Goal: Task Accomplishment & Management: Manage account settings

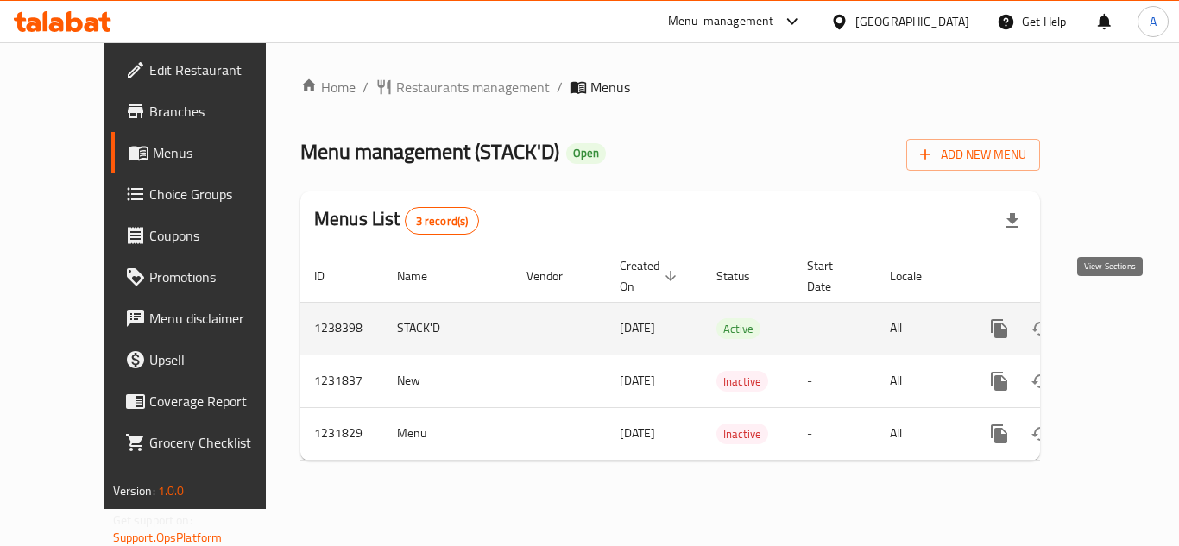
click at [1114, 319] on icon "enhanced table" at bounding box center [1124, 329] width 21 height 21
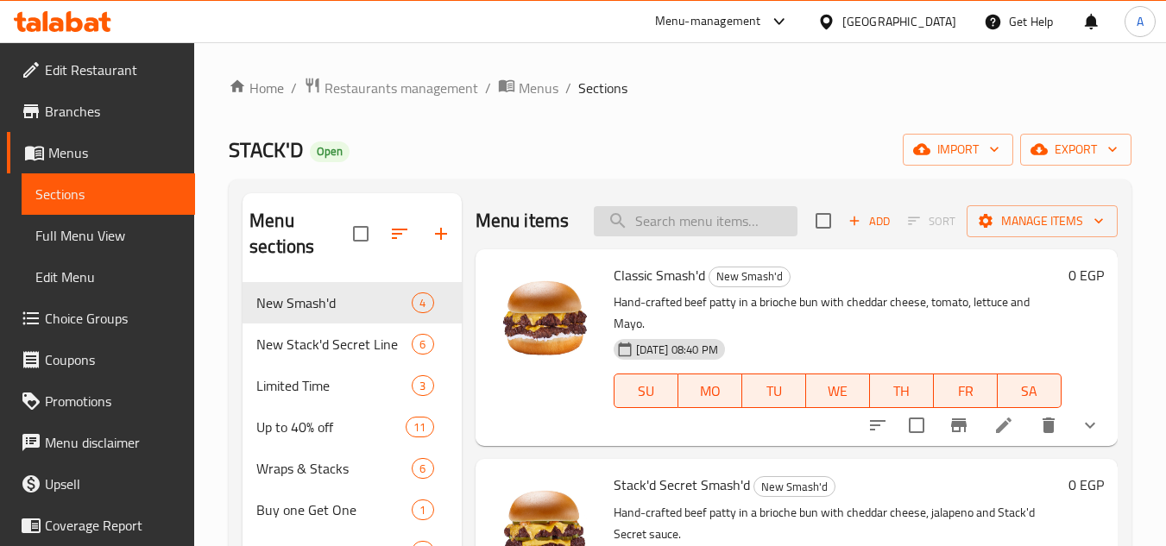
click at [679, 224] on input "search" at bounding box center [696, 221] width 204 height 30
paste input "Chicken Strips"
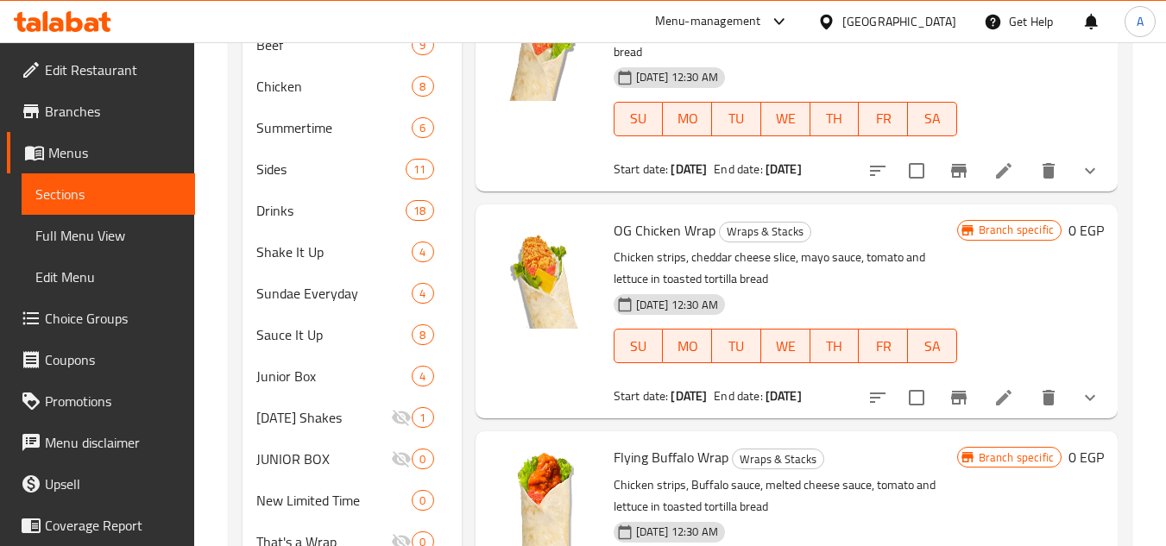
scroll to position [357, 0]
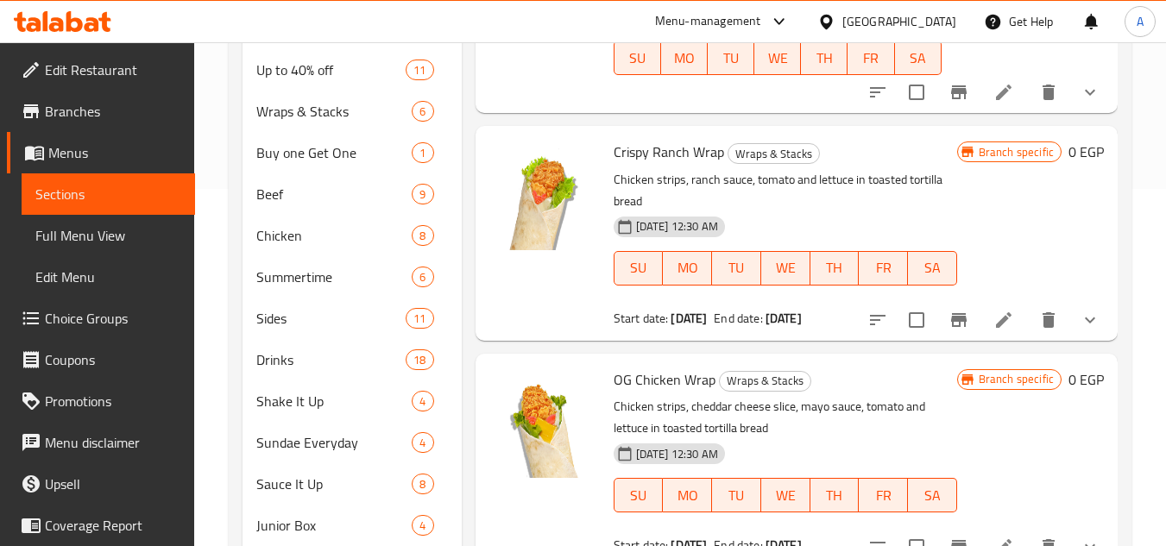
type input "Chicken Strip"
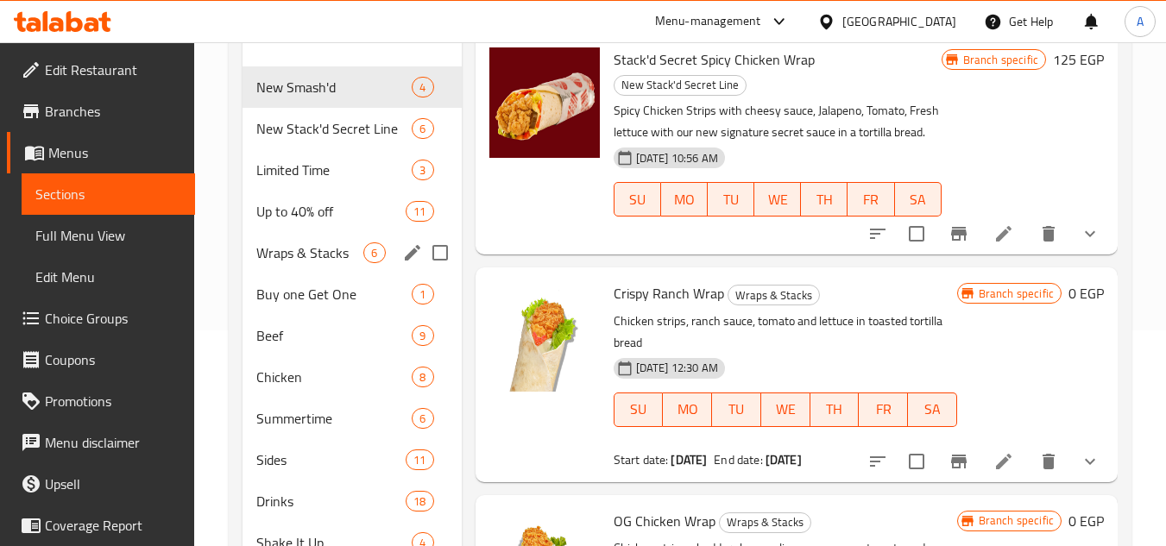
scroll to position [185, 0]
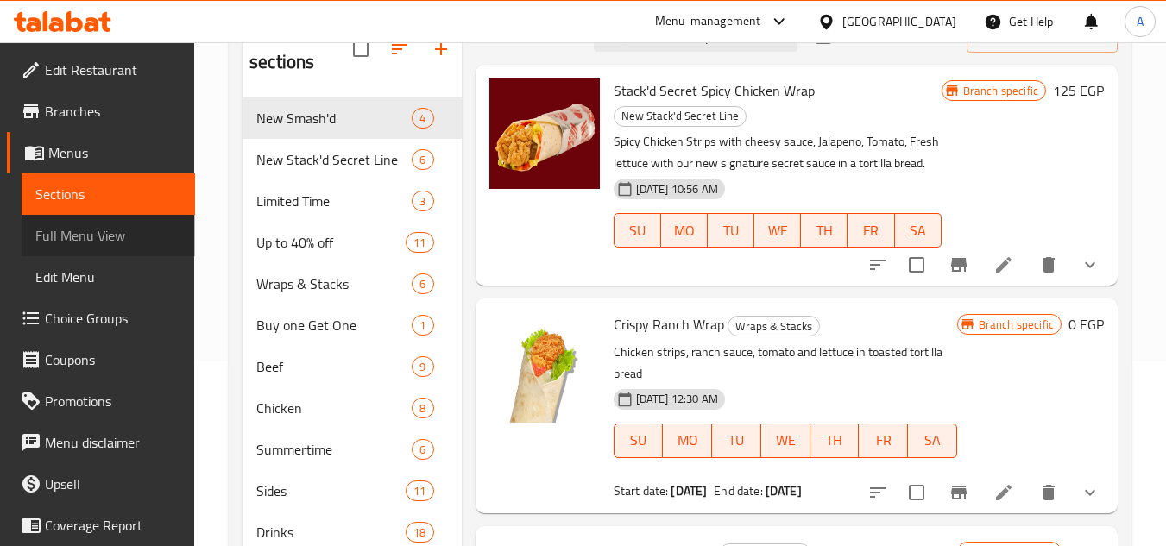
click at [129, 230] on span "Full Menu View" at bounding box center [108, 235] width 146 height 21
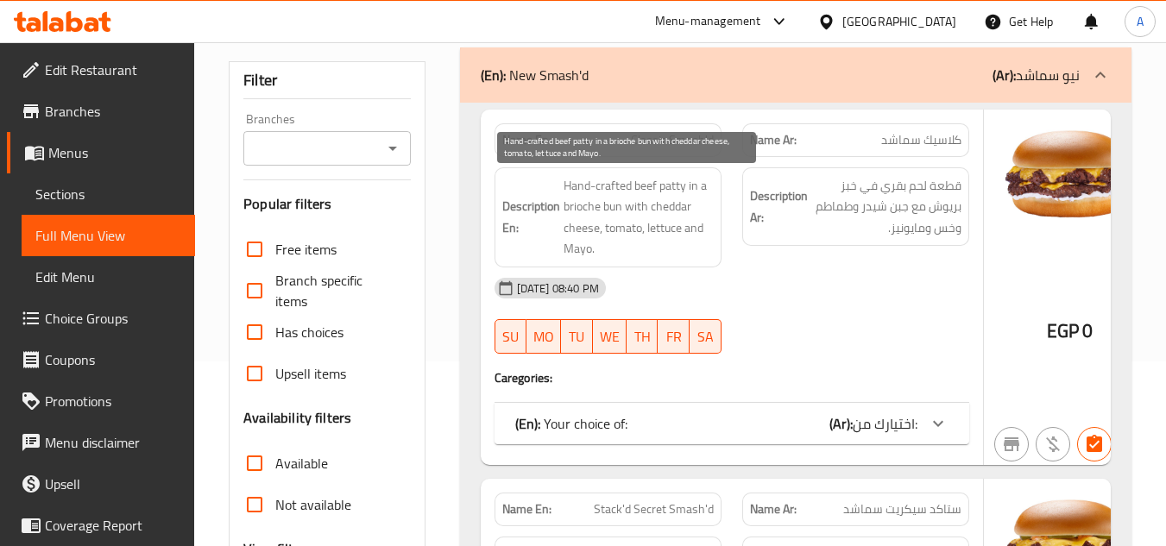
scroll to position [357, 0]
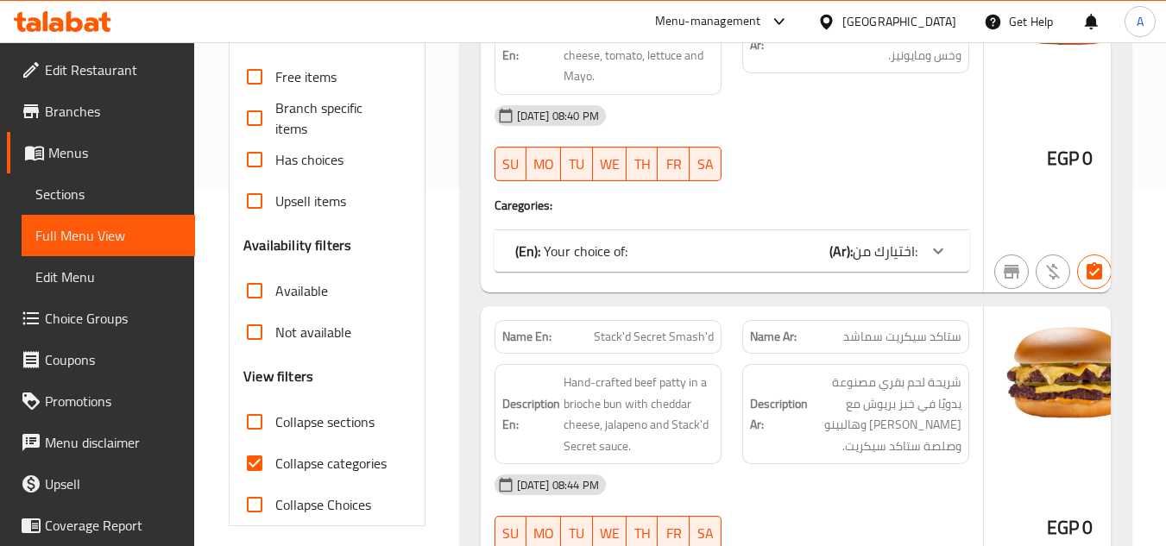
click at [276, 455] on span "Collapse categories" at bounding box center [330, 463] width 111 height 21
click at [275, 455] on input "Collapse categories" at bounding box center [254, 463] width 41 height 41
checkbox input "false"
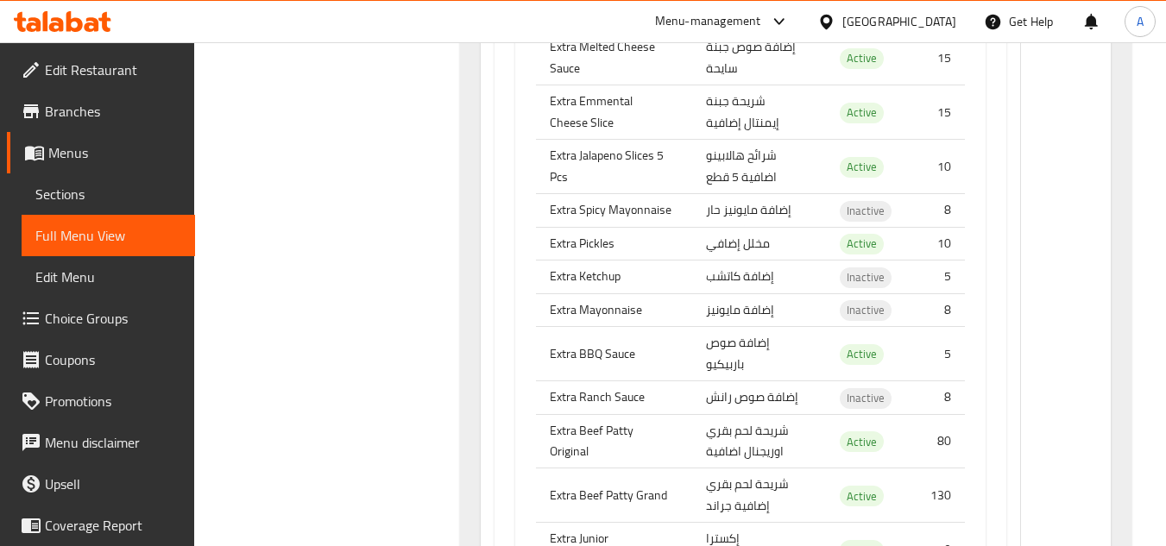
scroll to position [69036, 0]
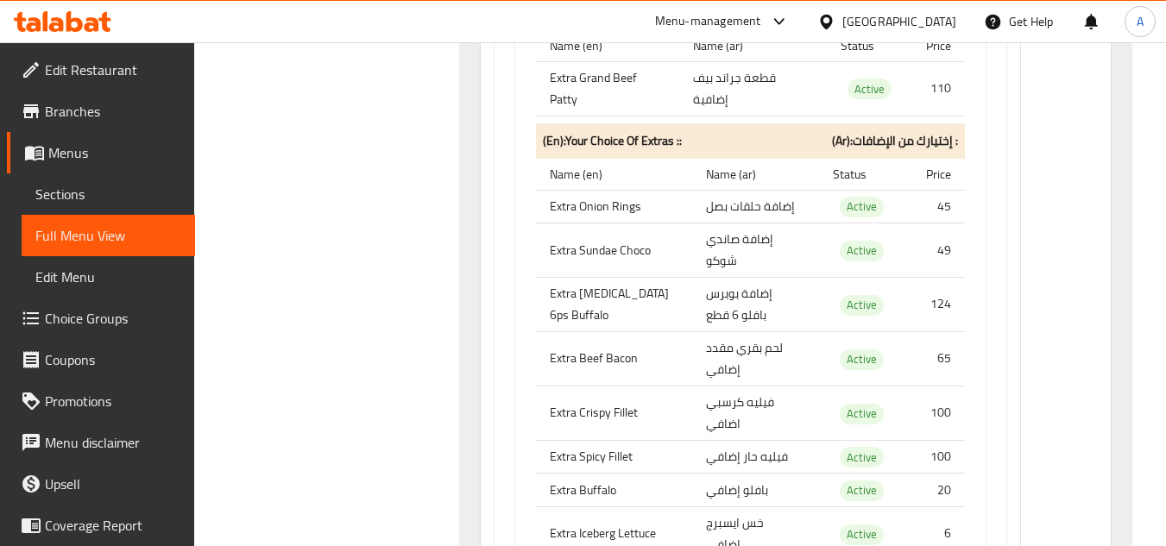
drag, startPoint x: 103, startPoint y: 183, endPoint x: 170, endPoint y: 180, distance: 67.4
click at [103, 183] on link "Sections" at bounding box center [109, 194] width 174 height 41
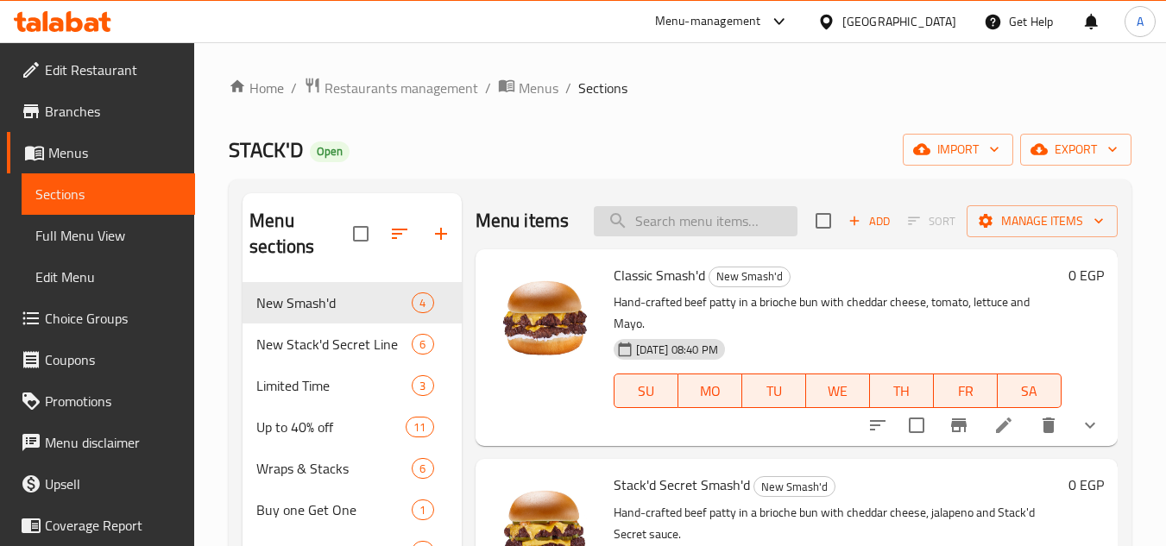
click at [728, 218] on input "search" at bounding box center [696, 221] width 204 height 30
click at [849, 230] on span "Add" at bounding box center [869, 221] width 47 height 20
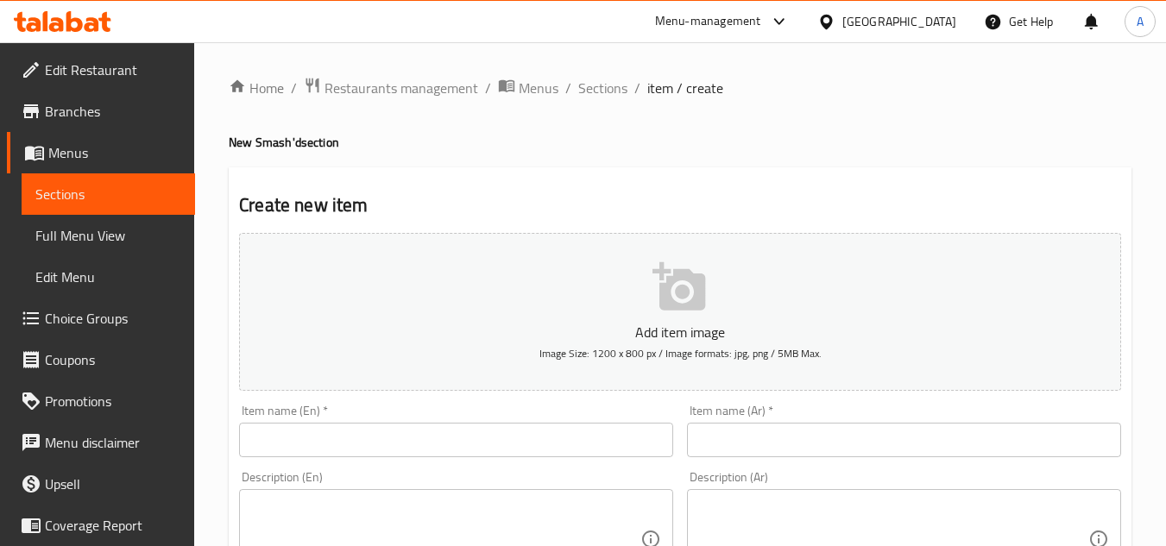
click at [350, 464] on div "Description (En) Description (En)" at bounding box center [456, 530] width 448 height 132
click at [346, 450] on input "text" at bounding box center [456, 440] width 434 height 35
paste input "Chicken Strips"
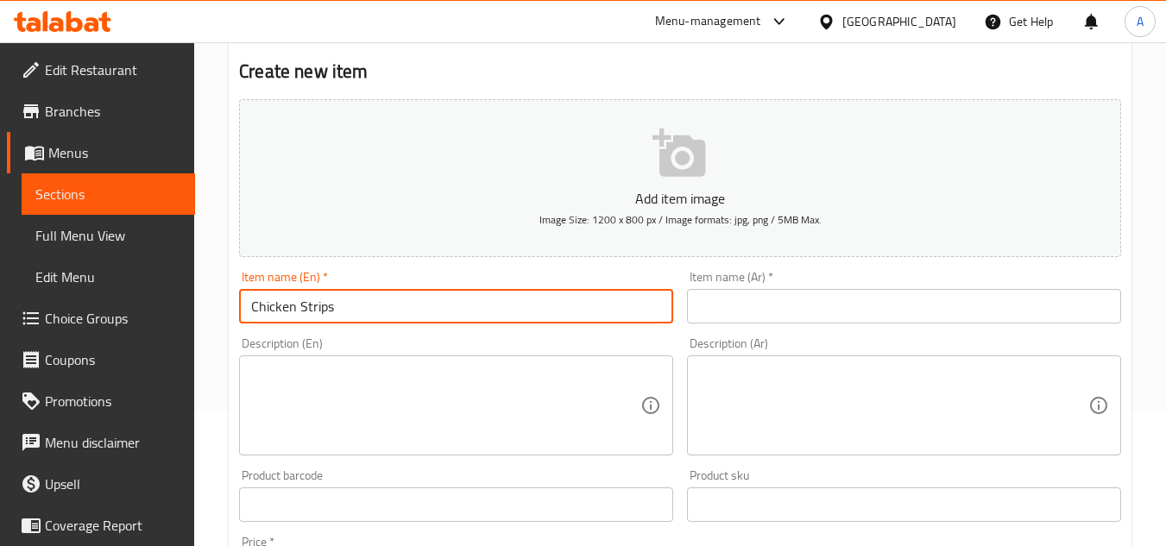
scroll to position [173, 0]
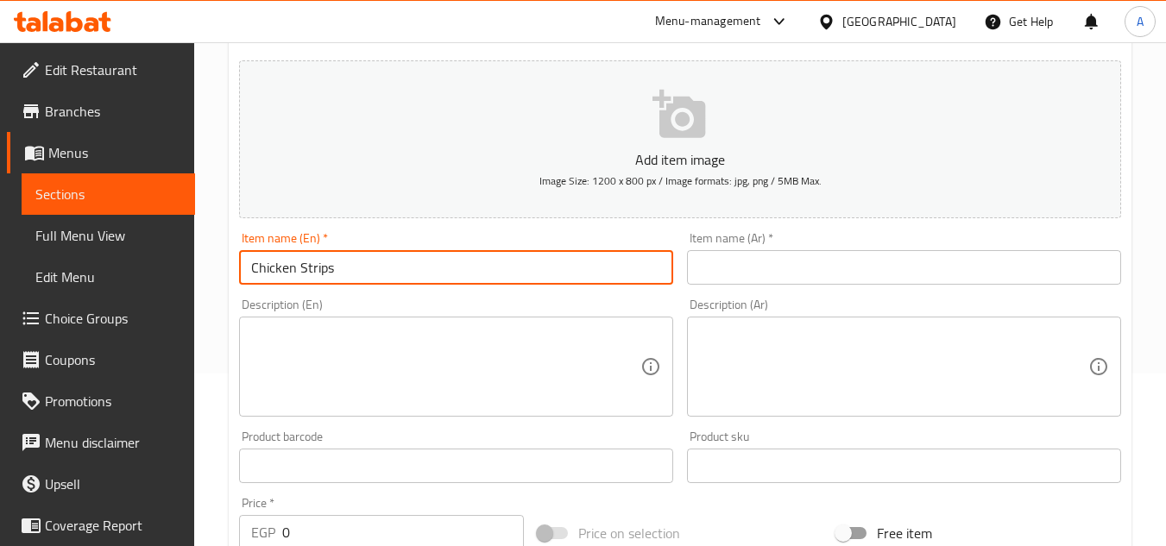
type input "Chicken Strips"
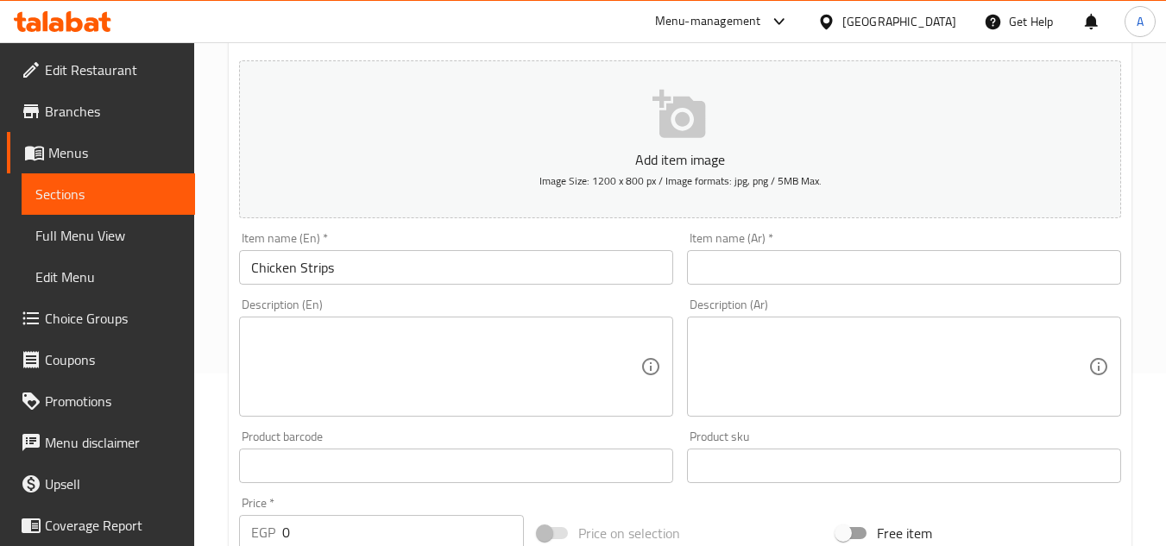
click at [742, 278] on input "text" at bounding box center [904, 267] width 434 height 35
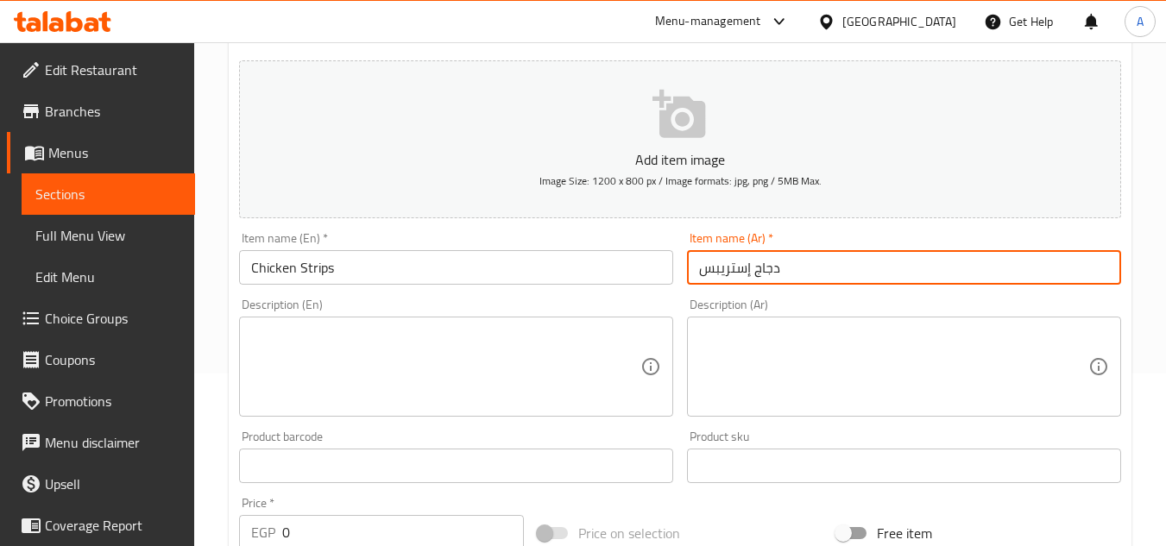
type input "دجاج إستريبس"
click at [739, 357] on textarea at bounding box center [893, 367] width 389 height 82
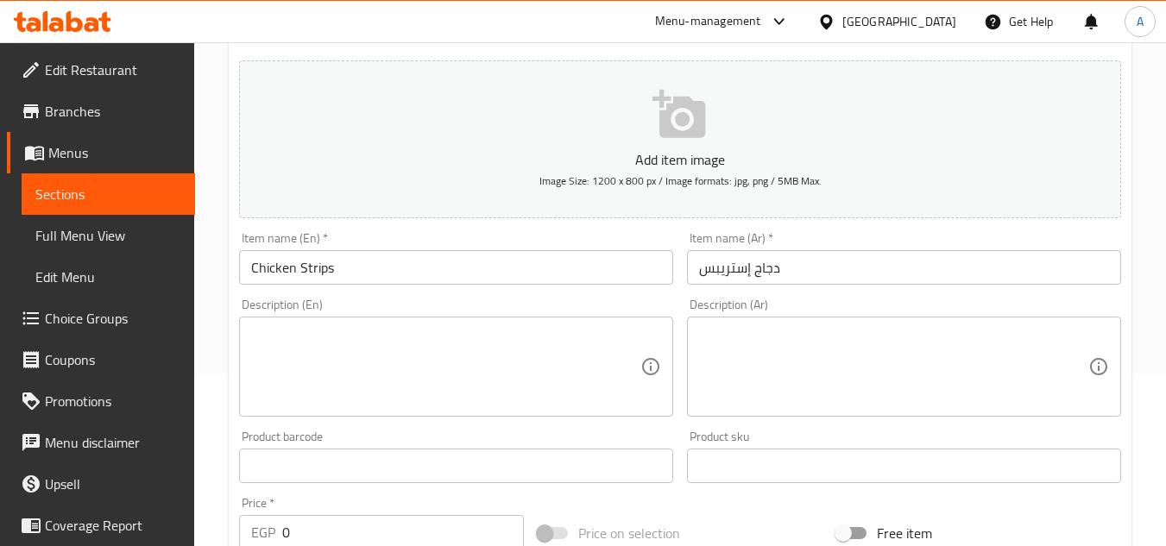
click at [539, 358] on textarea at bounding box center [445, 367] width 389 height 82
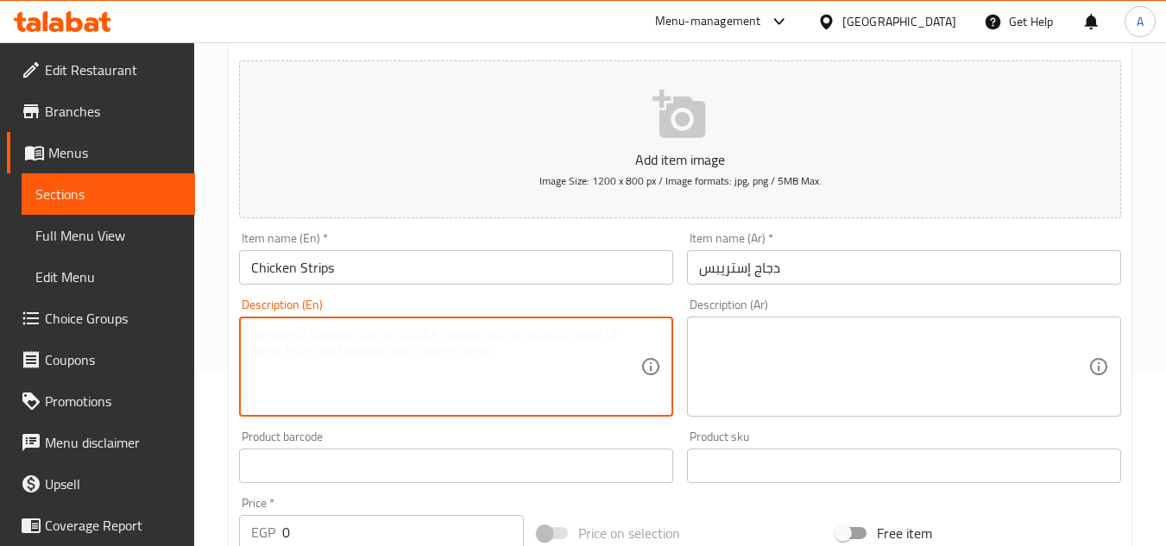
paste textarea "3Pcs + Dip of your choice"
type textarea "3Pcs + Dip of your choice"
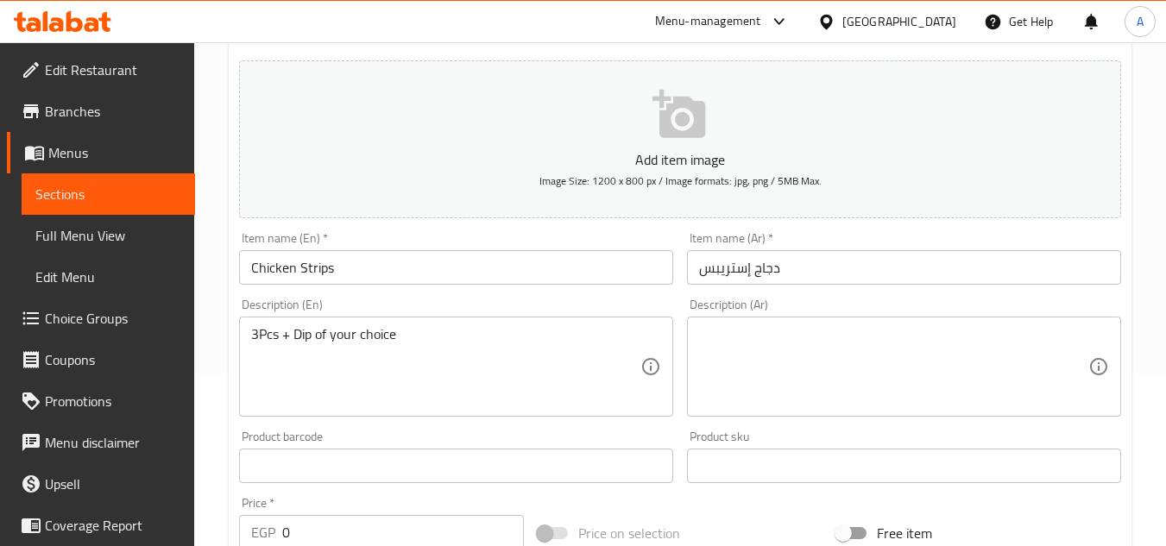
click at [767, 386] on textarea at bounding box center [893, 367] width 389 height 82
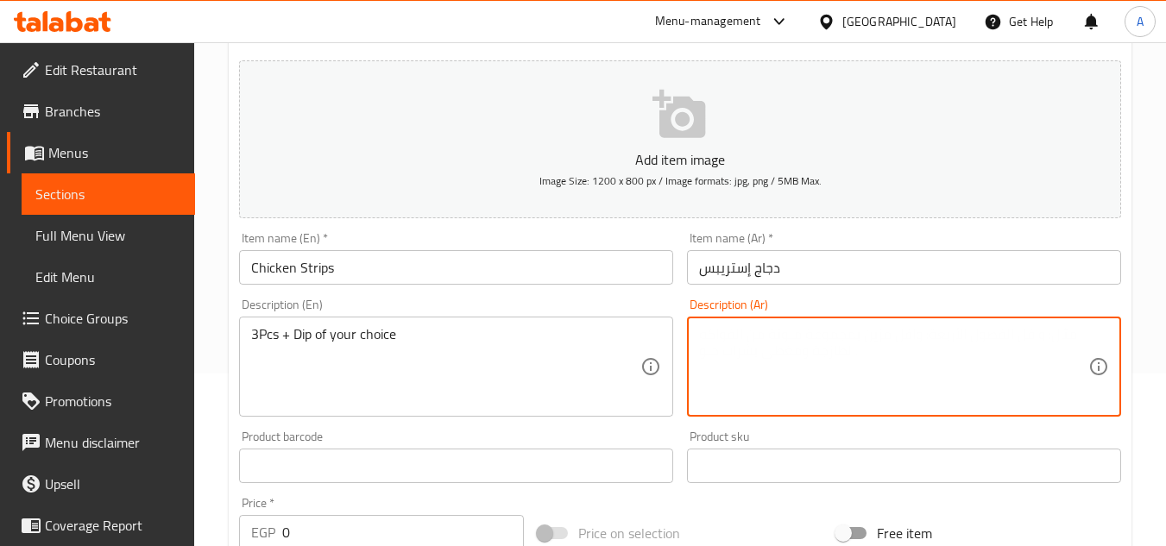
paste textarea "3 قطع + صلصة من اختيارك"
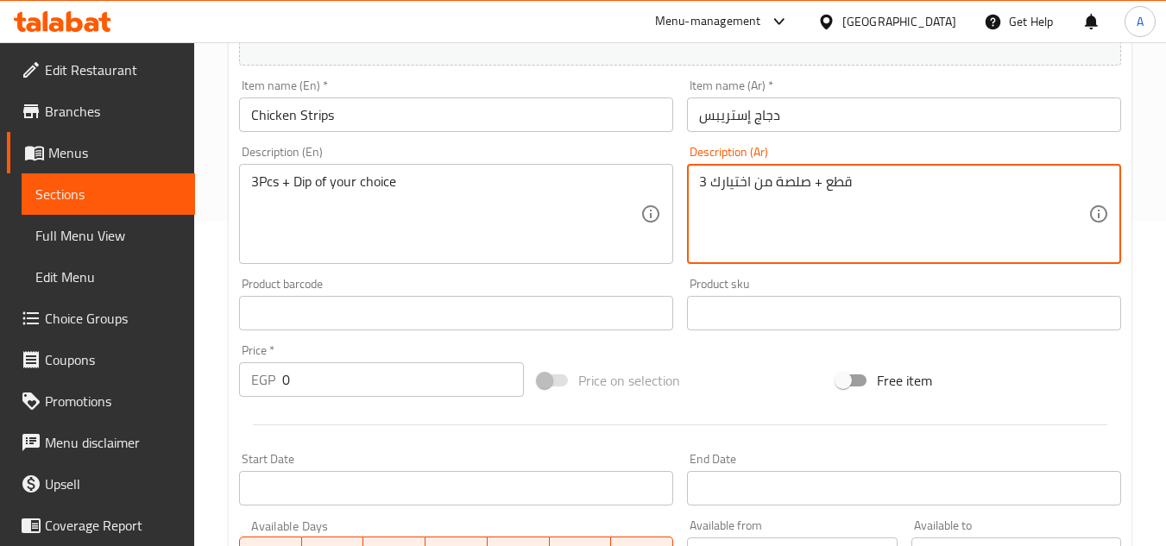
scroll to position [345, 0]
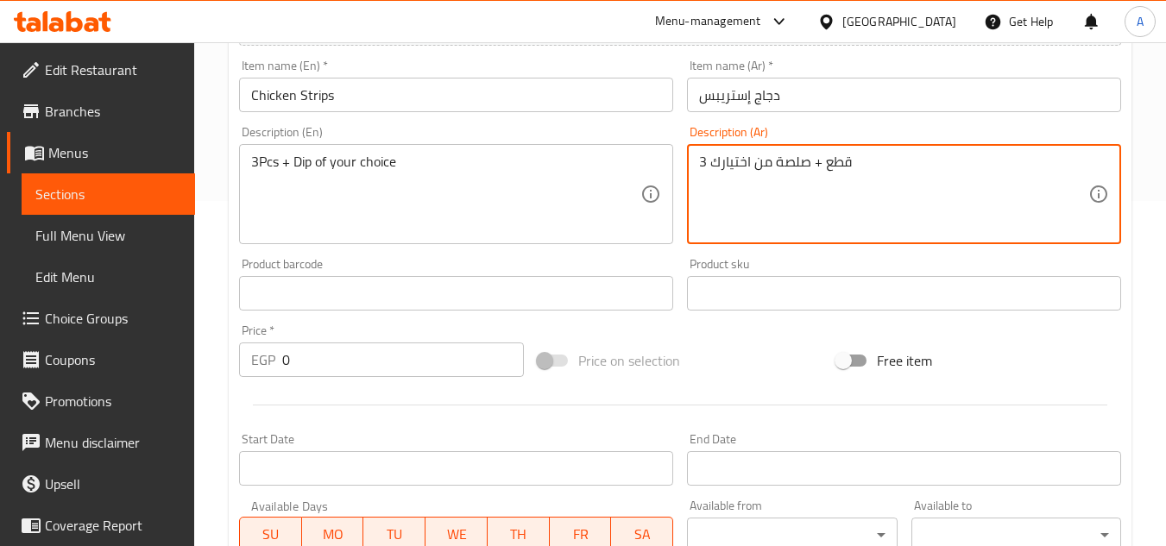
type textarea "3 قطع + صلصة من اختيارك"
drag, startPoint x: 350, startPoint y: 363, endPoint x: 180, endPoint y: 372, distance: 170.3
click at [211, 366] on div "Home / Restaurants management / Menus / Sections / item / create New Smash'd se…" at bounding box center [680, 285] width 972 height 1177
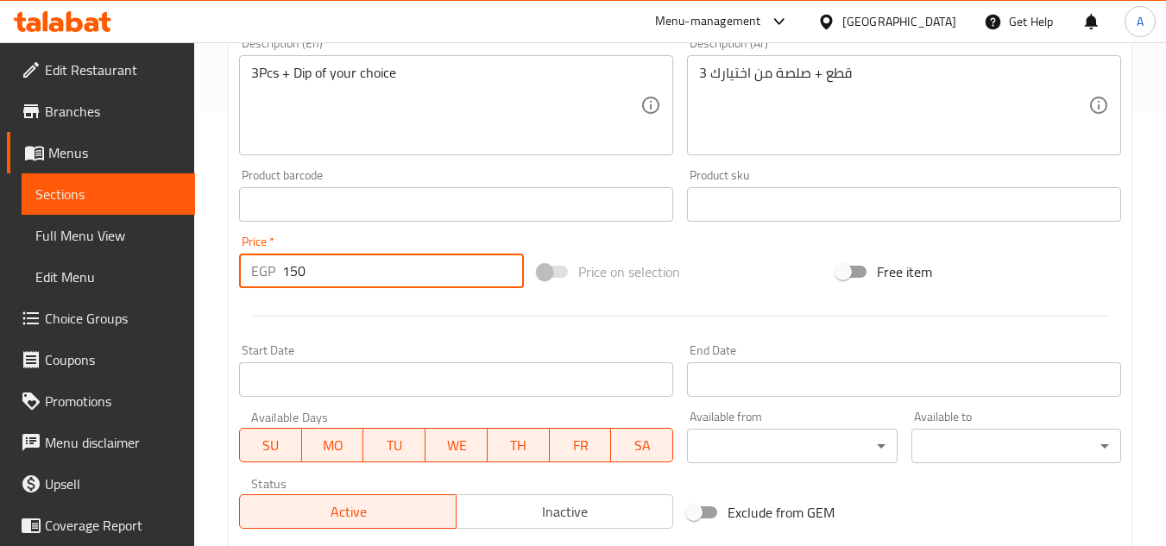
scroll to position [518, 0]
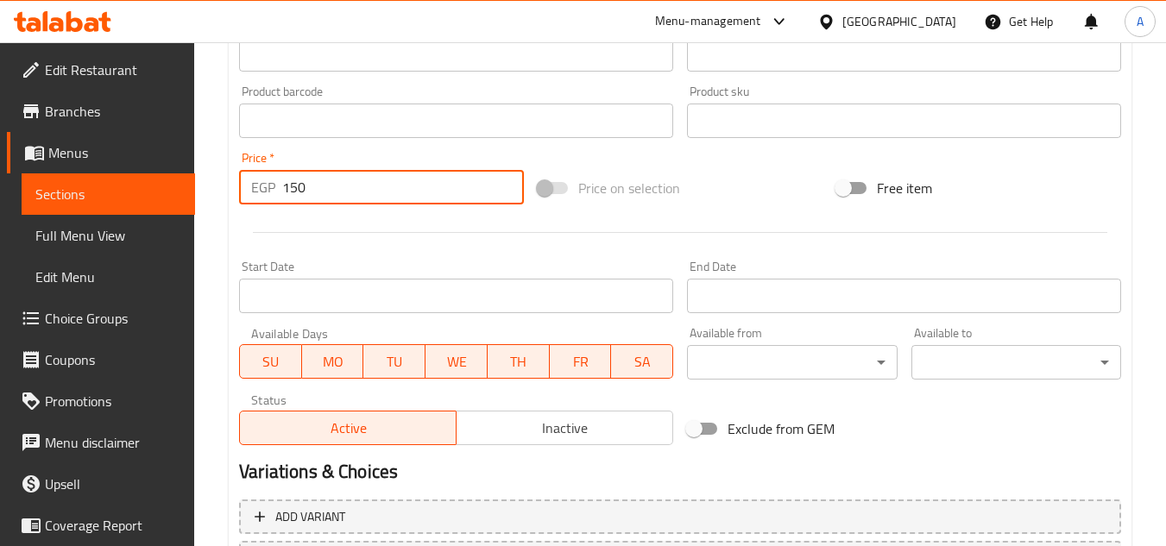
type input "150"
click at [578, 426] on span "Inactive" at bounding box center [565, 428] width 203 height 25
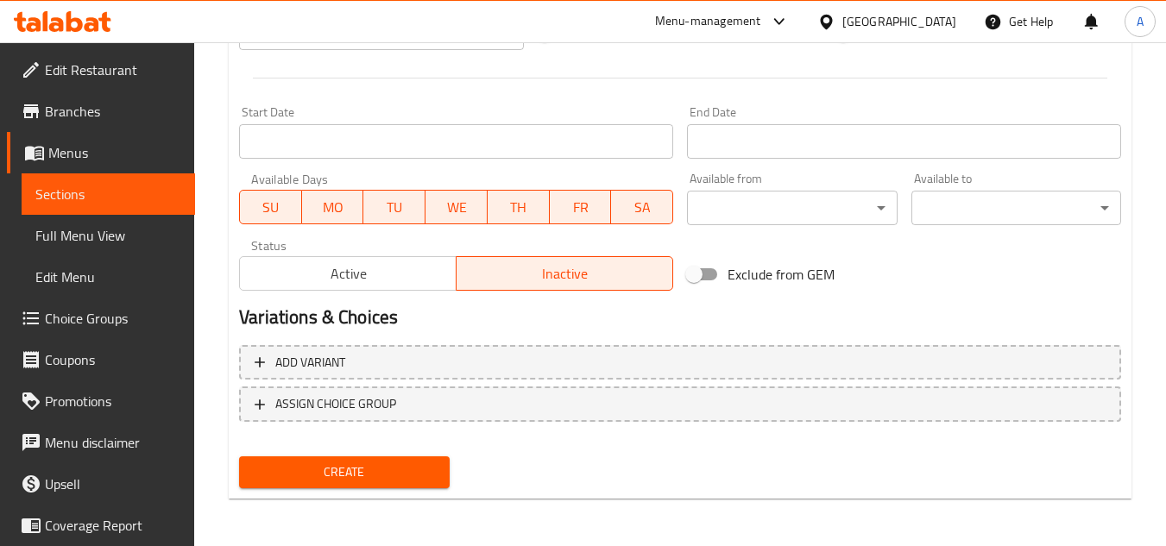
scroll to position [673, 0]
click at [368, 460] on button "Create" at bounding box center [344, 472] width 210 height 32
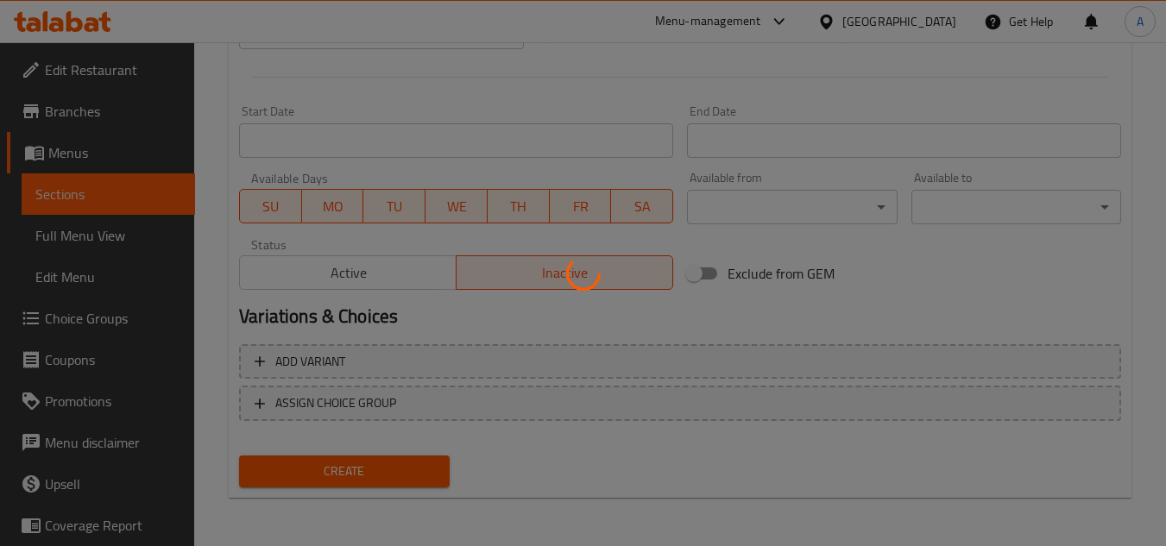
type input "0"
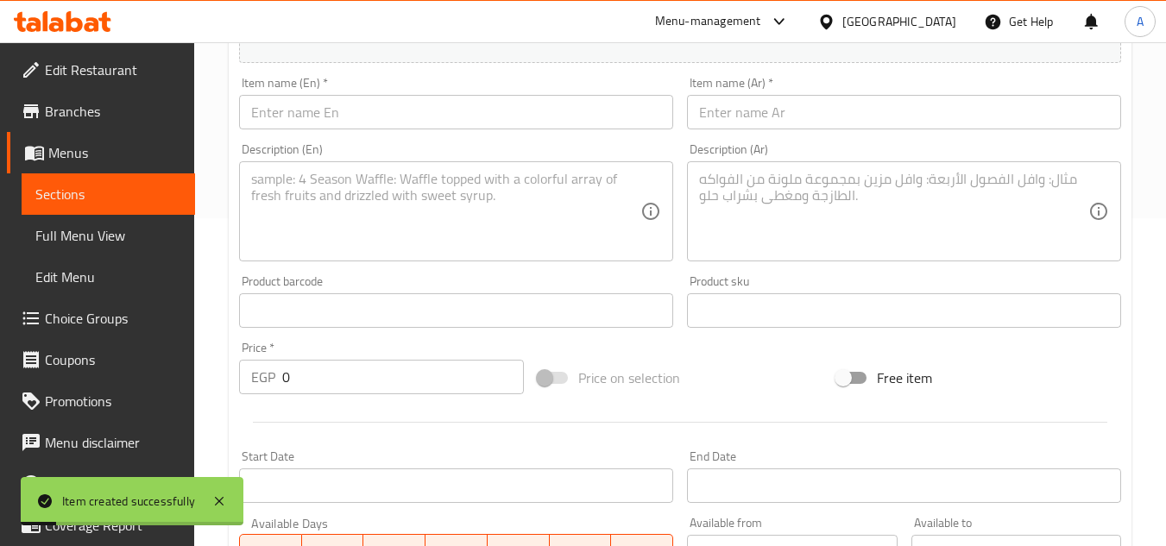
click at [132, 309] on span "Choice Groups" at bounding box center [113, 318] width 136 height 21
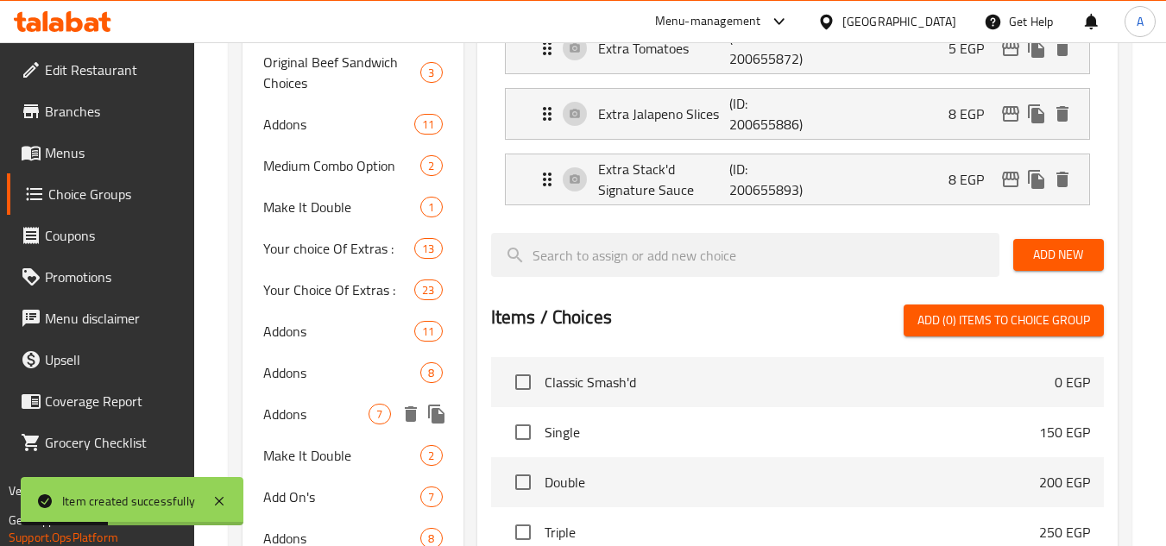
scroll to position [1108, 0]
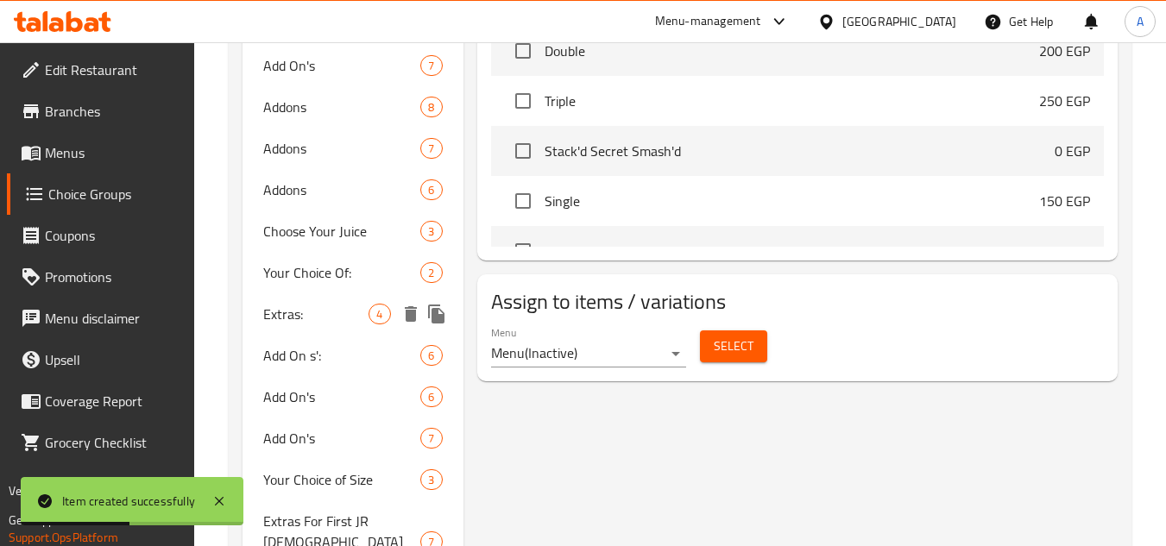
click at [327, 304] on span "Extras:" at bounding box center [315, 314] width 105 height 21
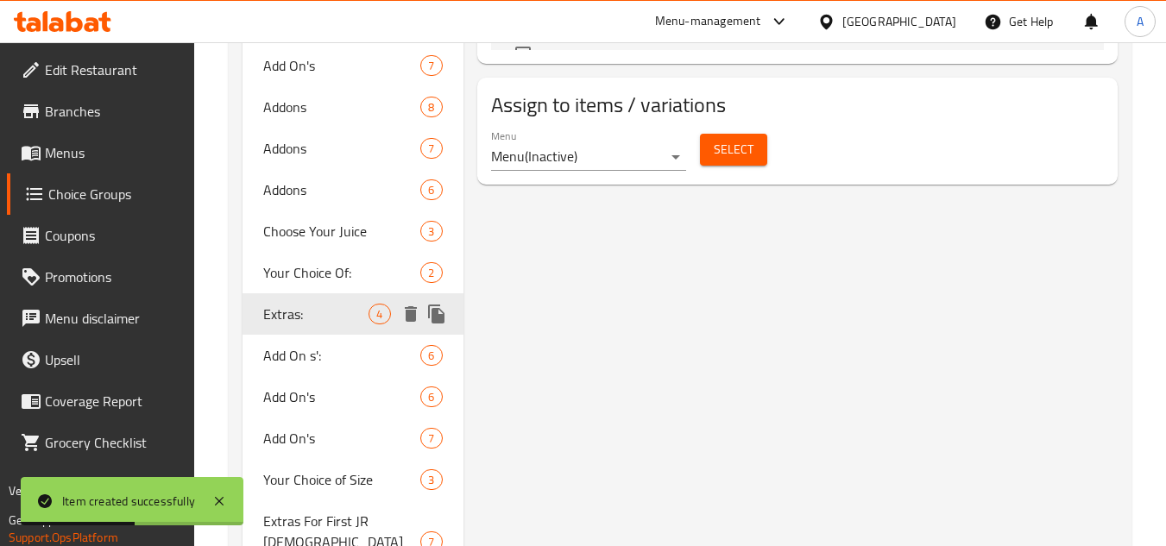
type input "Extras:"
type input "الاضافات:"
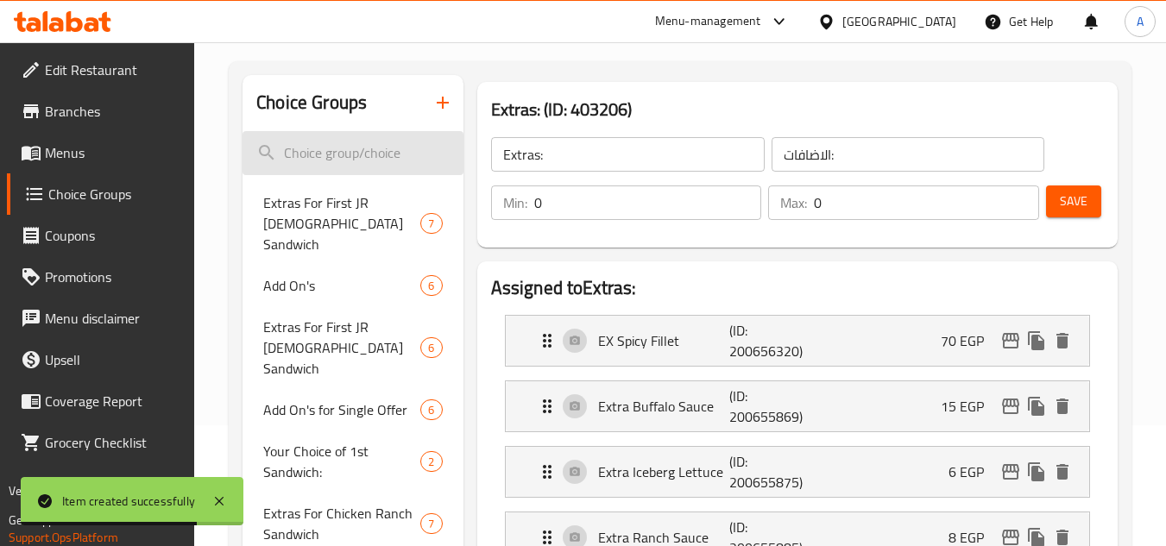
scroll to position [0, 0]
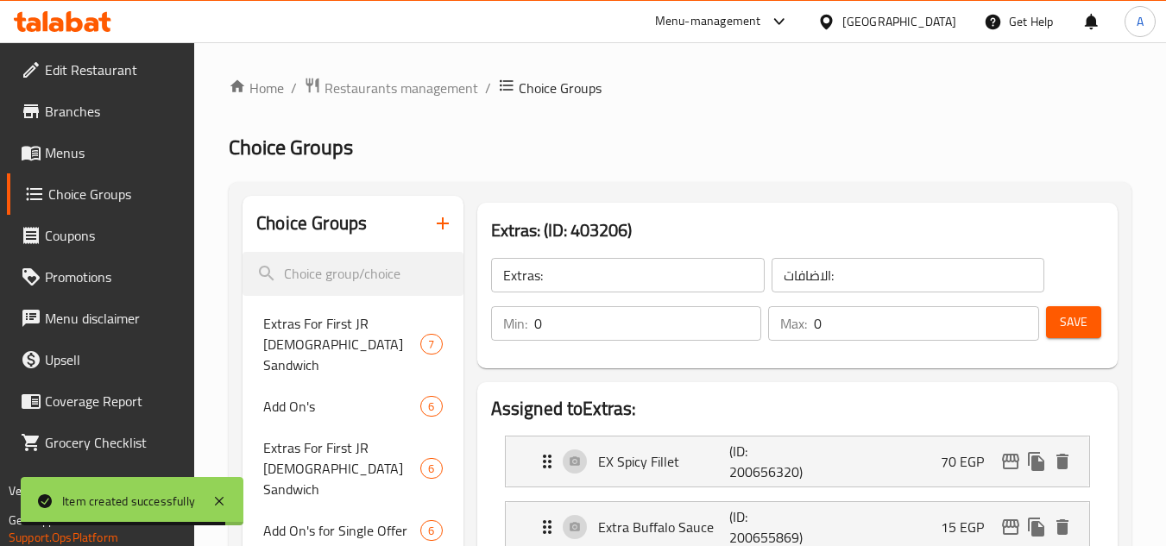
click at [87, 156] on span "Menus" at bounding box center [113, 152] width 136 height 21
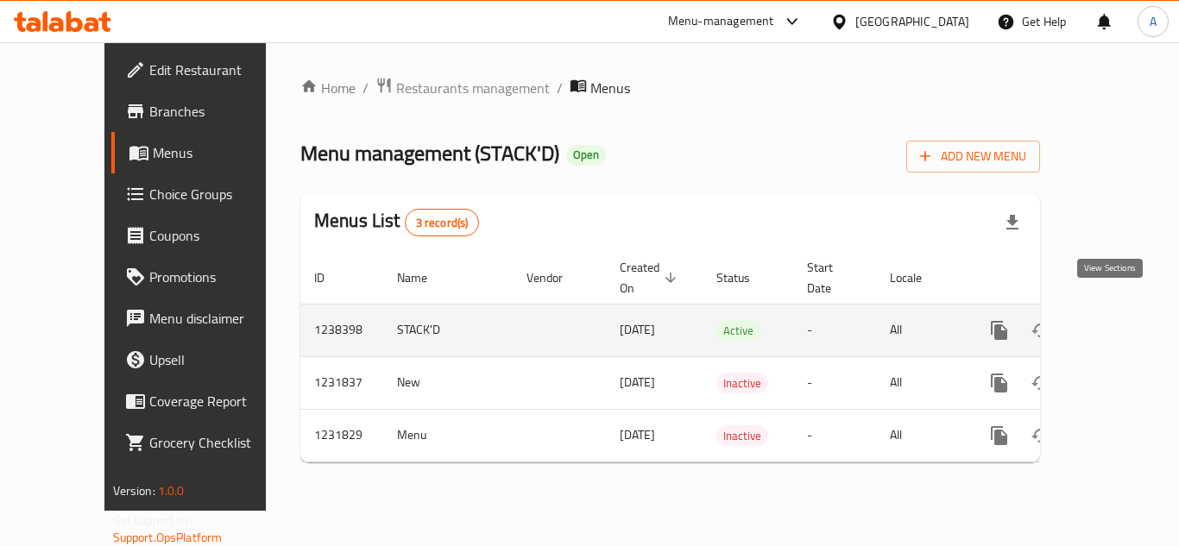
click at [1118, 320] on icon "enhanced table" at bounding box center [1124, 330] width 21 height 21
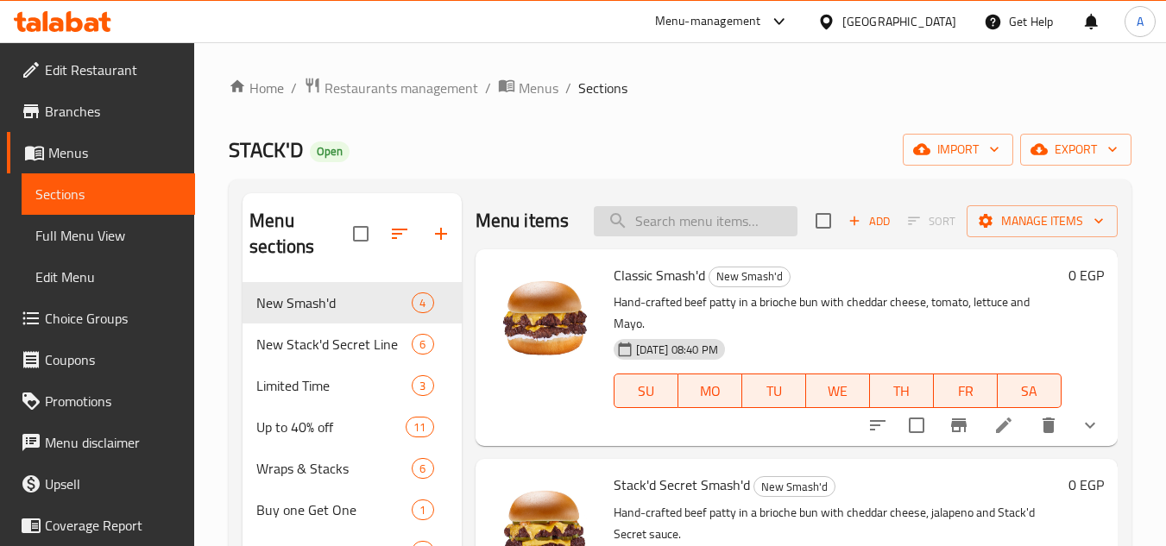
click at [656, 211] on input "search" at bounding box center [696, 221] width 204 height 30
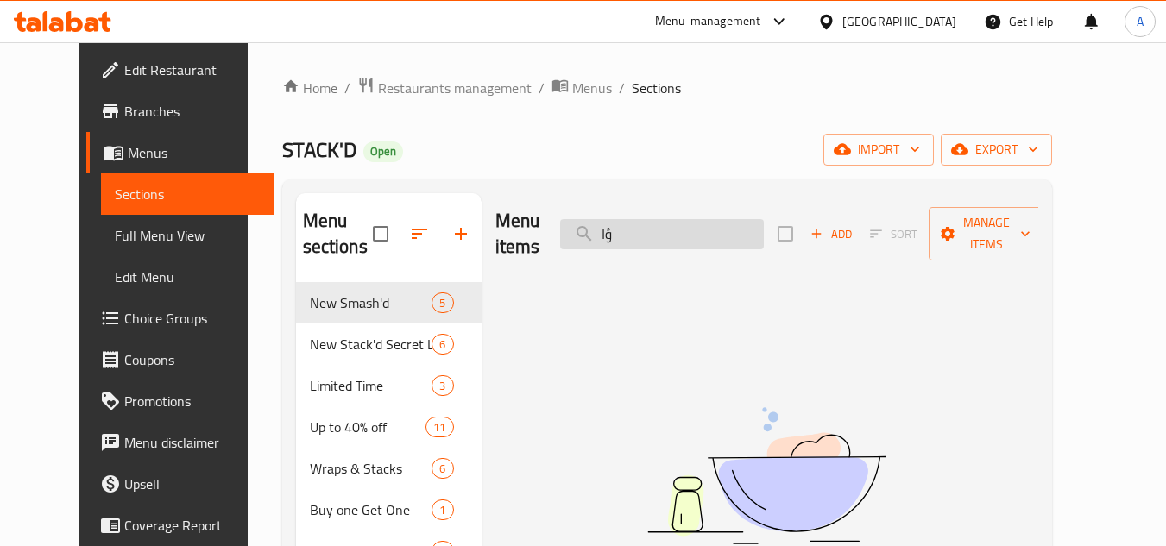
type input "ؤ"
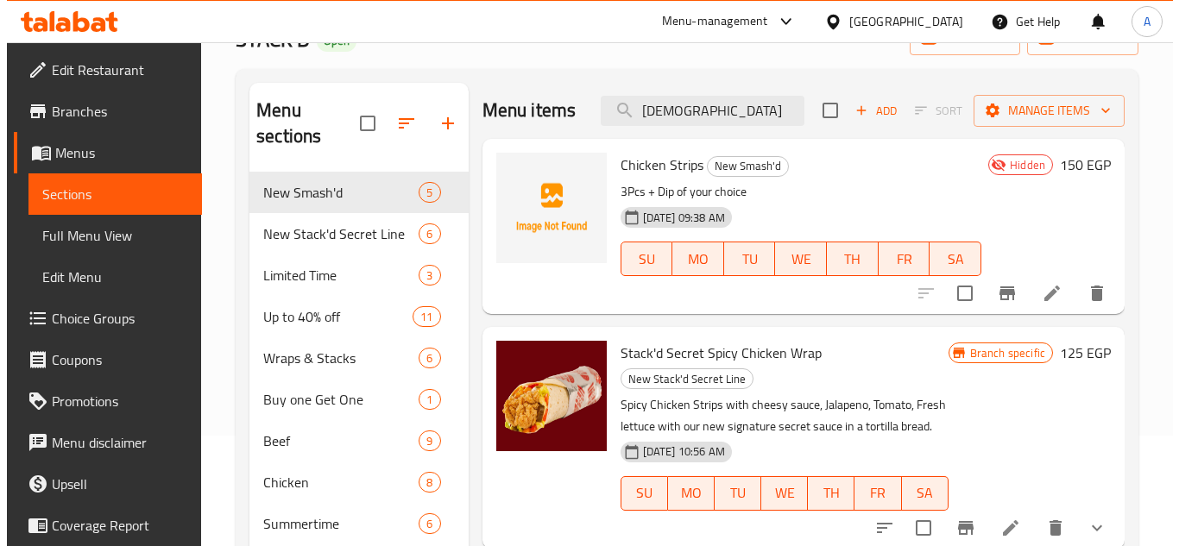
scroll to position [86, 0]
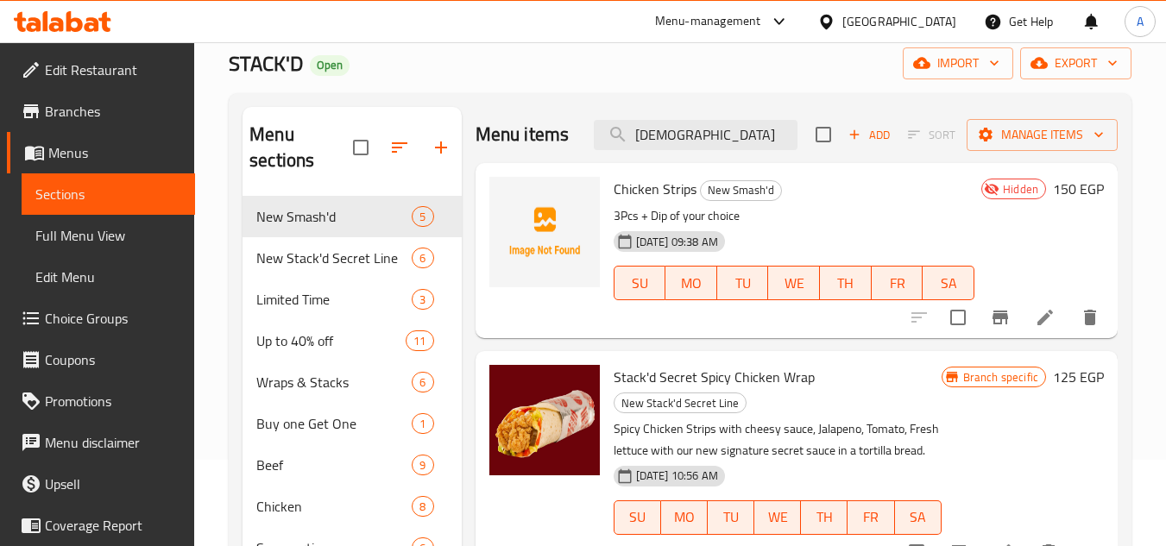
type input "CHICK"
click at [613, 199] on div "Chicken Strips New Smash'd 3Pcs + Dip of your choice 02-09-2025 09:38 AM SU MO …" at bounding box center [794, 250] width 375 height 161
click at [634, 202] on span "Chicken Strips" at bounding box center [655, 189] width 83 height 26
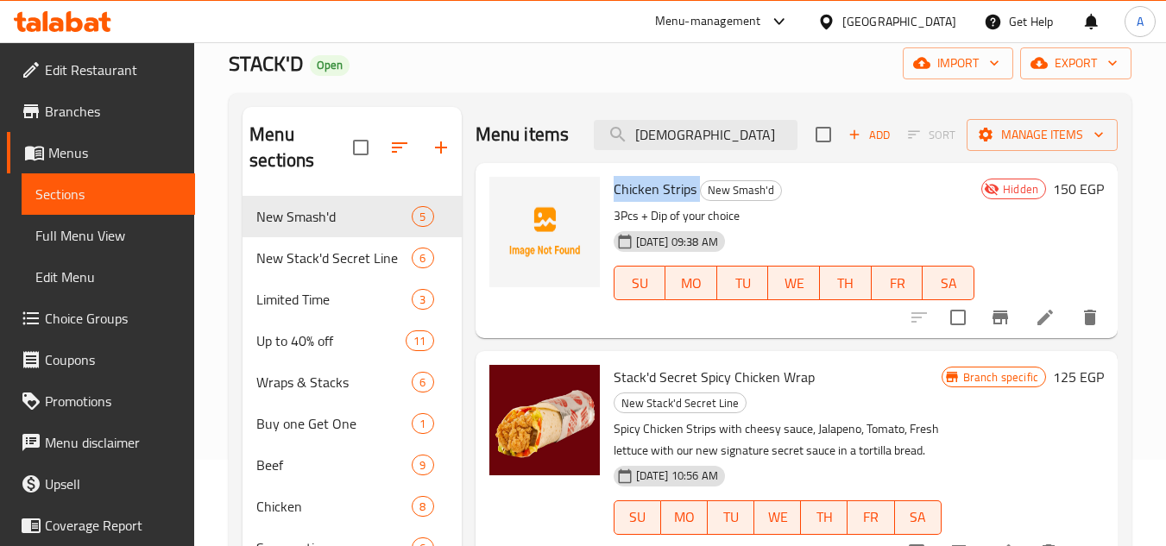
copy h6 "Chicken Strips"
click at [1039, 146] on span "Manage items" at bounding box center [1042, 135] width 123 height 22
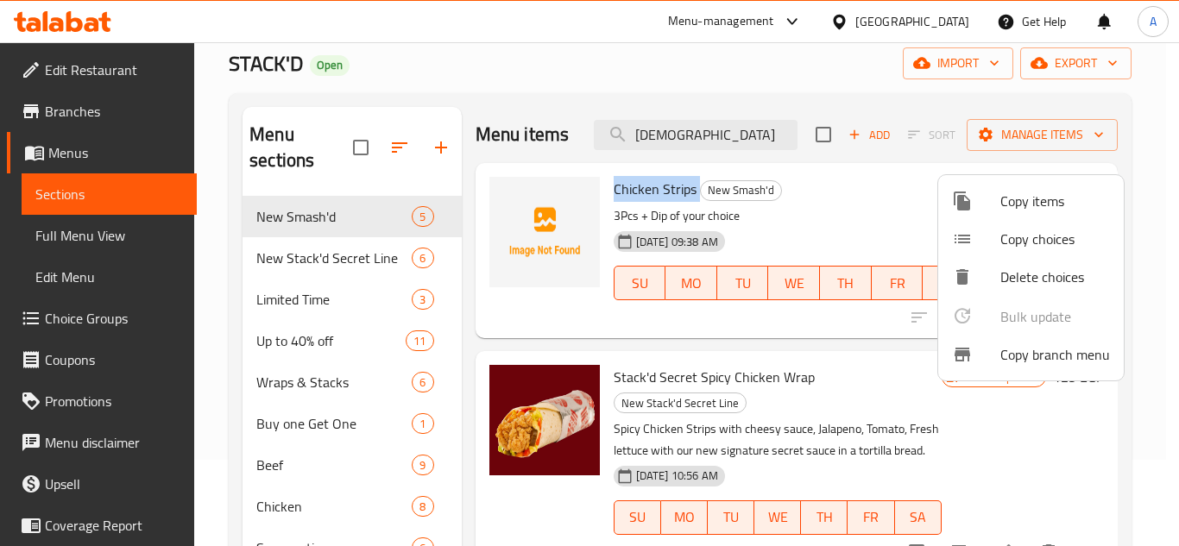
click at [1039, 204] on span "Copy items" at bounding box center [1055, 201] width 110 height 21
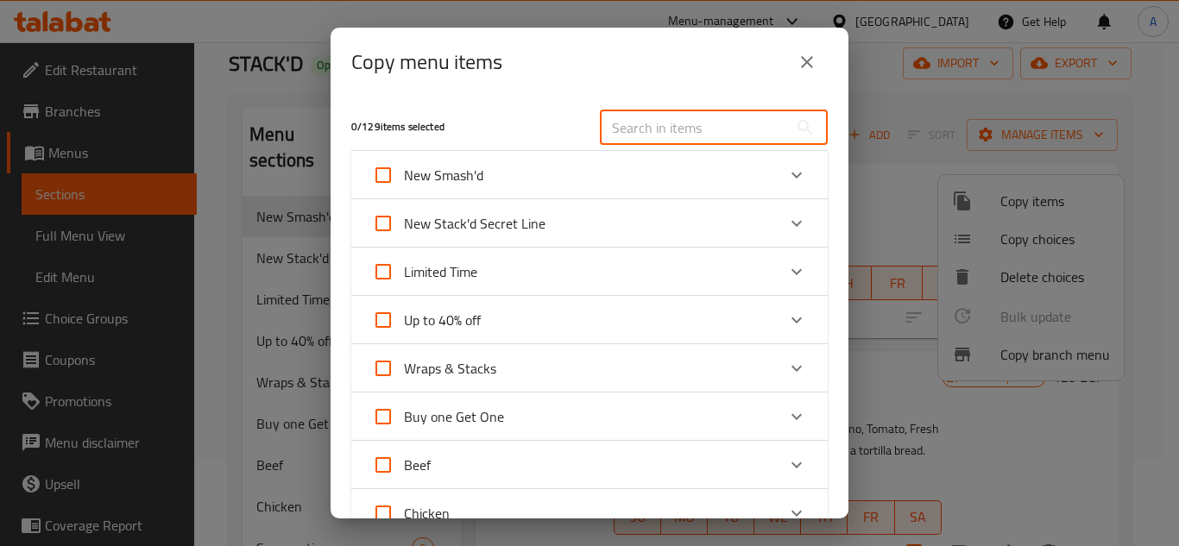
click at [636, 129] on input "text" at bounding box center [694, 127] width 188 height 35
paste input "Chicken Strips"
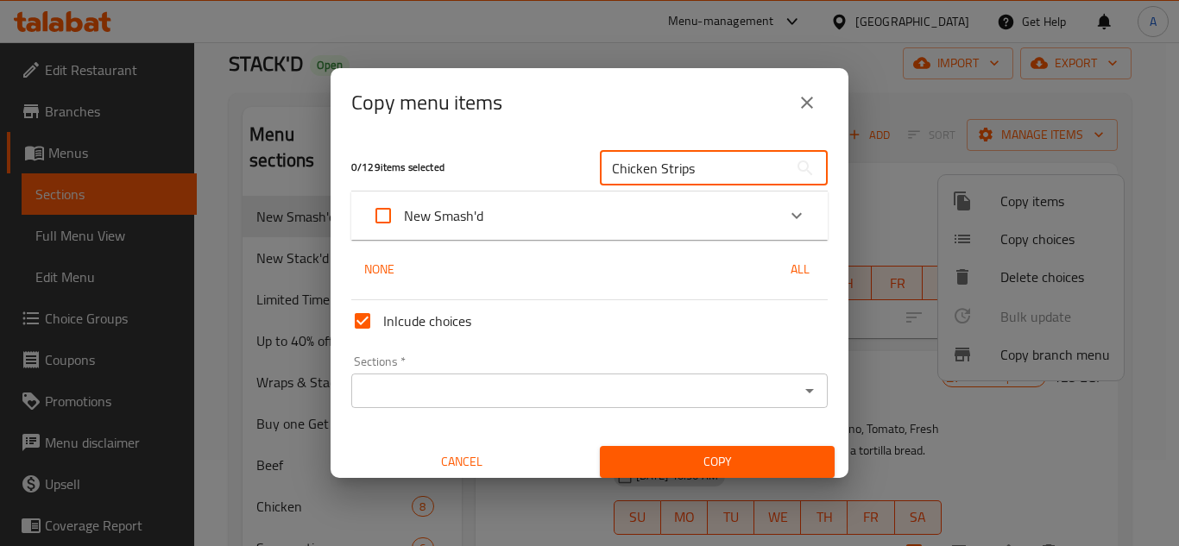
type input "Chicken Strips"
click at [786, 219] on icon "Expand" at bounding box center [796, 215] width 21 height 21
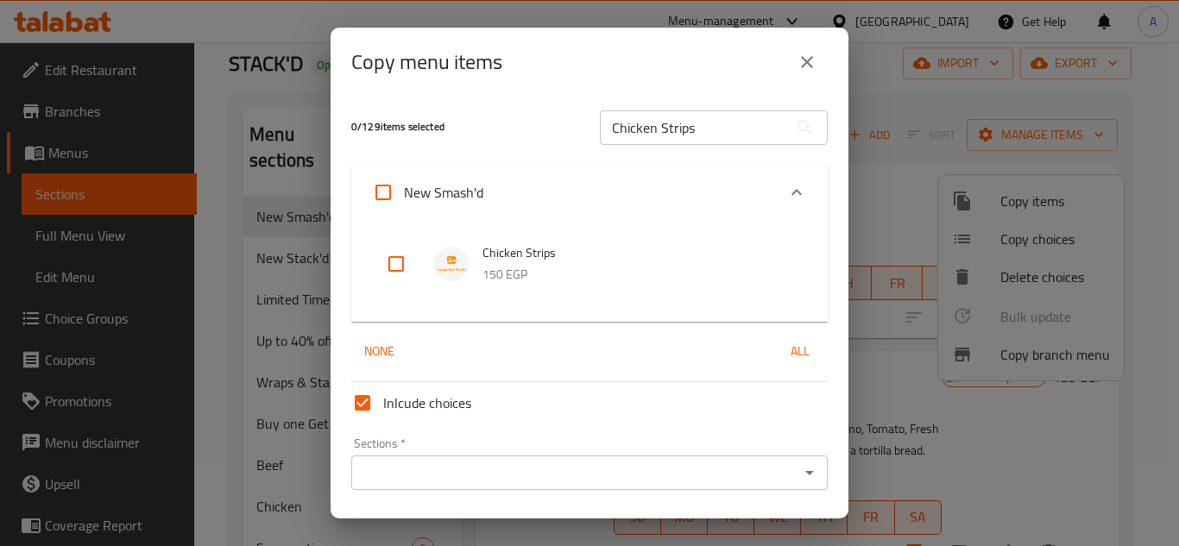
click at [402, 257] on input "checkbox" at bounding box center [396, 263] width 41 height 41
checkbox input "true"
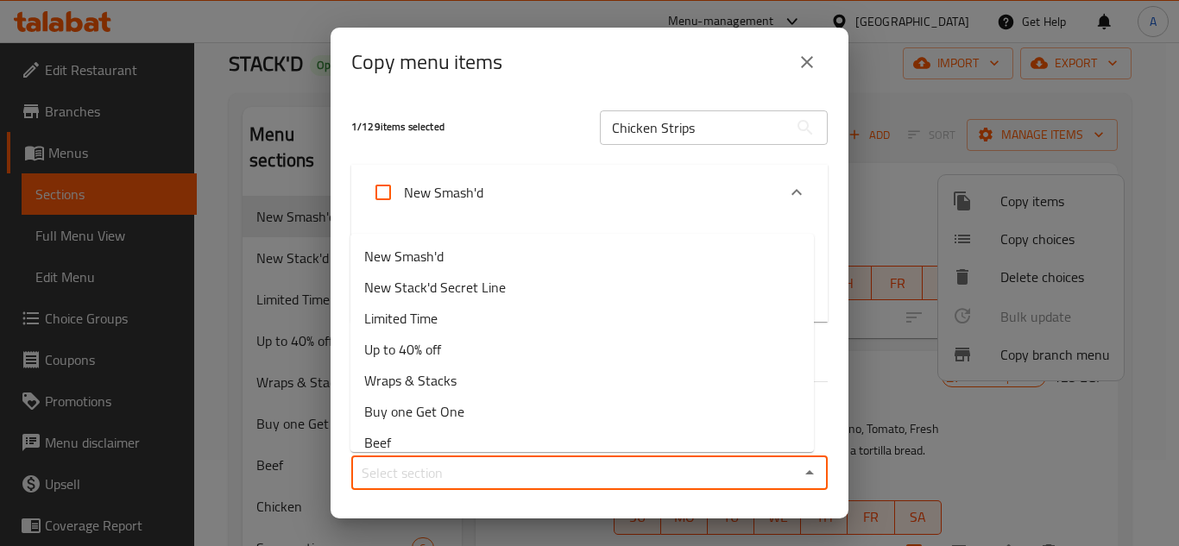
click at [452, 464] on input "Sections   *" at bounding box center [576, 473] width 438 height 24
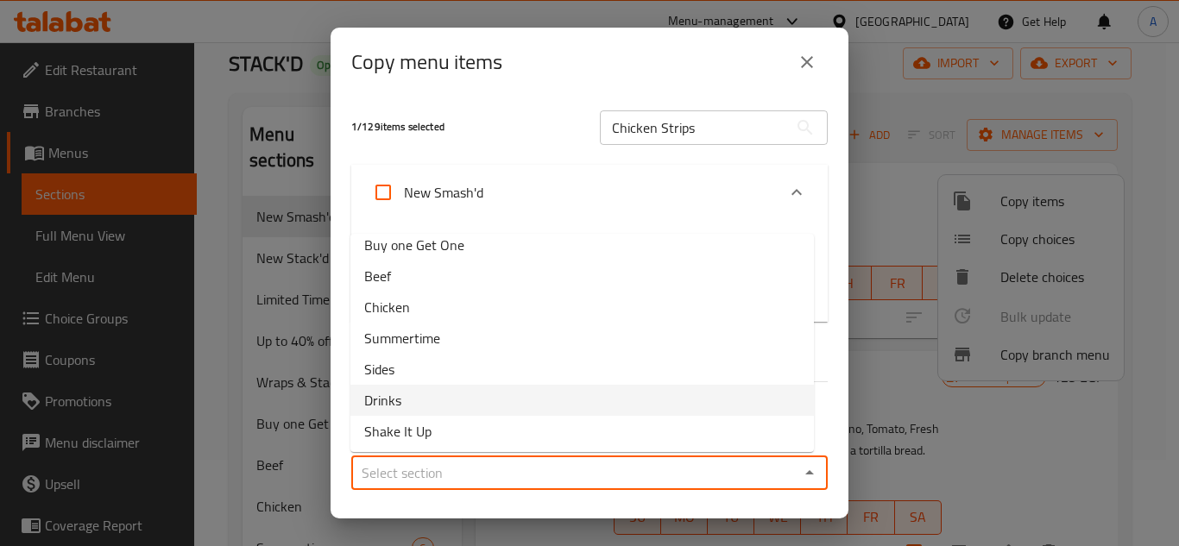
scroll to position [173, 0]
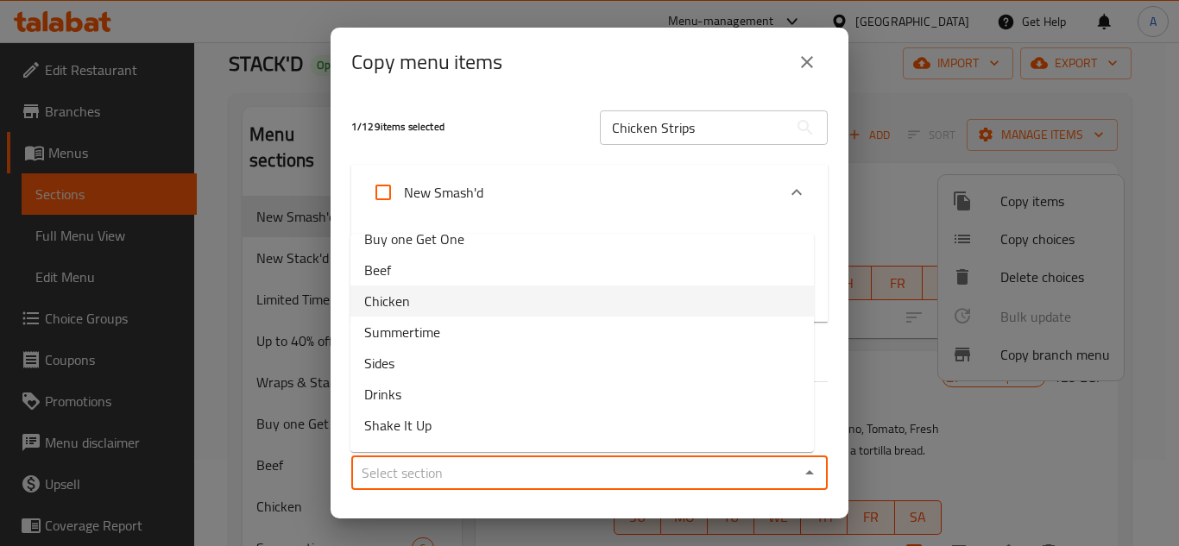
click at [418, 304] on li "Chicken" at bounding box center [582, 301] width 464 height 31
type input "Chicken"
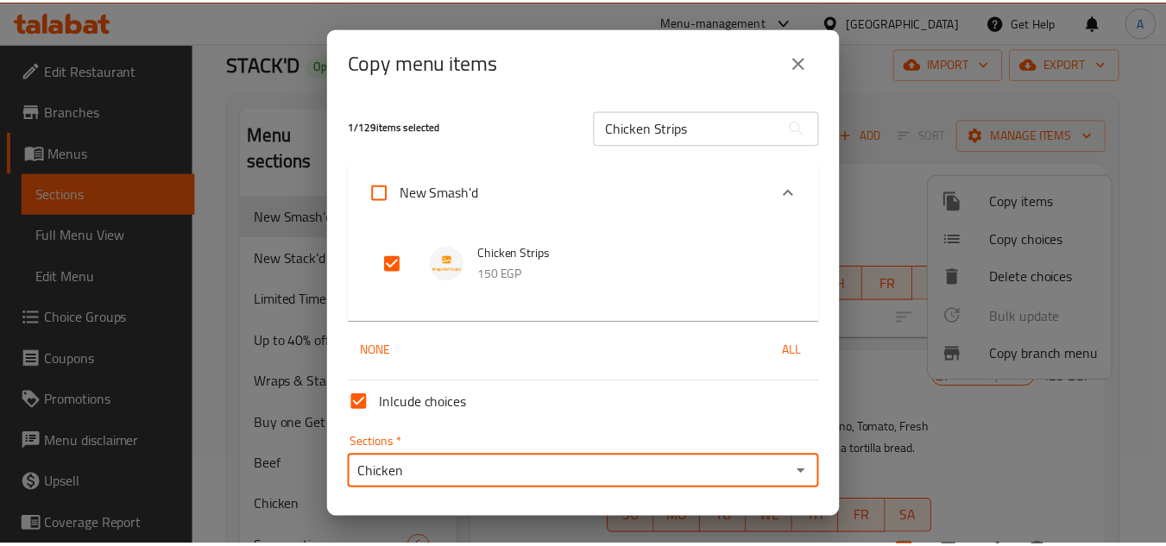
scroll to position [52, 0]
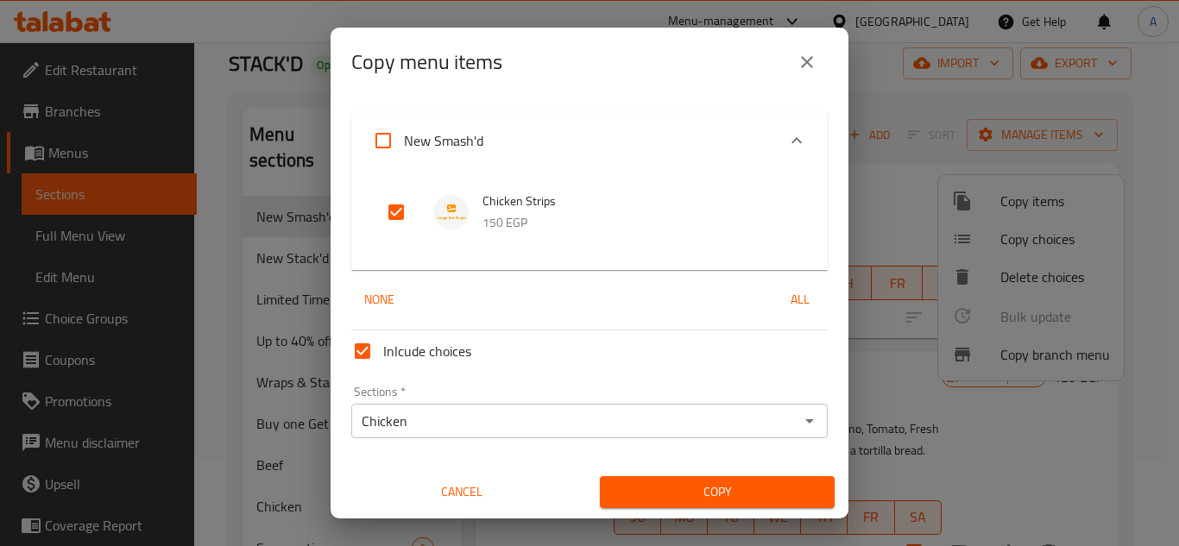
click at [716, 505] on button "Copy" at bounding box center [717, 493] width 235 height 32
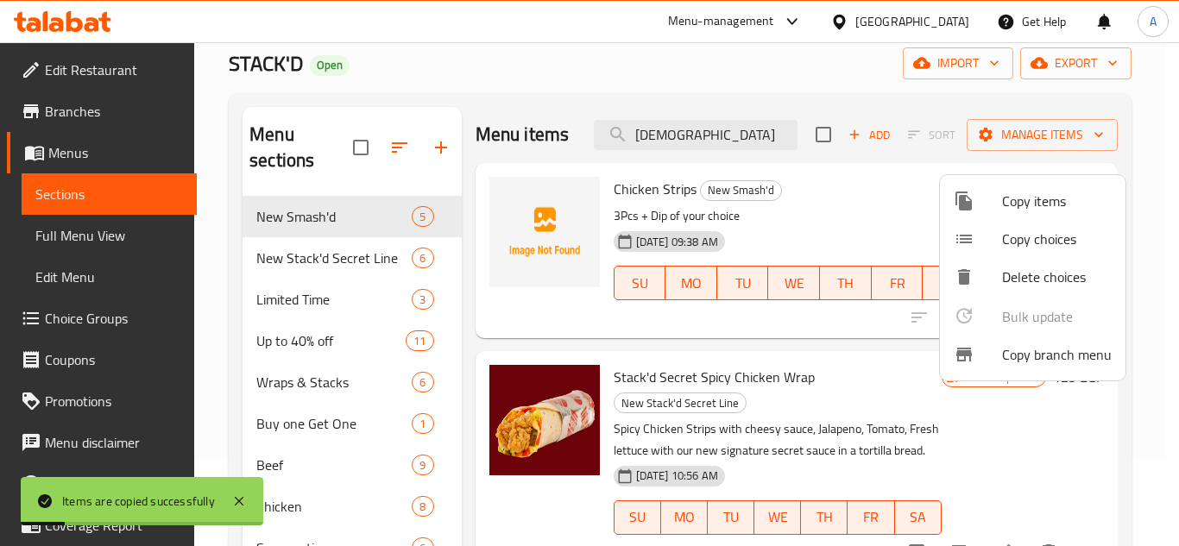
click at [327, 226] on div at bounding box center [589, 273] width 1179 height 546
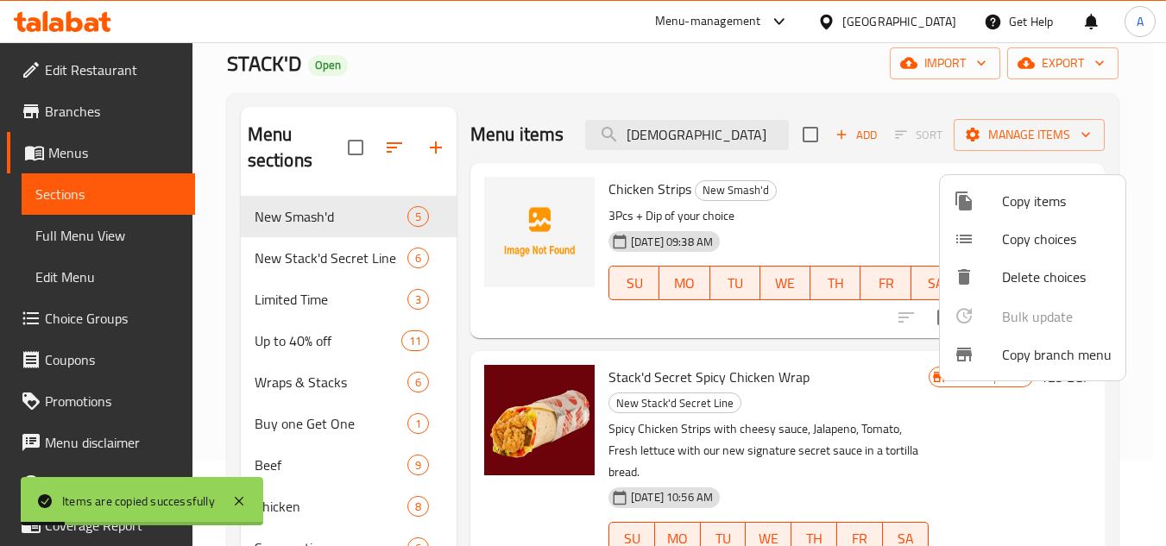
click at [327, 226] on span "New Smash'd" at bounding box center [331, 216] width 153 height 21
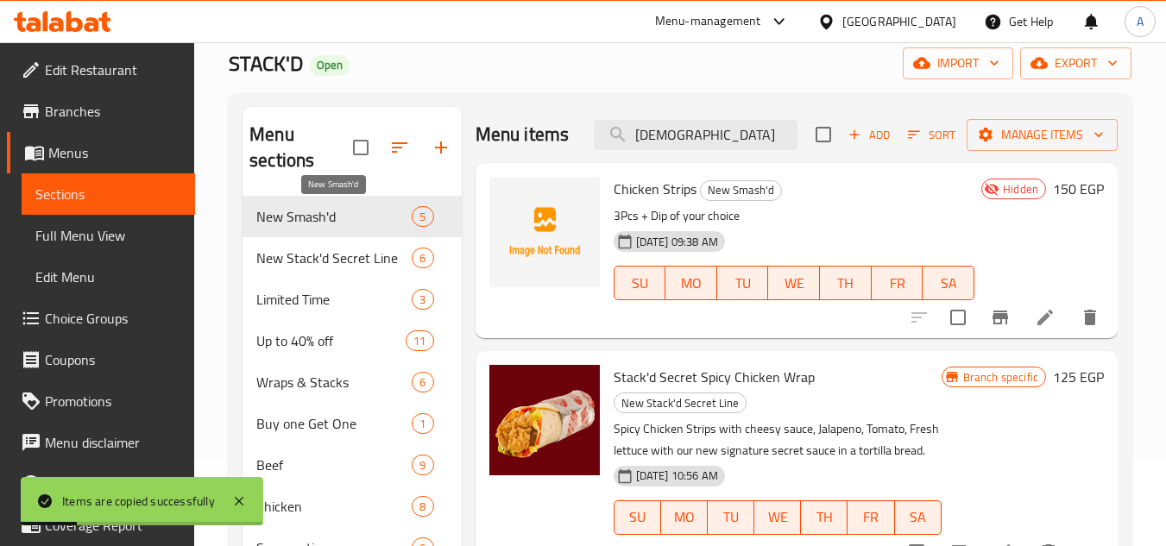
click at [327, 226] on span "New Smash'd" at bounding box center [333, 216] width 155 height 21
click at [1007, 338] on button "Branch-specific-item" at bounding box center [1000, 317] width 41 height 41
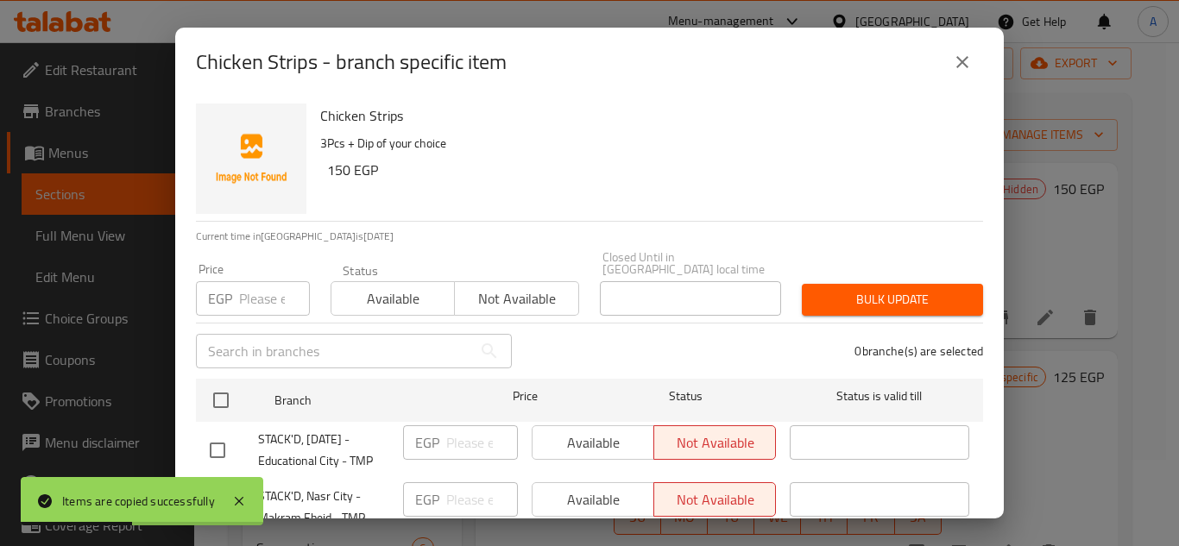
click at [974, 61] on button "close" at bounding box center [962, 61] width 41 height 41
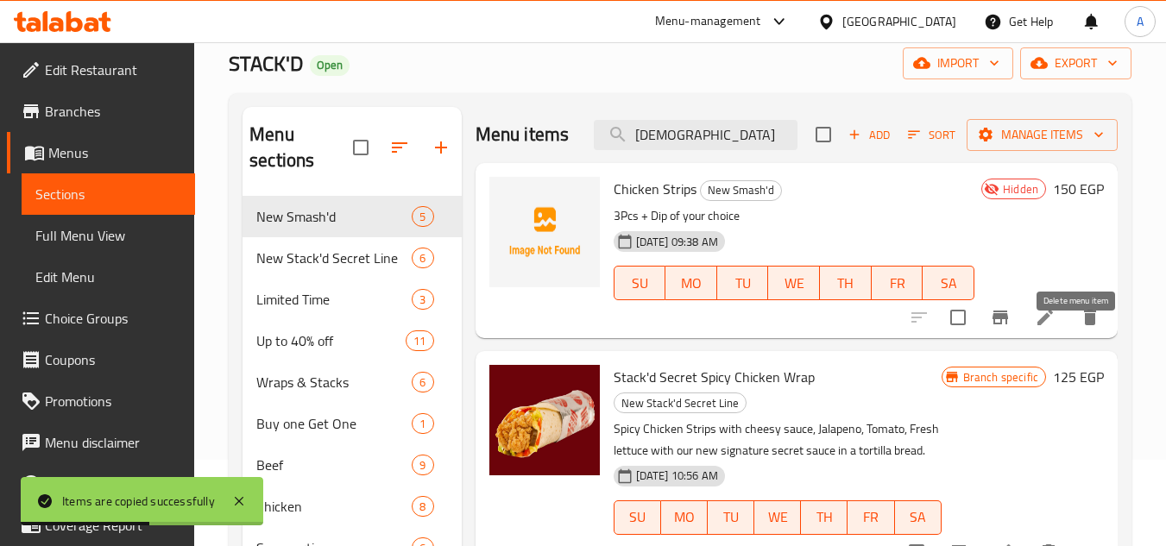
click at [1080, 328] on icon "delete" at bounding box center [1090, 317] width 21 height 21
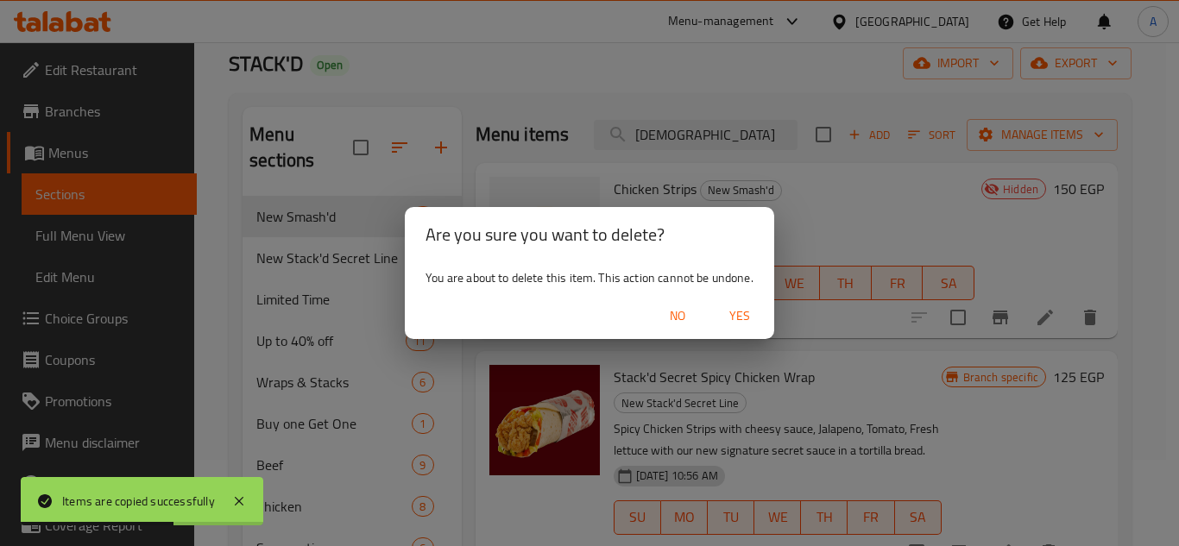
click at [733, 319] on span "Yes" at bounding box center [739, 317] width 41 height 22
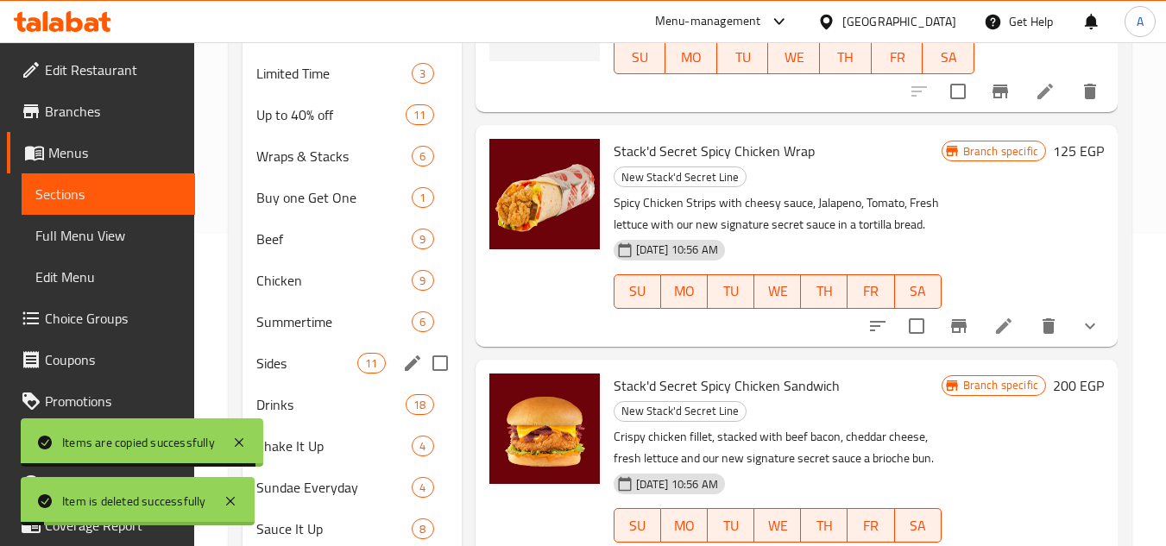
scroll to position [345, 0]
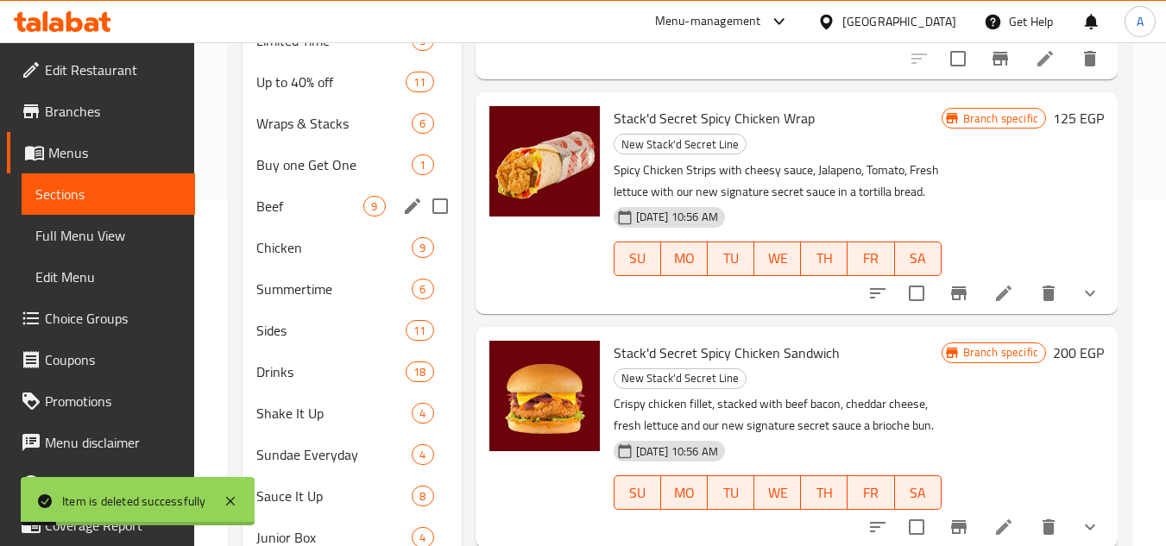
click at [314, 256] on span "Chicken" at bounding box center [333, 247] width 155 height 21
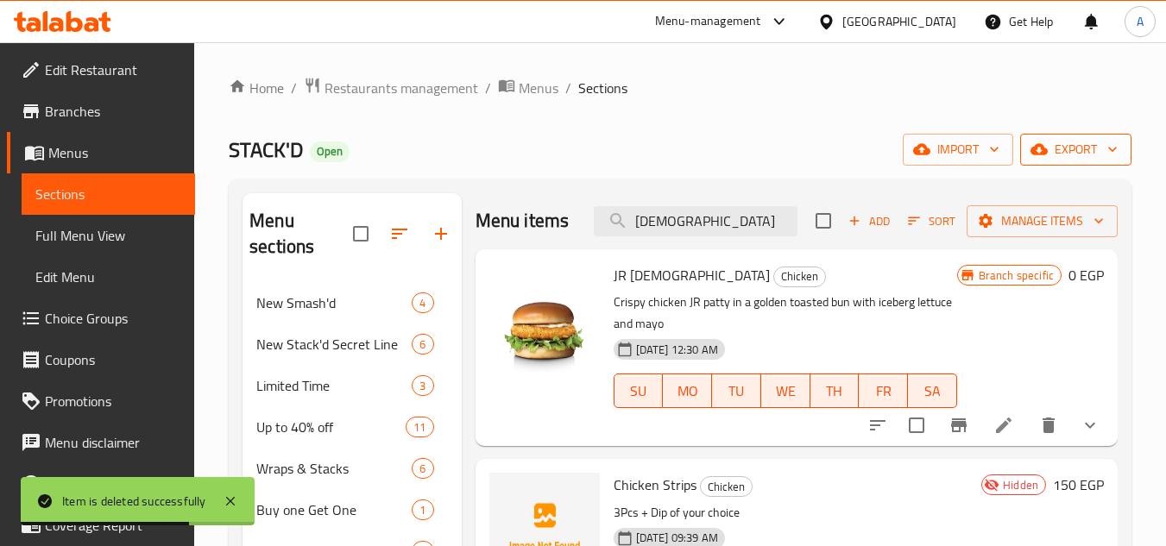
click at [1090, 148] on span "export" at bounding box center [1076, 150] width 84 height 22
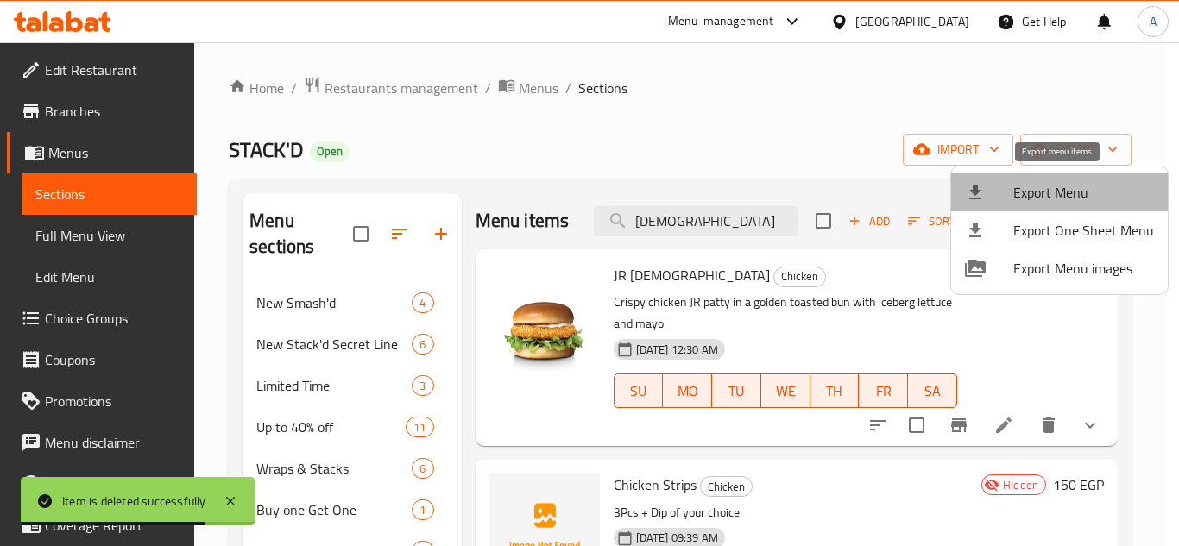
click at [1071, 184] on span "Export Menu" at bounding box center [1083, 192] width 141 height 21
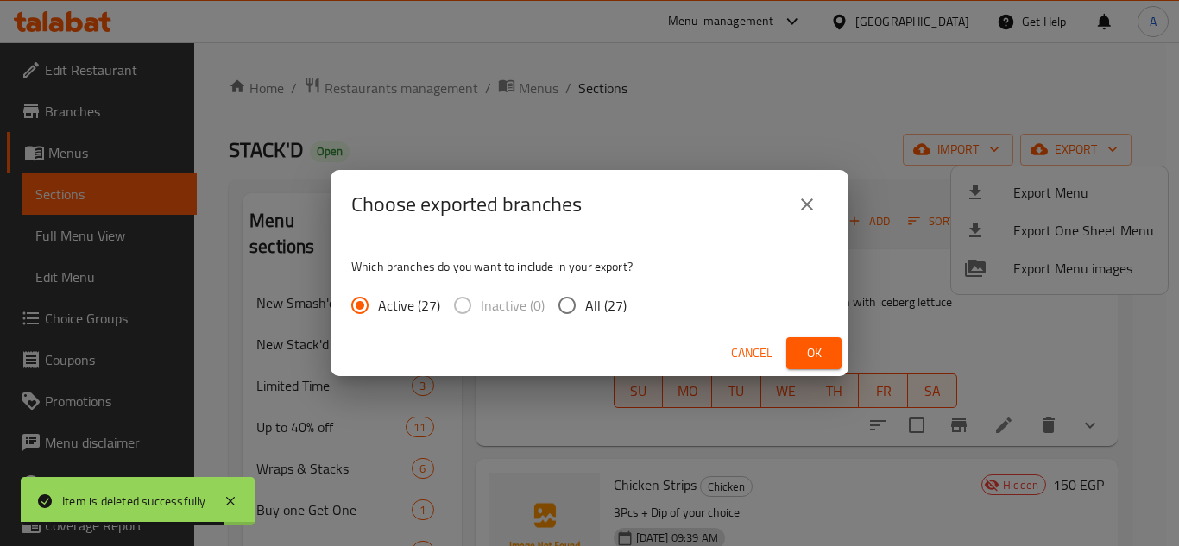
click at [616, 300] on span "All (27)" at bounding box center [605, 305] width 41 height 21
click at [585, 300] on input "All (27)" at bounding box center [567, 305] width 36 height 36
radio input "true"
click at [810, 350] on span "Ok" at bounding box center [814, 354] width 28 height 22
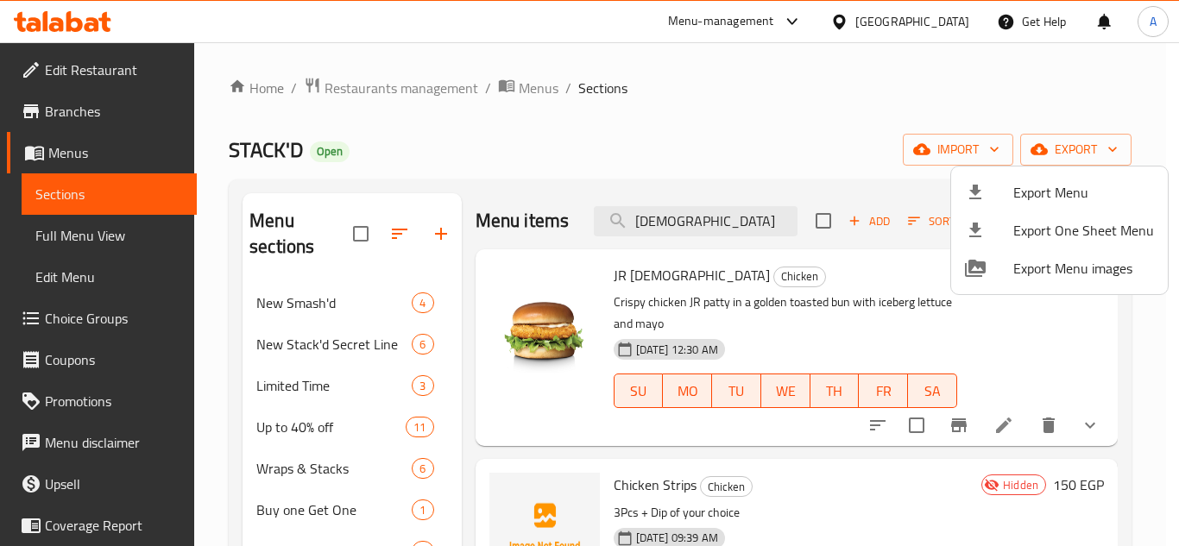
click at [94, 312] on div at bounding box center [589, 273] width 1179 height 546
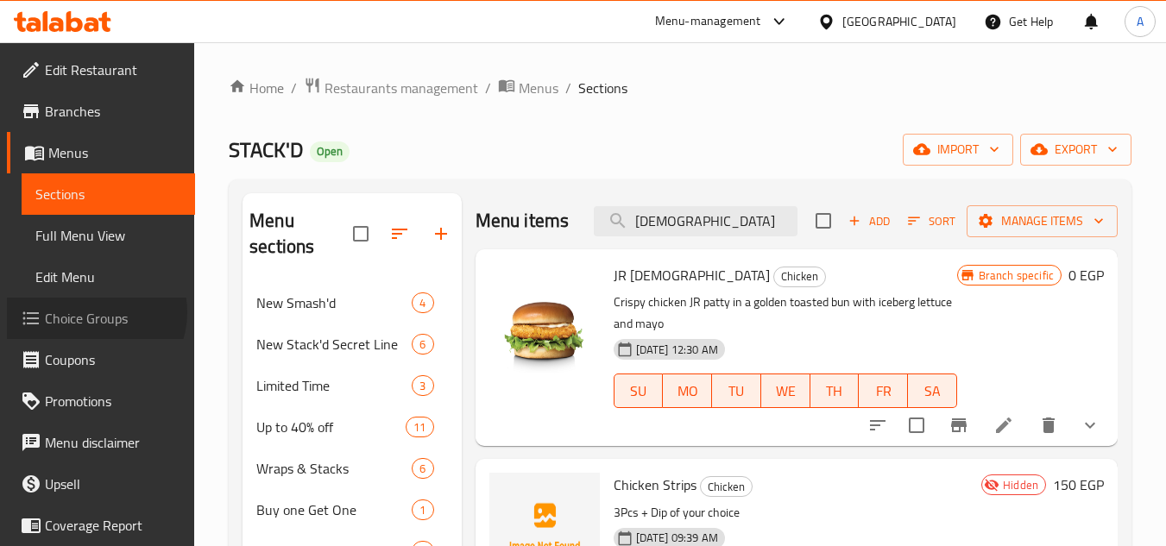
click at [94, 312] on span "Choice Groups" at bounding box center [113, 318] width 136 height 21
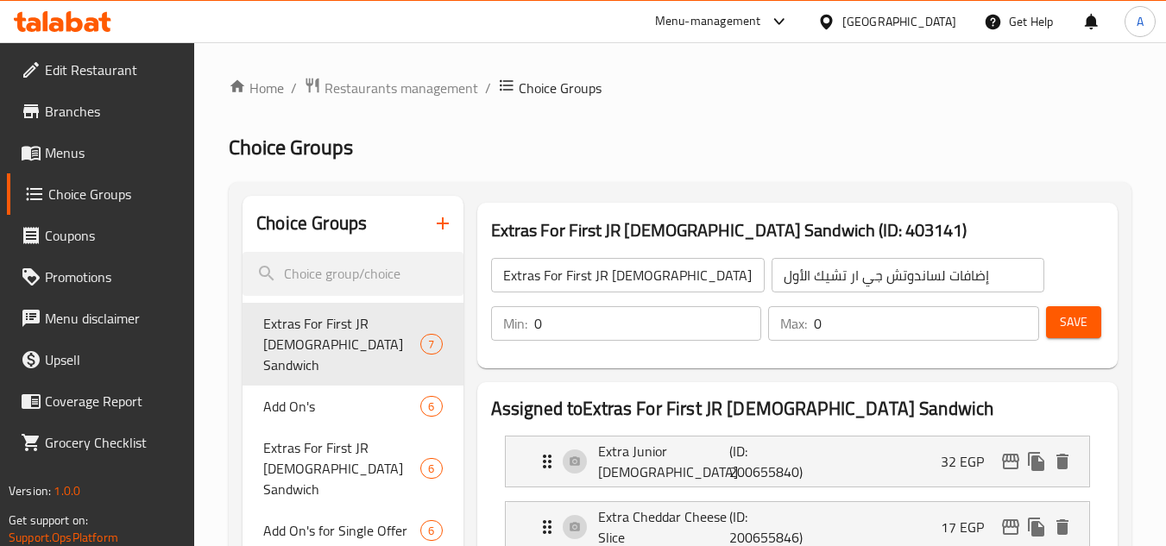
click at [442, 226] on icon "button" at bounding box center [443, 224] width 12 height 12
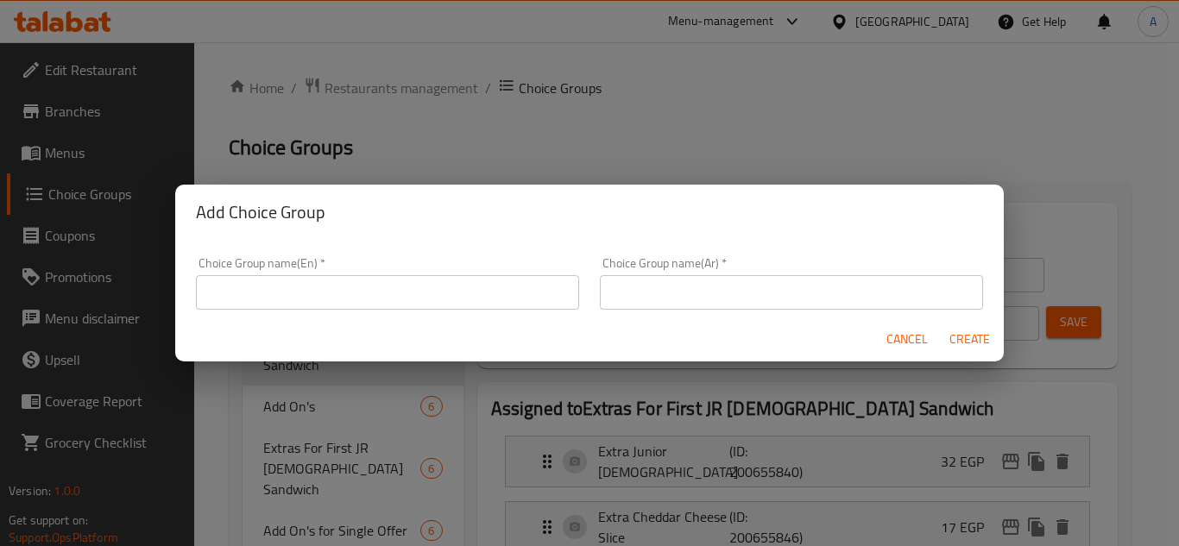
click at [407, 295] on input "text" at bounding box center [387, 292] width 383 height 35
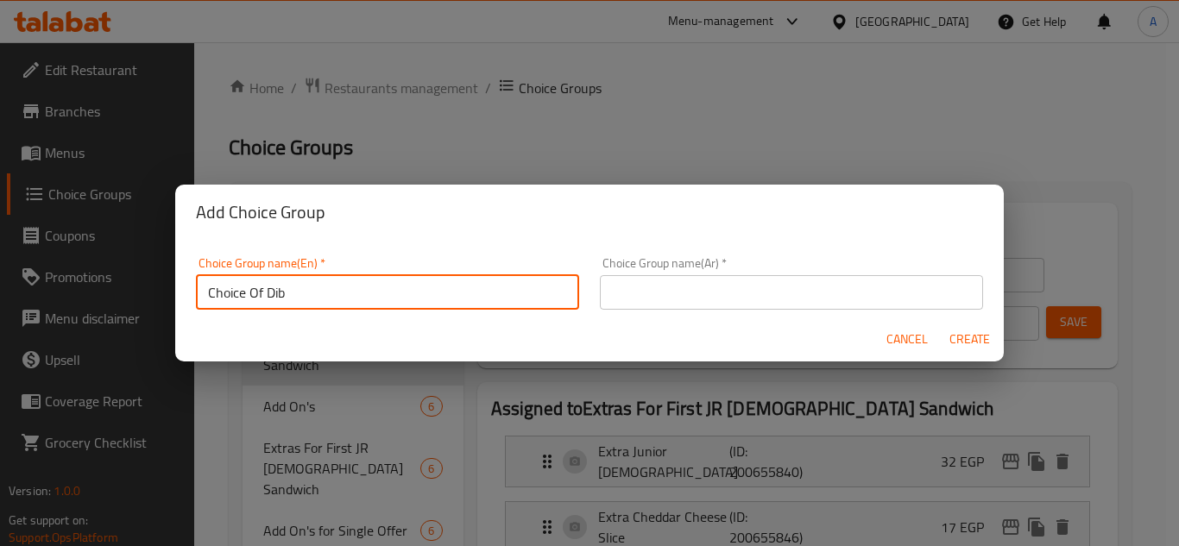
click at [478, 284] on input "Choice Of Dib" at bounding box center [387, 292] width 383 height 35
type input "Choice Of Dip"
click at [685, 288] on input "text" at bounding box center [791, 292] width 383 height 35
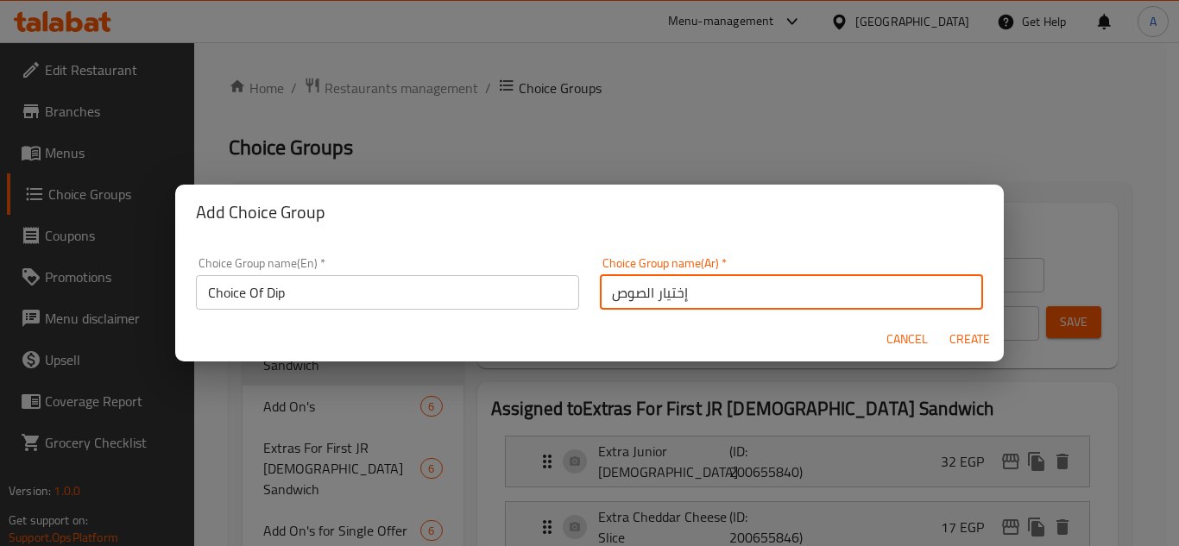
type input "إختيار الصوص"
click at [955, 332] on span "Create" at bounding box center [969, 340] width 41 height 22
type input "Choice Of Dip"
type input "إختيار الصوص"
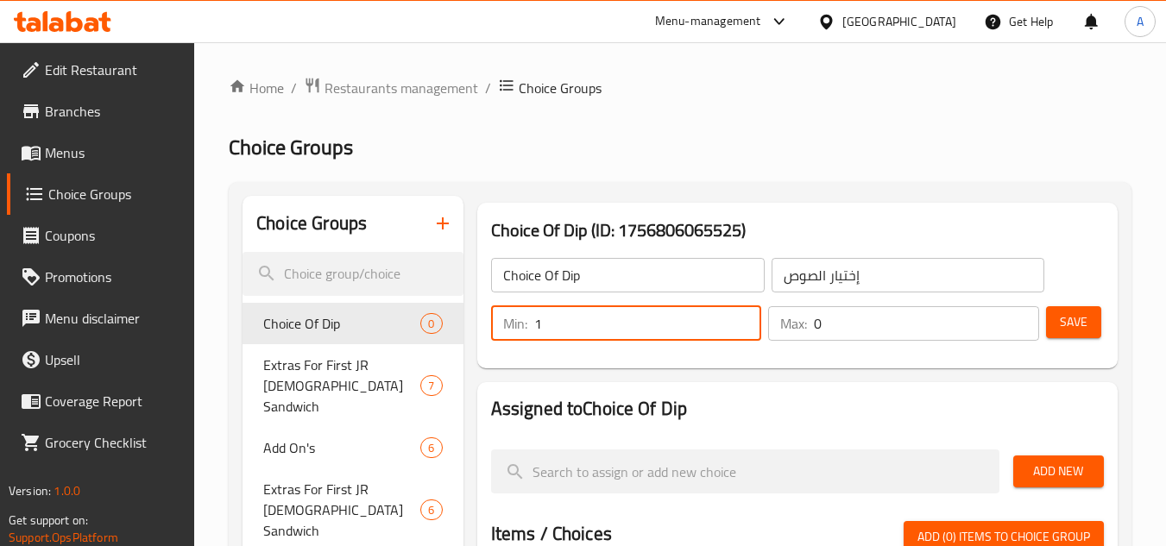
type input "1"
drag, startPoint x: 824, startPoint y: 321, endPoint x: 490, endPoint y: 288, distance: 334.8
click at [704, 315] on div "Min: 1 ​ Max: 0 ​" at bounding box center [765, 324] width 562 height 48
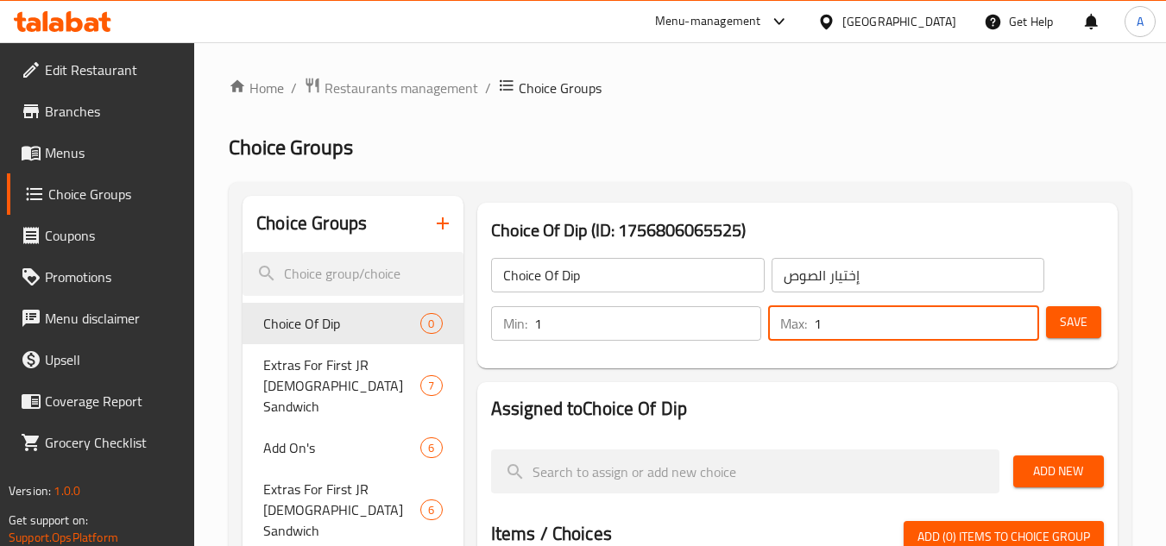
scroll to position [173, 0]
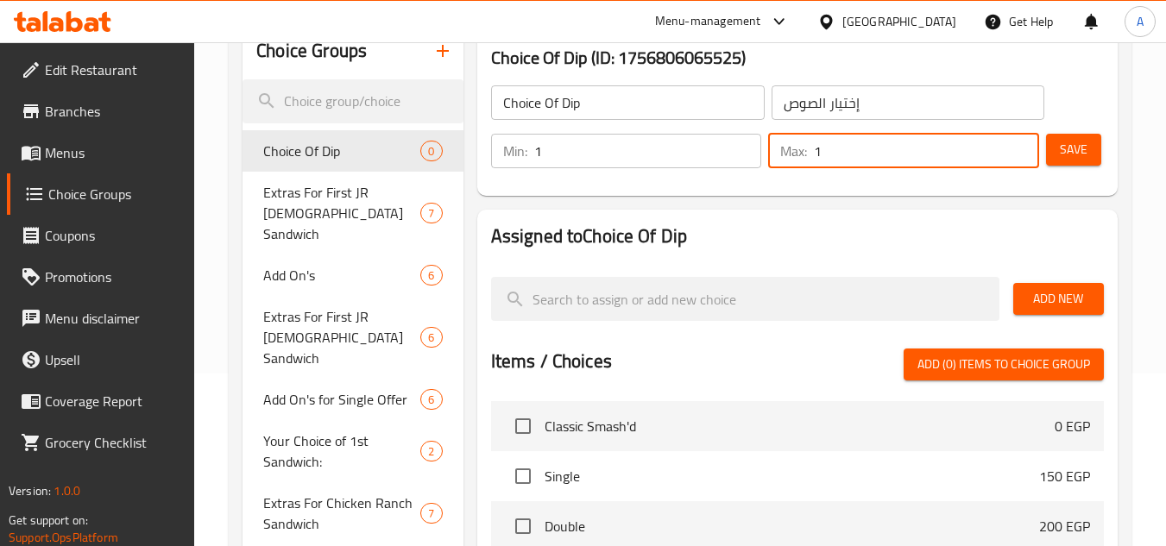
type input "1"
click at [1056, 288] on span "Add New" at bounding box center [1058, 299] width 63 height 22
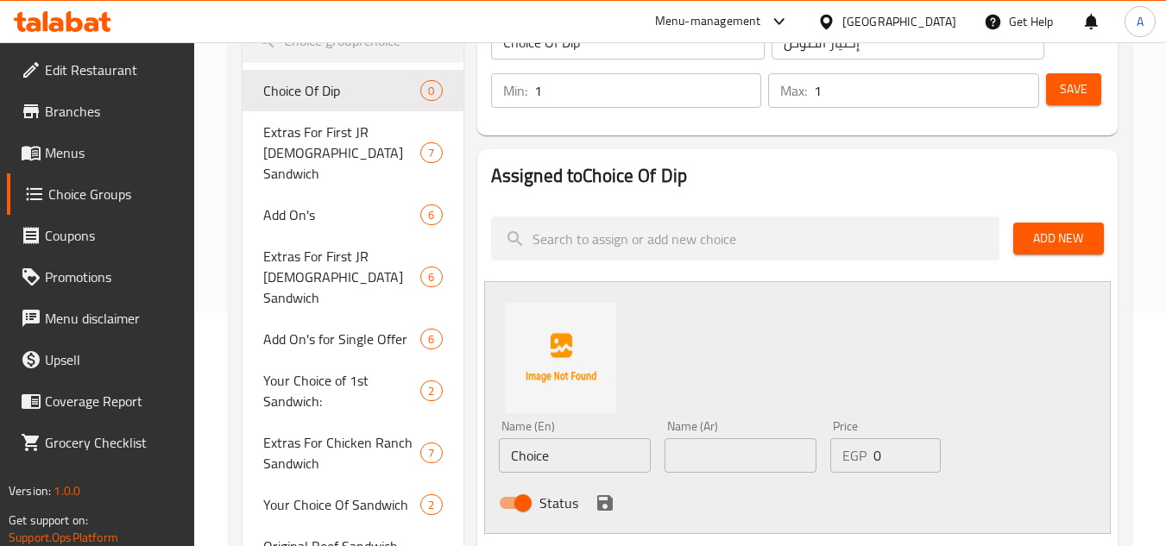
scroll to position [259, 0]
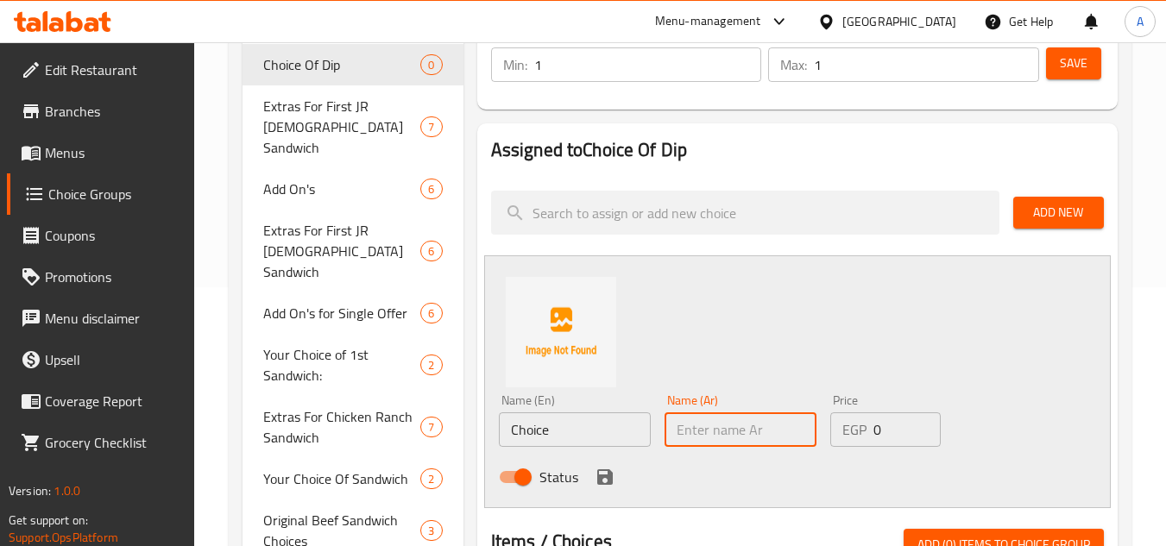
click at [738, 416] on input "text" at bounding box center [741, 430] width 152 height 35
paste input "إضافة صوص رانش"
drag, startPoint x: 742, startPoint y: 431, endPoint x: 884, endPoint y: 435, distance: 142.5
click at [884, 435] on div "Name (En) Choice Name (En) Name (Ar) إضافة صوص رانش Name (Ar) Price EGP 0 Price…" at bounding box center [741, 444] width 498 height 113
type input "صوص رانش"
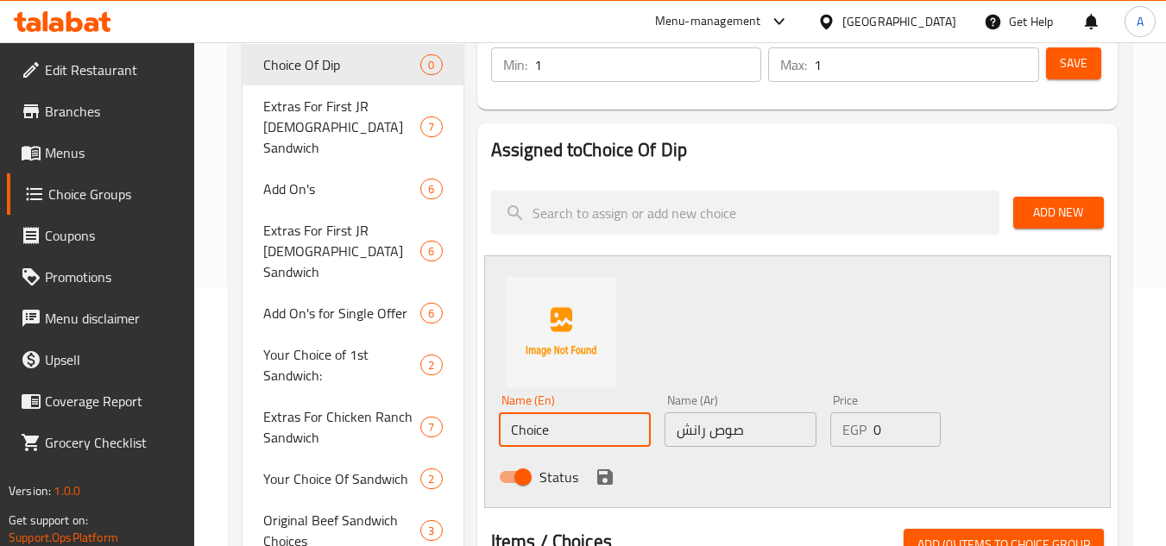
click at [558, 416] on input "Choice" at bounding box center [575, 430] width 152 height 35
paste input "Extra Ranch Sau"
drag, startPoint x: 542, startPoint y: 432, endPoint x: 451, endPoint y: 432, distance: 90.6
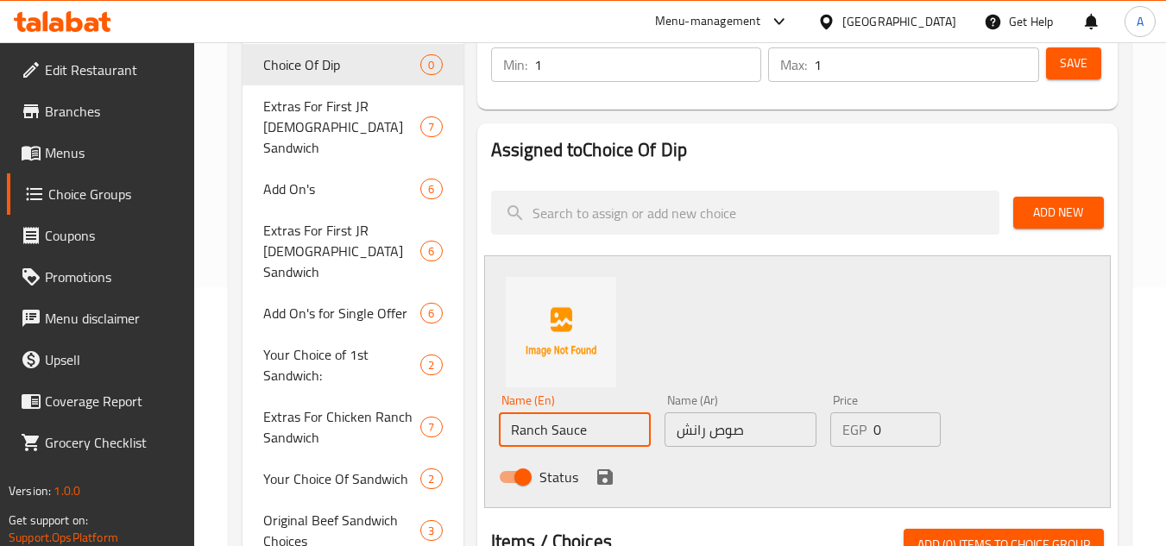
scroll to position [345, 0]
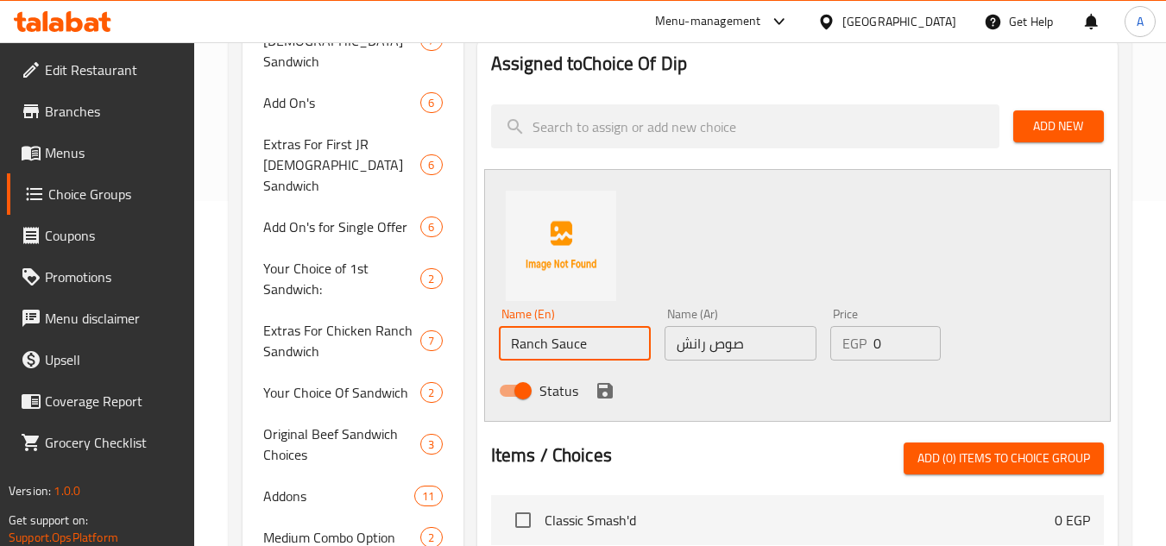
type input "Ranch Sauce"
click at [612, 391] on icon "save" at bounding box center [605, 391] width 21 height 21
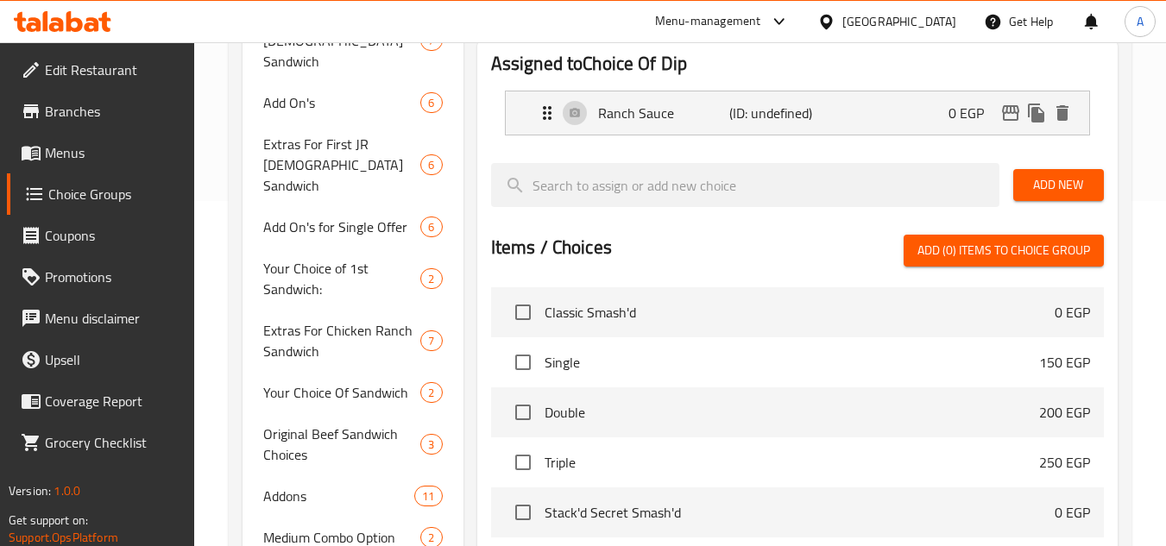
click at [1064, 185] on span "Add New" at bounding box center [1058, 185] width 63 height 22
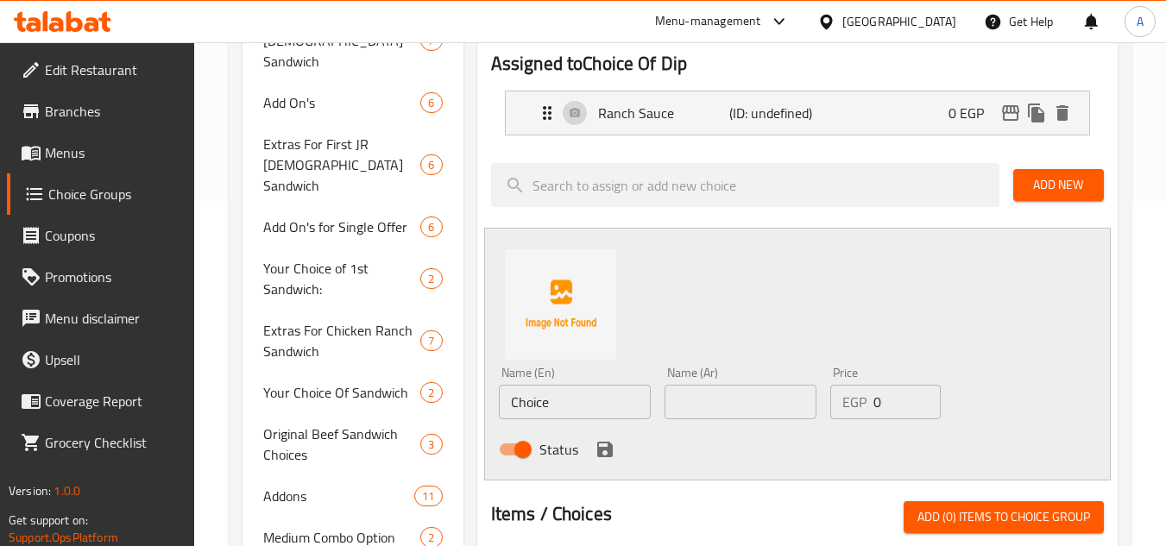
drag, startPoint x: 560, startPoint y: 405, endPoint x: 300, endPoint y: 387, distance: 261.3
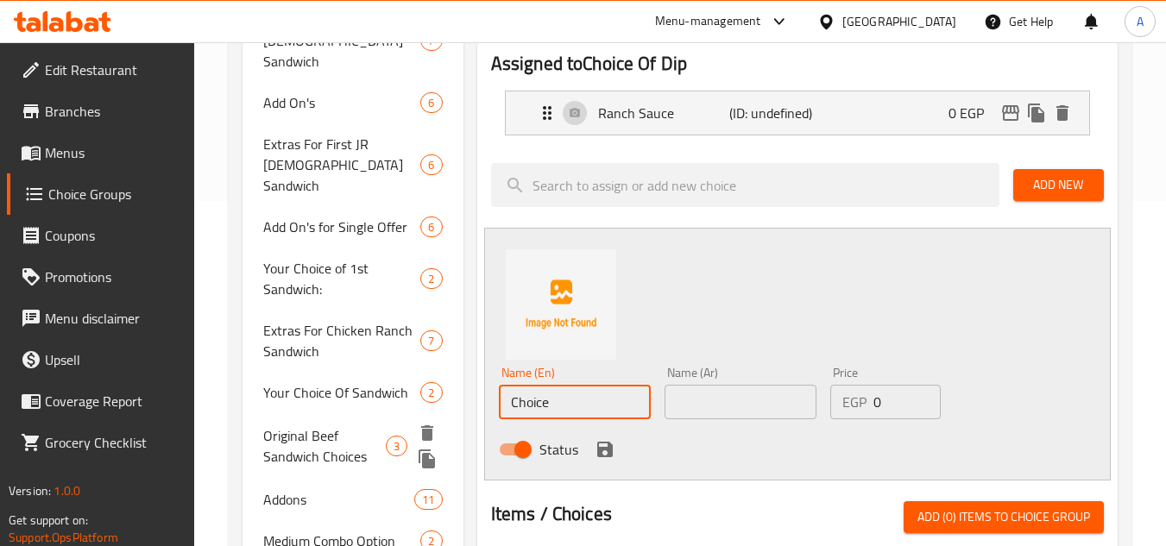
paste input "Extra Stack'd Signature Sau"
click at [552, 405] on input "Signature Sauce" at bounding box center [575, 402] width 152 height 35
click at [560, 408] on input "Extra Stack'd Signature Sauce" at bounding box center [575, 402] width 152 height 35
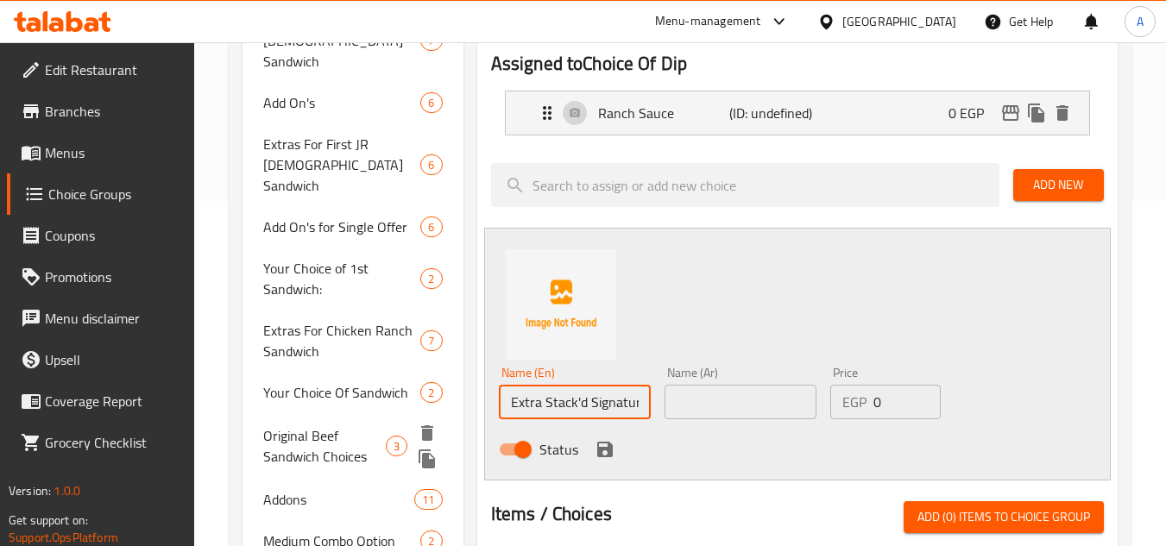
drag, startPoint x: 545, startPoint y: 403, endPoint x: 477, endPoint y: 411, distance: 67.8
type input "Stack'd Signature Sauce"
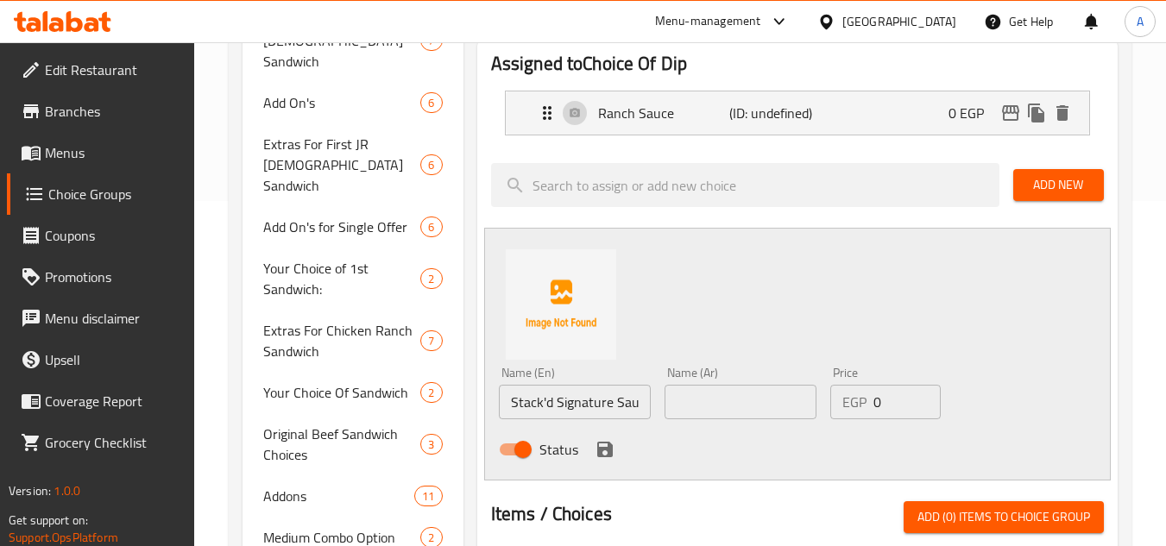
click at [758, 387] on input "text" at bounding box center [741, 402] width 152 height 35
paste input "إضافة صوص ستاكد سيجنتشر"
drag, startPoint x: 767, startPoint y: 401, endPoint x: 1057, endPoint y: 408, distance: 289.3
click at [1001, 407] on div "Name (En) Stack'd Signature Sauce Name (En) Name (Ar) إضافة صوص ستاكد سيجنتشر N…" at bounding box center [797, 354] width 627 height 253
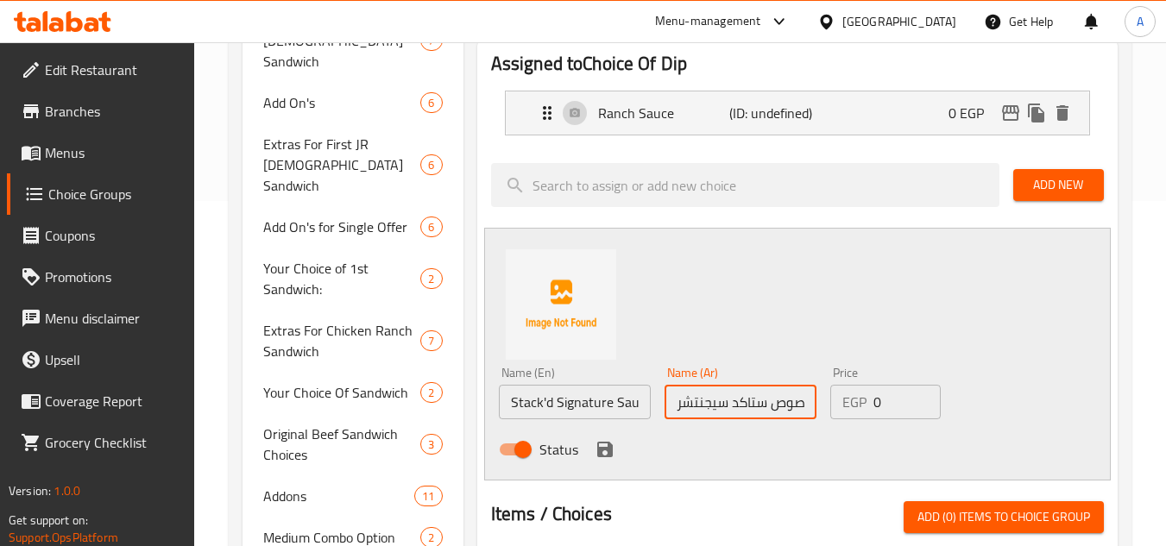
scroll to position [432, 0]
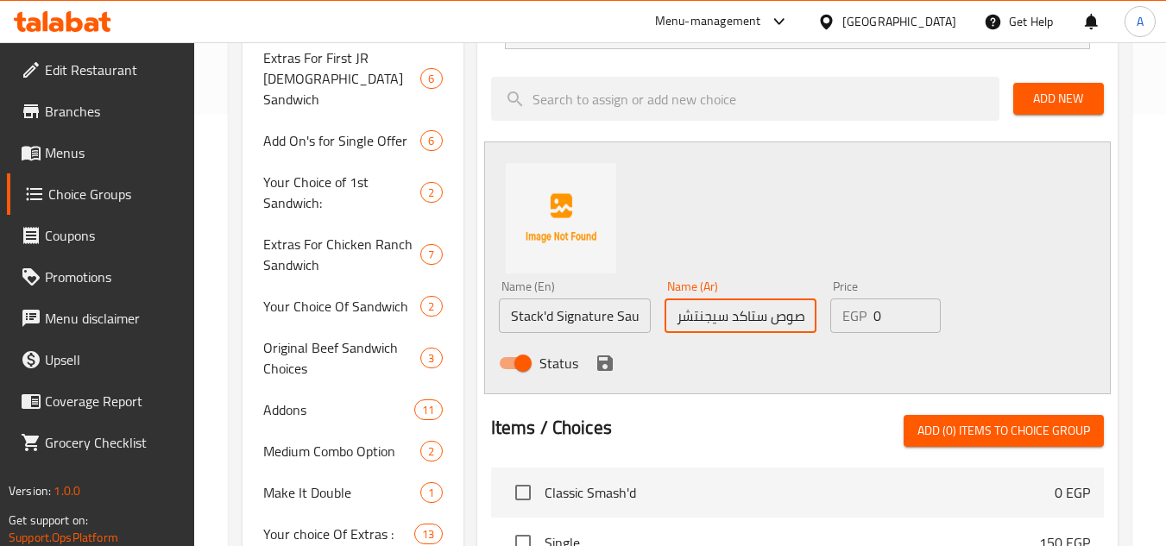
type input "صوص ستاكد سيجنتشر"
click at [604, 365] on icon "save" at bounding box center [605, 363] width 21 height 21
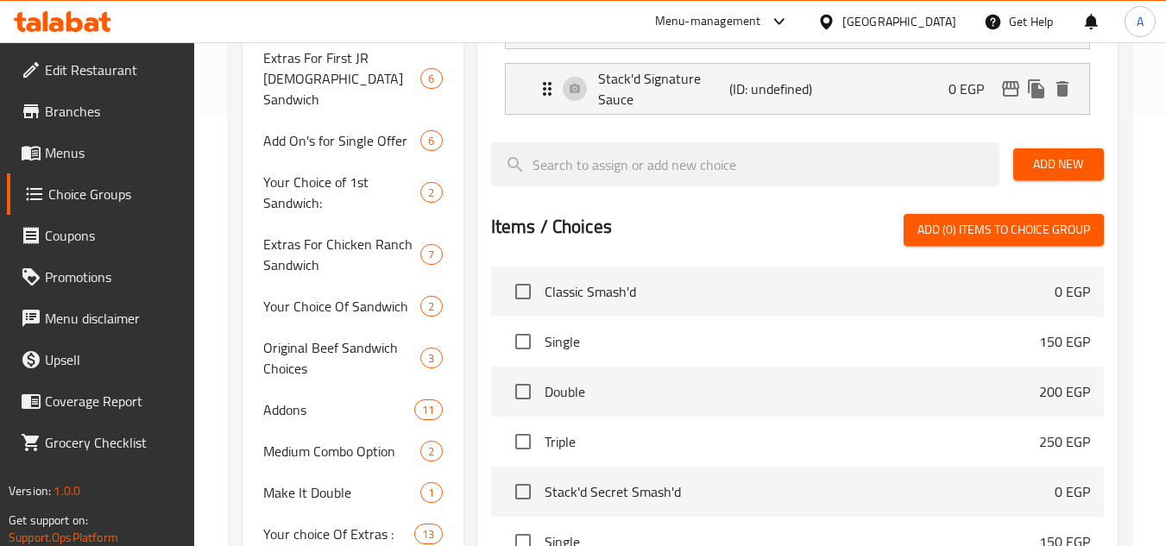
click at [1055, 165] on span "Add New" at bounding box center [1058, 165] width 63 height 22
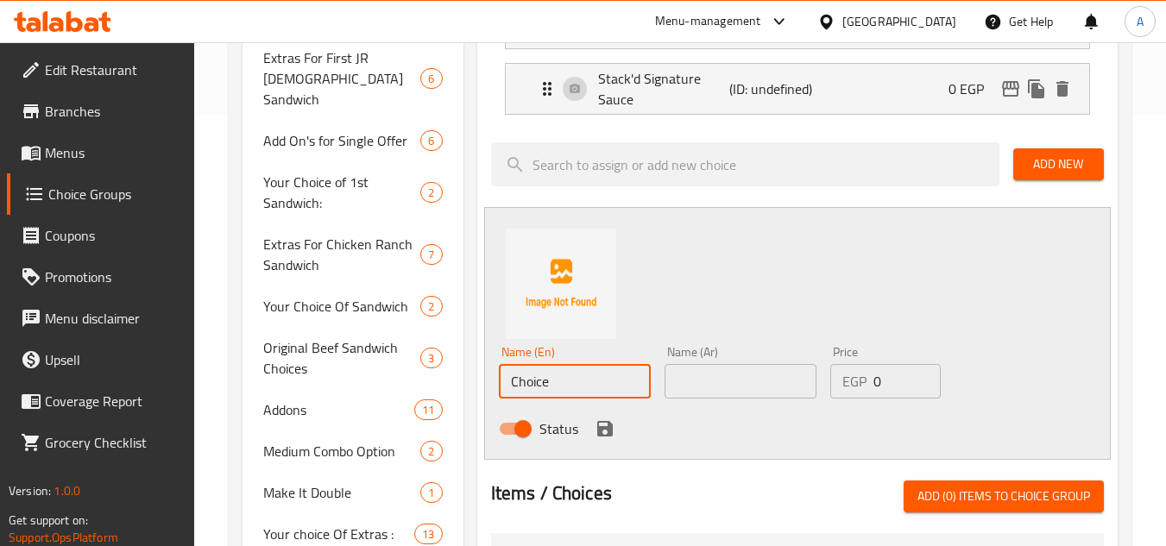
click at [533, 386] on input "Choice" at bounding box center [575, 381] width 152 height 35
paste input "Extra Melted Cheese Sau"
drag, startPoint x: 517, startPoint y: 378, endPoint x: 428, endPoint y: 381, distance: 89.0
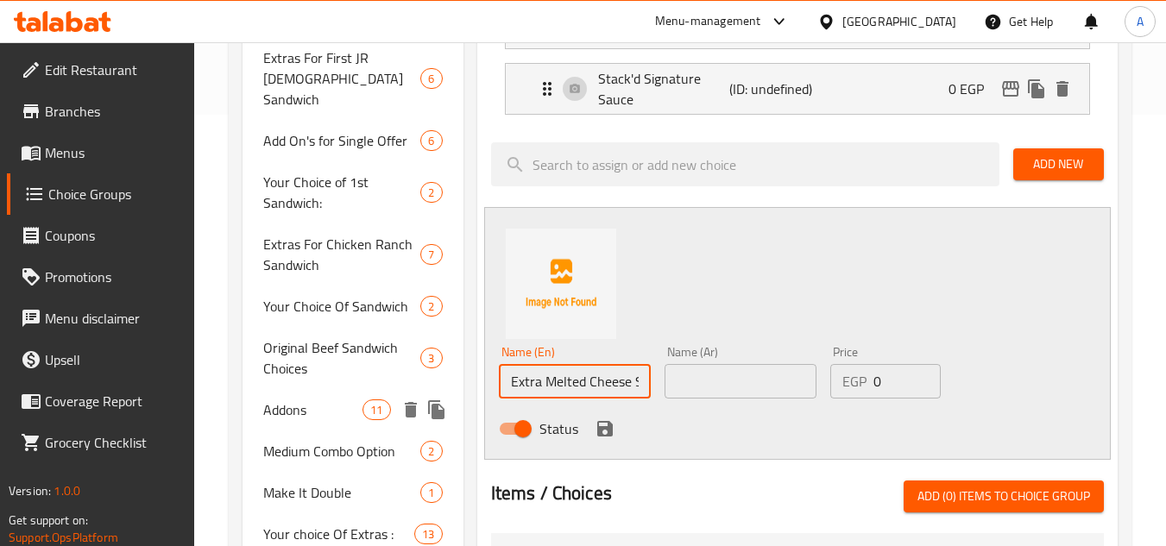
type input "Melted Cheese Sauce"
click at [691, 383] on input "text" at bounding box center [741, 381] width 152 height 35
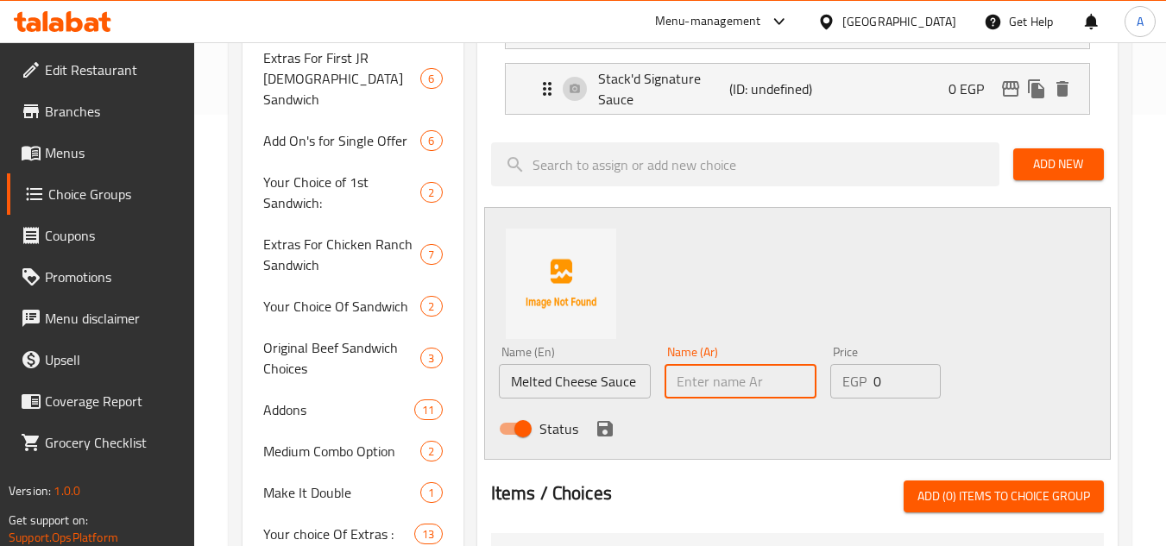
click at [608, 390] on input "Melted Cheese Sauce" at bounding box center [575, 381] width 152 height 35
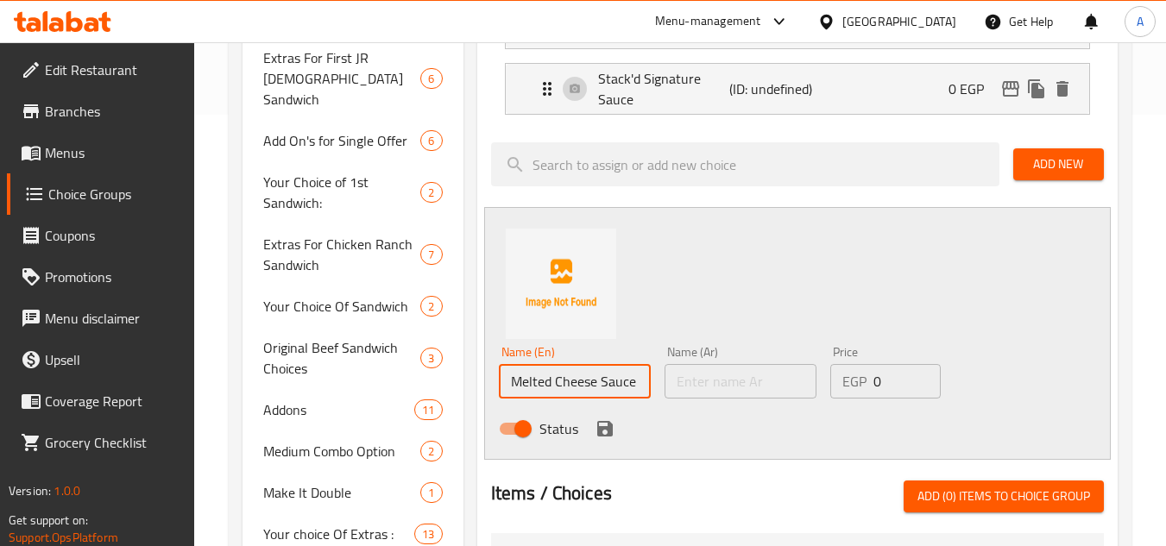
click at [608, 390] on input "Melted Cheese Sauce" at bounding box center [575, 381] width 152 height 35
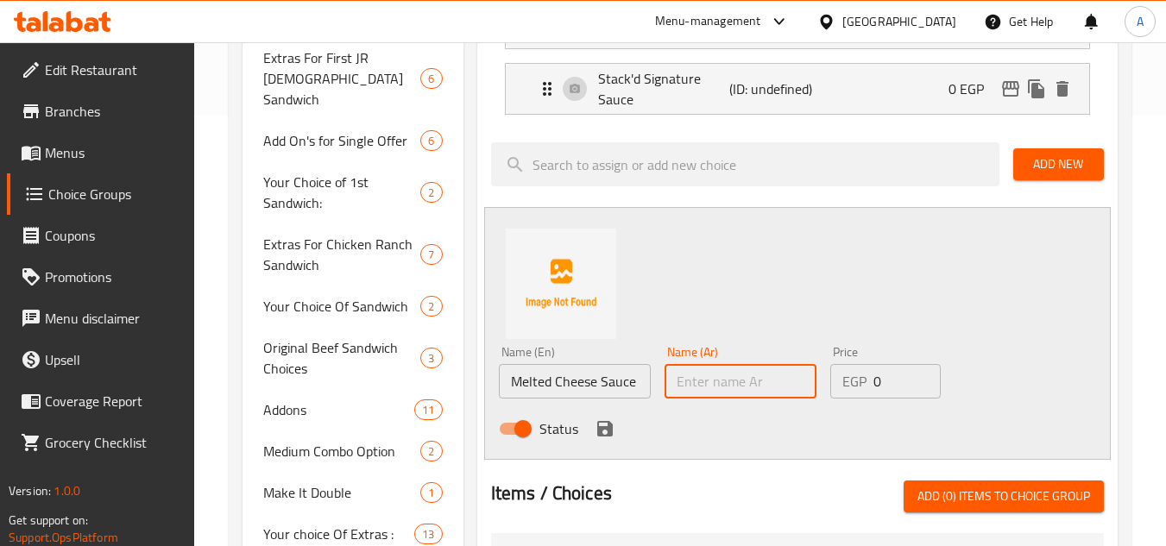
click at [743, 387] on input "text" at bounding box center [741, 381] width 152 height 35
paste input "إضافة صوص جبنة سايحة"
drag, startPoint x: 768, startPoint y: 388, endPoint x: 974, endPoint y: 387, distance: 205.5
click at [955, 387] on div "Name (En) Melted Cheese Sauce Name (En) Name (Ar) إضافة صوص جبنة سايحة Name (Ar…" at bounding box center [741, 395] width 498 height 113
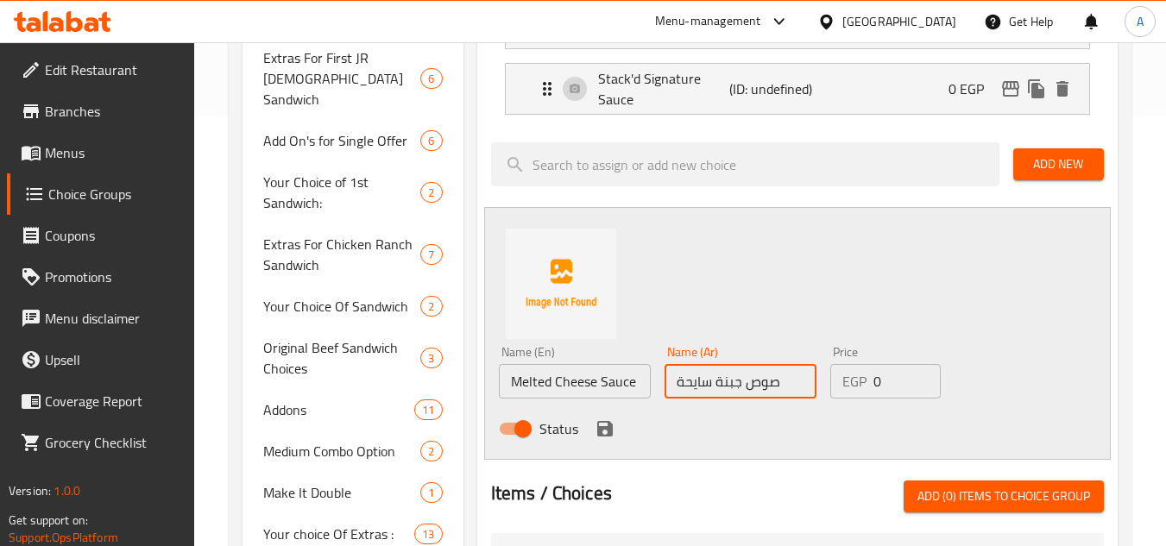
scroll to position [0, 0]
type input "صوص جبنة سايحة"
click at [613, 428] on icon "save" at bounding box center [605, 429] width 21 height 21
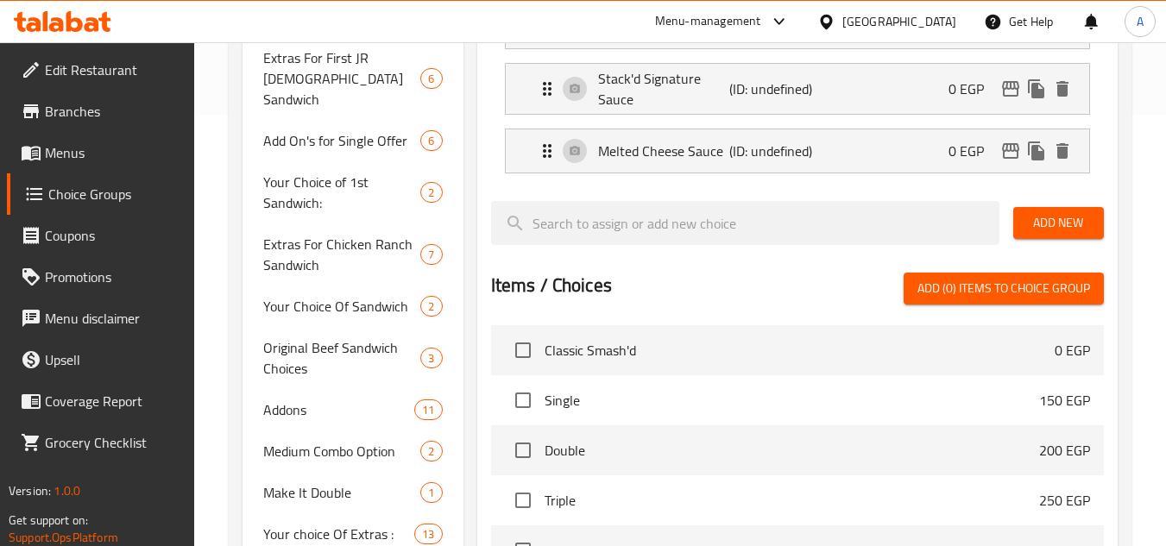
click at [1048, 228] on span "Add New" at bounding box center [1058, 223] width 63 height 22
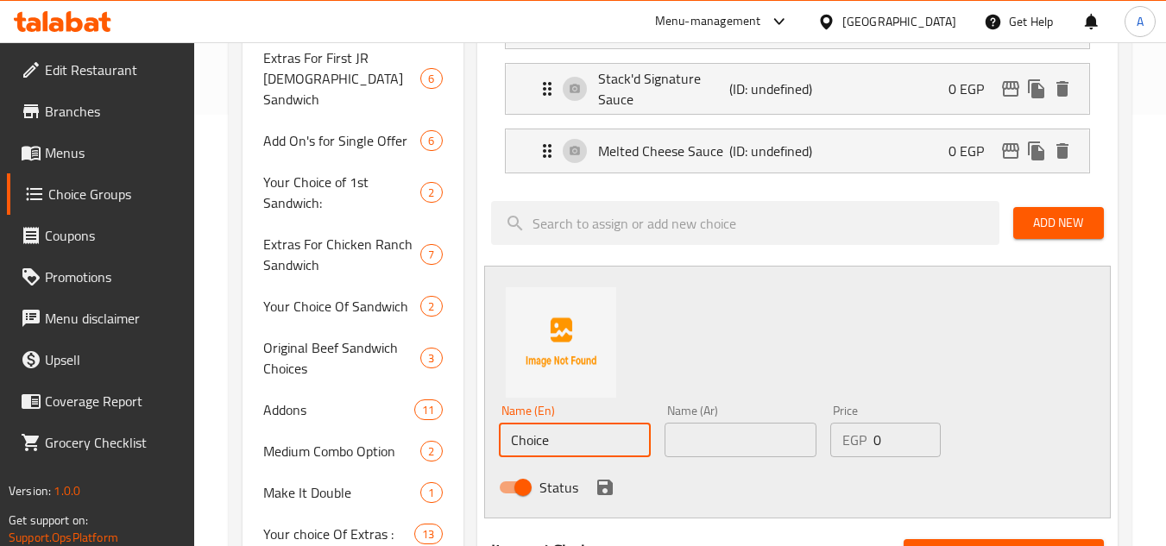
paste input "Extra BBQ Sau"
drag, startPoint x: 542, startPoint y: 444, endPoint x: 431, endPoint y: 440, distance: 111.4
type input "BBQ Sauce"
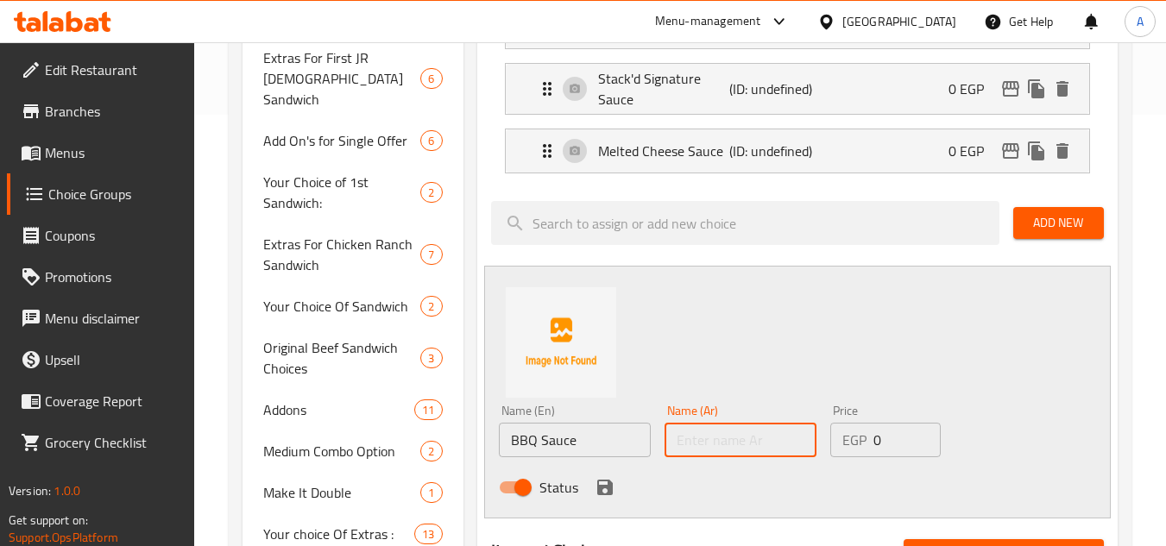
click at [703, 446] on input "text" at bounding box center [741, 440] width 152 height 35
paste input "إضافة صوص باربيكيو"
drag, startPoint x: 754, startPoint y: 443, endPoint x: 898, endPoint y: 453, distance: 143.7
click at [898, 453] on div "Name (En) BBQ Sauce Name (En) Name (Ar) إضافة صوص باربيكيو Name (Ar) Price EGP …" at bounding box center [741, 454] width 498 height 113
type input "صوص باربيكيو"
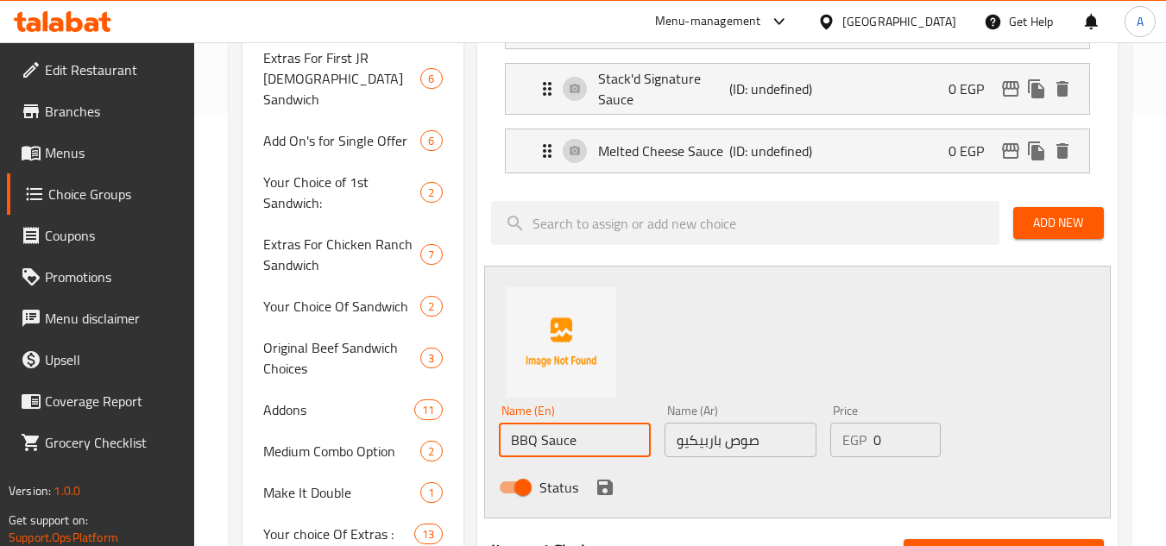
click at [591, 431] on input "BBQ Sauce" at bounding box center [575, 440] width 152 height 35
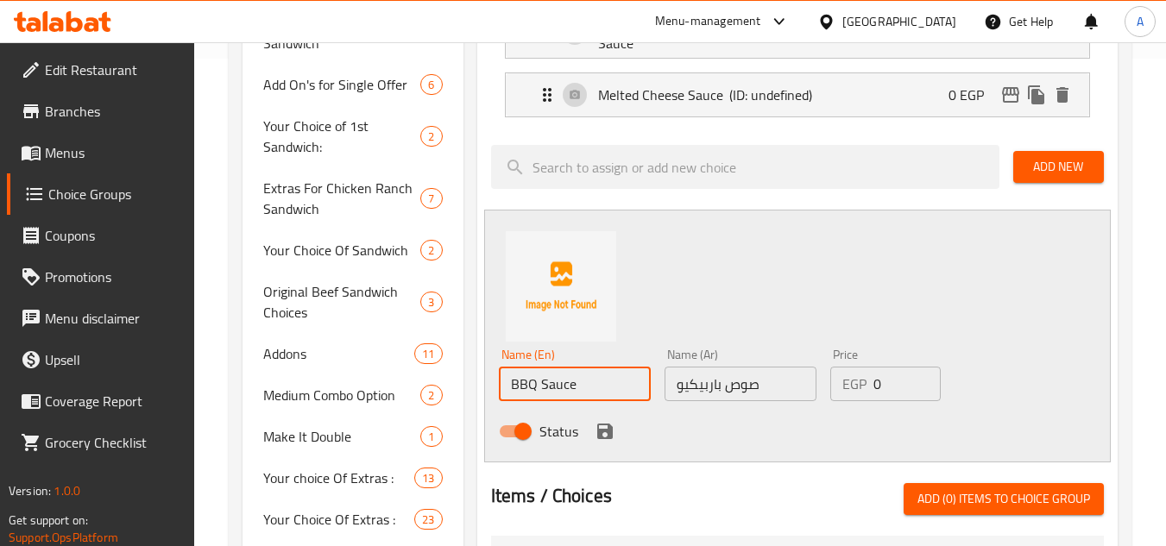
scroll to position [518, 0]
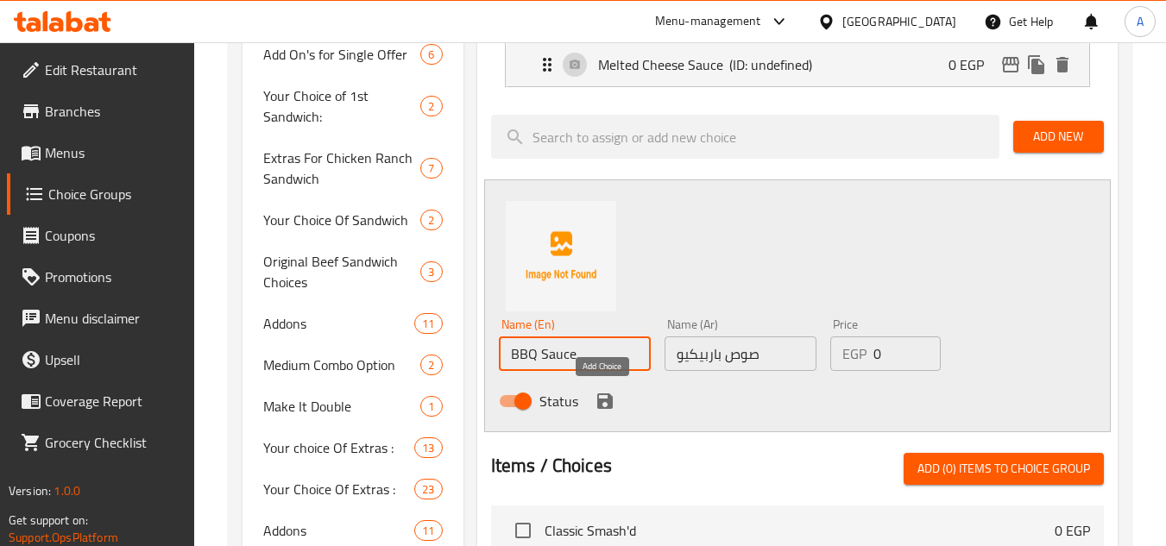
click at [597, 407] on icon "save" at bounding box center [605, 402] width 16 height 16
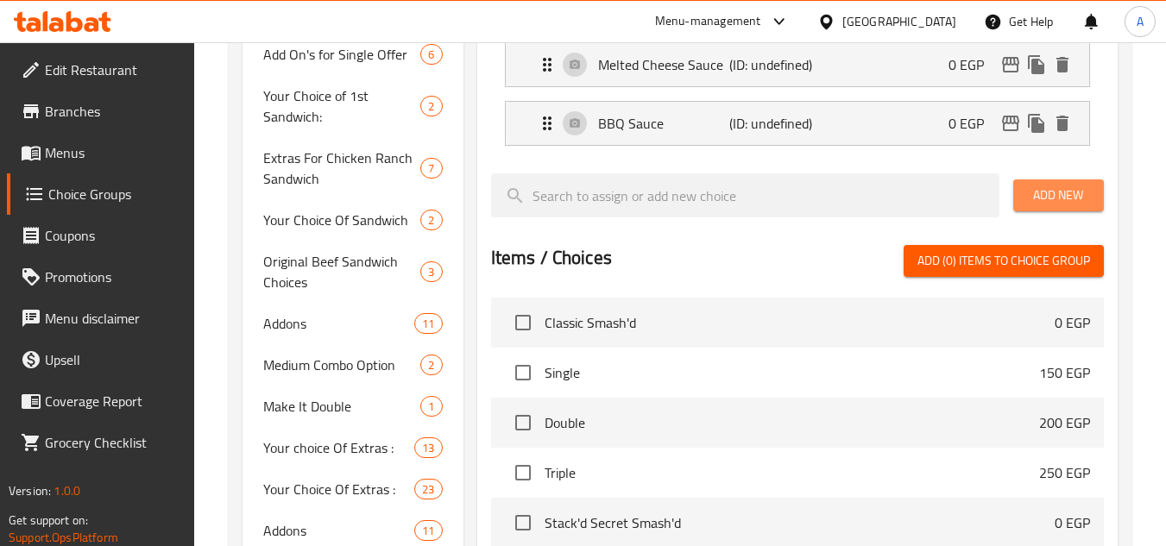
click at [1052, 187] on span "Add New" at bounding box center [1058, 196] width 63 height 22
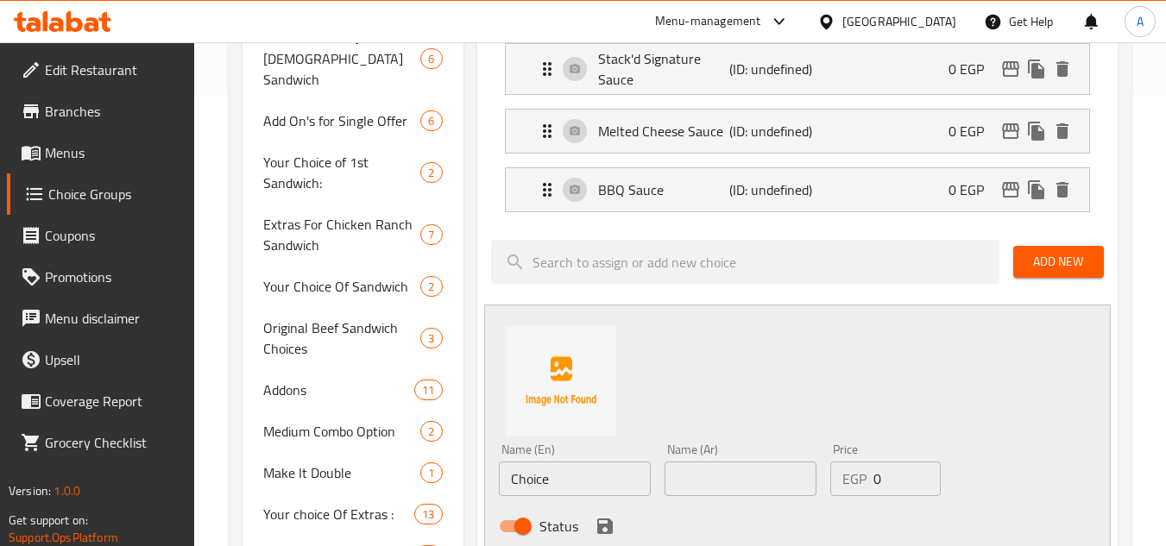
scroll to position [345, 0]
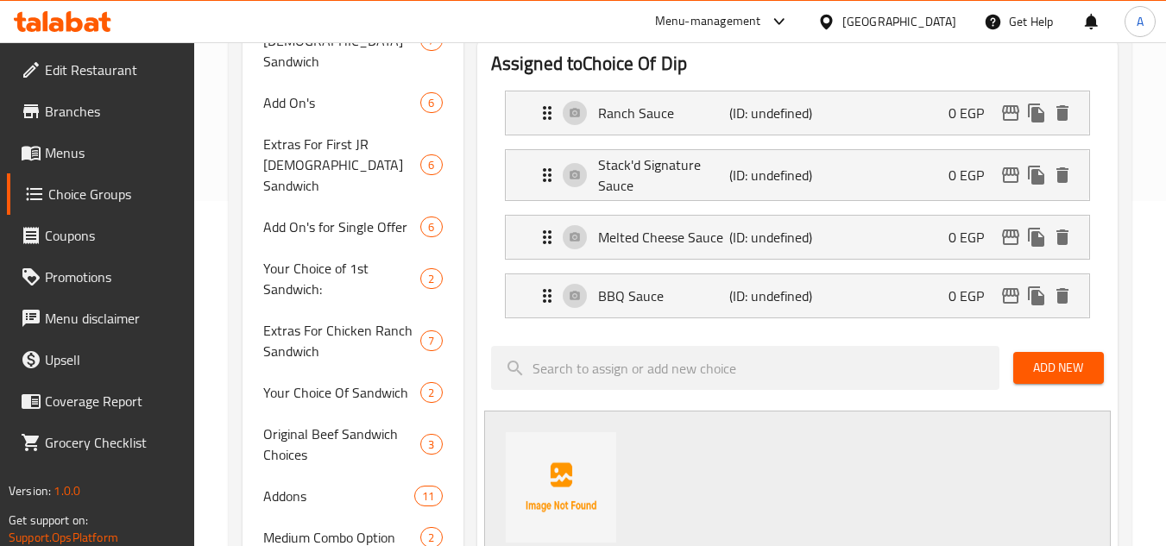
click at [1037, 365] on span "Add New" at bounding box center [1058, 368] width 63 height 22
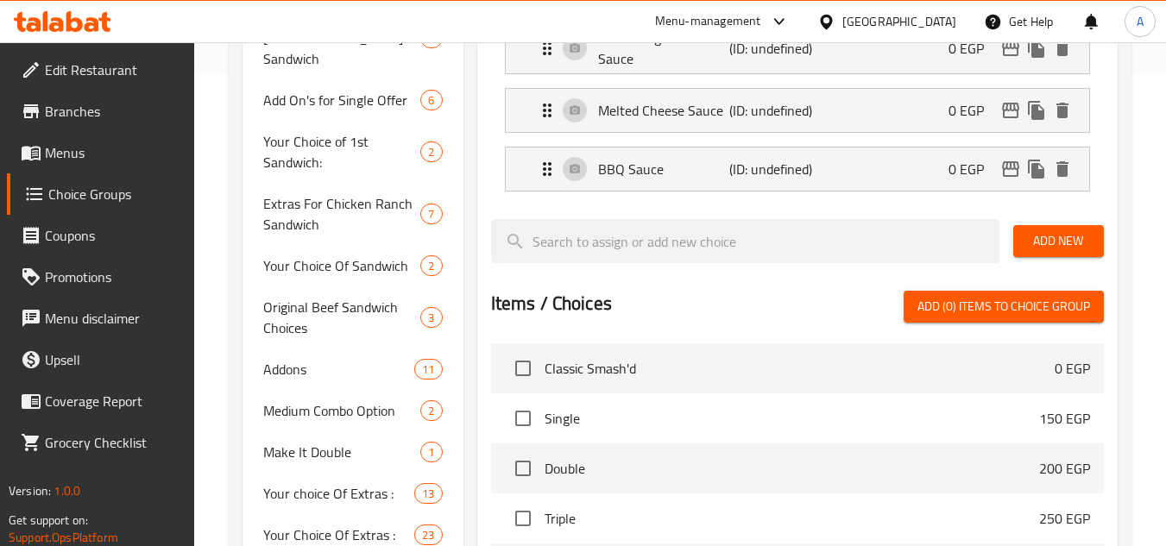
scroll to position [432, 0]
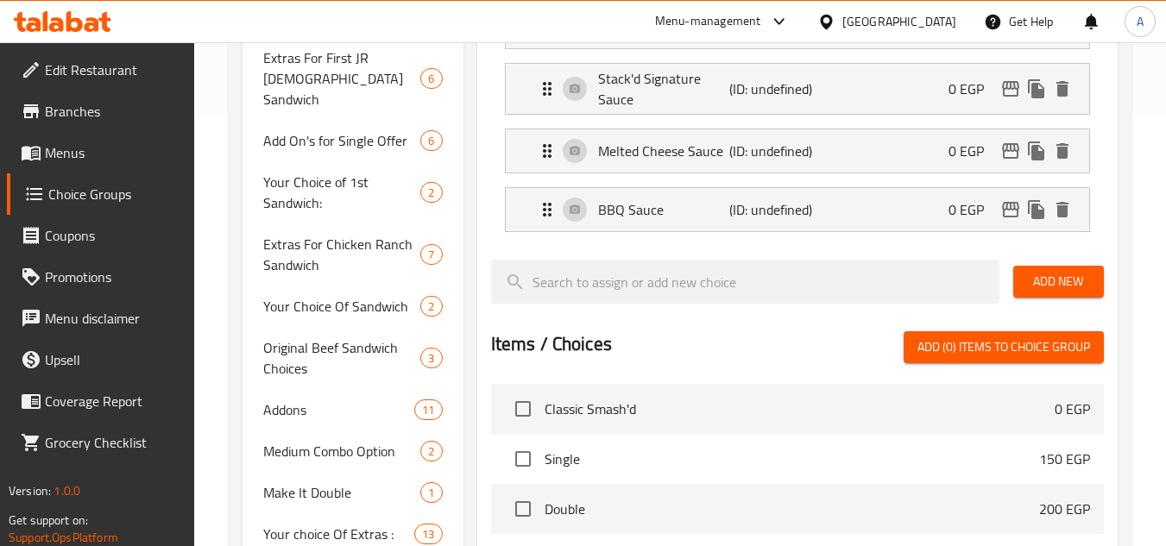
click at [1054, 290] on span "Add New" at bounding box center [1058, 282] width 63 height 22
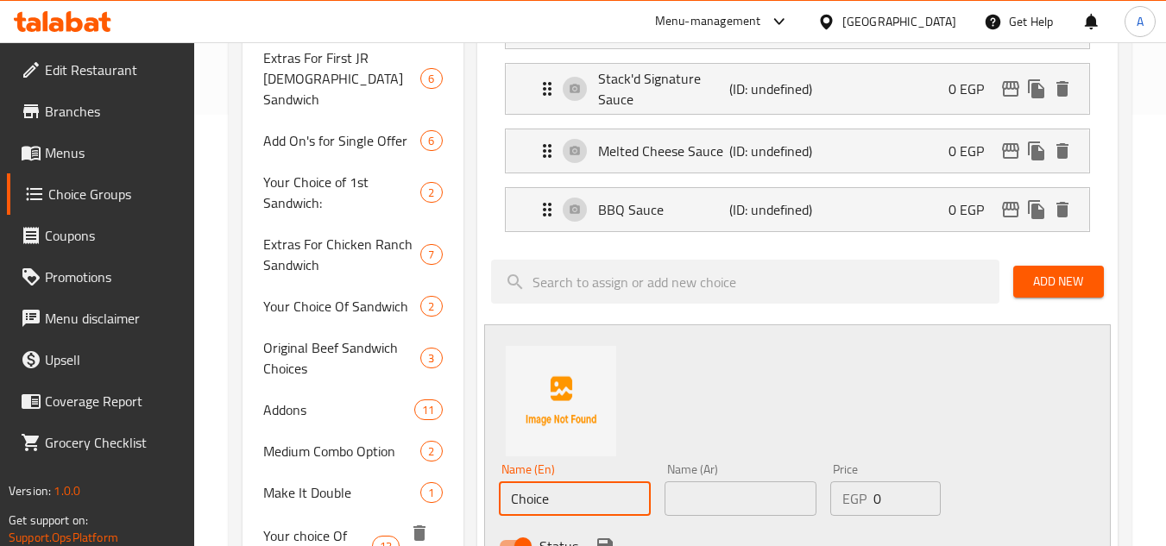
drag, startPoint x: 604, startPoint y: 490, endPoint x: 237, endPoint y: 497, distance: 366.9
paste input "Extra Tasty Sau"
drag, startPoint x: 547, startPoint y: 499, endPoint x: 481, endPoint y: 486, distance: 67.7
click at [481, 486] on div "Assigned to Choice Of Dip Ranch Sauce (ID: undefined) 0 EGP Name (En) Ranch Sau…" at bounding box center [797, 468] width 641 height 1035
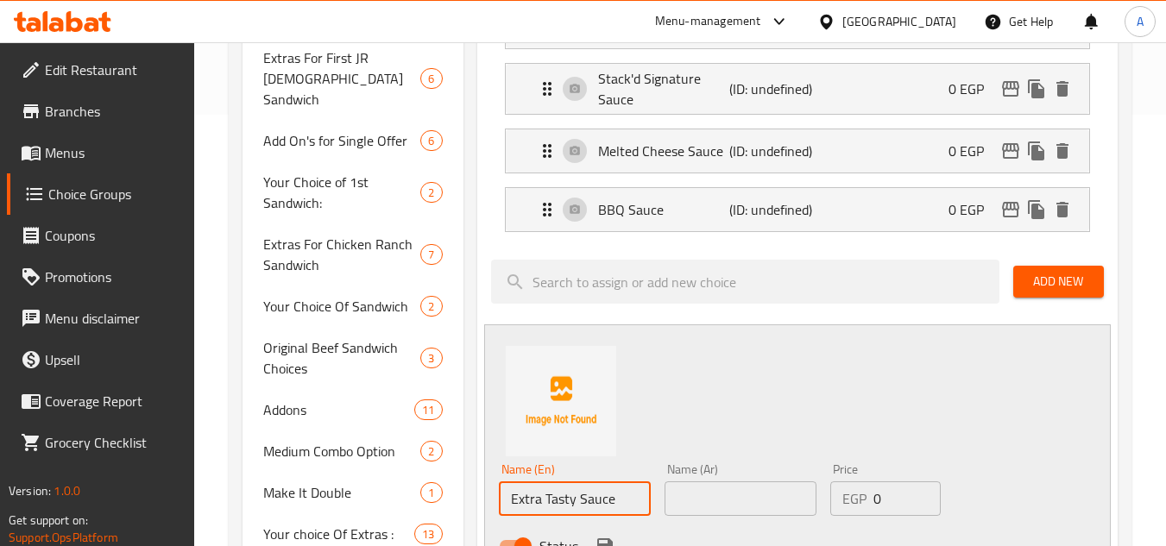
click at [558, 500] on input "Extra Tasty Sauce" at bounding box center [575, 499] width 152 height 35
type input "Tasty Sauce"
click at [742, 512] on input "text" at bounding box center [741, 499] width 152 height 35
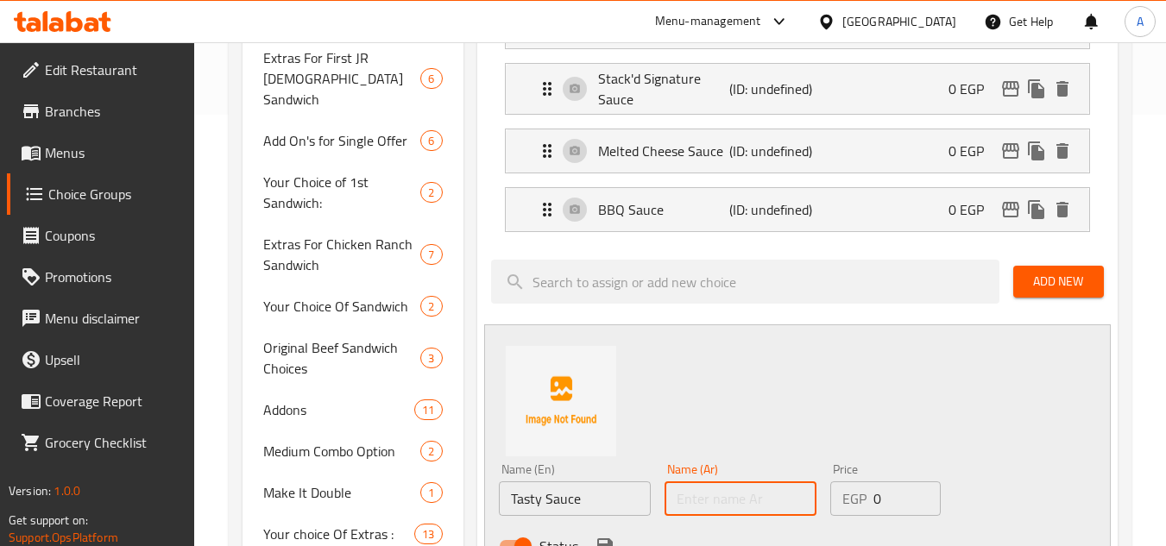
paste input "إضافة صوص تيستي"
drag, startPoint x: 754, startPoint y: 504, endPoint x: 971, endPoint y: 509, distance: 216.7
click at [967, 509] on div "Name (En) Tasty Sauce Name (En) Name (Ar) إضافة صوص تيستي Name (Ar) Price EGP 0…" at bounding box center [741, 513] width 498 height 113
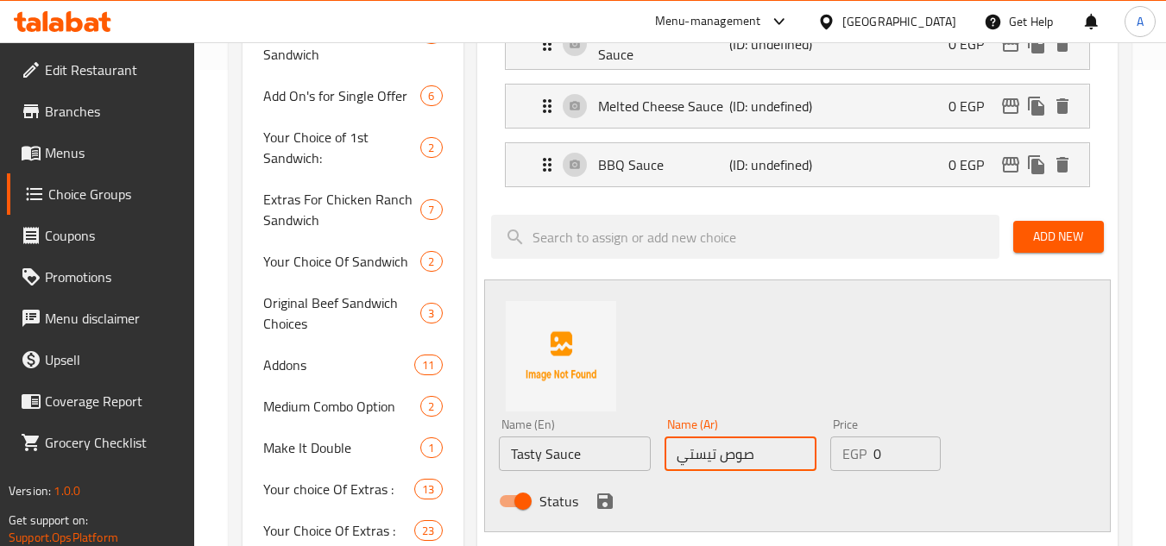
scroll to position [518, 0]
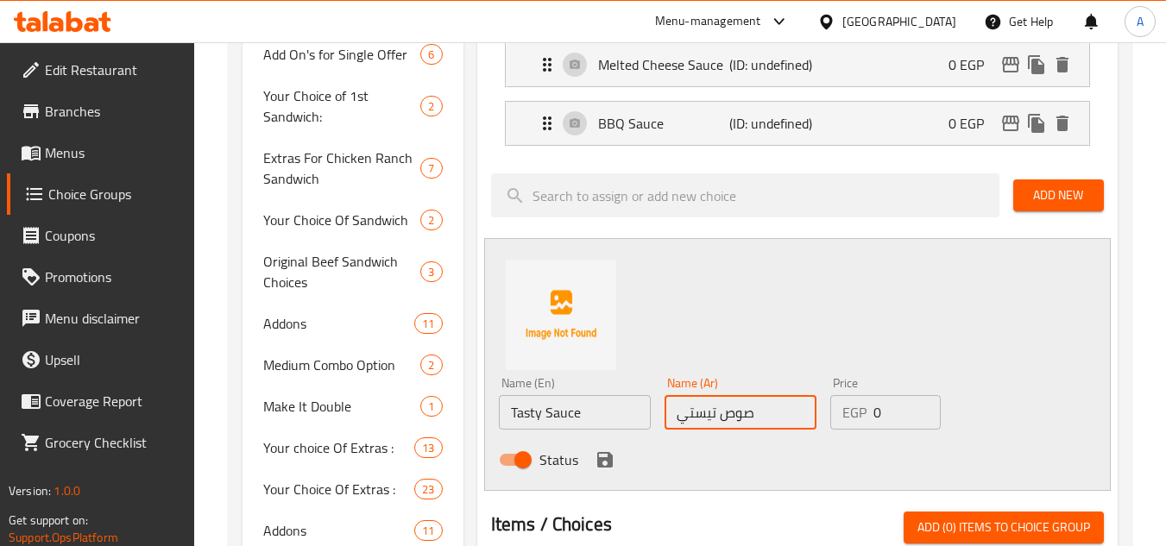
type input "صوص تيستي"
click at [608, 462] on icon "save" at bounding box center [605, 460] width 16 height 16
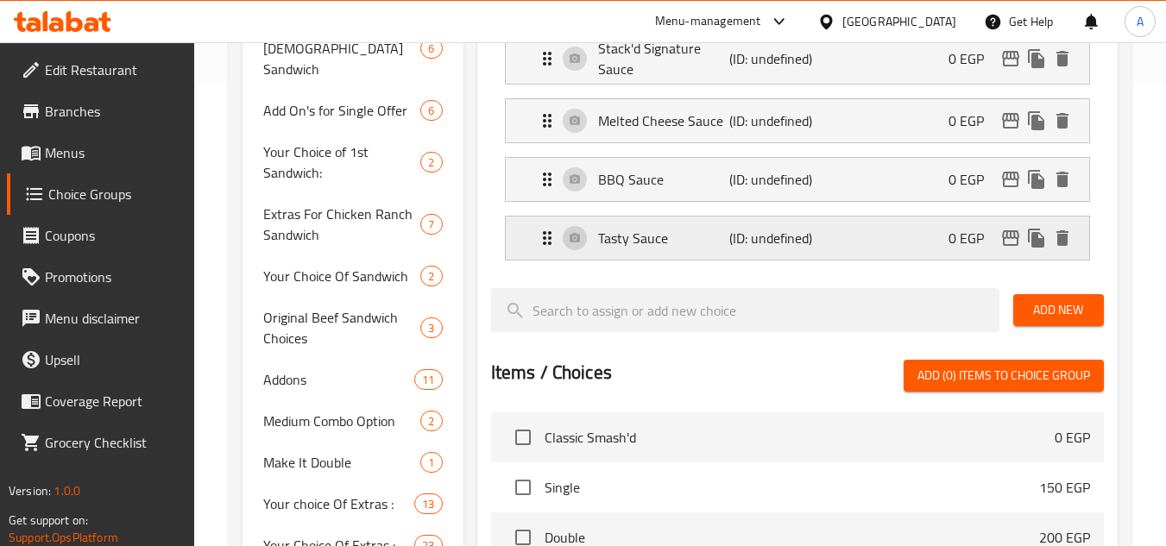
scroll to position [432, 0]
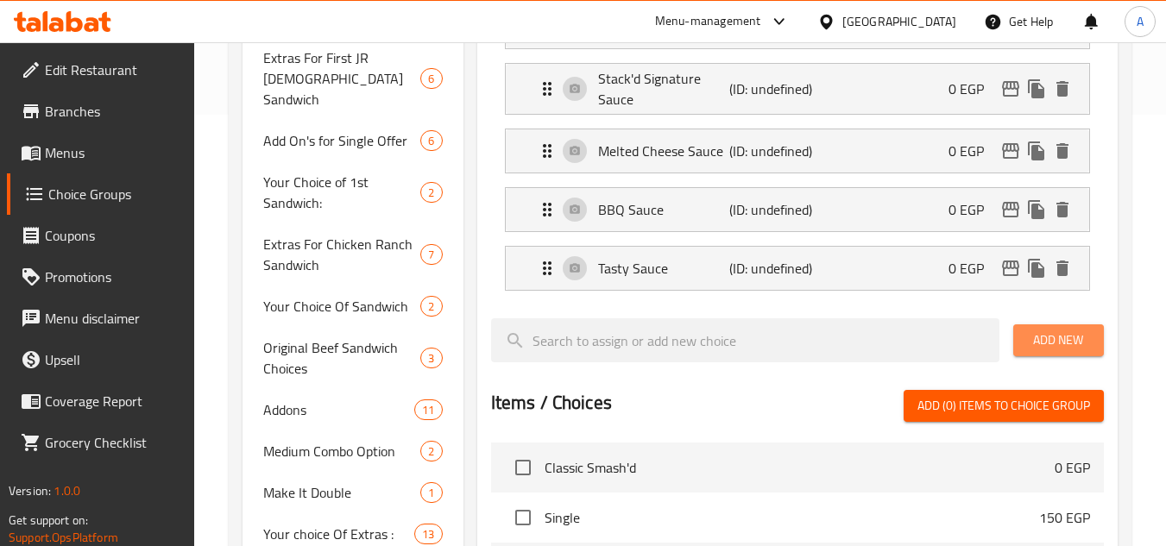
click at [1060, 326] on button "Add New" at bounding box center [1058, 341] width 91 height 32
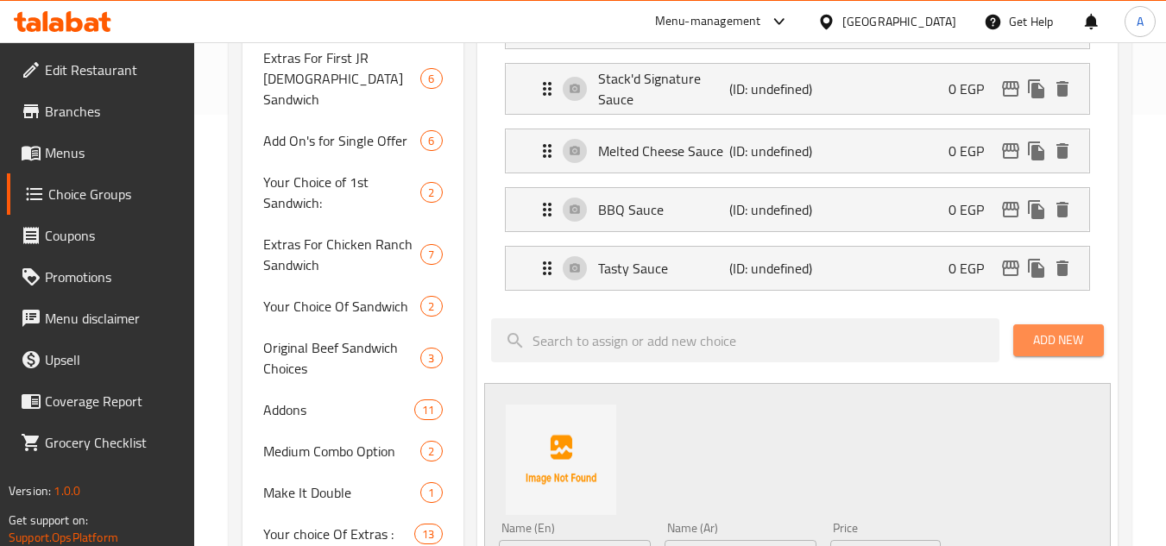
click at [1027, 343] on span "Add New" at bounding box center [1058, 341] width 63 height 22
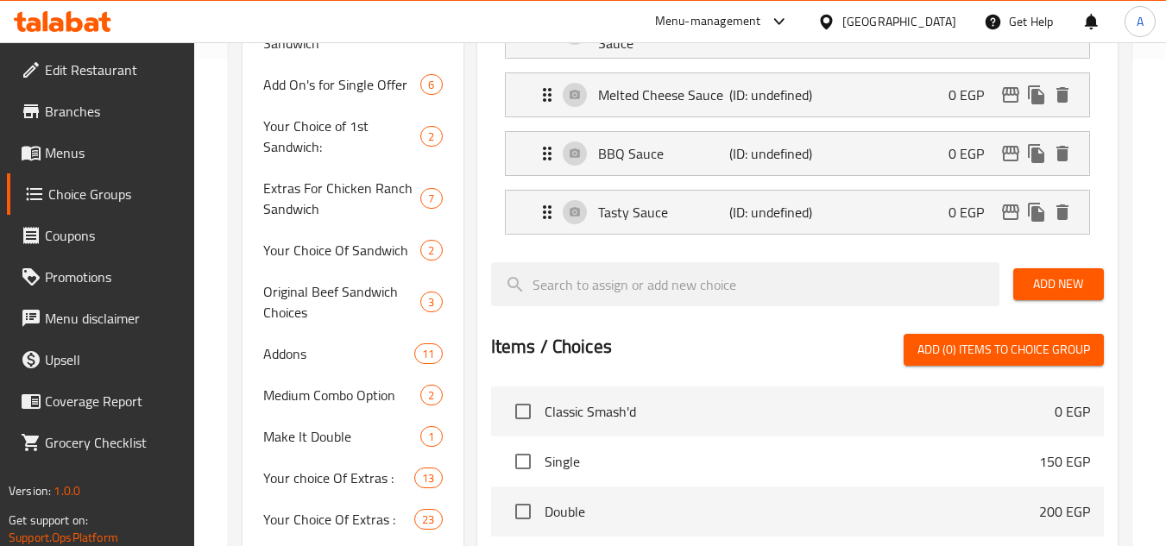
scroll to position [518, 0]
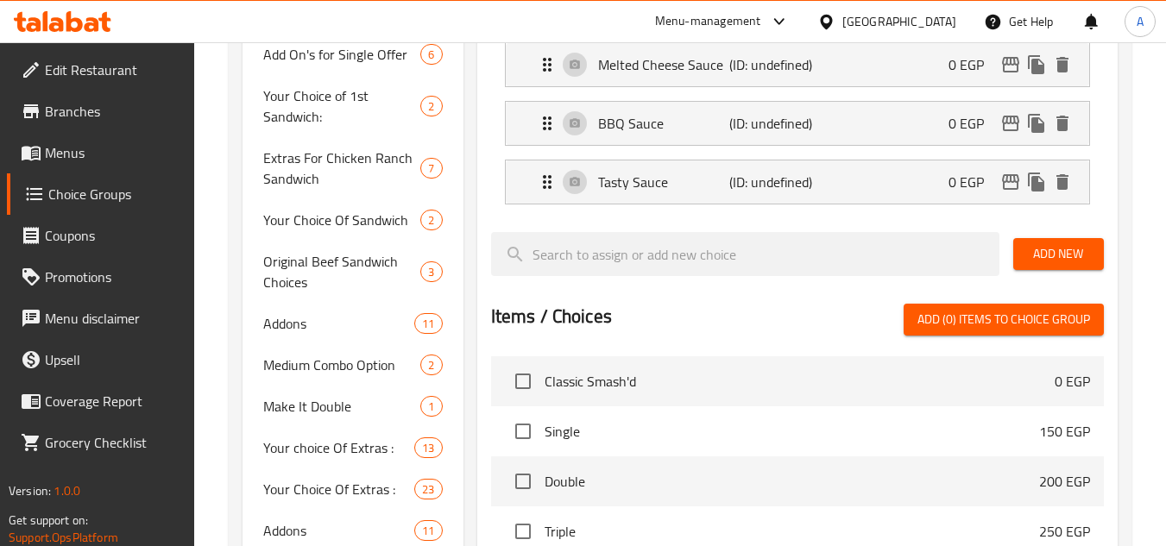
click at [1049, 266] on button "Add New" at bounding box center [1058, 254] width 91 height 32
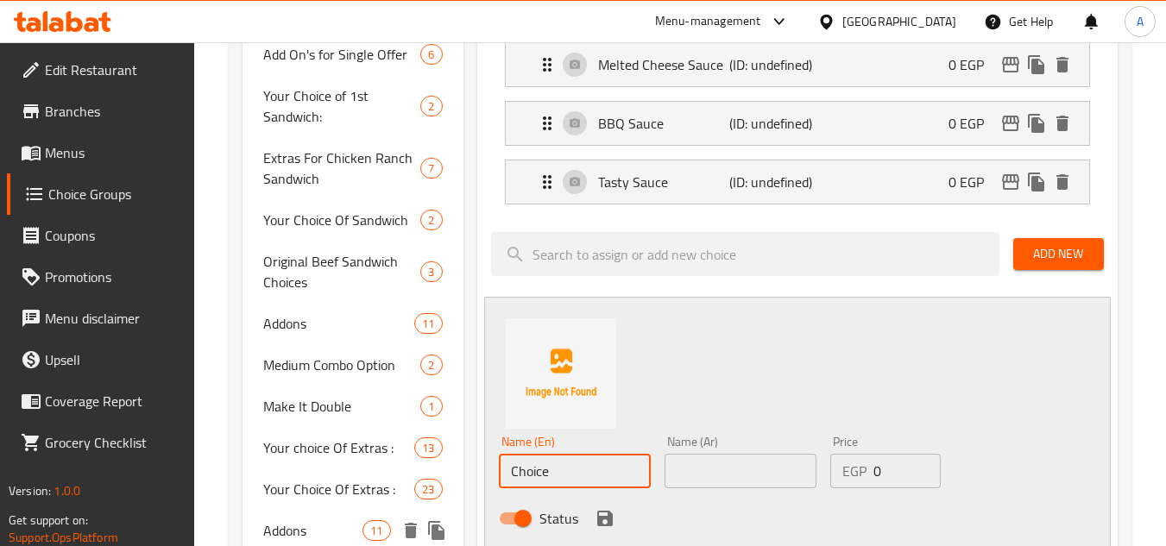
drag, startPoint x: 520, startPoint y: 470, endPoint x: 343, endPoint y: 478, distance: 177.2
paste input "Extra Spicy Original Sau"
drag, startPoint x: 527, startPoint y: 468, endPoint x: 456, endPoint y: 467, distance: 71.7
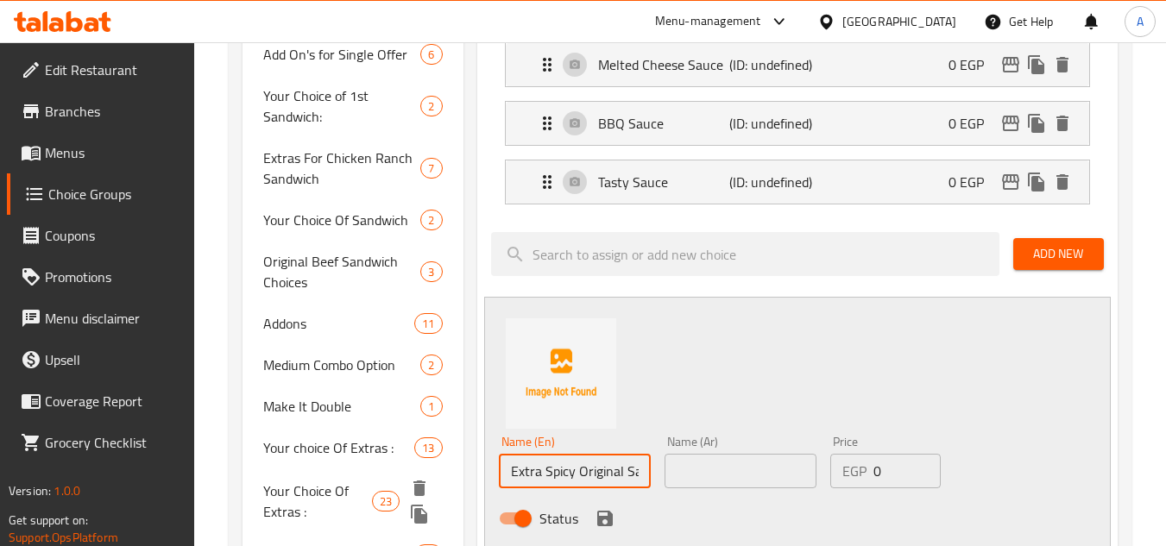
click at [527, 474] on input "Extra Spicy Original Sauce" at bounding box center [575, 471] width 152 height 35
drag, startPoint x: 543, startPoint y: 474, endPoint x: 459, endPoint y: 473, distance: 83.7
type input "Spicy Original Sauce"
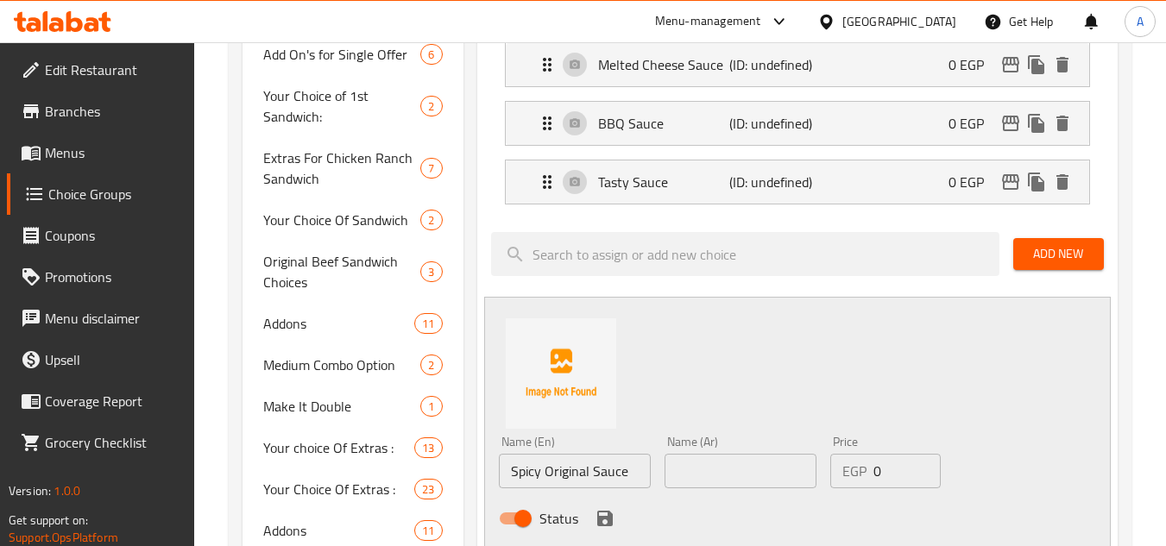
drag, startPoint x: 730, startPoint y: 490, endPoint x: 722, endPoint y: 482, distance: 12.2
click at [730, 489] on div "Name (Ar) Name (Ar)" at bounding box center [741, 462] width 166 height 66
click at [724, 469] on input "text" at bounding box center [741, 471] width 152 height 35
paste input "إضافة صوص أوريجنال حار"
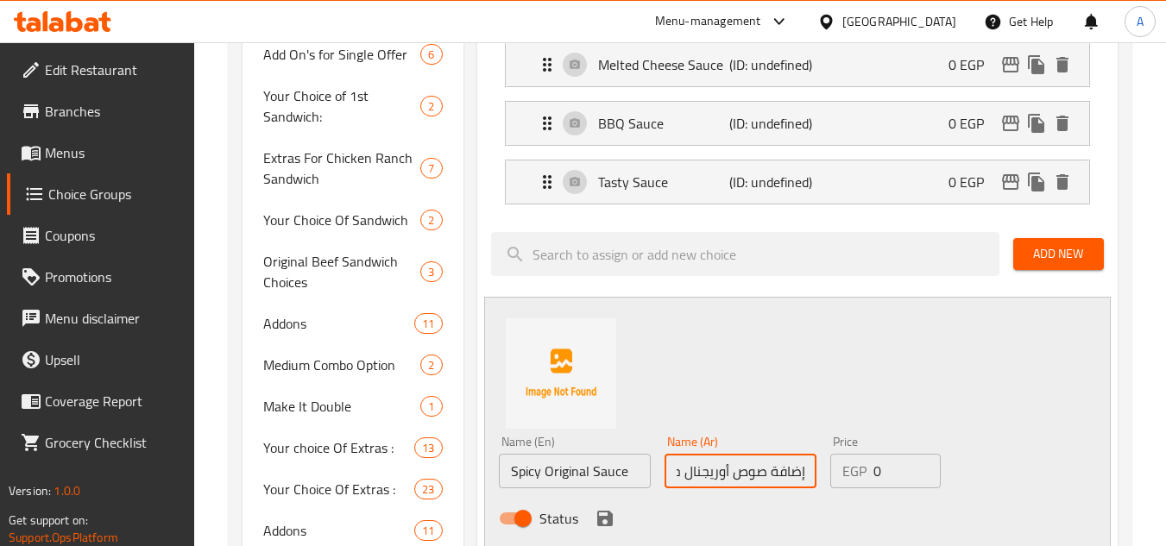
drag, startPoint x: 767, startPoint y: 470, endPoint x: 870, endPoint y: 475, distance: 103.7
click at [868, 475] on div "Name (En) Spicy Original Sauce Name (En) Name (Ar) إضافة صوص أوريجنال حار Name …" at bounding box center [741, 485] width 498 height 113
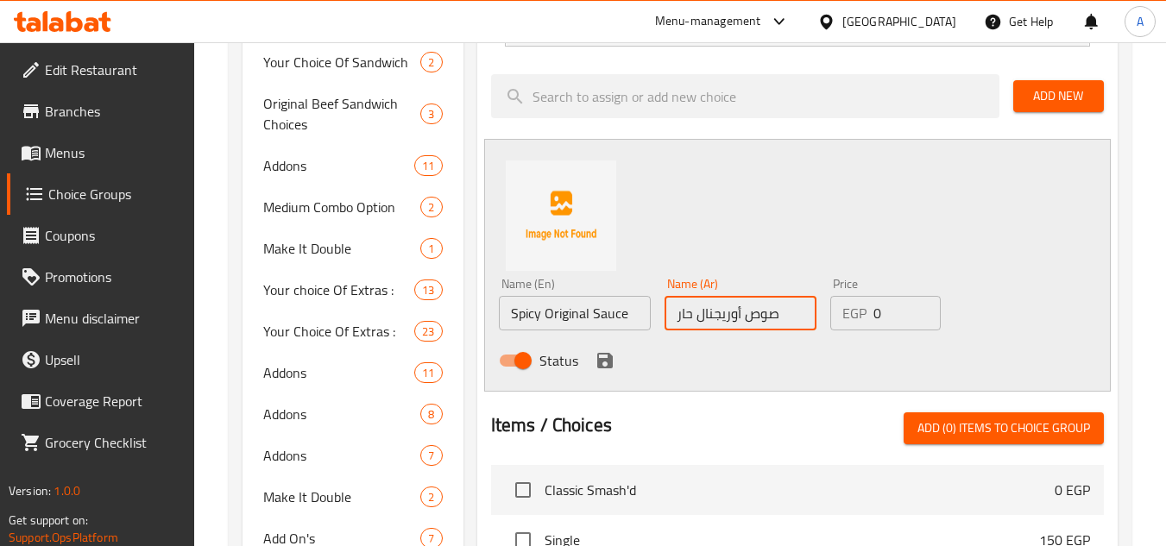
scroll to position [691, 0]
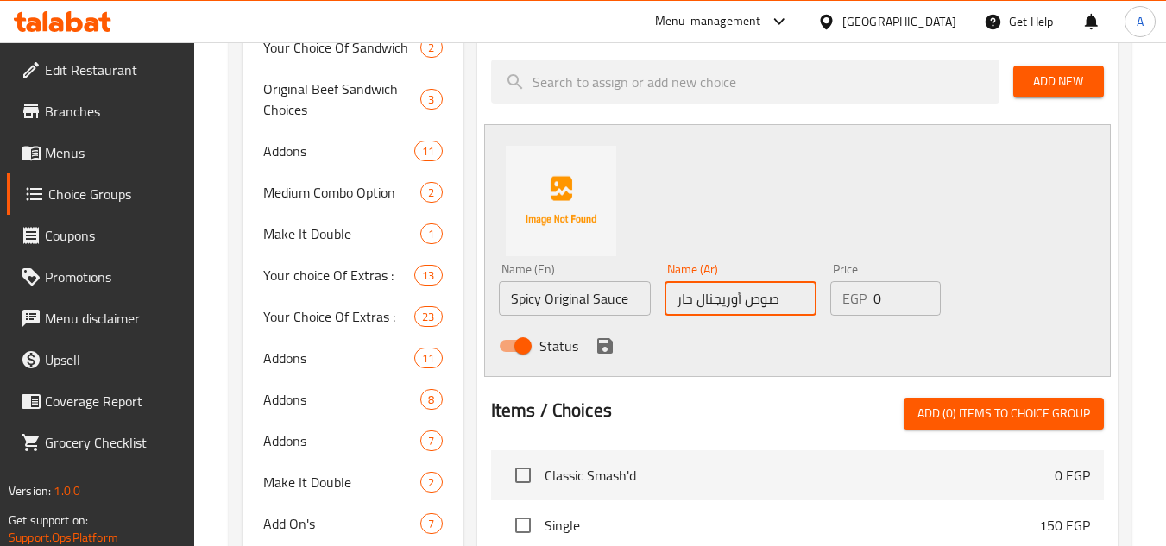
type input "صوص أوريجنال حار"
click at [604, 341] on icon "save" at bounding box center [605, 346] width 21 height 21
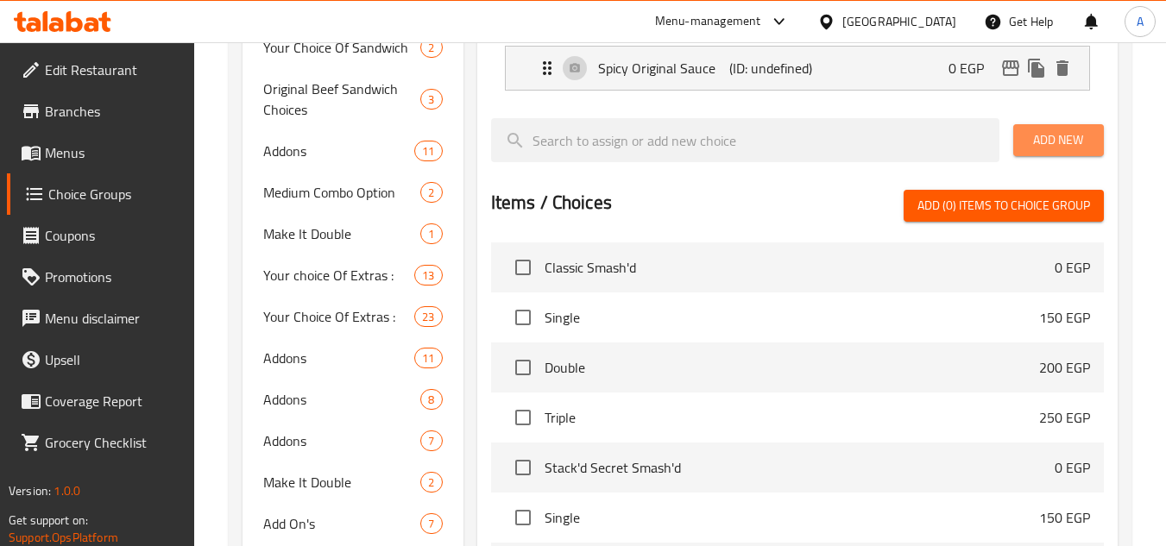
click at [1060, 150] on span "Add New" at bounding box center [1058, 140] width 63 height 22
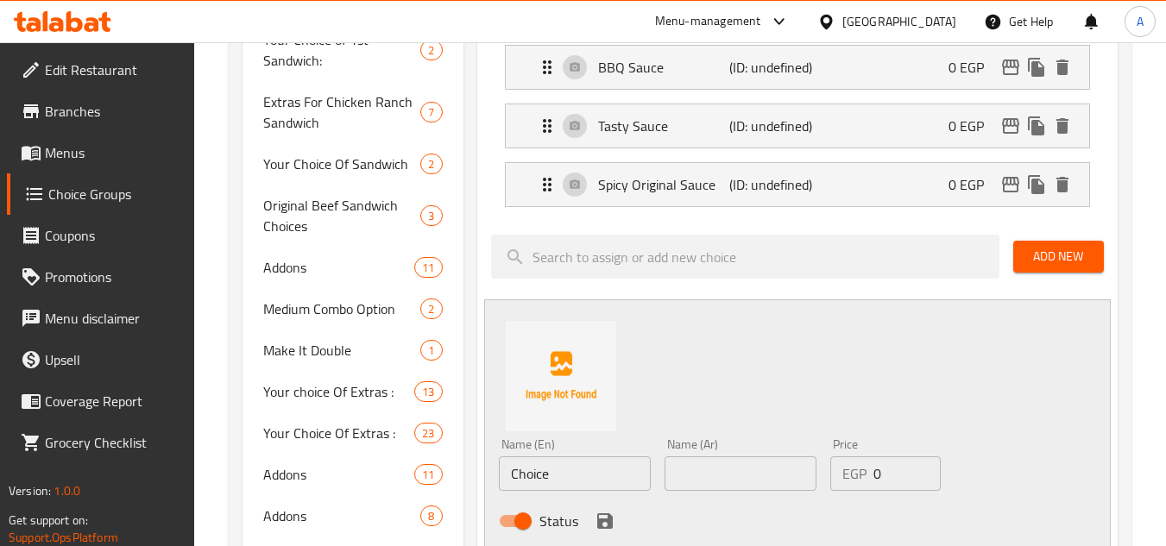
scroll to position [604, 0]
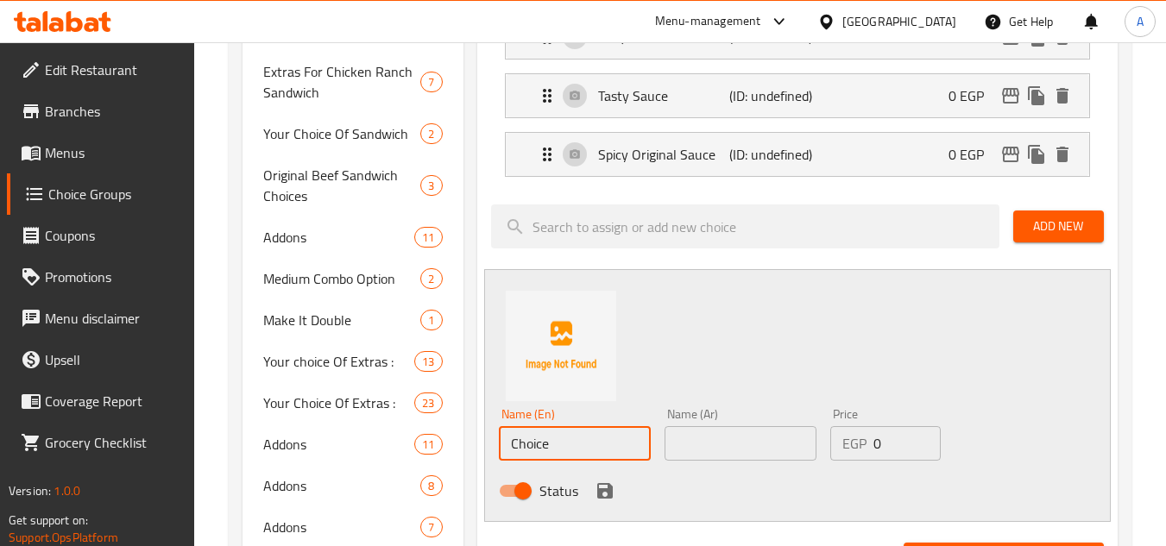
paste input "Original Sau"
type input "Original Sauce"
click at [697, 457] on input "text" at bounding box center [741, 443] width 152 height 35
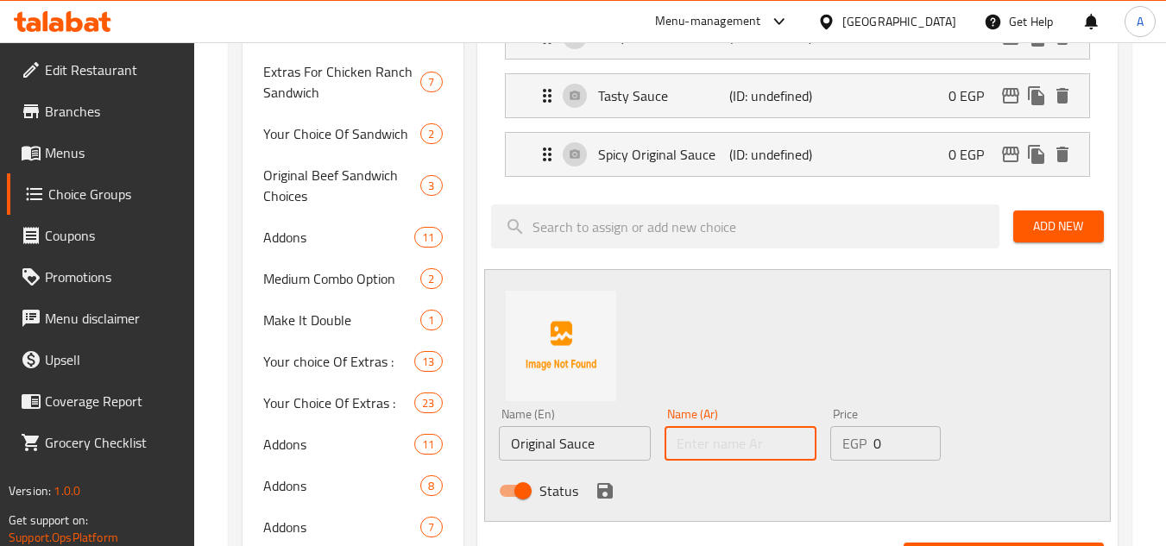
paste input "الصوص الأصلn"
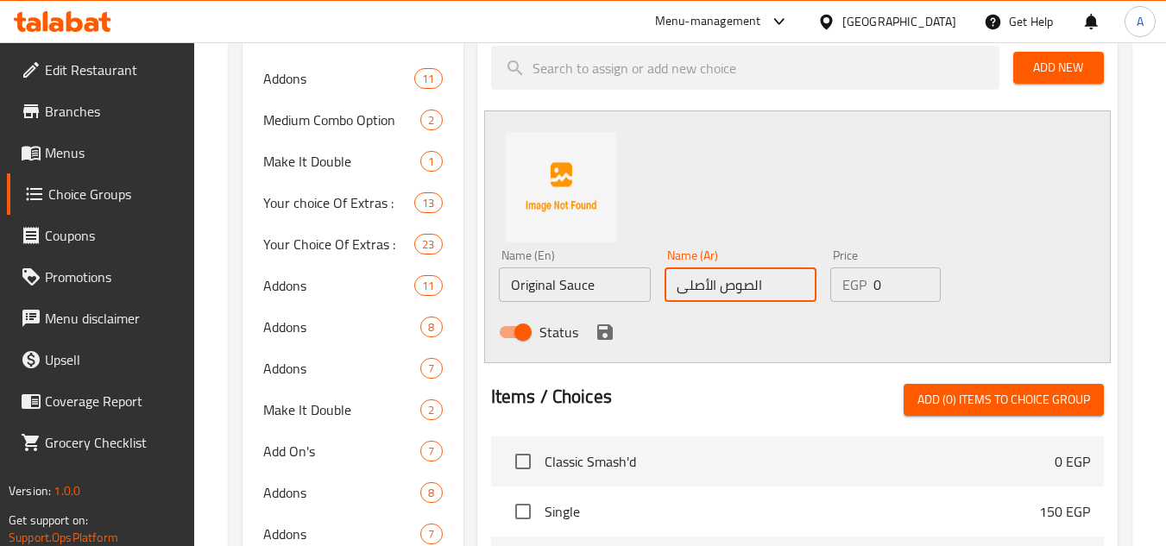
scroll to position [777, 0]
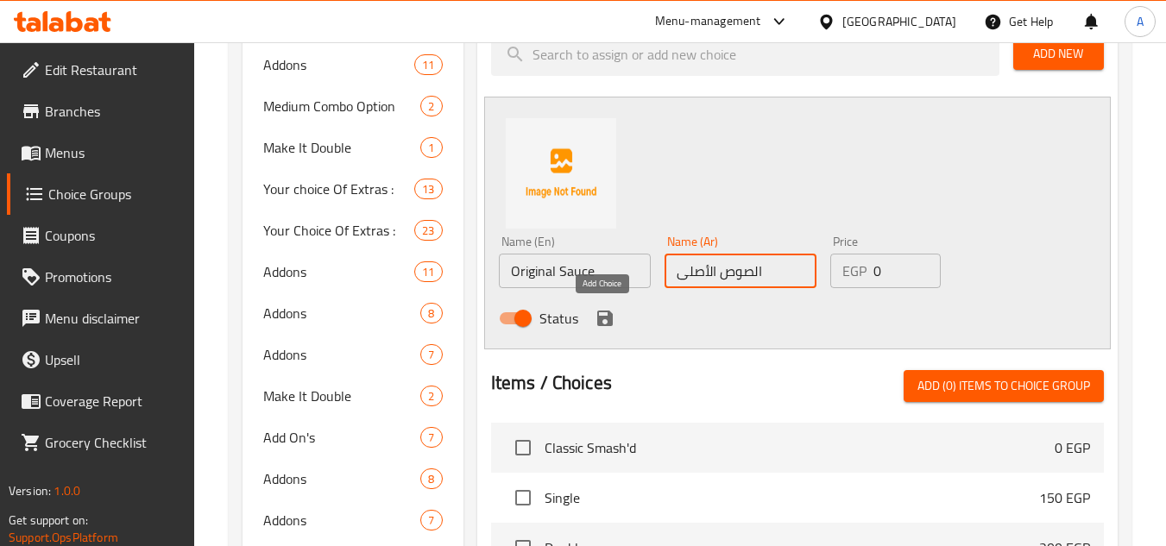
type input "الصوص الأصلى"
click at [605, 317] on icon "save" at bounding box center [605, 319] width 16 height 16
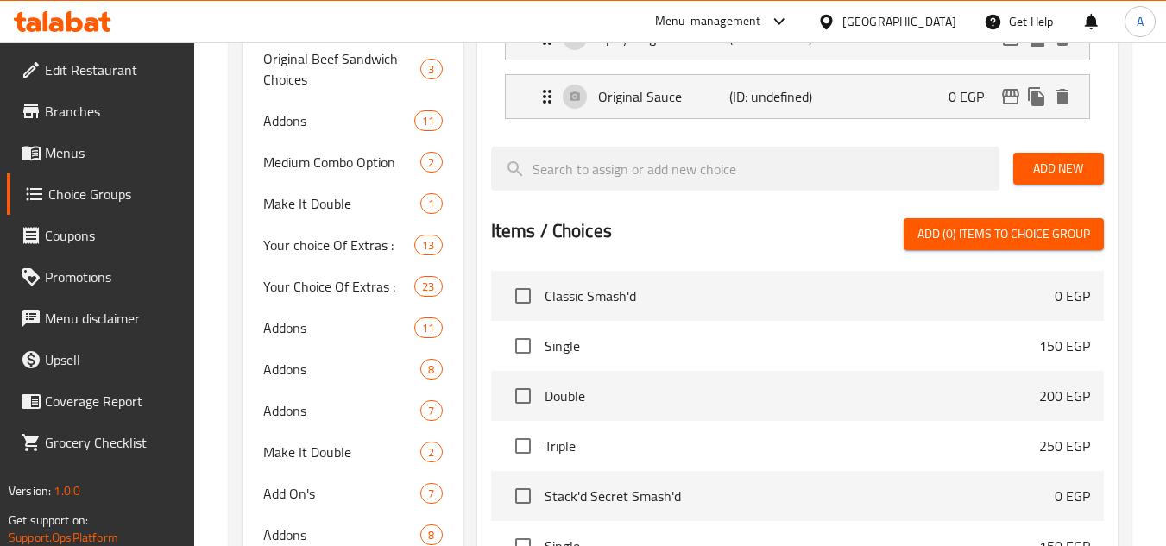
scroll to position [691, 0]
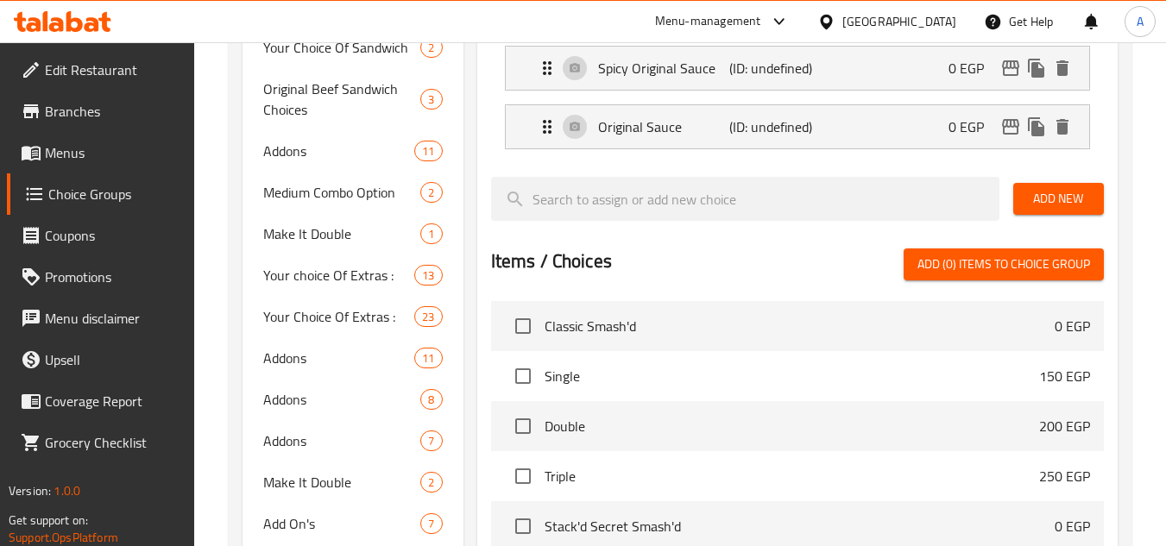
click at [1057, 186] on button "Add New" at bounding box center [1058, 199] width 91 height 32
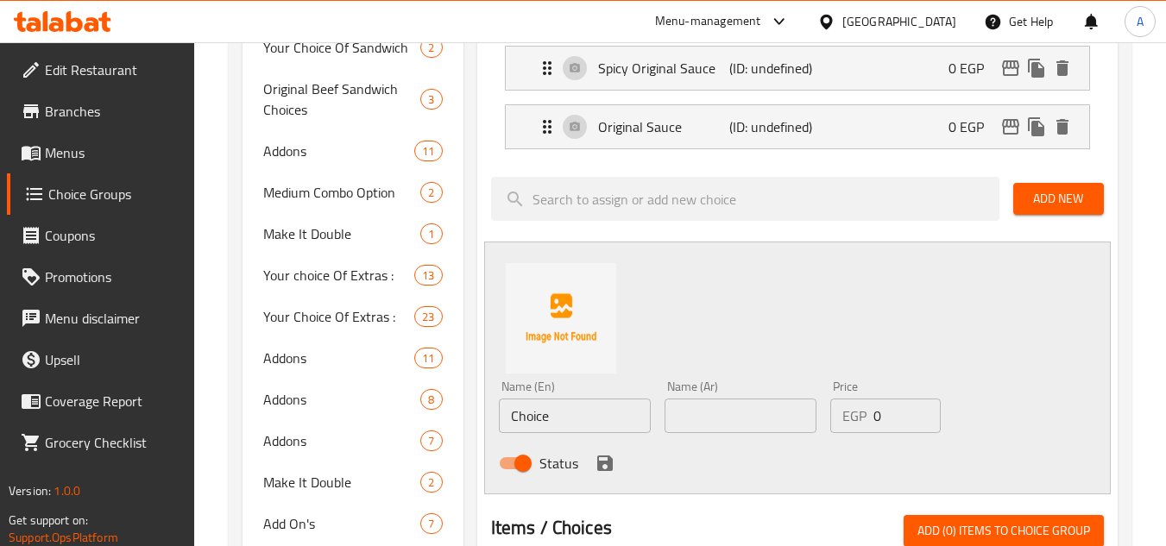
drag, startPoint x: 570, startPoint y: 415, endPoint x: 309, endPoint y: 413, distance: 260.7
paste input "Royal Sauce"
type input "Royal Sauce"
click at [730, 426] on input "text" at bounding box center [741, 416] width 152 height 35
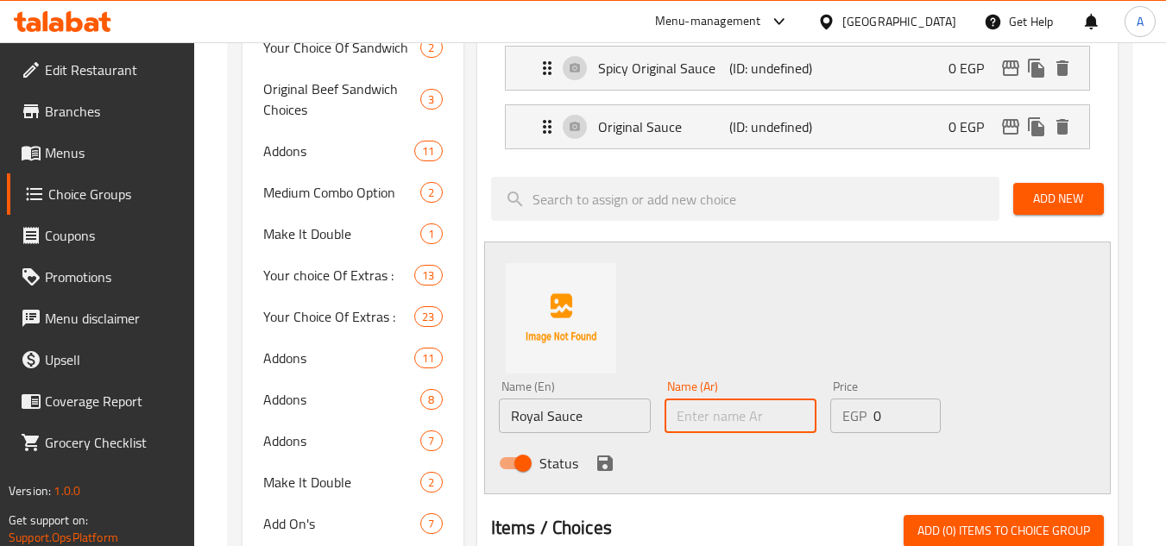
paste input "صوص الرويال"
type input "صوص الرويال"
click at [615, 464] on button "save" at bounding box center [605, 464] width 26 height 26
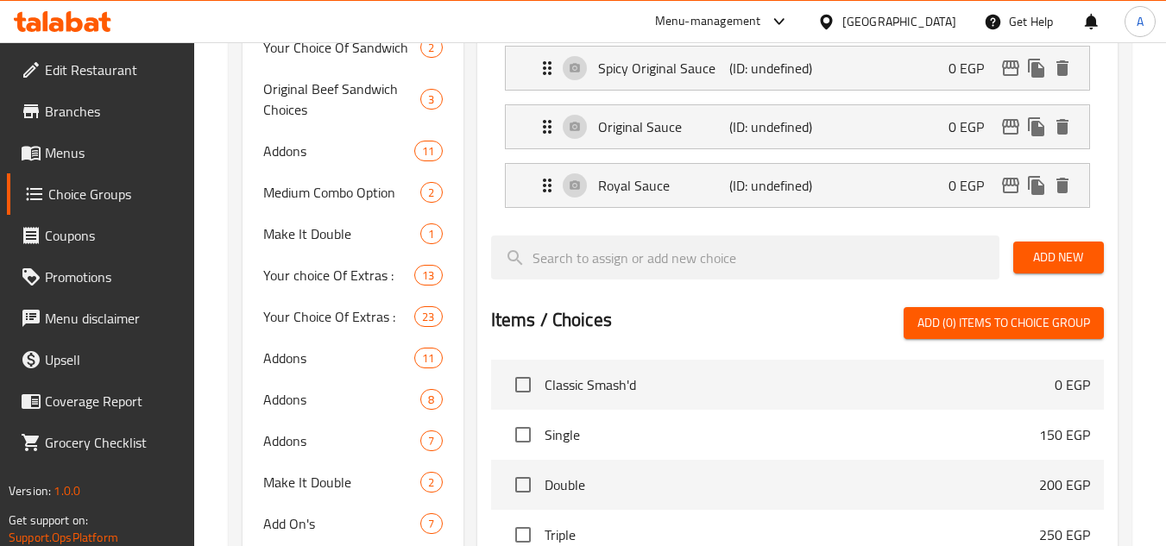
click at [1054, 262] on span "Add New" at bounding box center [1058, 258] width 63 height 22
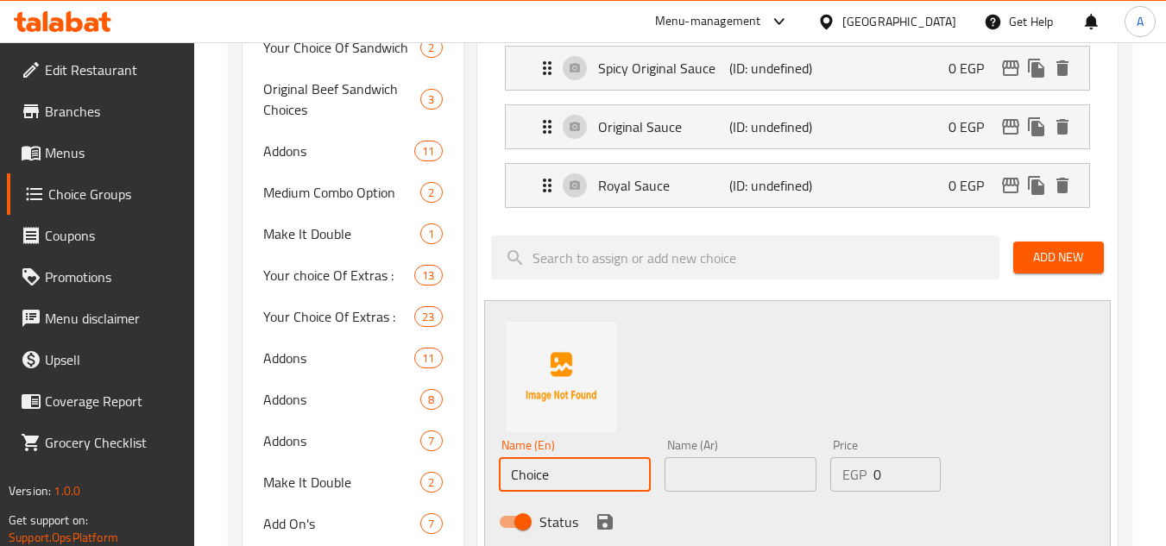
drag, startPoint x: 589, startPoint y: 470, endPoint x: 288, endPoint y: 461, distance: 300.5
paste input "Extra Buffalo Sau"
drag, startPoint x: 546, startPoint y: 476, endPoint x: 459, endPoint y: 471, distance: 86.4
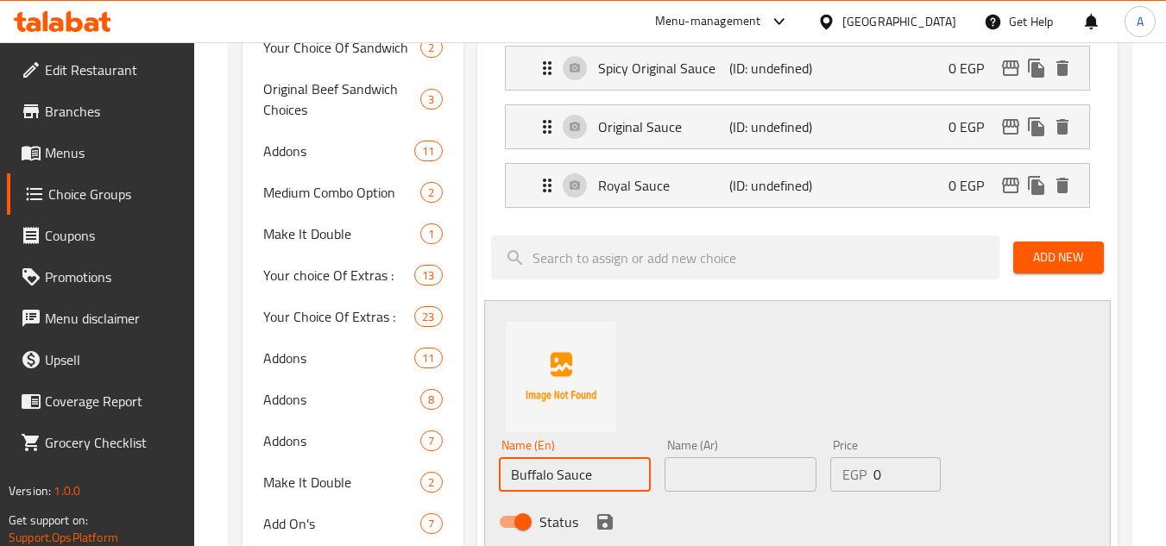
type input "Buffalo Sauce"
click at [705, 480] on input "text" at bounding box center [741, 475] width 152 height 35
paste input "إضافة صوص بافلو"
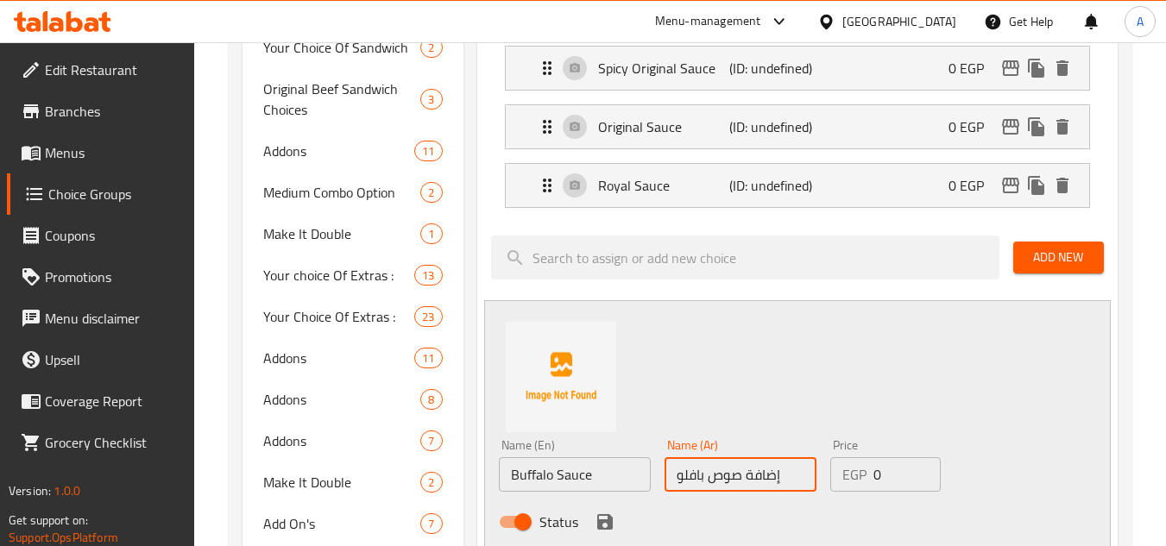
drag, startPoint x: 742, startPoint y: 474, endPoint x: 810, endPoint y: 474, distance: 68.2
click at [810, 474] on input "إضافة صوص بافلو" at bounding box center [741, 475] width 152 height 35
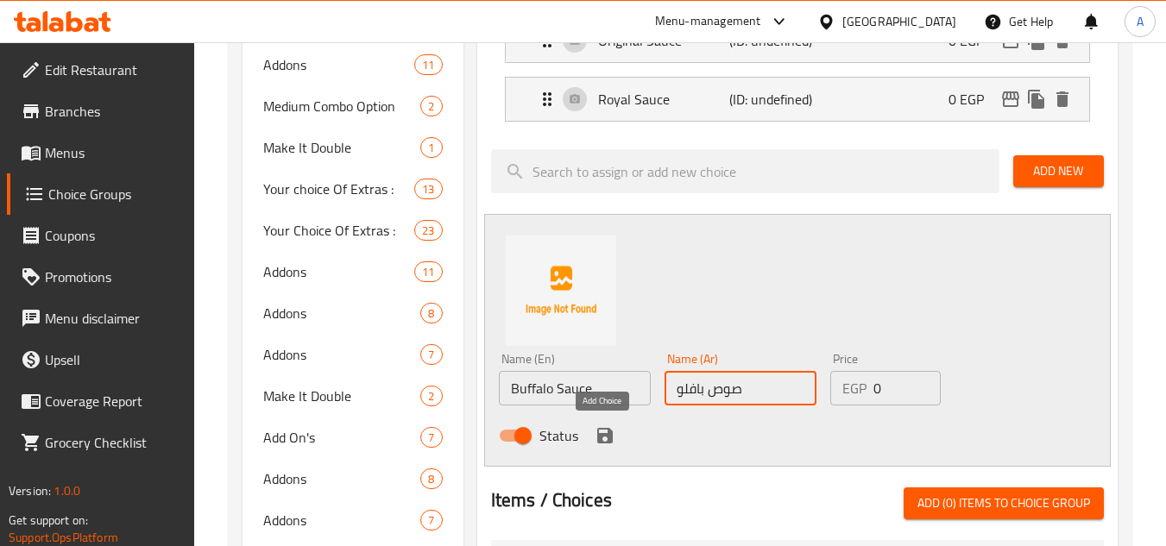
type input "صوص بافلو"
click at [612, 432] on icon "save" at bounding box center [605, 436] width 21 height 21
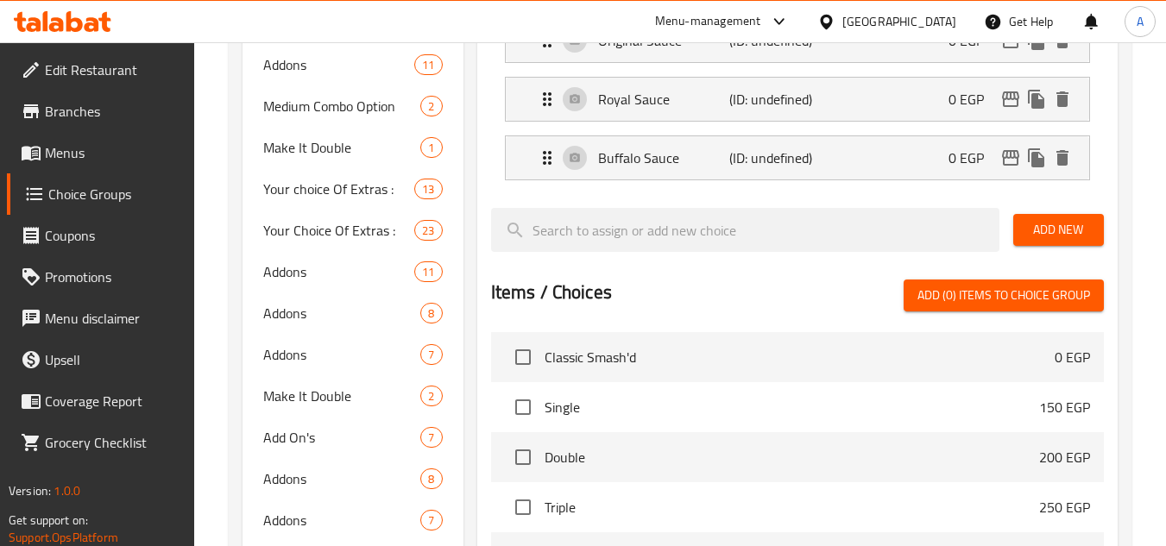
click at [1051, 228] on span "Add New" at bounding box center [1058, 230] width 63 height 22
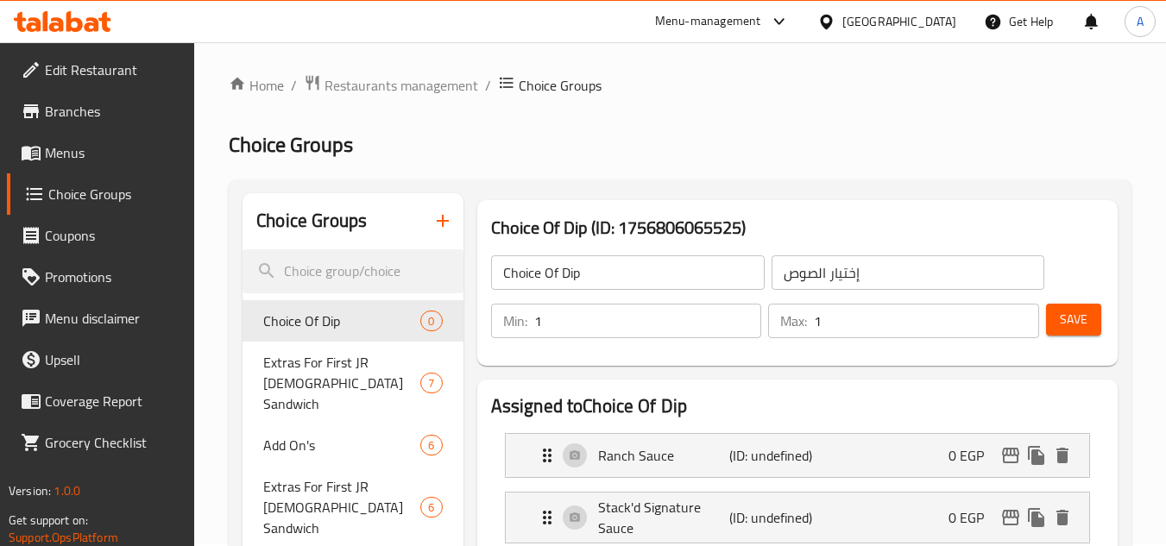
scroll to position [0, 0]
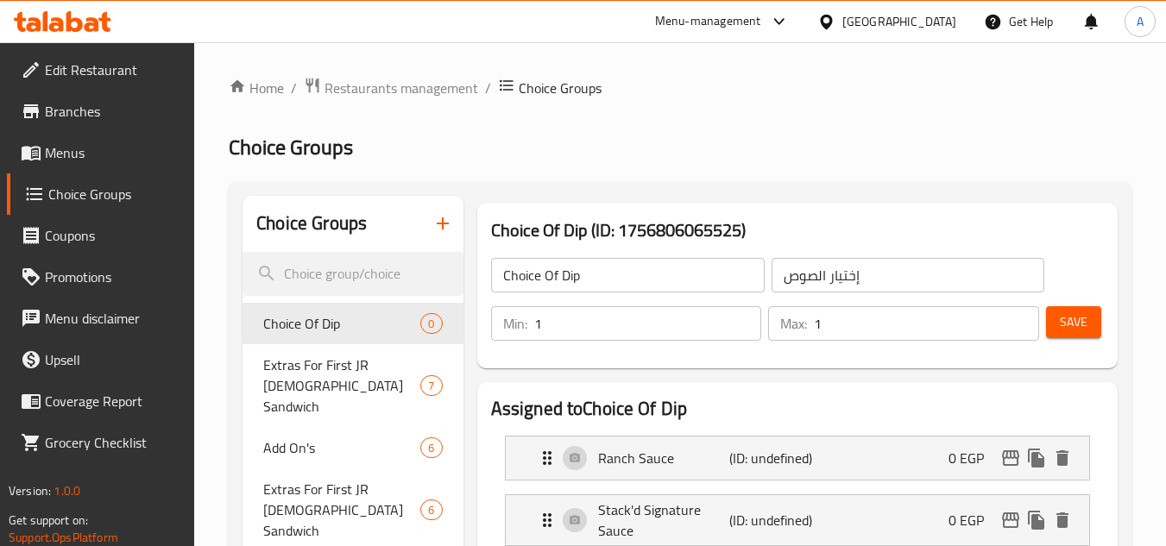
click at [1076, 338] on button "Save" at bounding box center [1073, 322] width 55 height 32
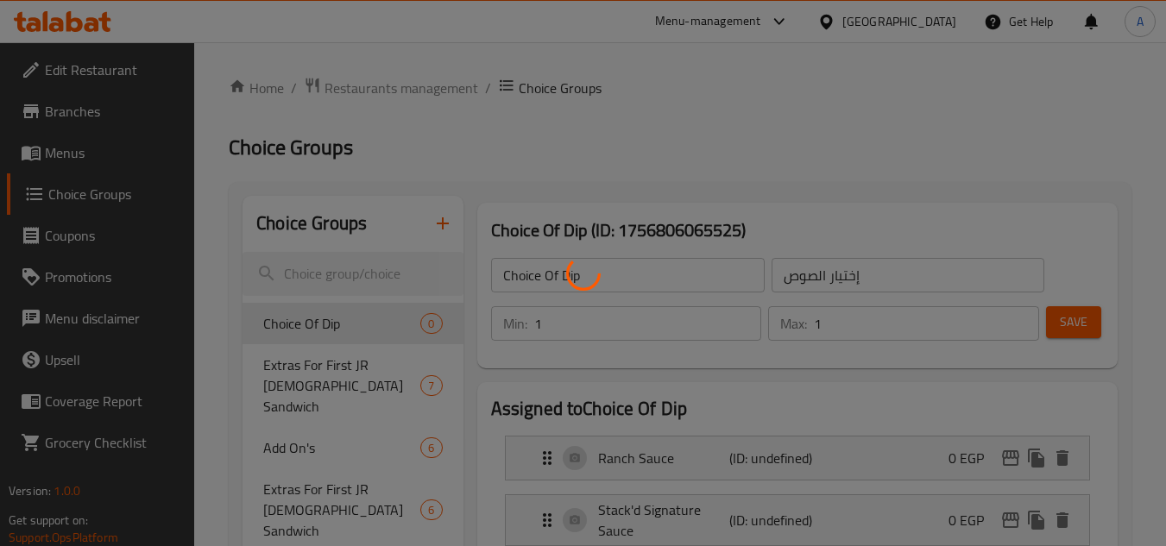
click at [1082, 321] on div at bounding box center [583, 273] width 1166 height 546
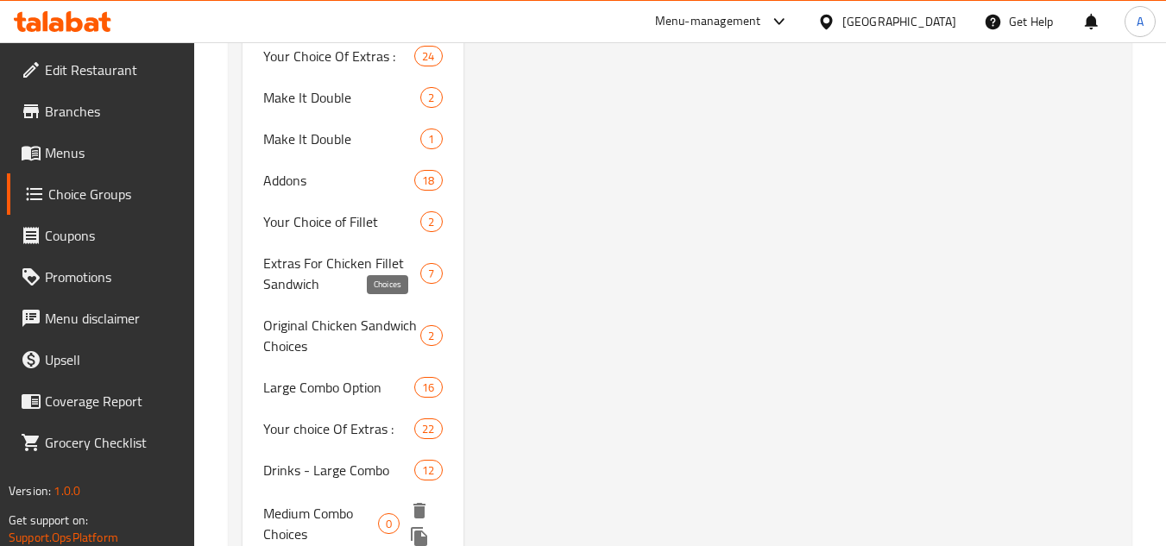
scroll to position [4069, 0]
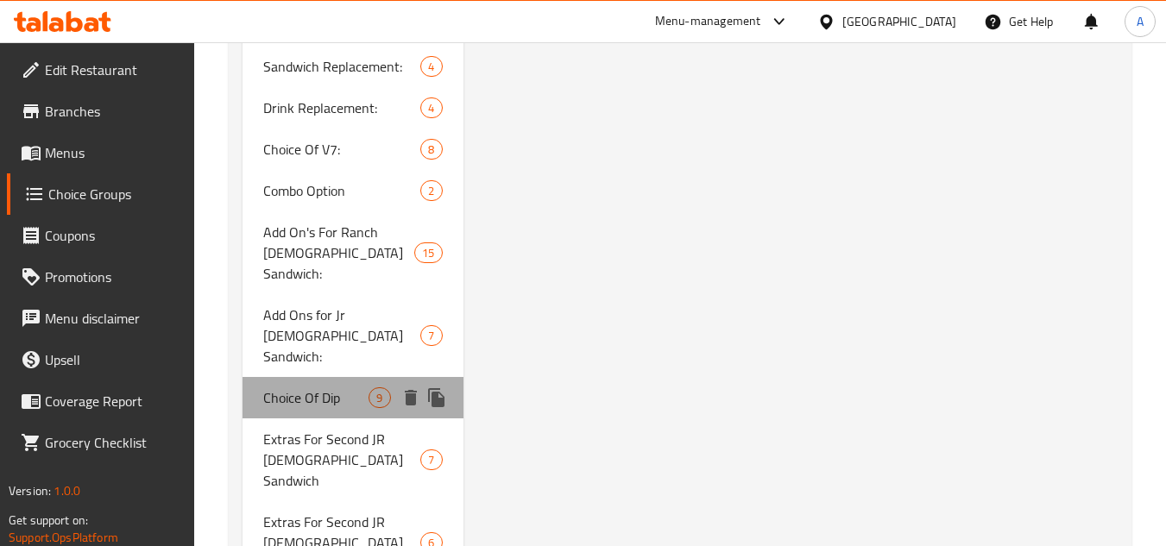
click at [357, 388] on span "Choice Of Dip" at bounding box center [315, 398] width 105 height 21
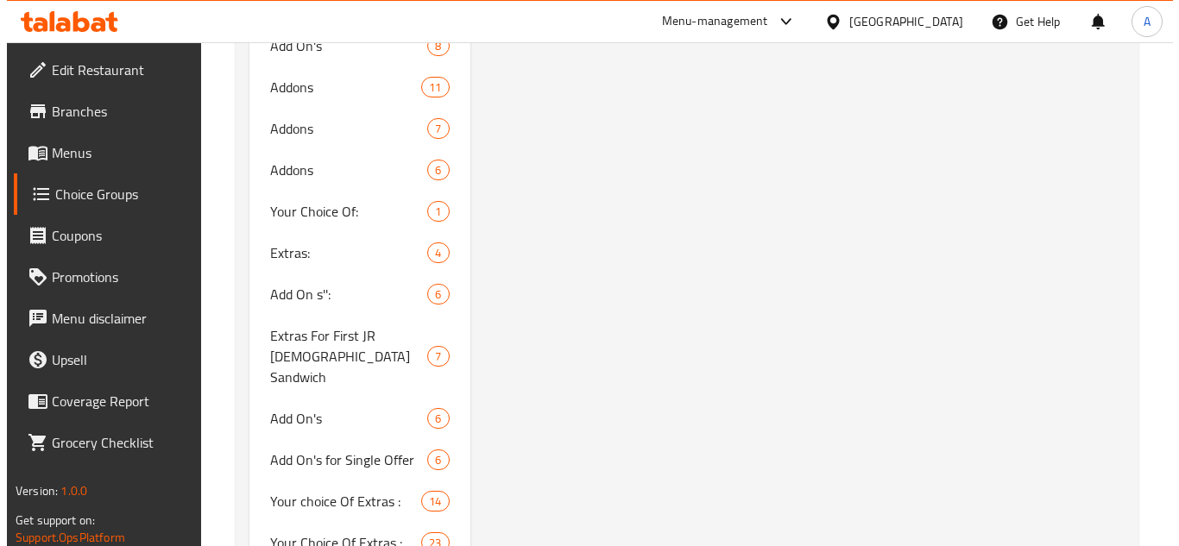
scroll to position [1566, 0]
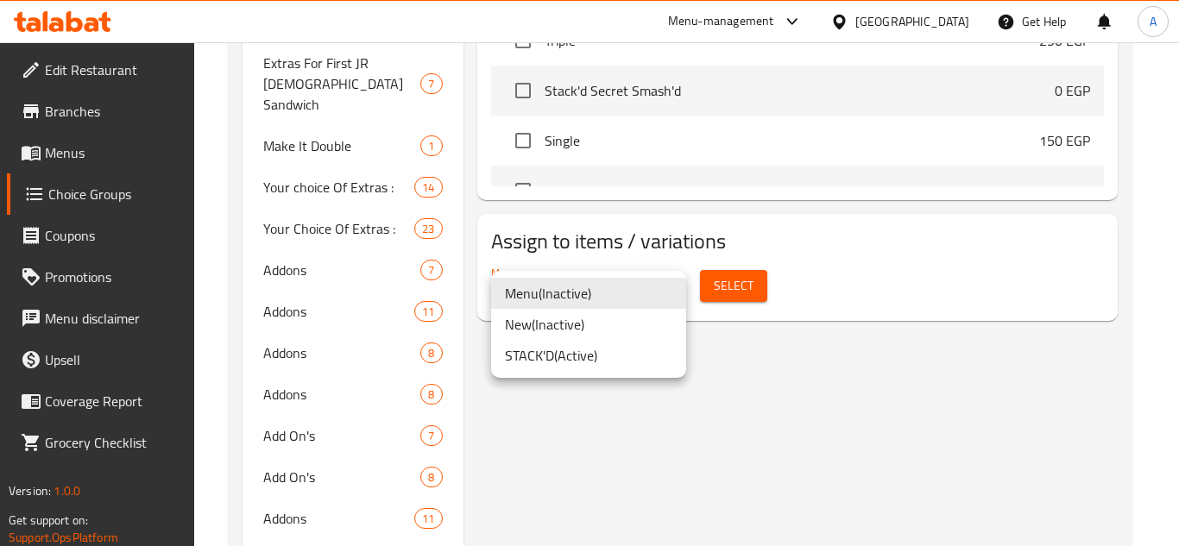
click at [597, 354] on li "STACK'D ( Active )" at bounding box center [588, 355] width 195 height 31
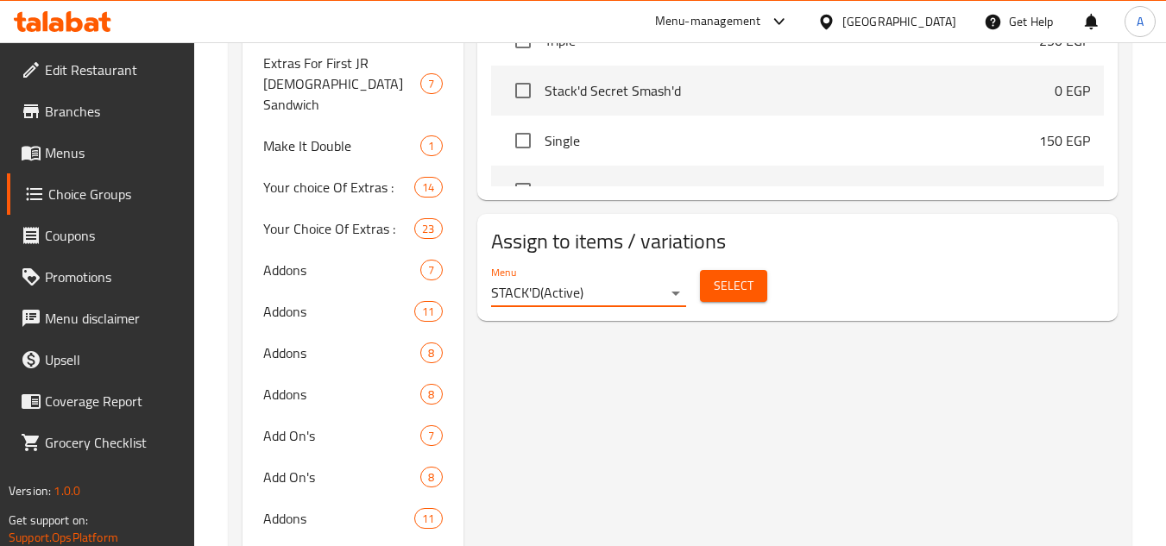
click at [721, 293] on span "Select" at bounding box center [734, 286] width 40 height 22
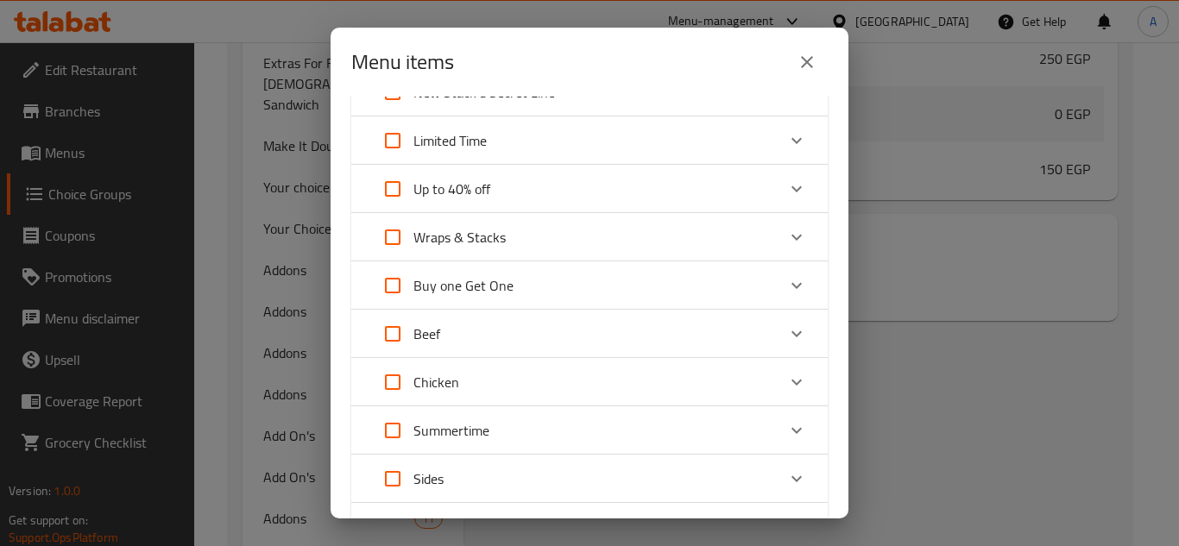
scroll to position [173, 0]
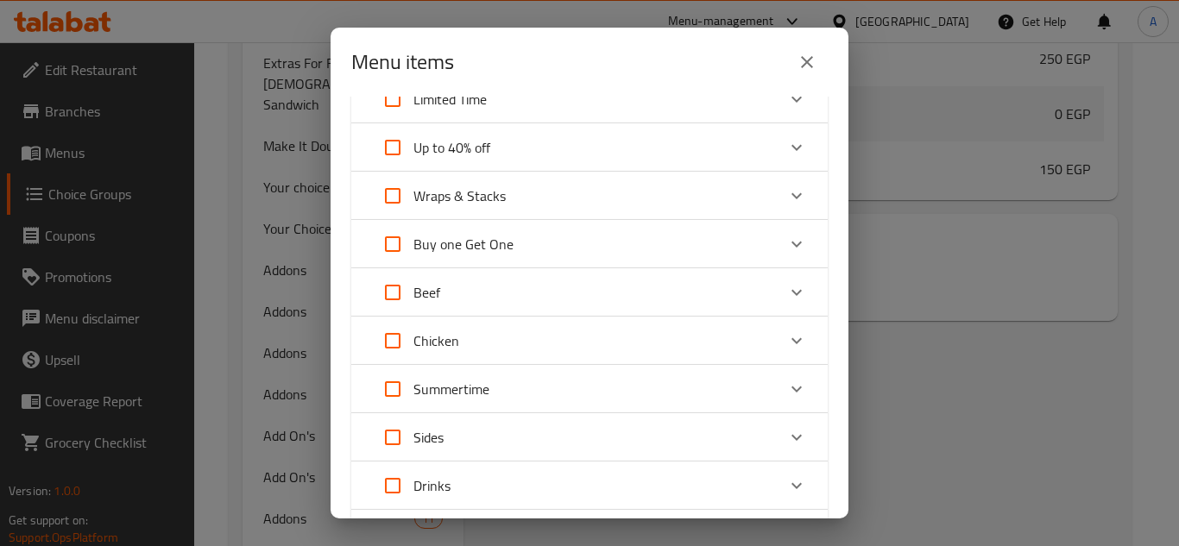
click at [648, 343] on div "Chicken" at bounding box center [574, 340] width 404 height 41
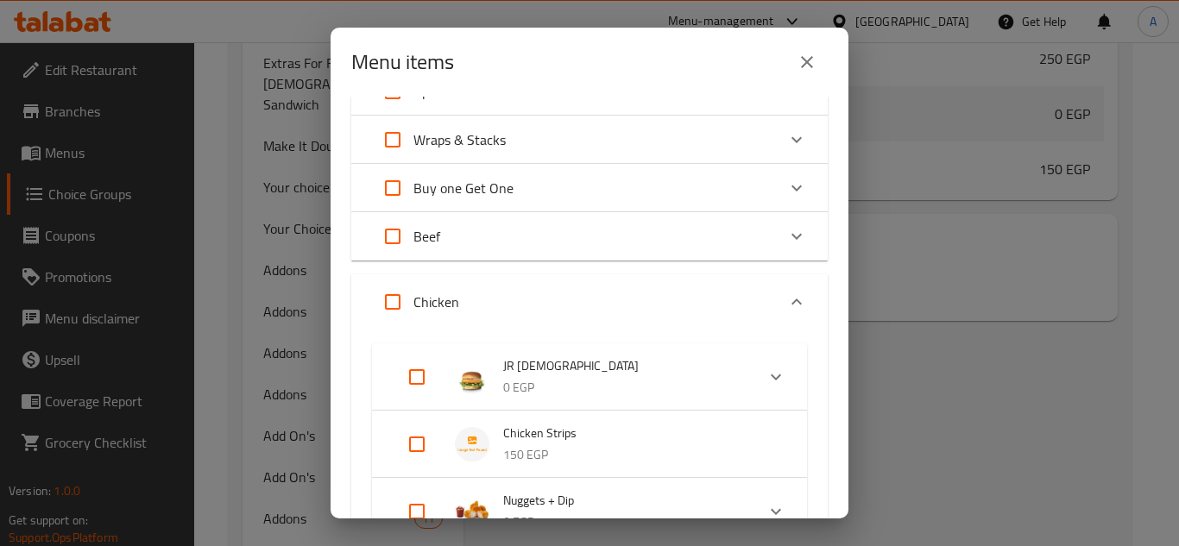
scroll to position [259, 0]
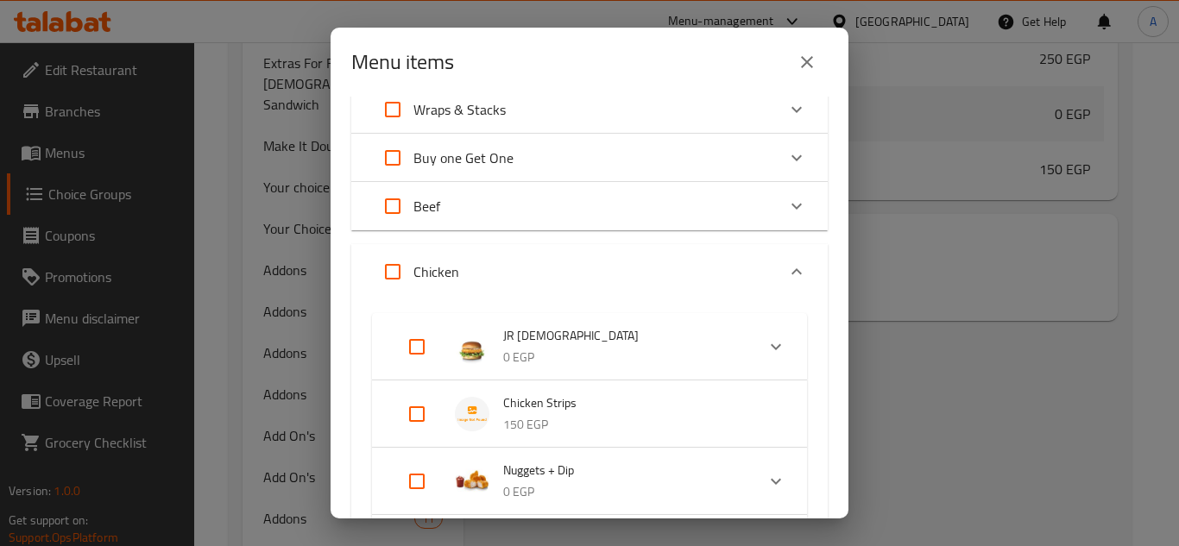
click at [432, 409] on input "Expand" at bounding box center [416, 414] width 41 height 41
checkbox input "true"
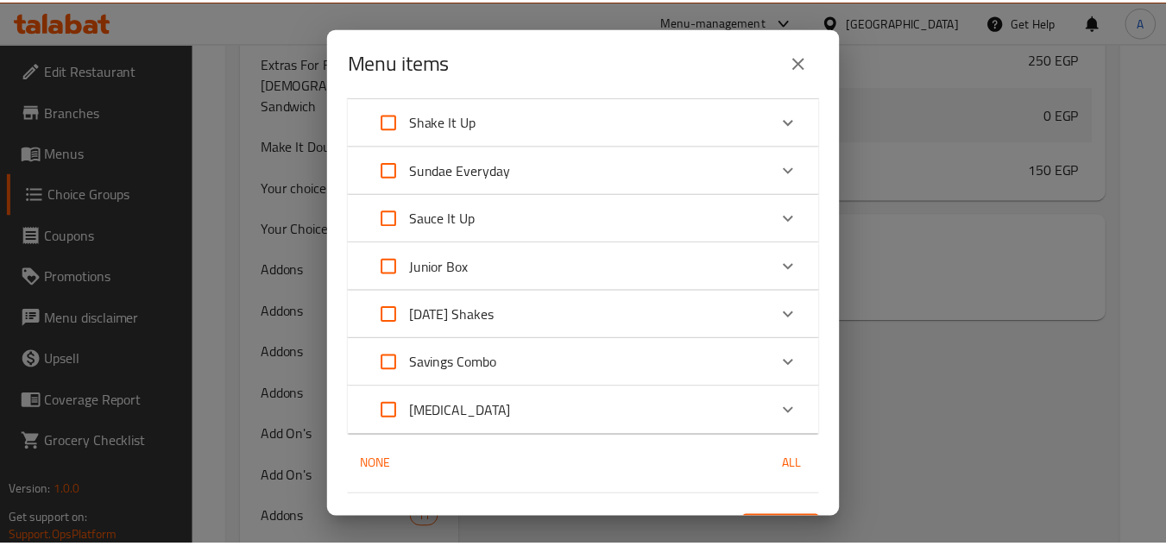
scroll to position [1332, 0]
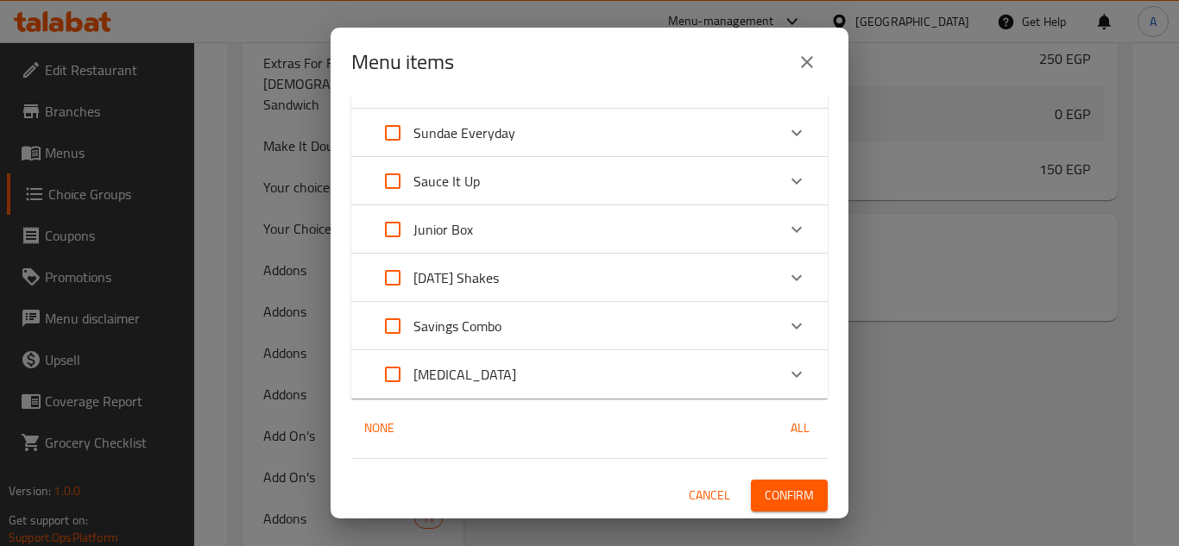
click at [808, 502] on button "Confirm" at bounding box center [789, 496] width 77 height 32
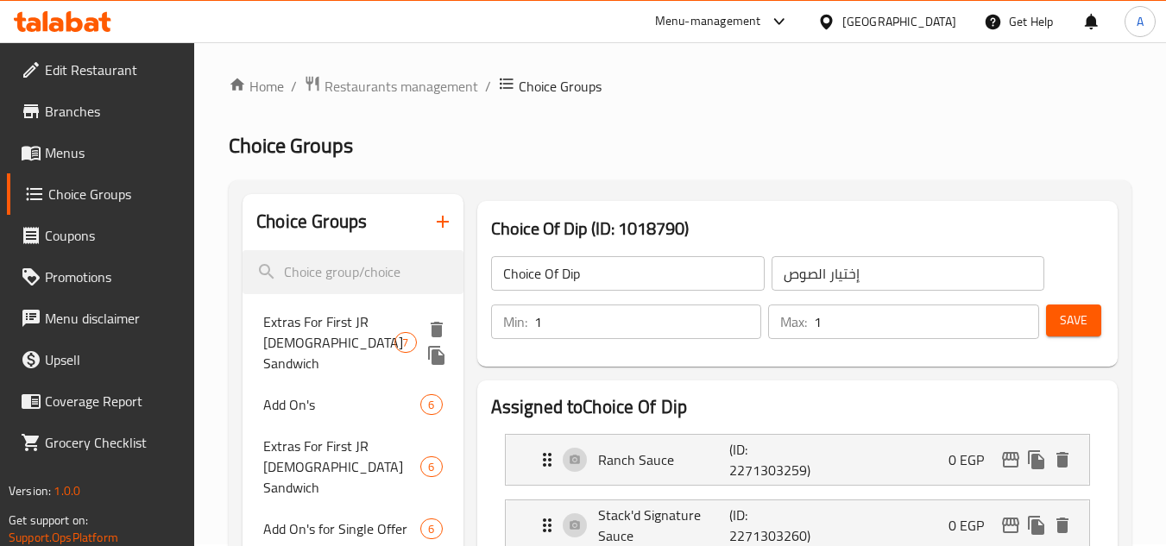
scroll to position [0, 0]
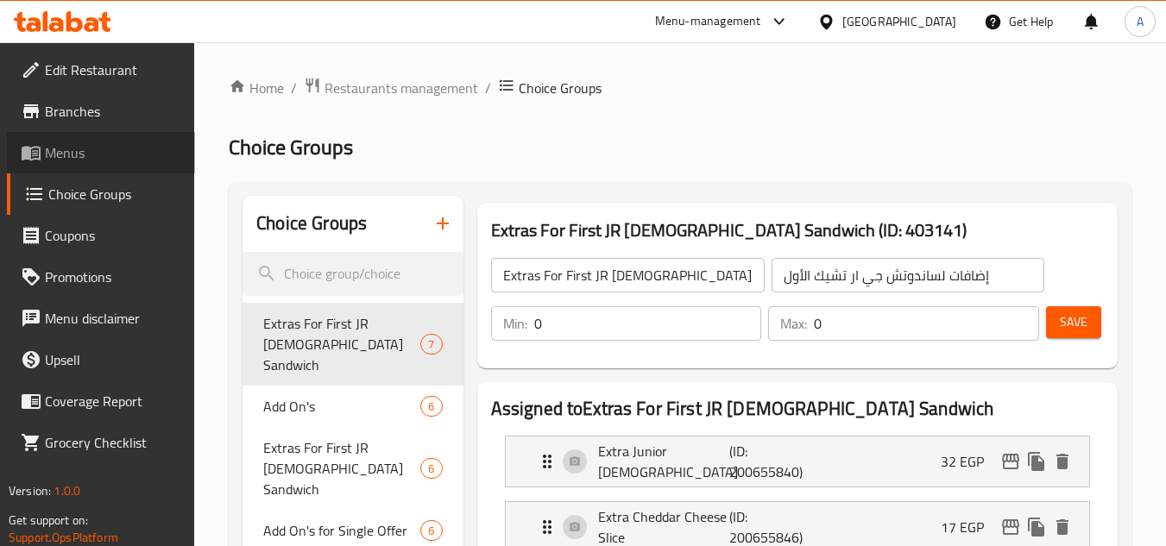
click at [105, 148] on span "Menus" at bounding box center [113, 152] width 136 height 21
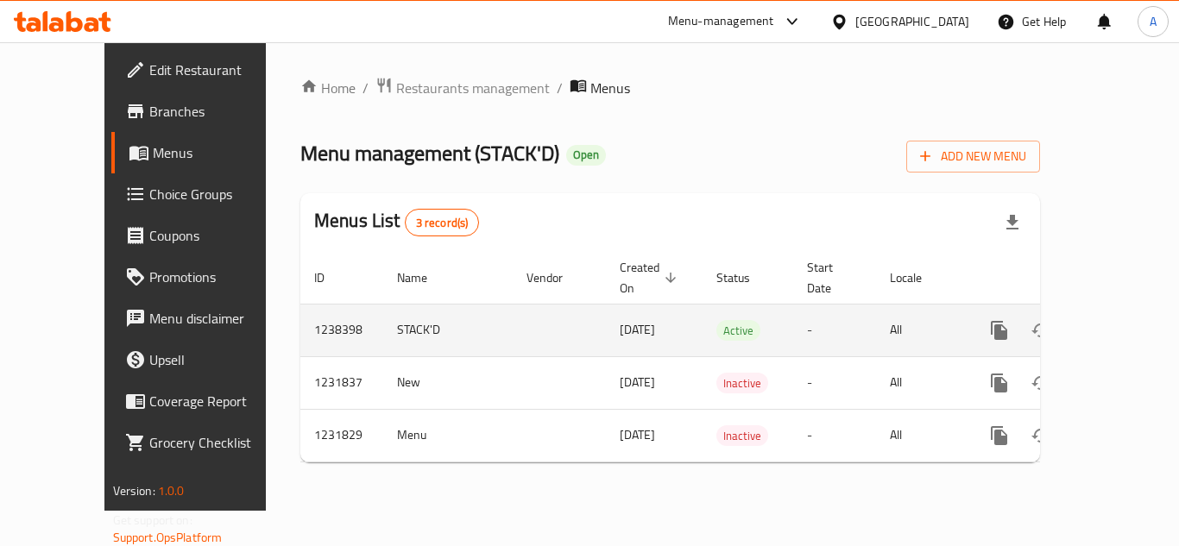
click at [1114, 320] on icon "enhanced table" at bounding box center [1124, 330] width 21 height 21
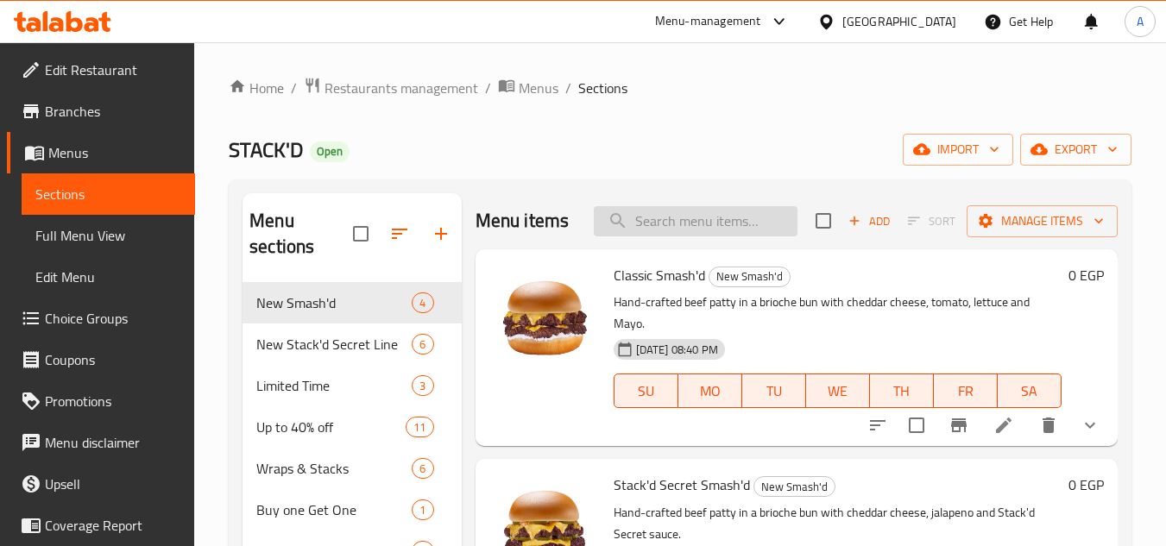
click at [690, 235] on input "search" at bounding box center [696, 221] width 204 height 30
paste input "Extra Tasty Sauce"
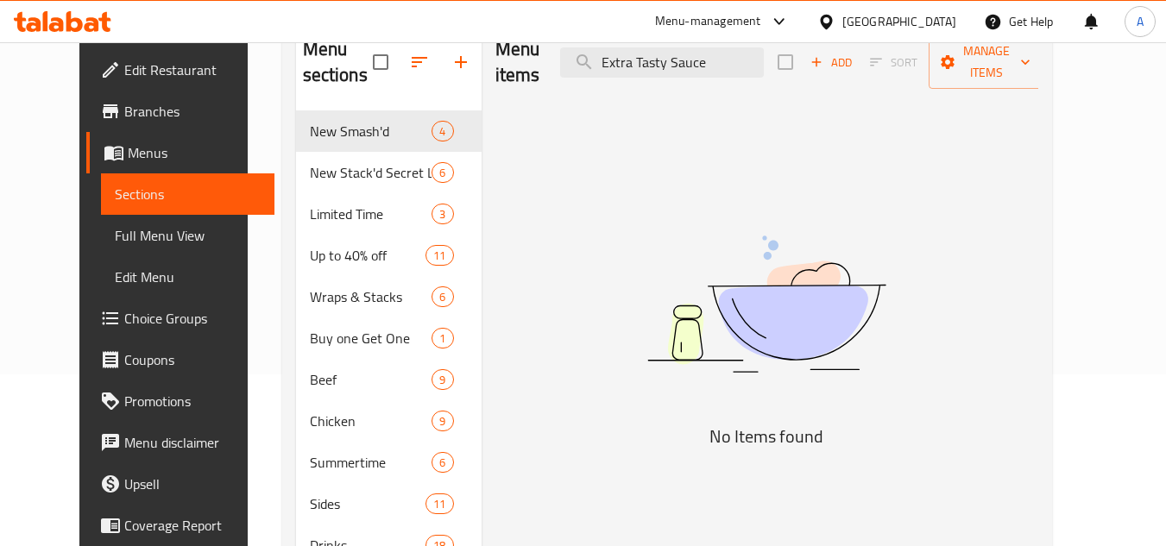
scroll to position [173, 0]
drag, startPoint x: 671, startPoint y: 47, endPoint x: 470, endPoint y: 67, distance: 201.3
click at [587, 57] on div "Menu items Extra Tasty Sauce Add Sort Manage items" at bounding box center [766, 62] width 543 height 82
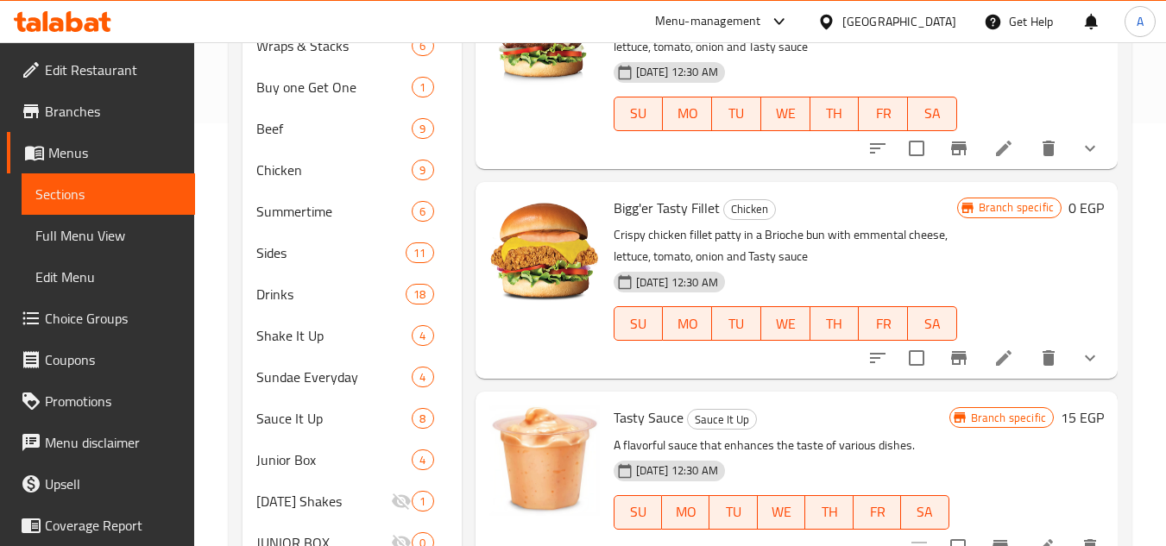
scroll to position [432, 0]
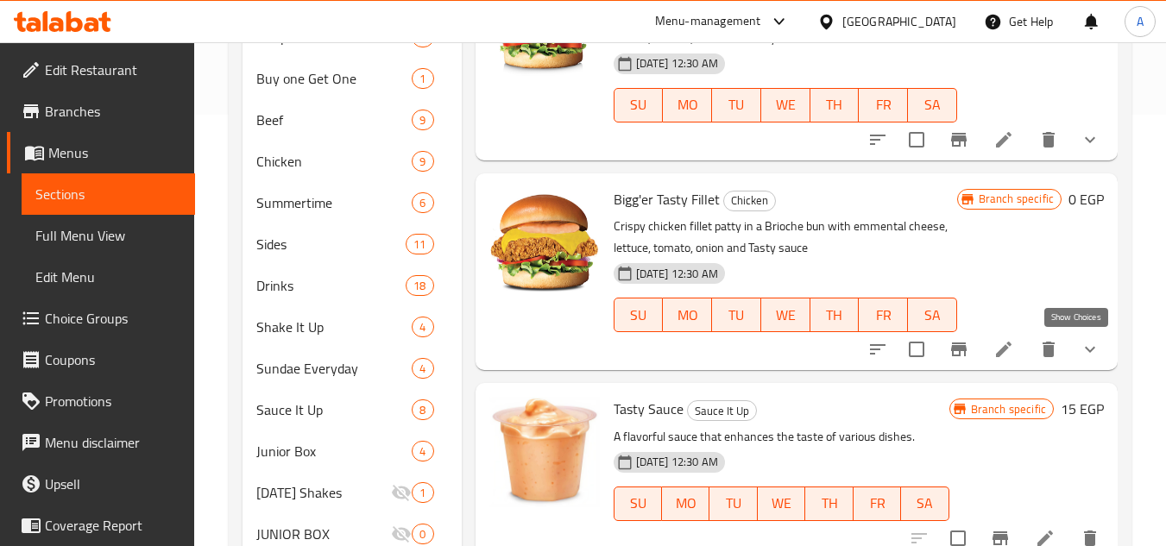
type input "Tasty Sauce"
click at [1080, 352] on icon "show more" at bounding box center [1090, 349] width 21 height 21
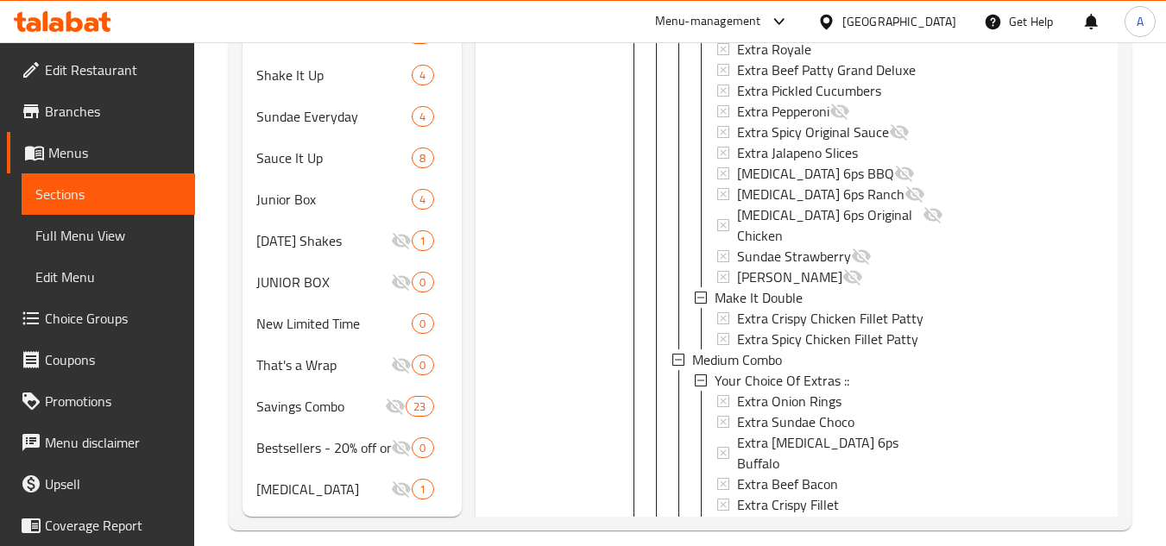
scroll to position [1781, 0]
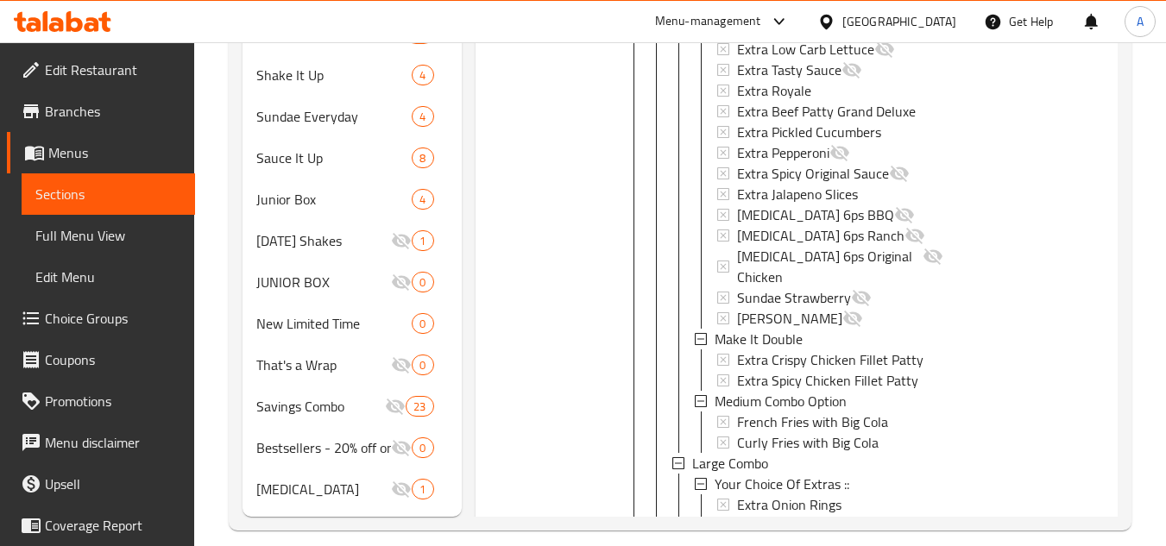
click at [85, 232] on span "Full Menu View" at bounding box center [108, 235] width 146 height 21
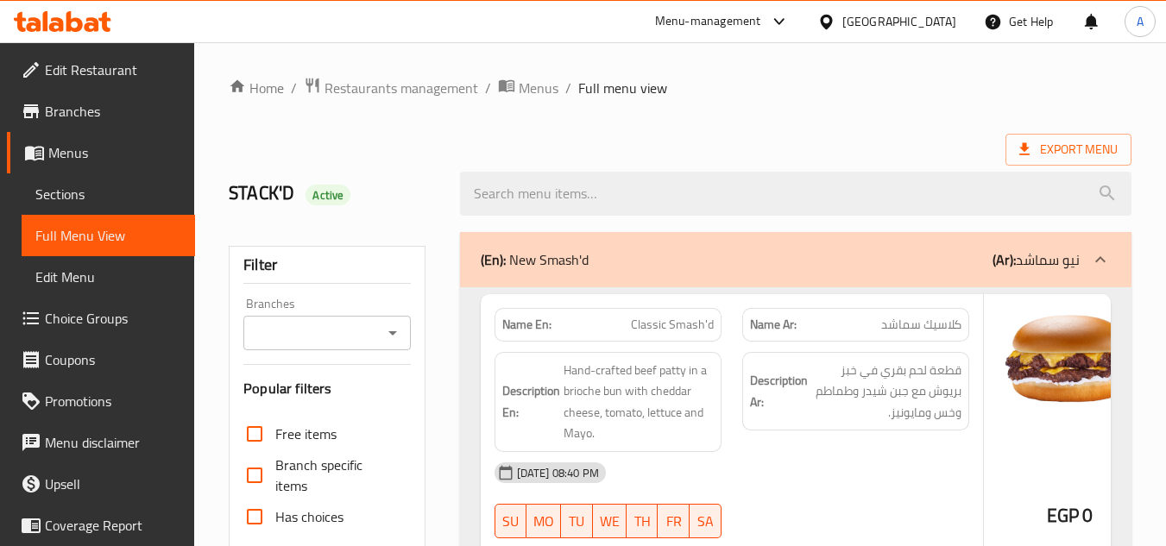
click at [751, 142] on div "Export Menu" at bounding box center [680, 150] width 903 height 32
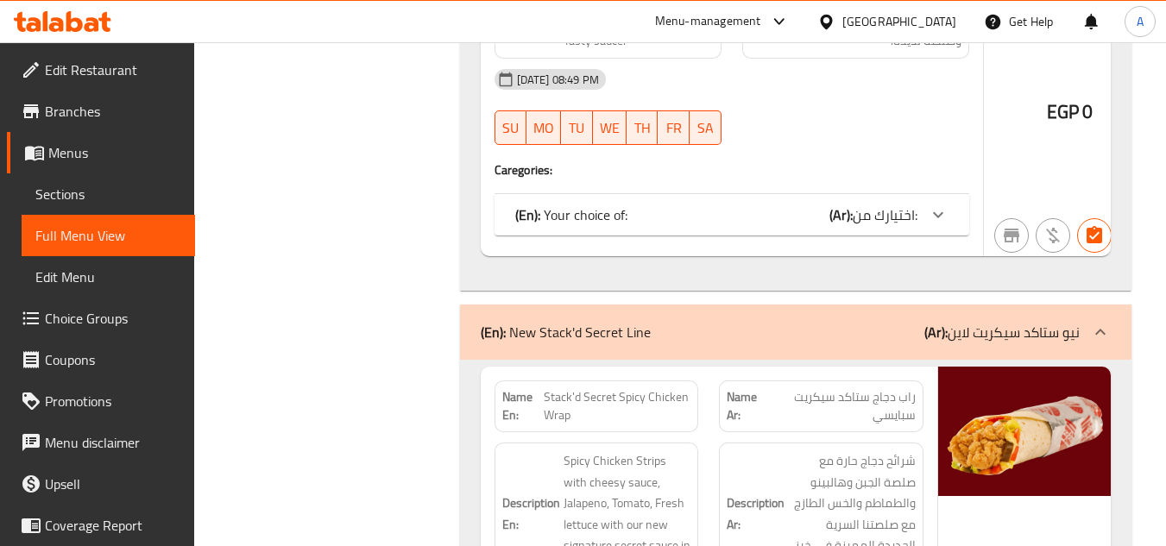
scroll to position [14798, 0]
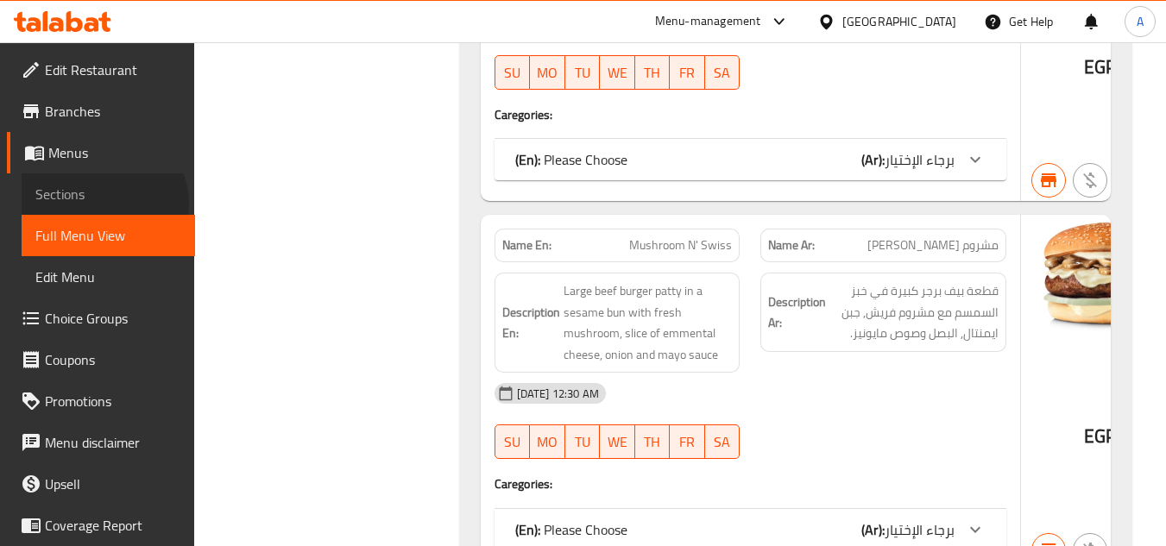
click at [99, 205] on link "Sections" at bounding box center [109, 194] width 174 height 41
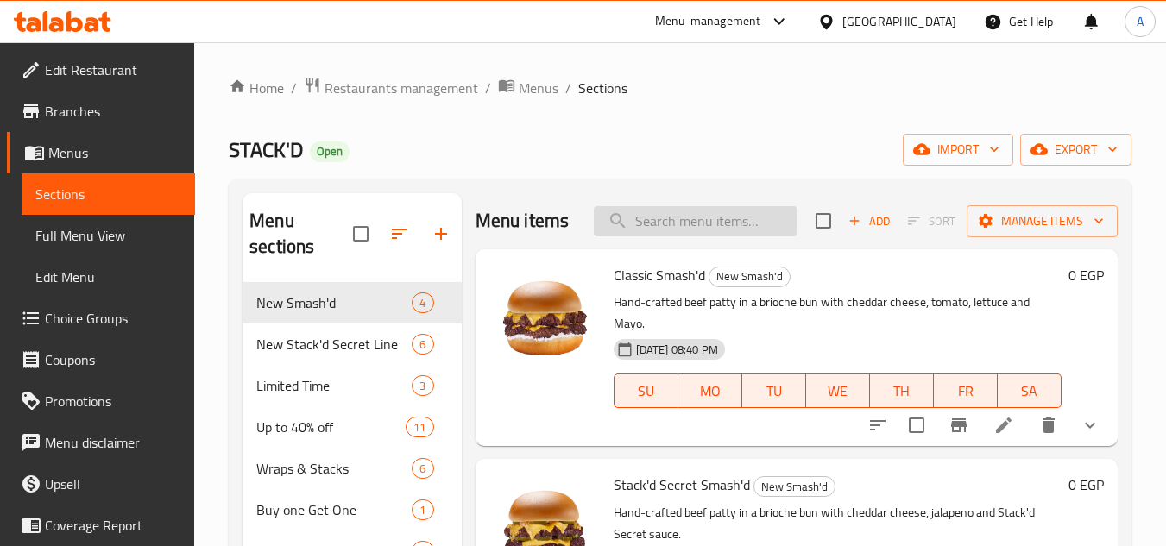
click at [753, 223] on input "search" at bounding box center [696, 221] width 204 height 30
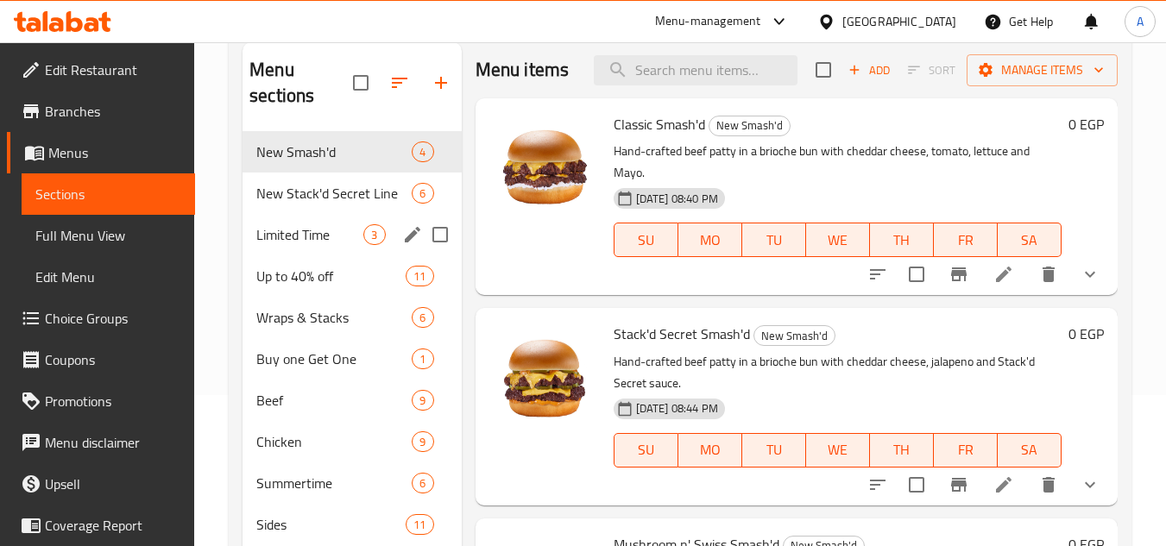
scroll to position [173, 0]
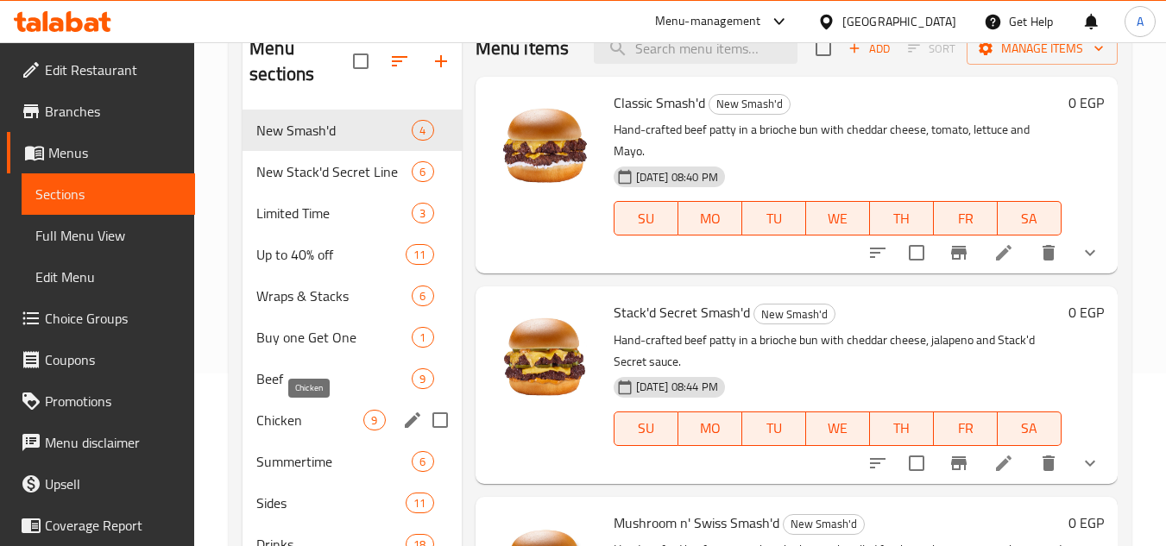
click at [326, 420] on span "Chicken" at bounding box center [309, 420] width 107 height 21
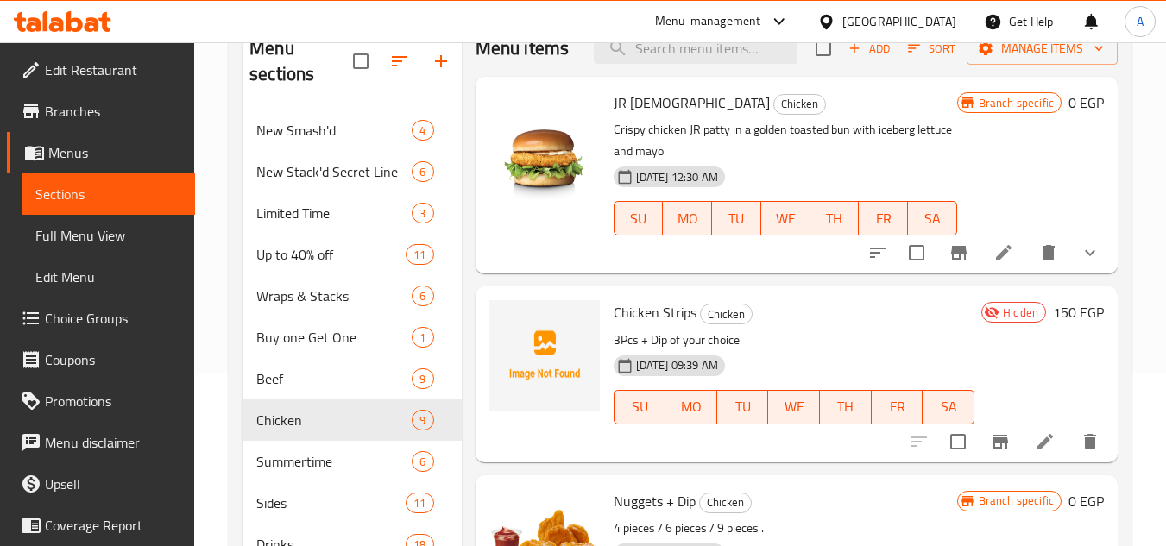
click at [1038, 452] on icon at bounding box center [1045, 442] width 21 height 21
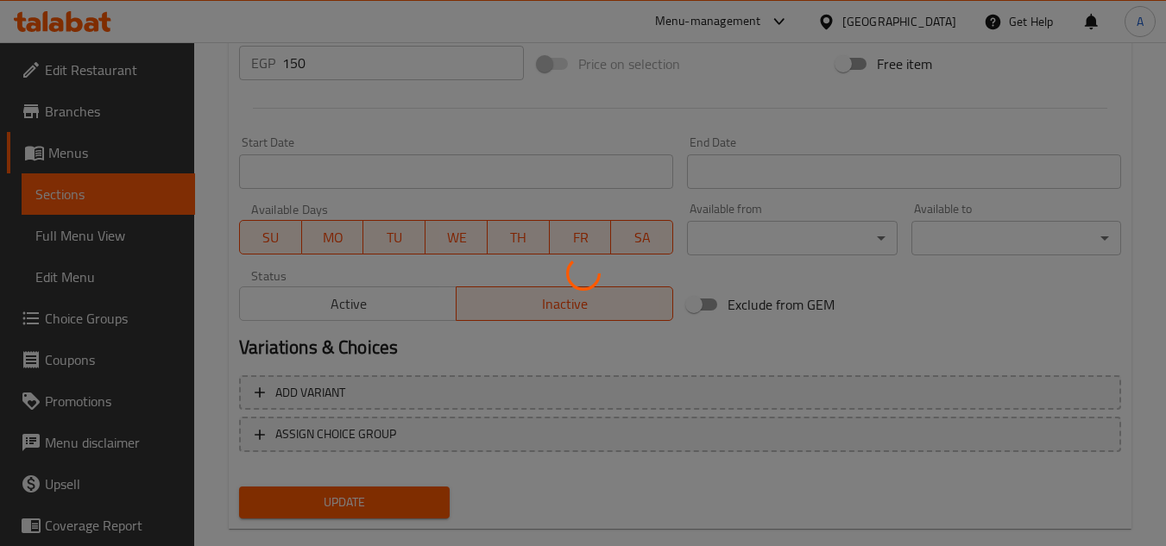
scroll to position [673, 0]
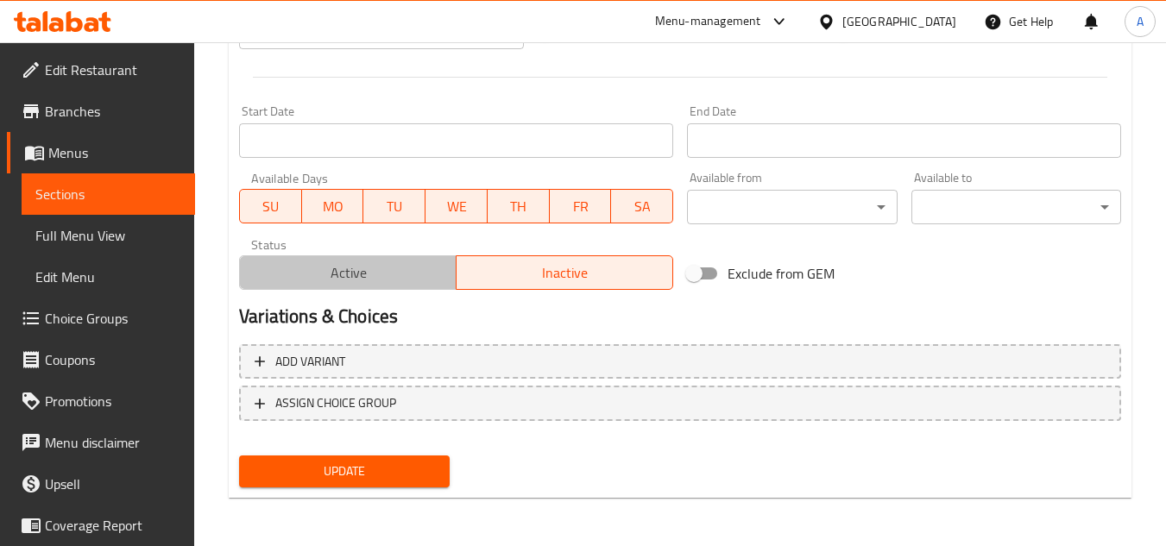
click at [377, 274] on span "Active" at bounding box center [348, 273] width 203 height 25
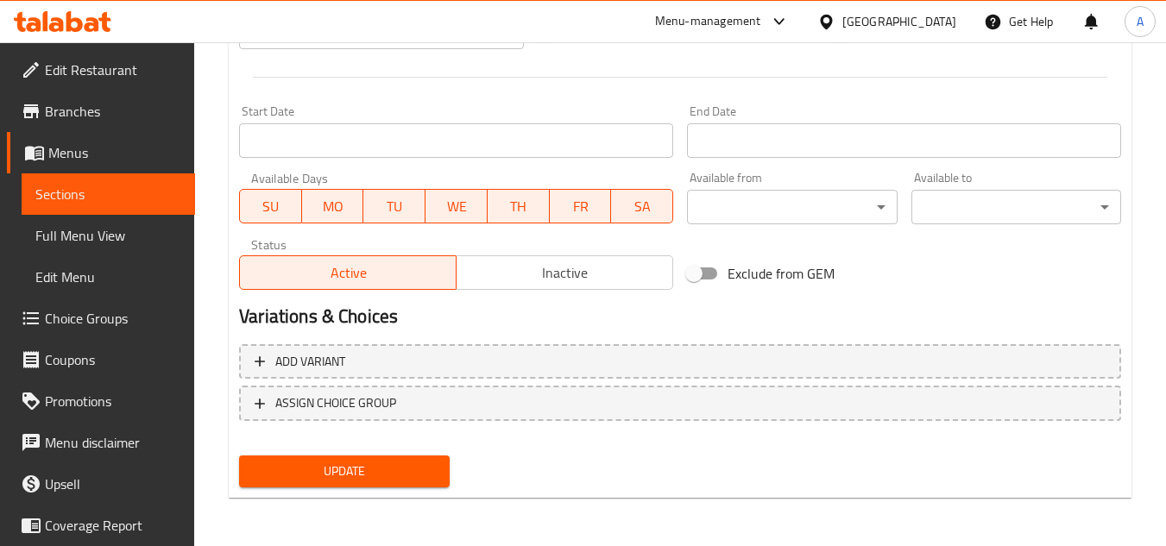
click at [394, 458] on button "Update" at bounding box center [344, 472] width 210 height 32
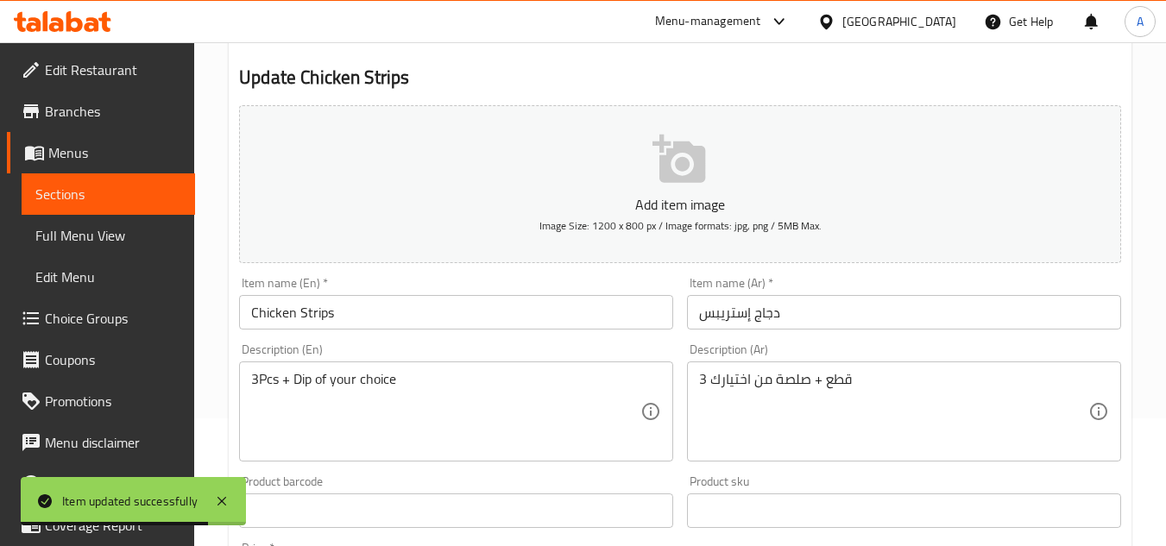
scroll to position [0, 0]
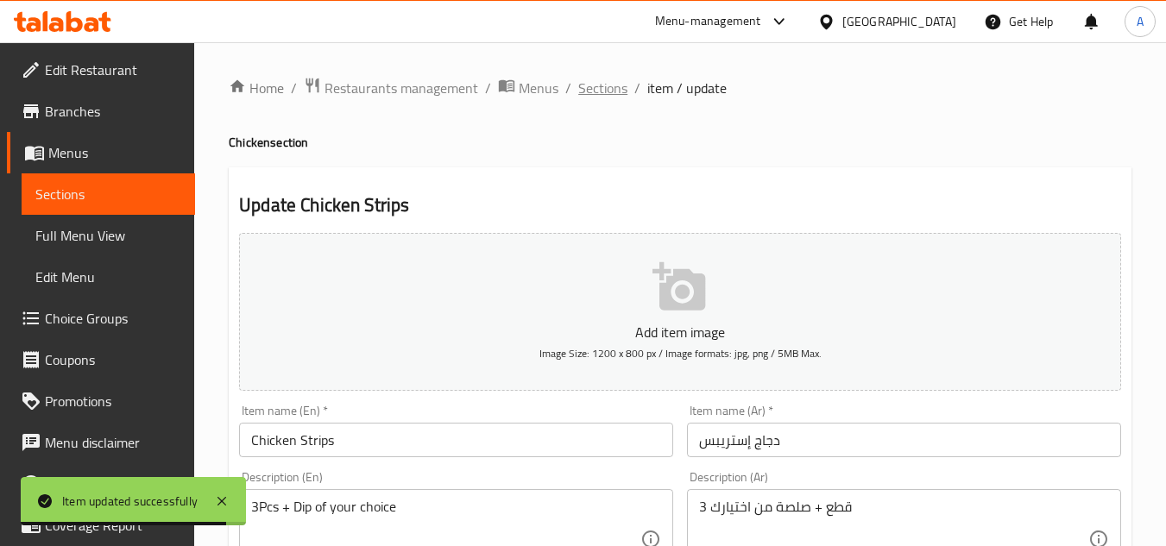
click at [607, 98] on span "Sections" at bounding box center [602, 88] width 49 height 21
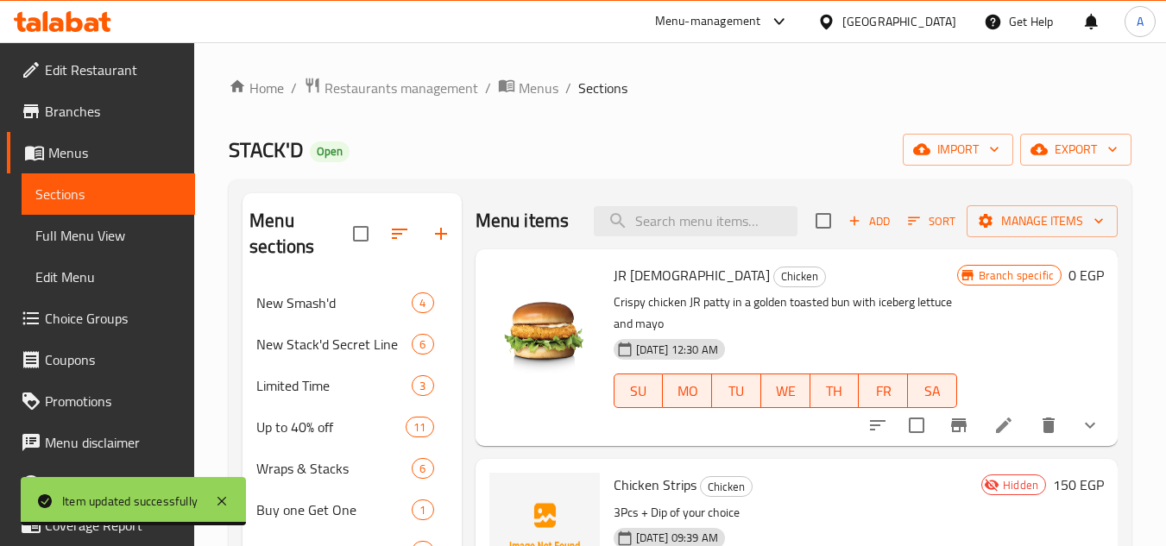
click at [712, 217] on div "Menu items Add Sort Manage items" at bounding box center [797, 221] width 642 height 56
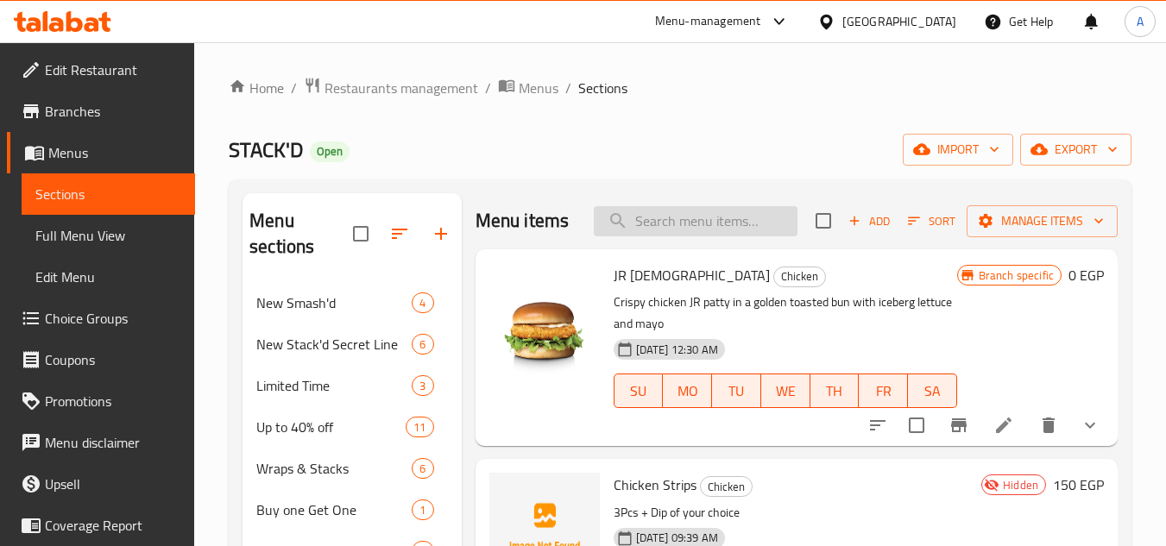
click at [713, 218] on input "search" at bounding box center [696, 221] width 204 height 30
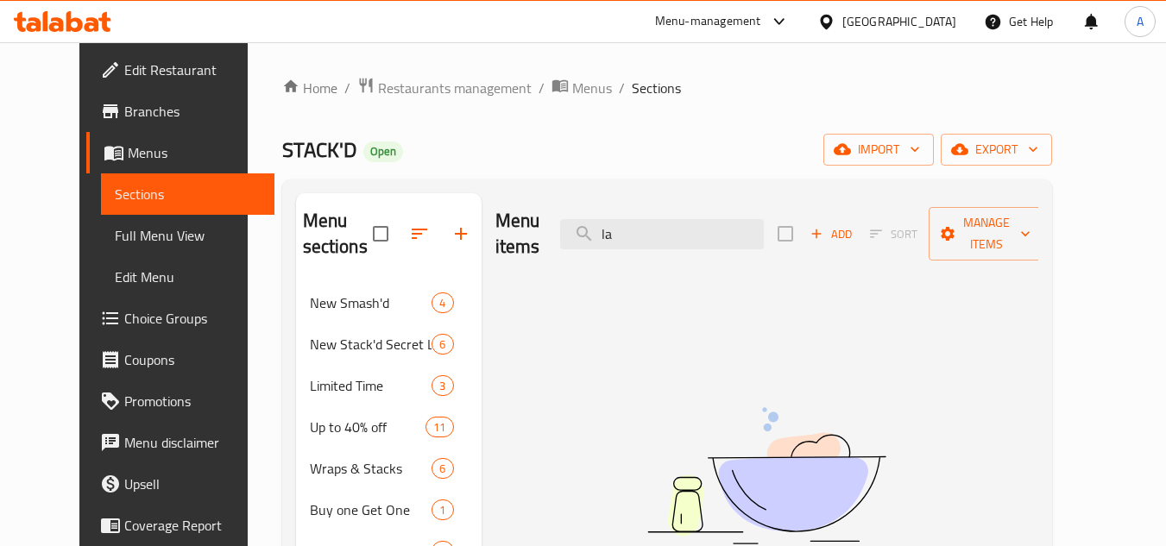
type input "l"
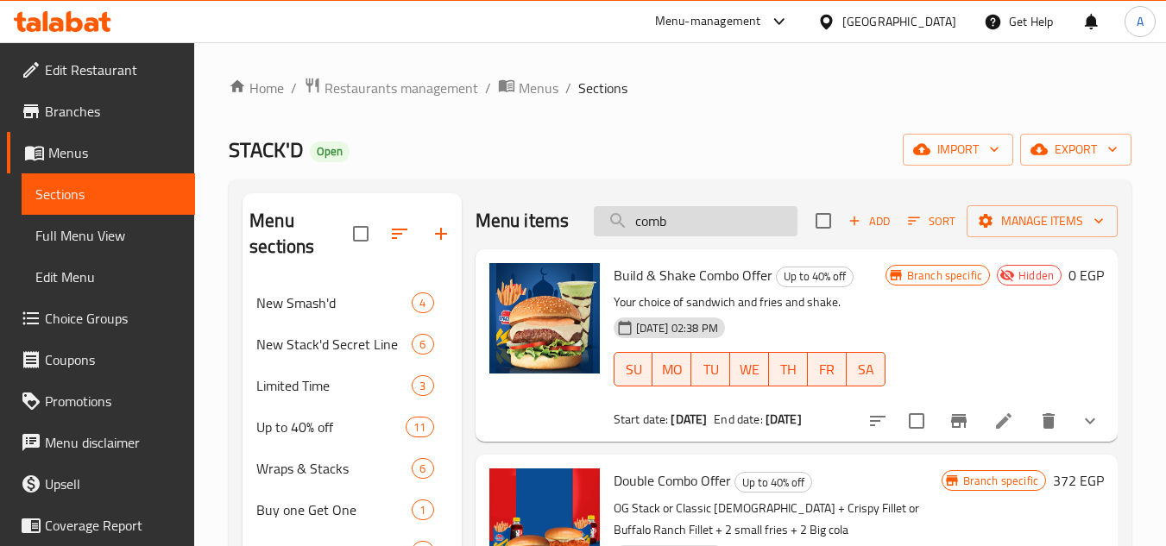
click at [696, 228] on input "comb" at bounding box center [696, 221] width 204 height 30
click at [676, 227] on input "comb" at bounding box center [696, 221] width 204 height 30
drag, startPoint x: 691, startPoint y: 221, endPoint x: 380, endPoint y: 218, distance: 310.8
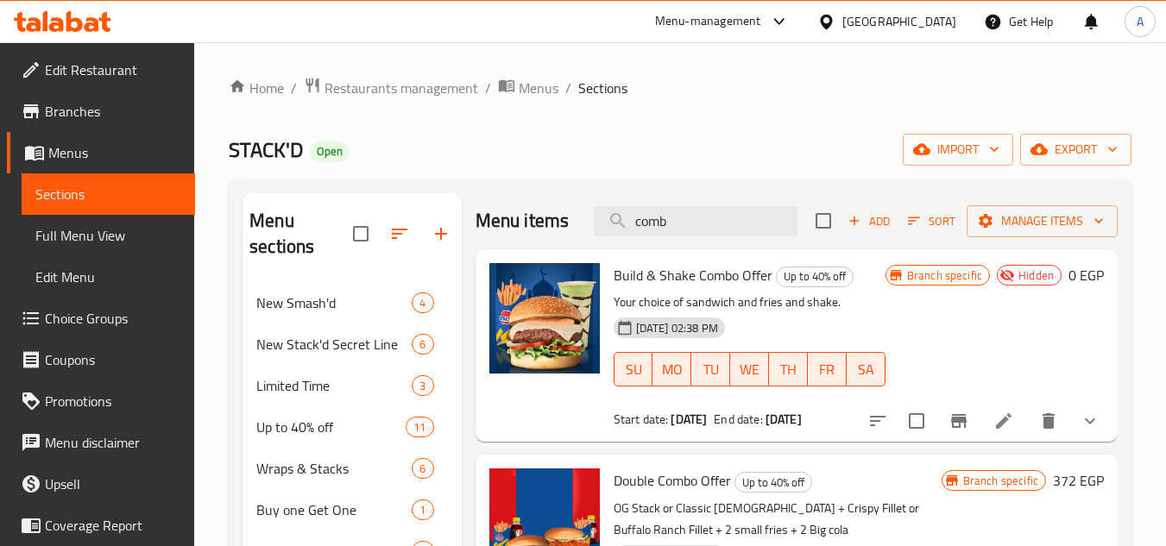
paste input "V7 Can"
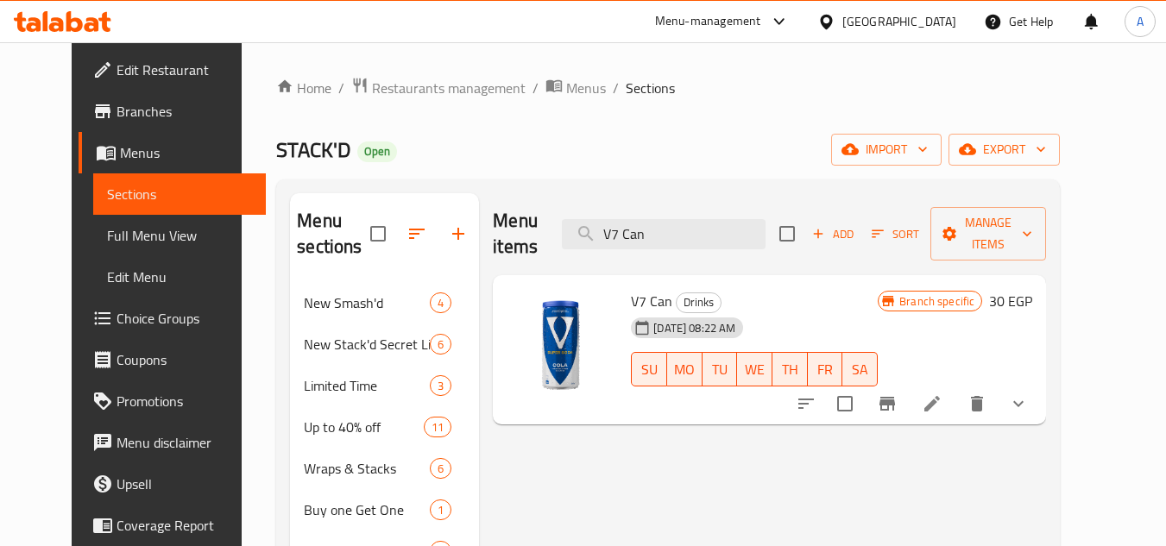
type input "V7 Can"
click at [1039, 383] on button "show more" at bounding box center [1018, 403] width 41 height 41
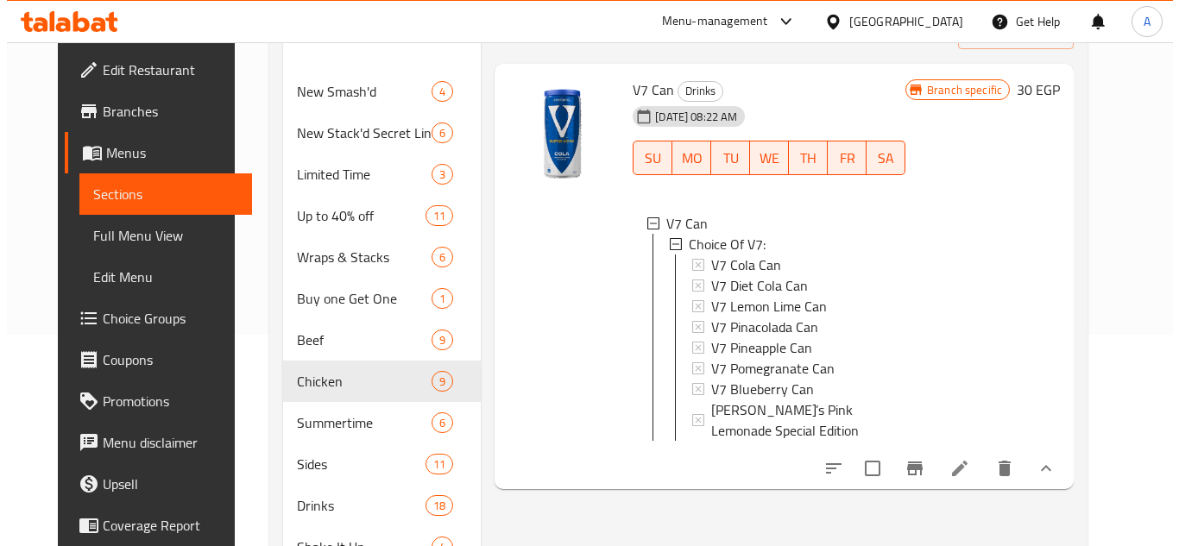
scroll to position [173, 0]
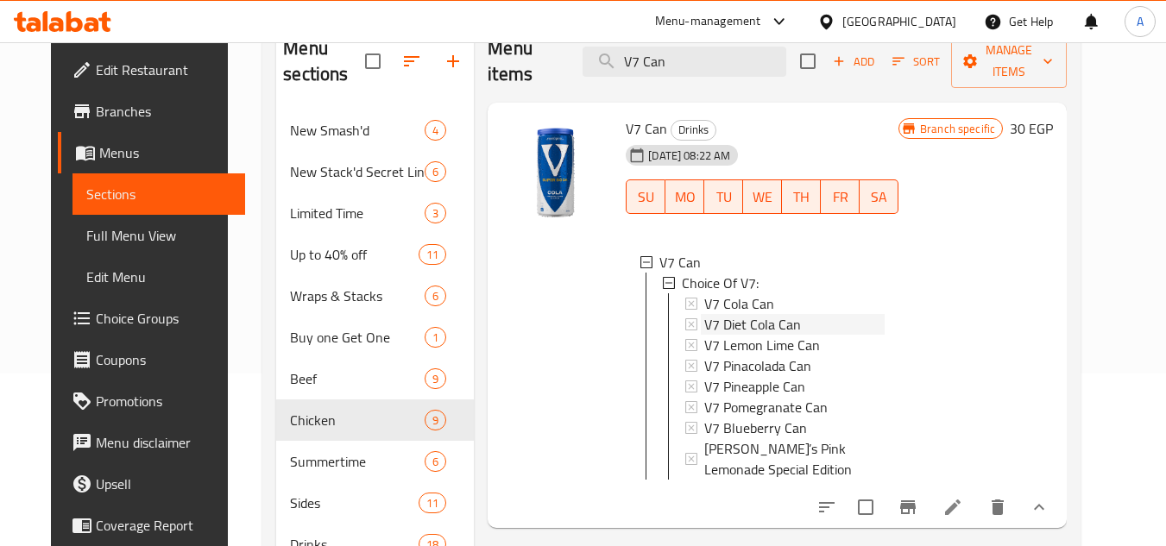
click at [713, 314] on span "V7 Diet Cola Can" at bounding box center [752, 324] width 97 height 21
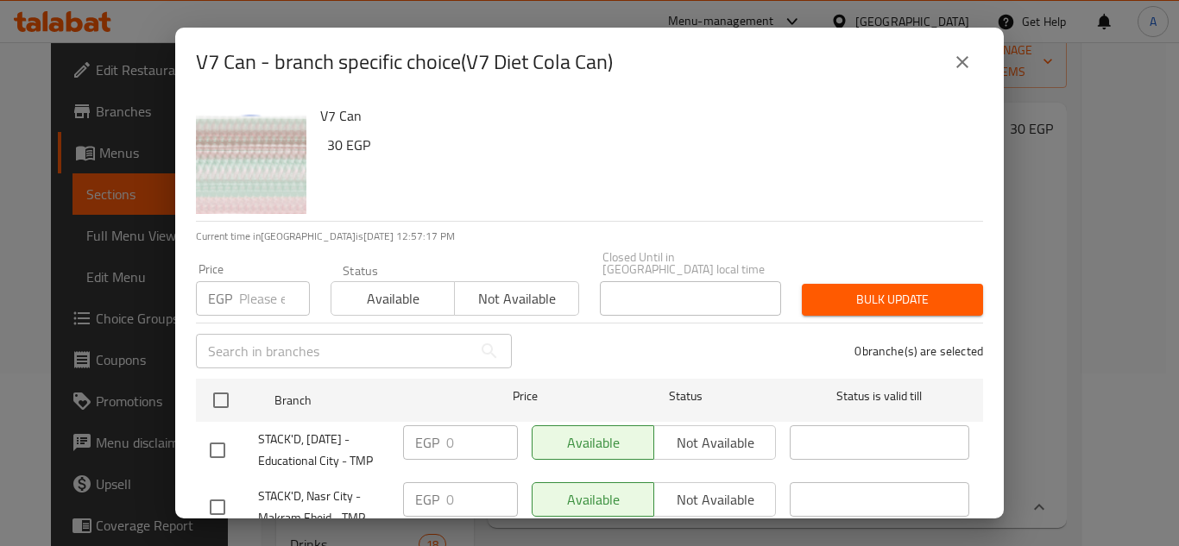
click at [969, 64] on icon "close" at bounding box center [962, 62] width 21 height 21
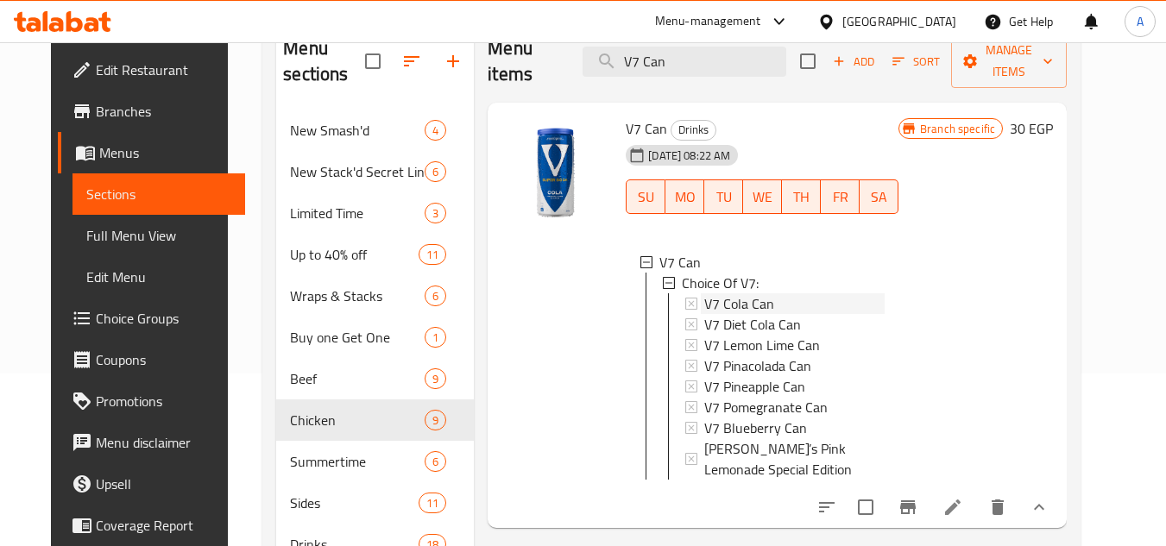
click at [749, 293] on span "V7 Cola Can" at bounding box center [739, 303] width 70 height 21
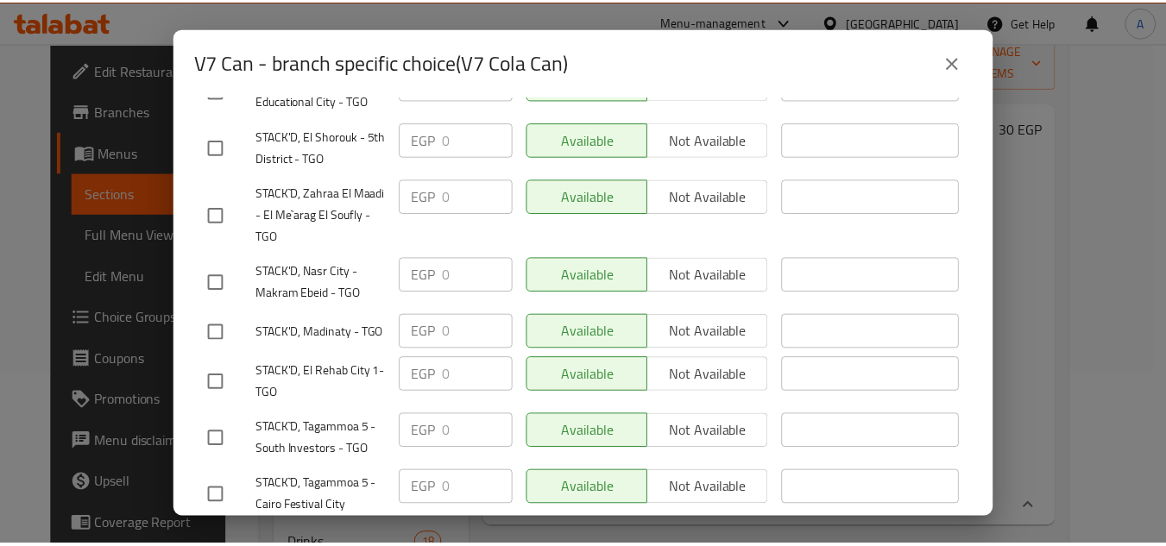
scroll to position [1533, 0]
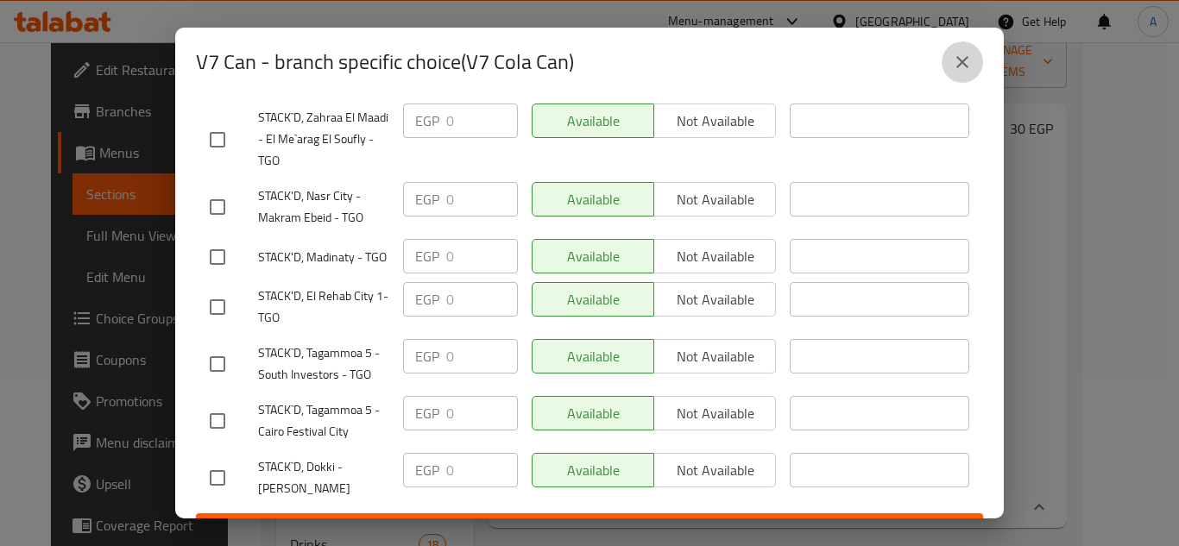
click at [970, 61] on icon "close" at bounding box center [962, 62] width 21 height 21
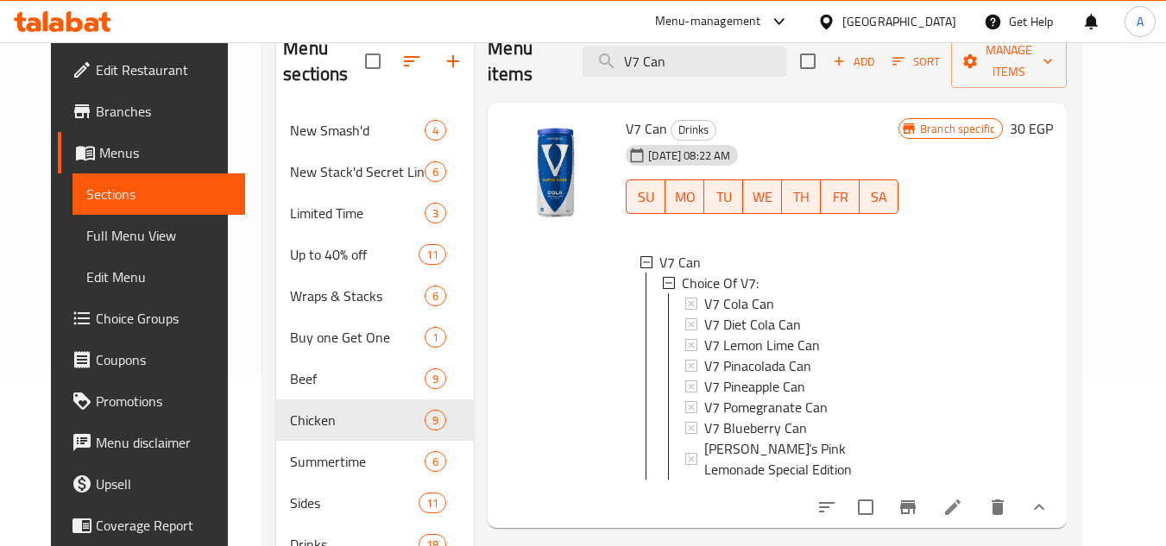
click at [638, 138] on div "[DATE] 08:22 AM" at bounding box center [655, 155] width 72 height 35
click at [634, 116] on span "V7 Can" at bounding box center [646, 129] width 41 height 26
copy h6 "V7 Can"
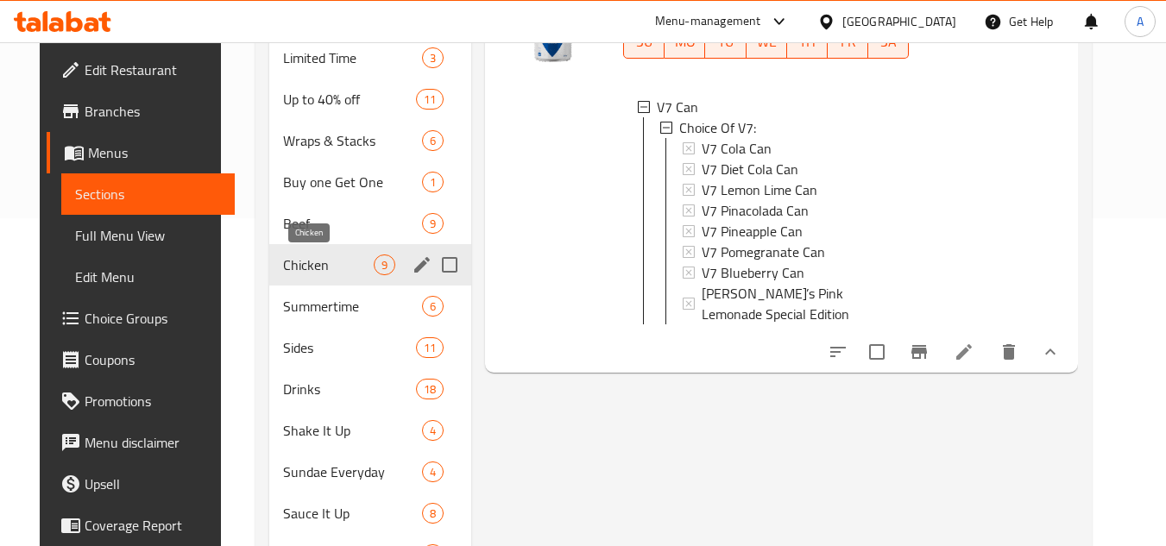
scroll to position [345, 0]
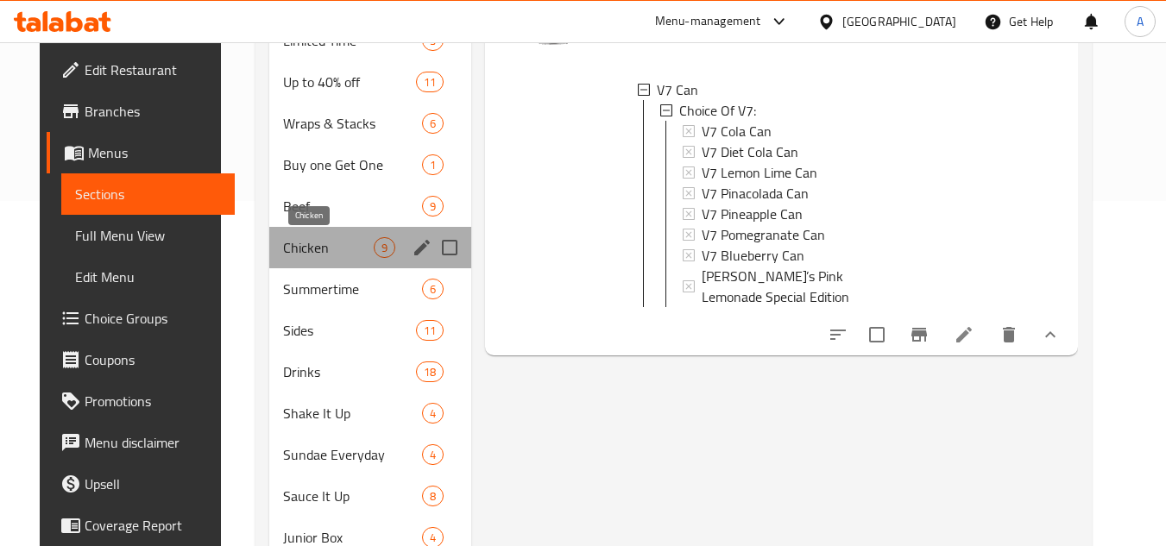
click at [308, 255] on span "Chicken" at bounding box center [328, 247] width 91 height 21
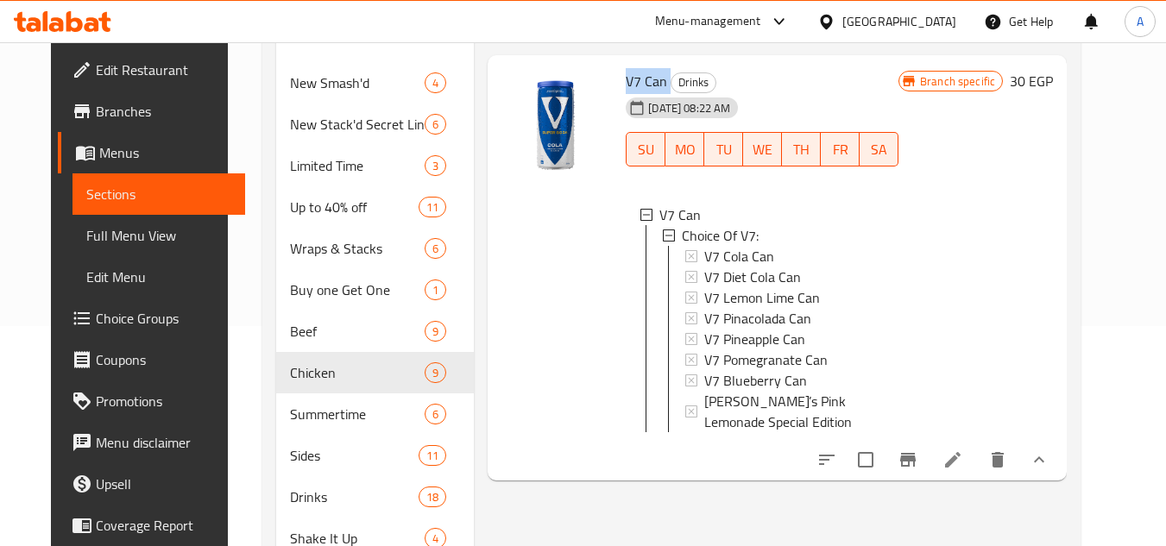
scroll to position [259, 0]
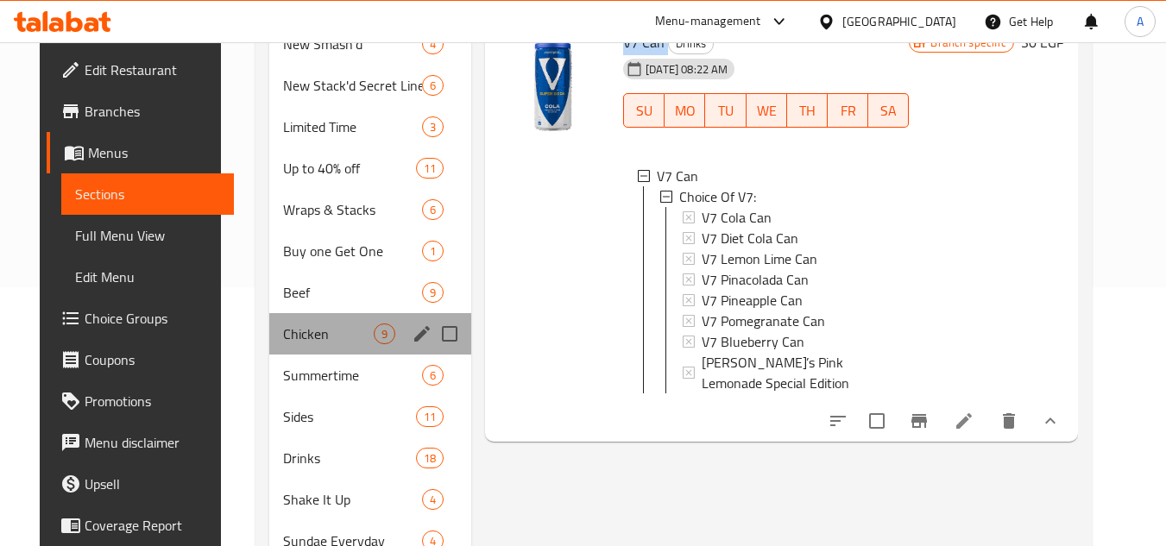
click at [292, 314] on div "Chicken 9" at bounding box center [370, 333] width 202 height 41
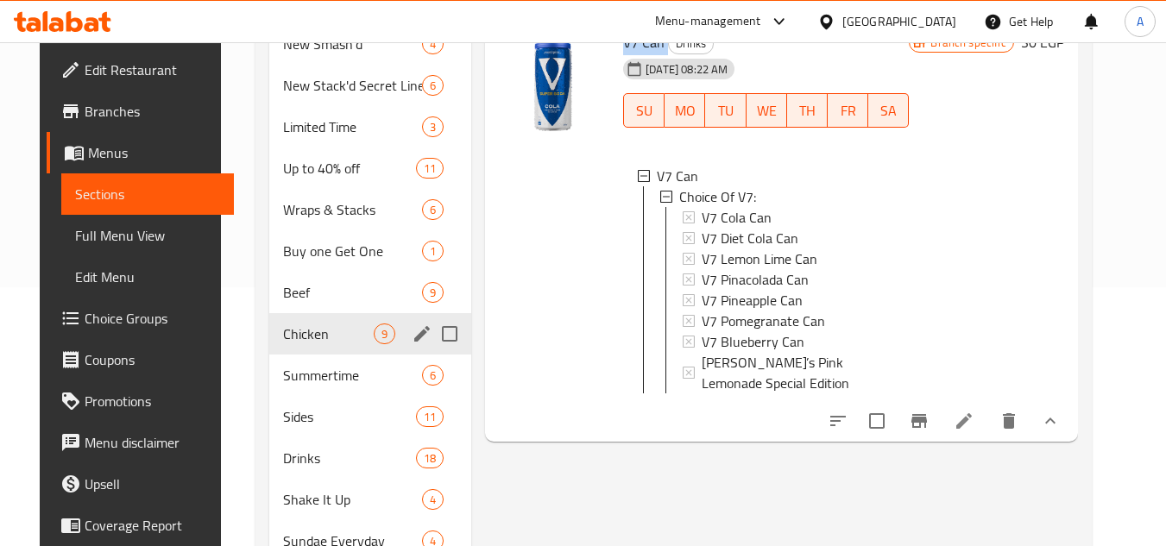
click at [312, 353] on div "Chicken 9" at bounding box center [370, 333] width 202 height 41
click at [298, 331] on span "Chicken" at bounding box center [328, 334] width 91 height 21
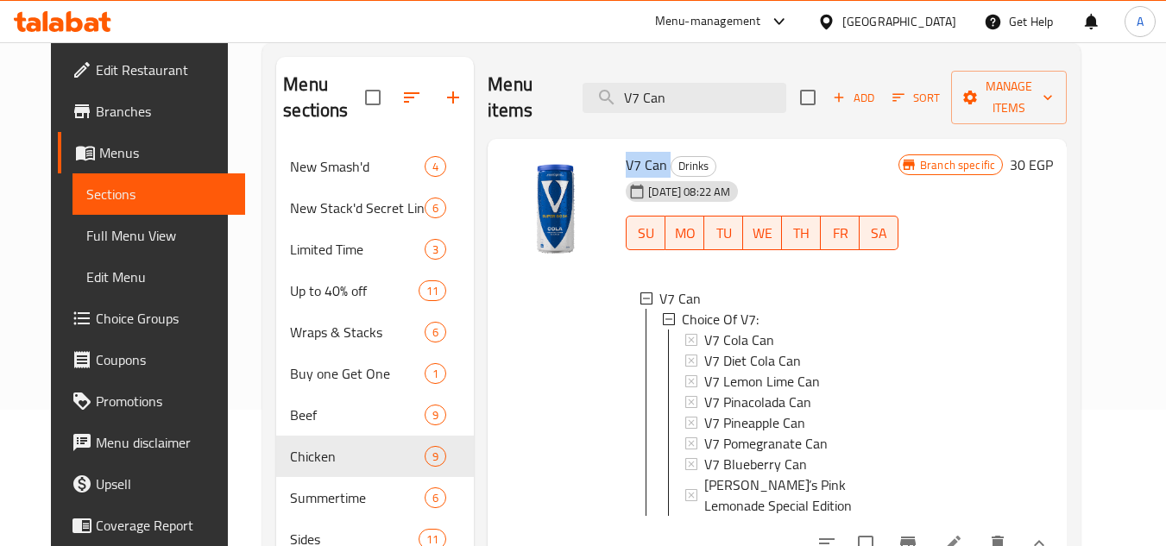
scroll to position [86, 0]
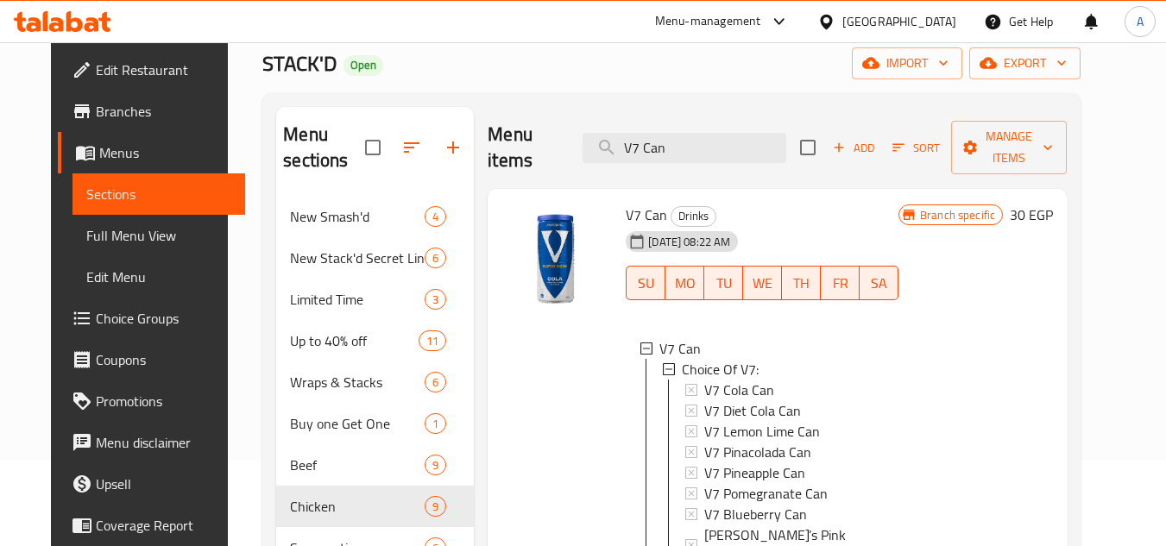
drag, startPoint x: 688, startPoint y: 131, endPoint x: 457, endPoint y: 103, distance: 233.1
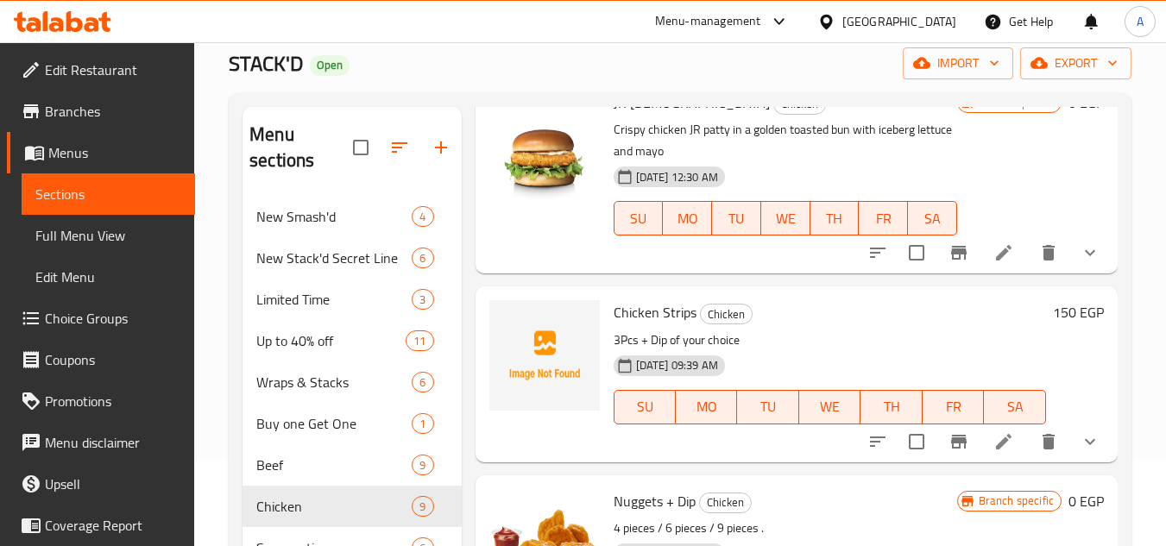
scroll to position [173, 0]
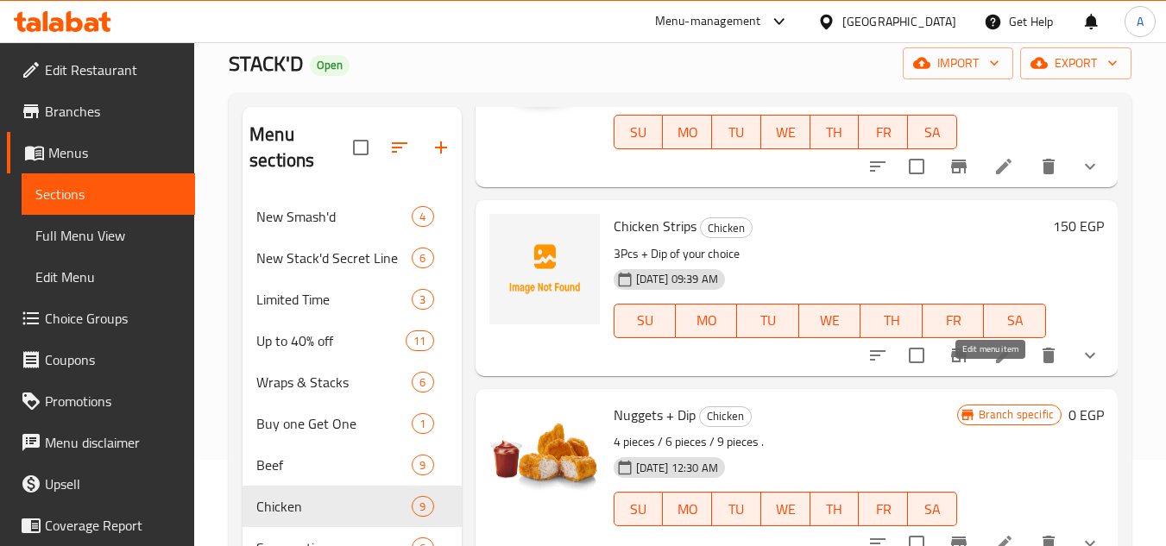
click at [996, 363] on icon at bounding box center [1004, 356] width 16 height 16
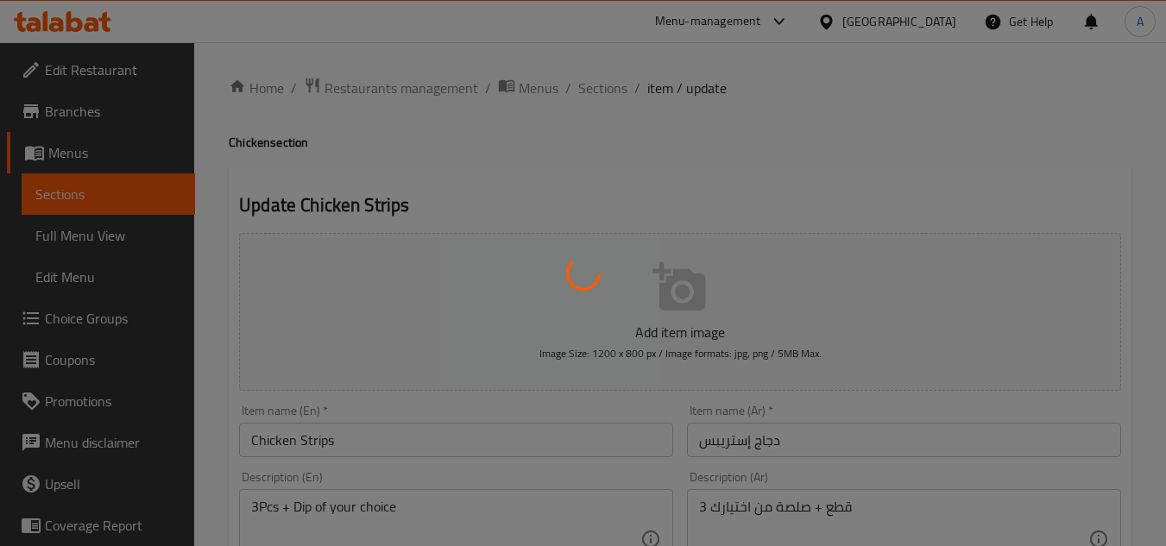
scroll to position [518, 0]
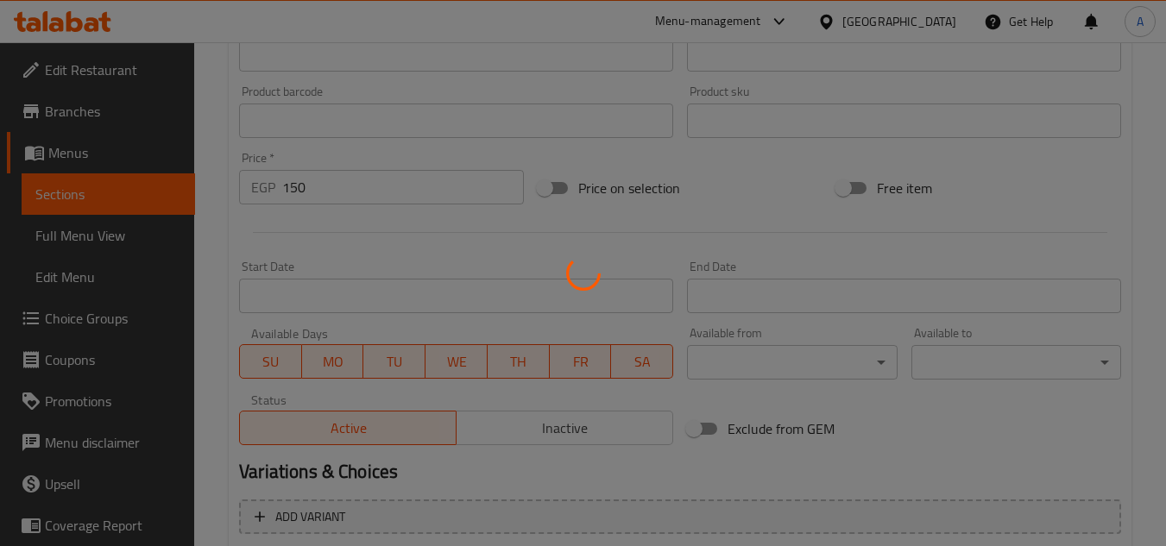
type input "إختيار الصوص"
type input "1"
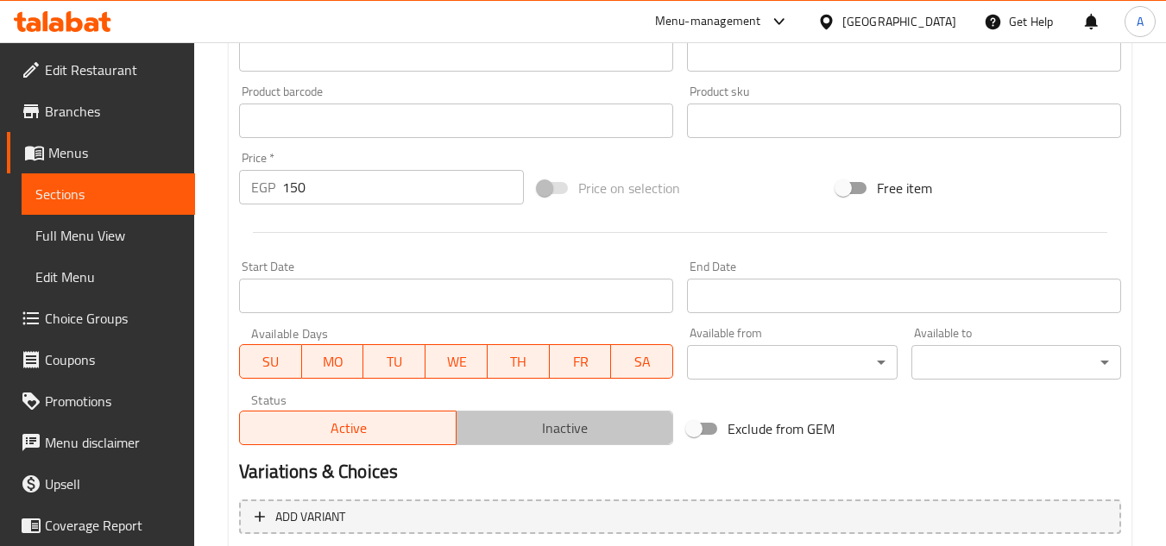
click at [571, 419] on span "Inactive" at bounding box center [565, 428] width 203 height 25
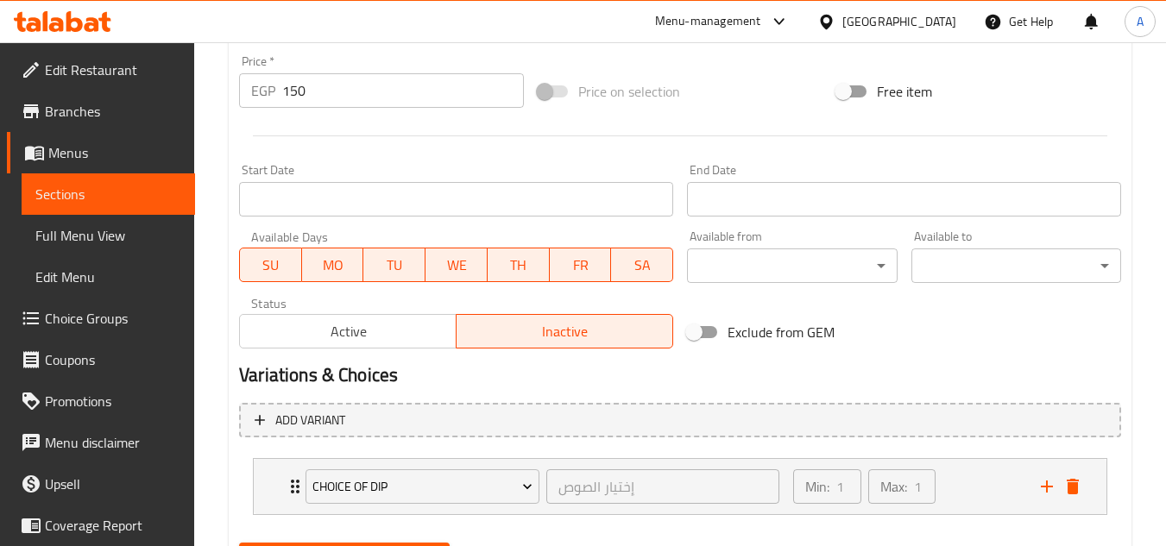
scroll to position [702, 0]
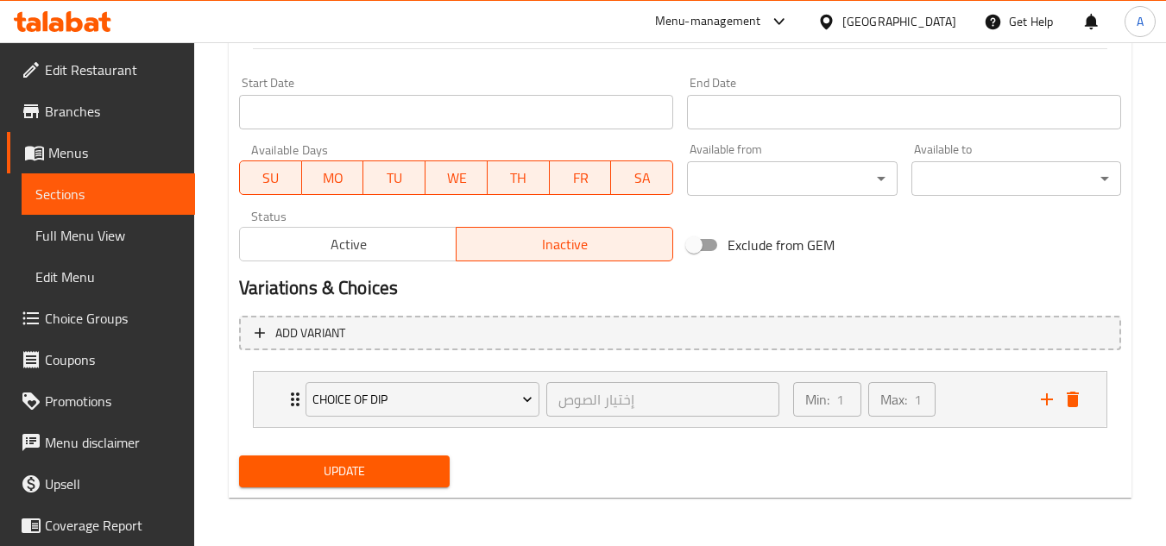
click at [419, 466] on span "Update" at bounding box center [344, 472] width 182 height 22
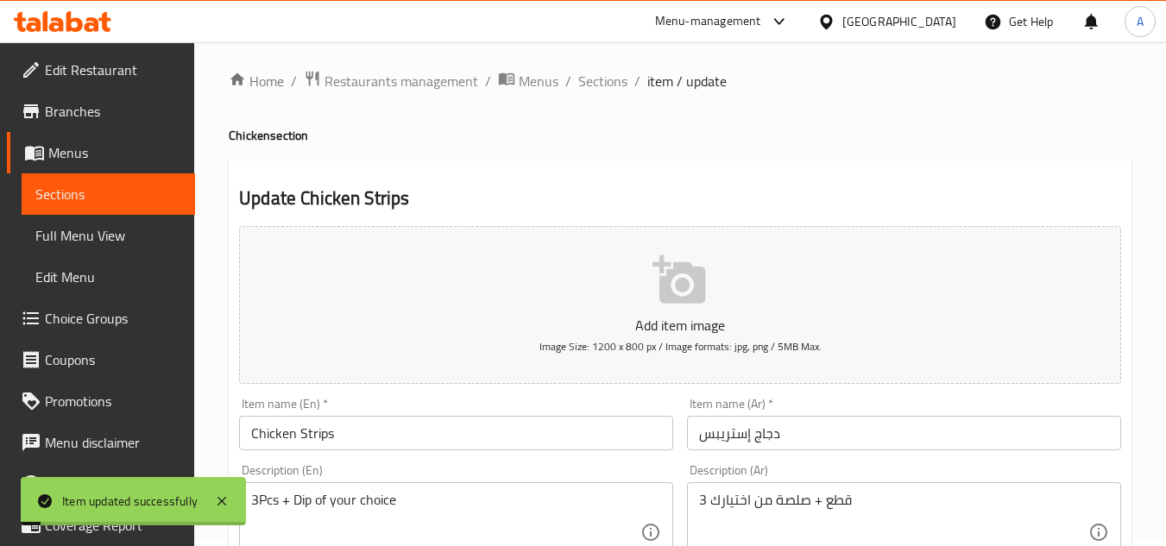
scroll to position [0, 0]
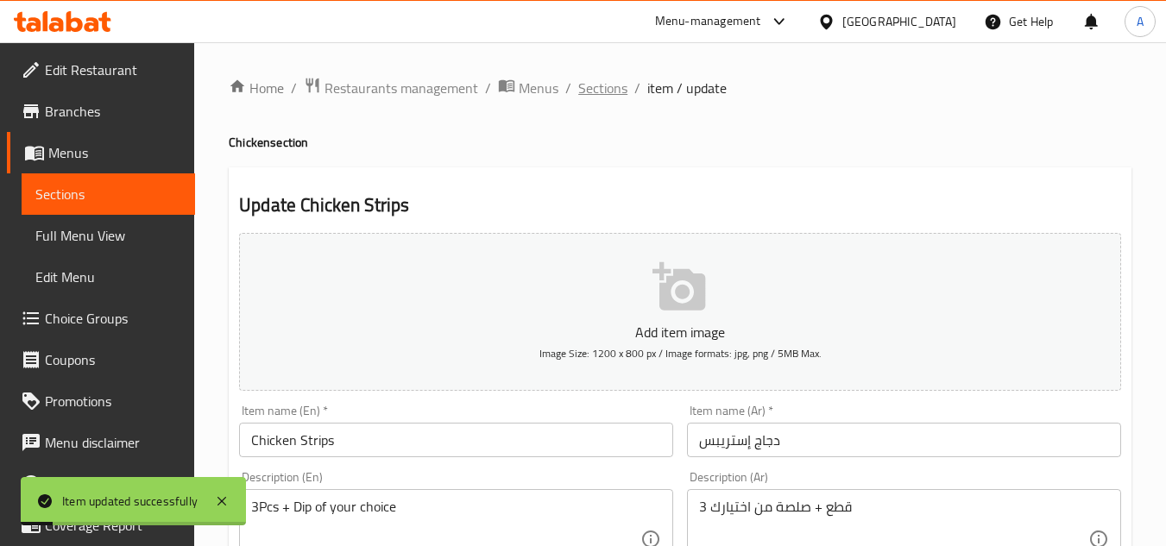
click at [592, 95] on span "Sections" at bounding box center [602, 88] width 49 height 21
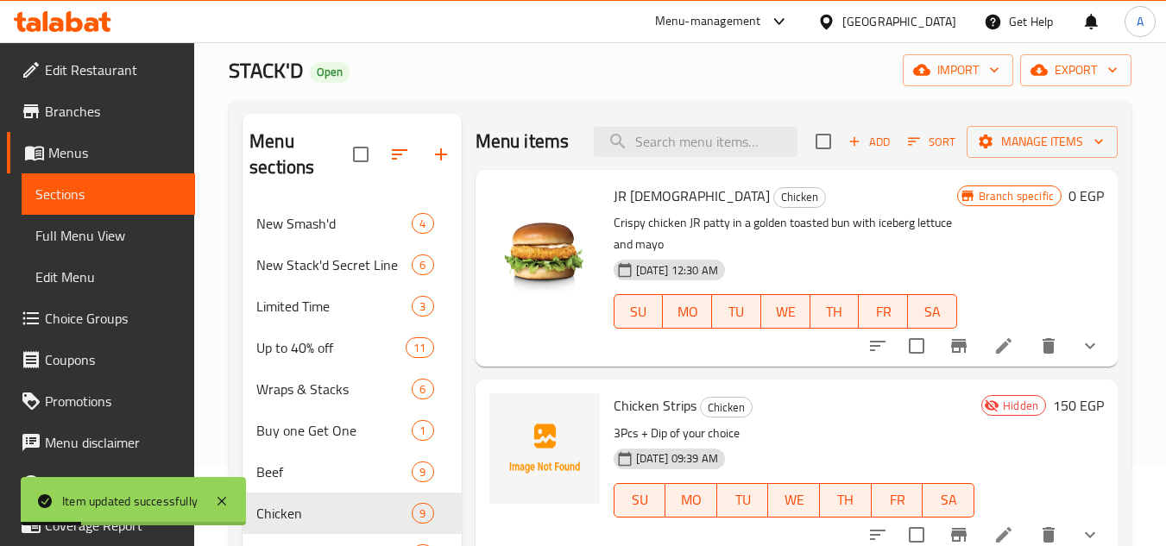
scroll to position [173, 0]
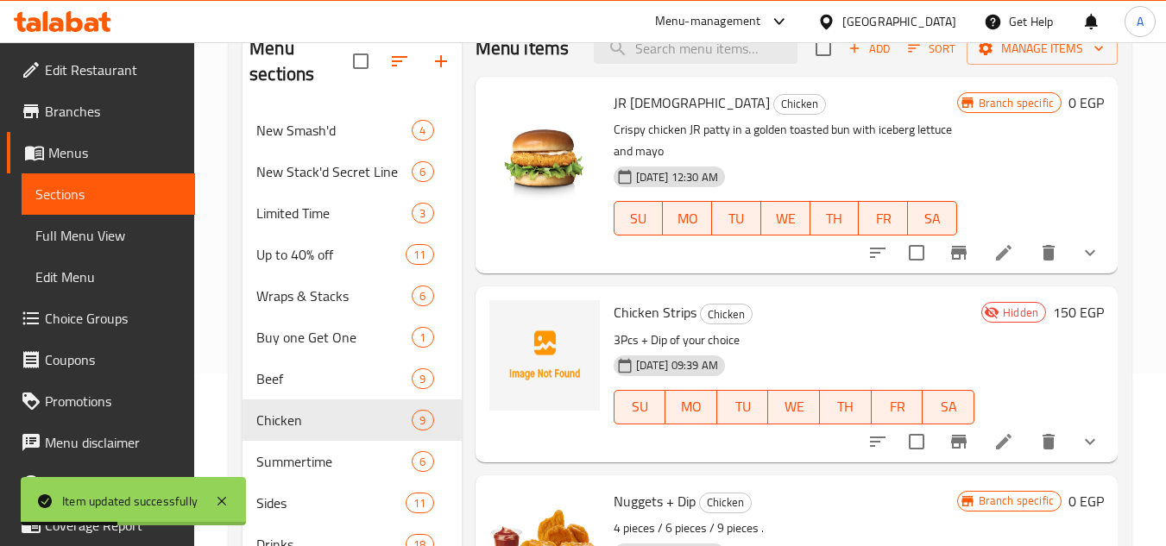
click at [652, 325] on span "Chicken Strips" at bounding box center [655, 313] width 83 height 26
copy h6 "Chicken Strips"
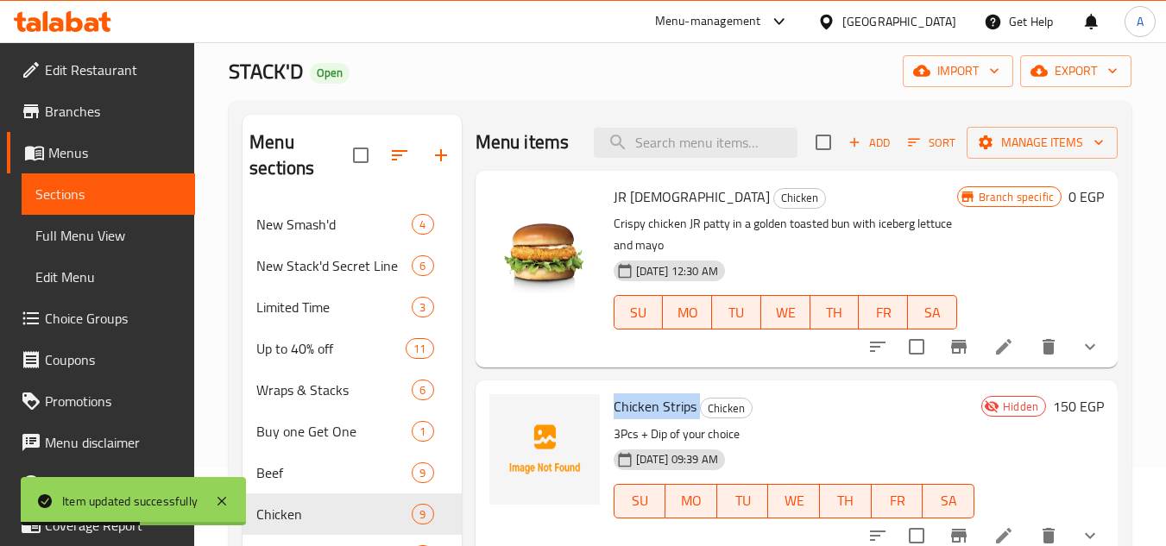
scroll to position [0, 0]
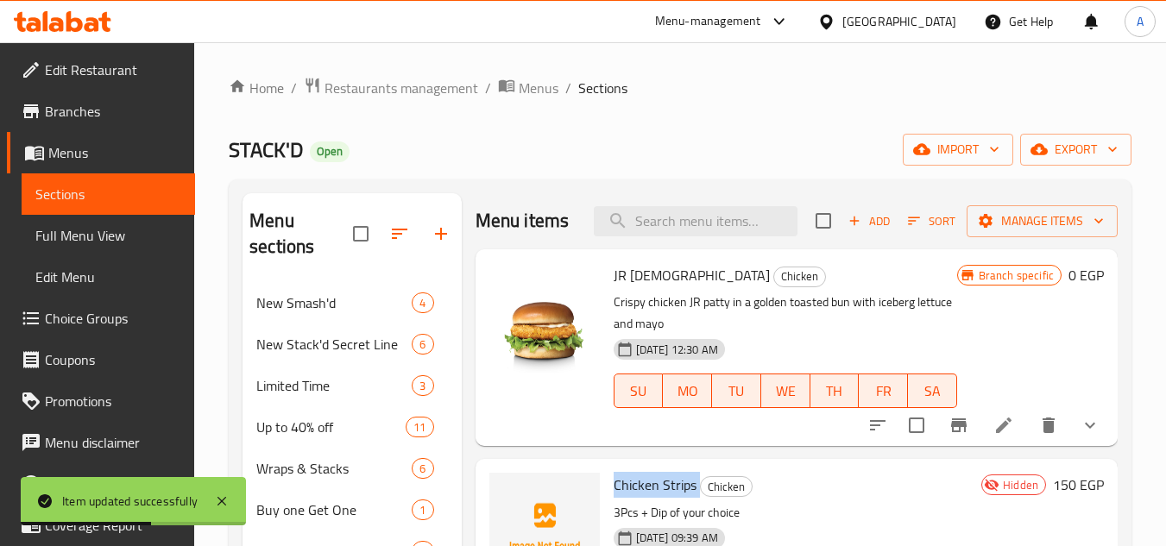
click at [132, 237] on span "Full Menu View" at bounding box center [108, 235] width 146 height 21
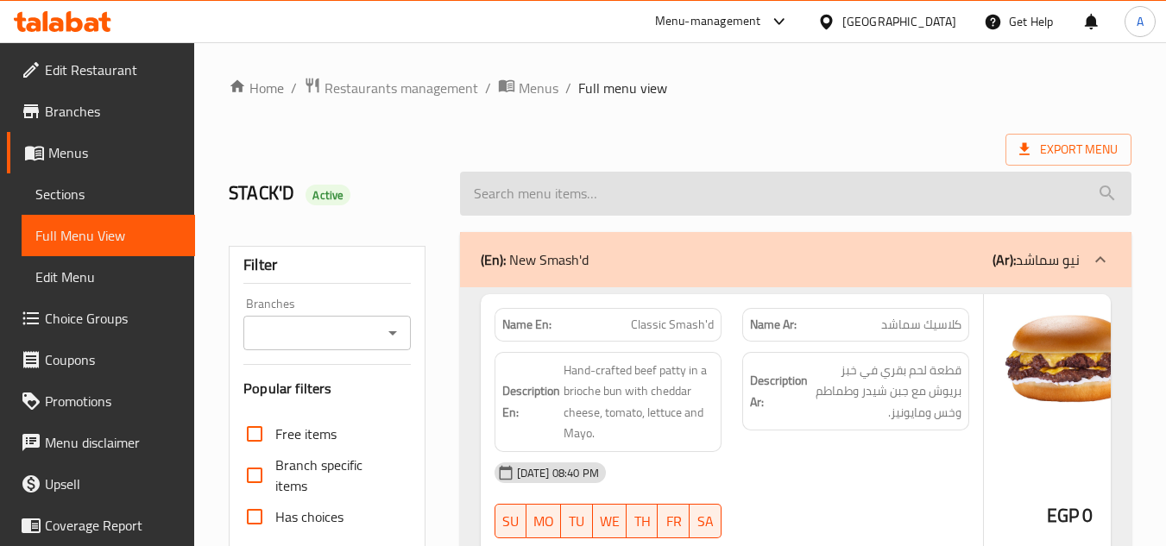
scroll to position [86, 0]
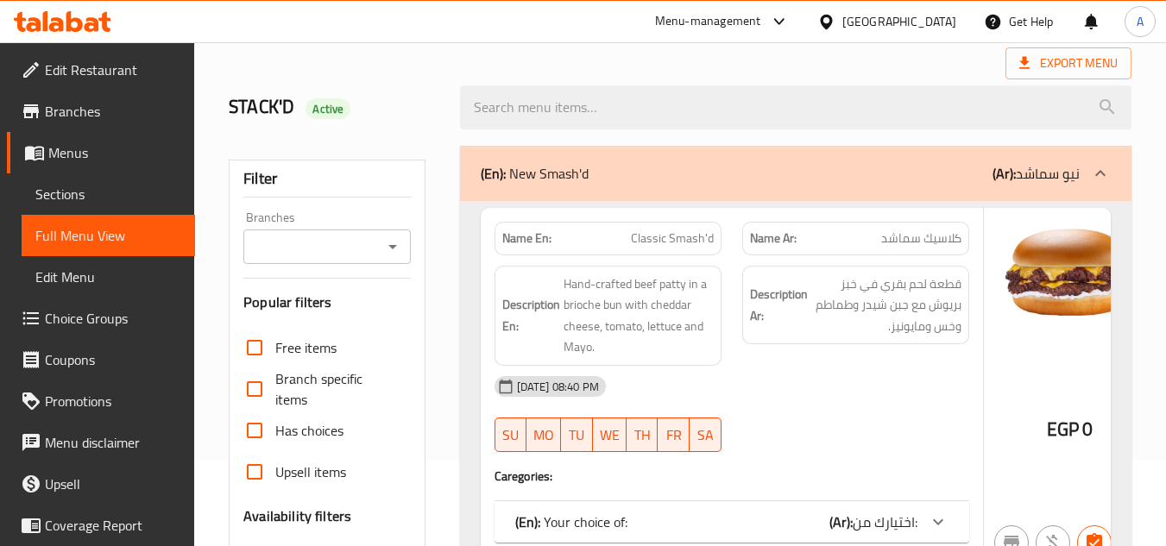
click at [396, 247] on icon "Open" at bounding box center [392, 247] width 21 height 21
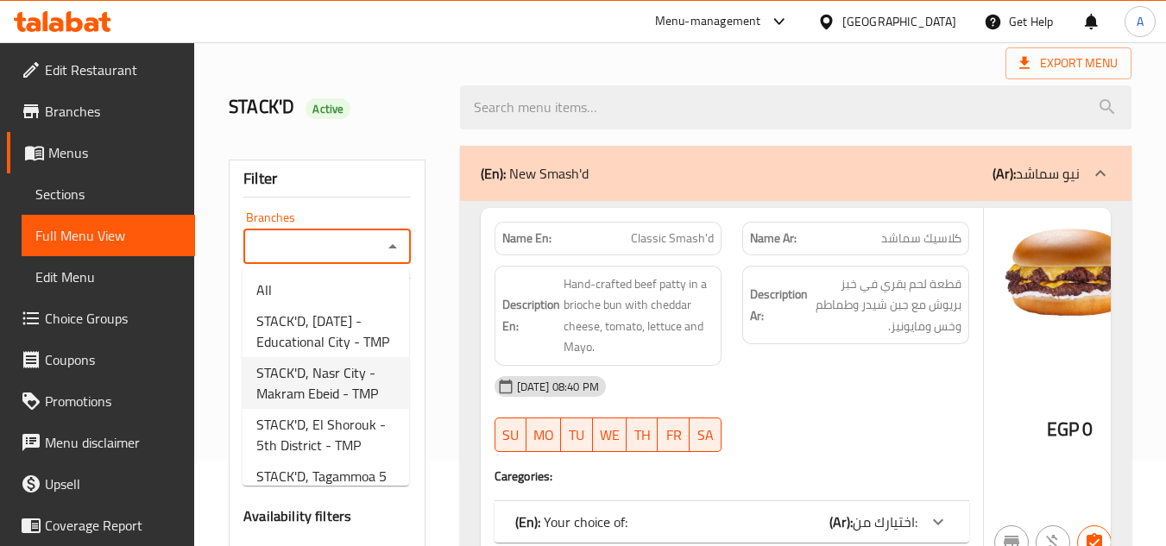
scroll to position [259, 0]
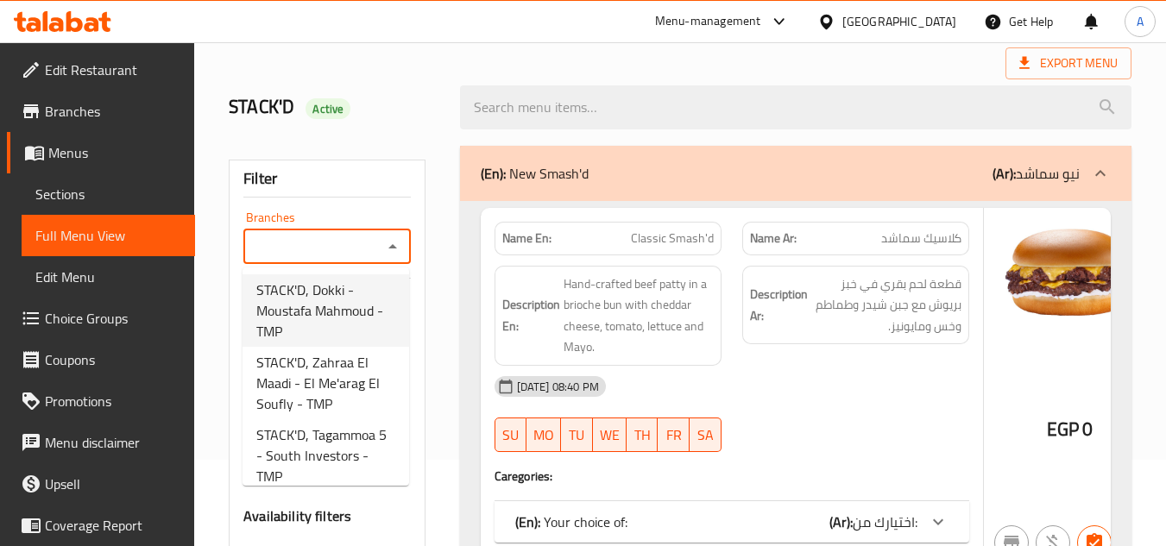
click at [320, 342] on span "STACK'D, Dokki - Moustafa Mahmoud - TMP" at bounding box center [325, 311] width 139 height 62
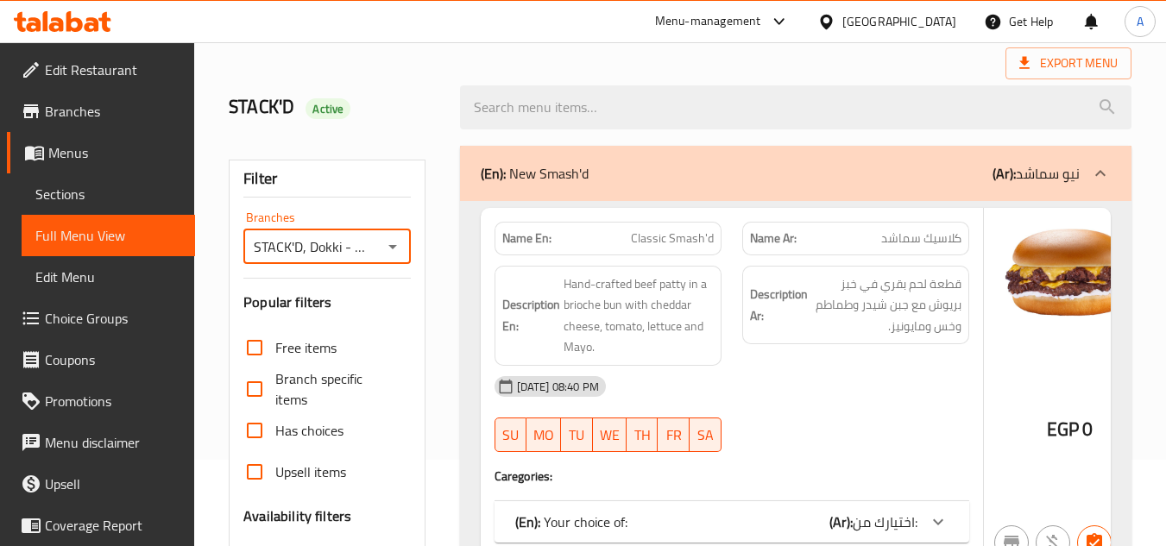
click at [367, 256] on input "STACK'D, Dokki - Moustafa Mahmoud - TMP" at bounding box center [313, 247] width 128 height 24
click at [385, 251] on icon "Open" at bounding box center [392, 247] width 21 height 21
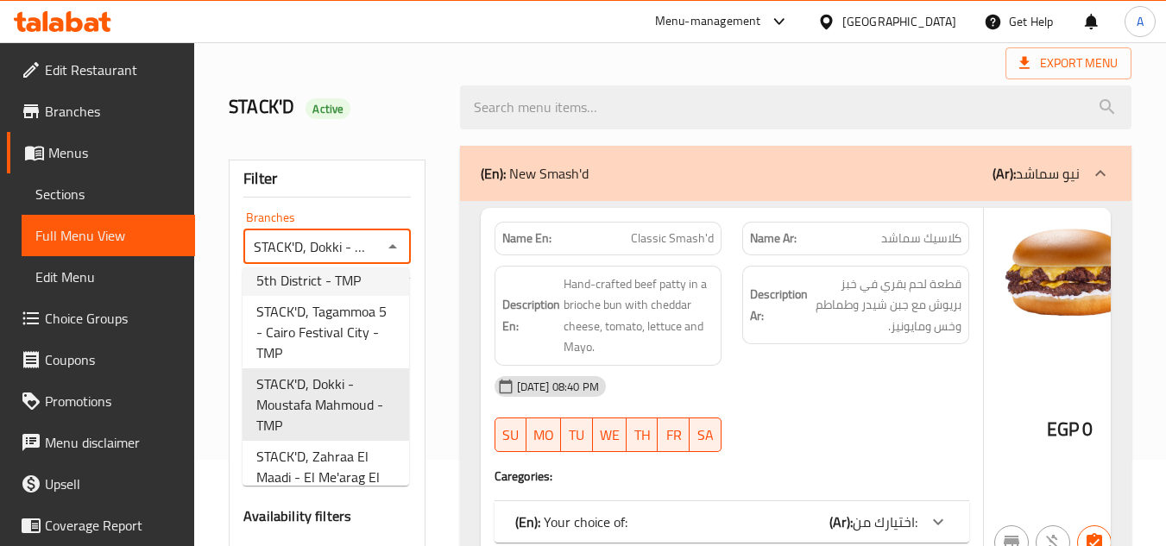
scroll to position [251, 0]
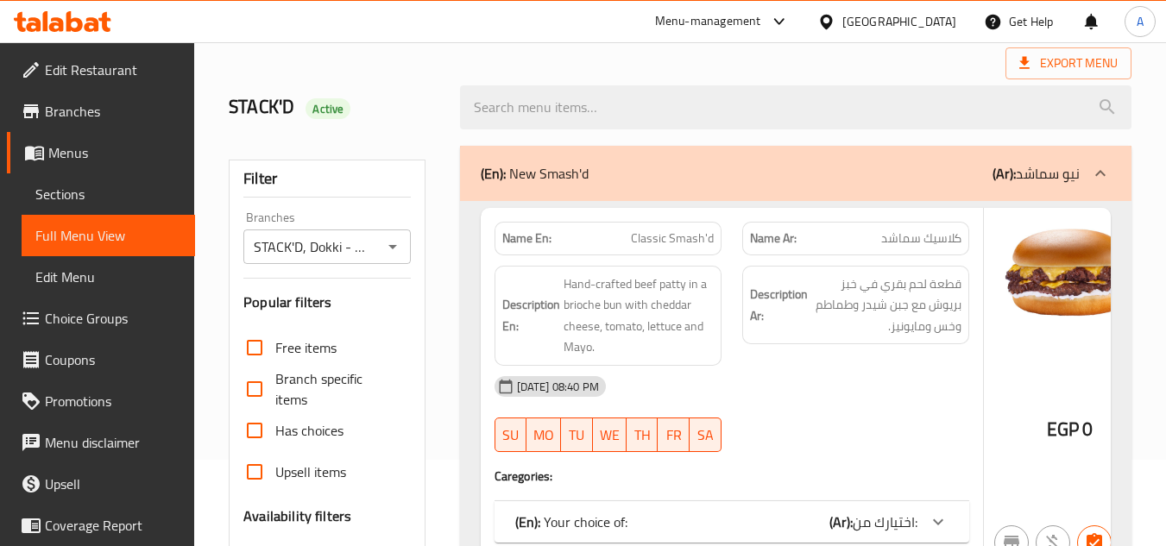
click at [382, 235] on div at bounding box center [392, 247] width 22 height 24
click at [392, 244] on icon "Open" at bounding box center [392, 247] width 21 height 21
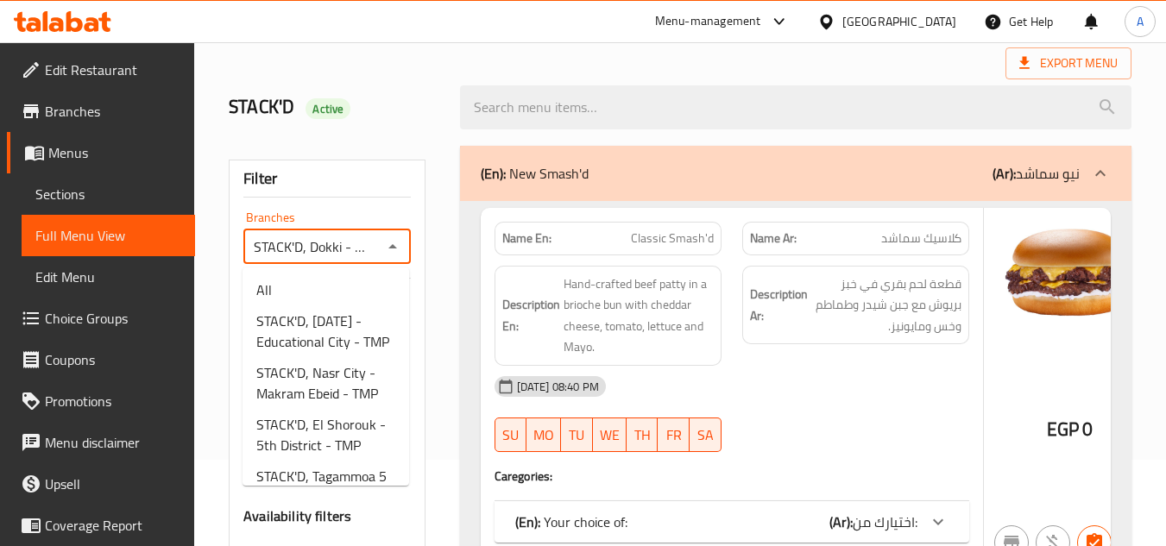
scroll to position [165, 0]
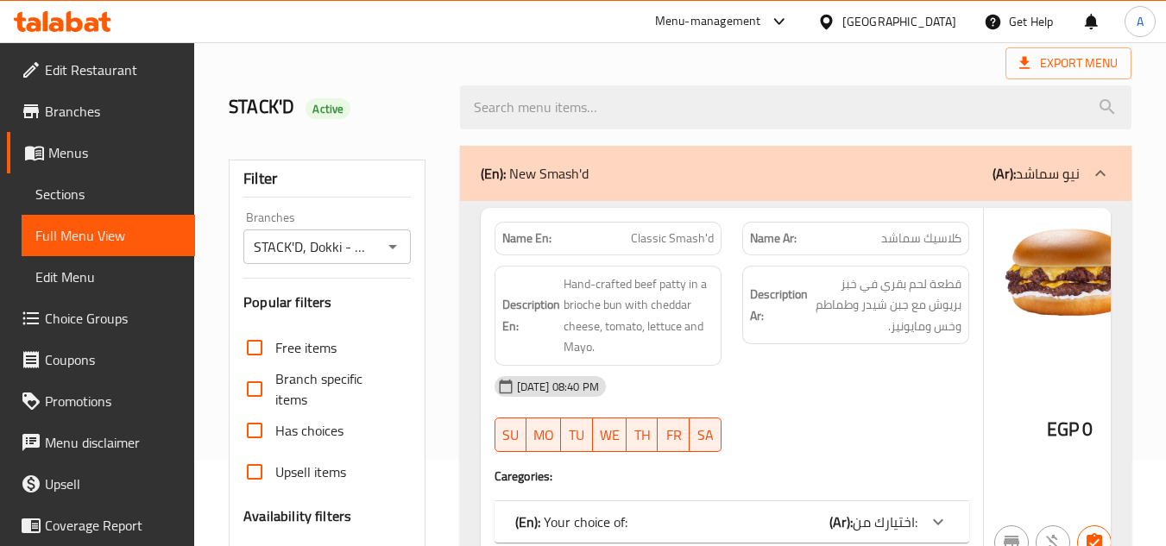
click at [408, 243] on div "STACK'D, Dokki - [PERSON_NAME] - TMP Branches" at bounding box center [326, 247] width 167 height 35
click at [399, 243] on icon "Open" at bounding box center [392, 247] width 21 height 21
click at [402, 240] on icon "Open" at bounding box center [392, 247] width 21 height 21
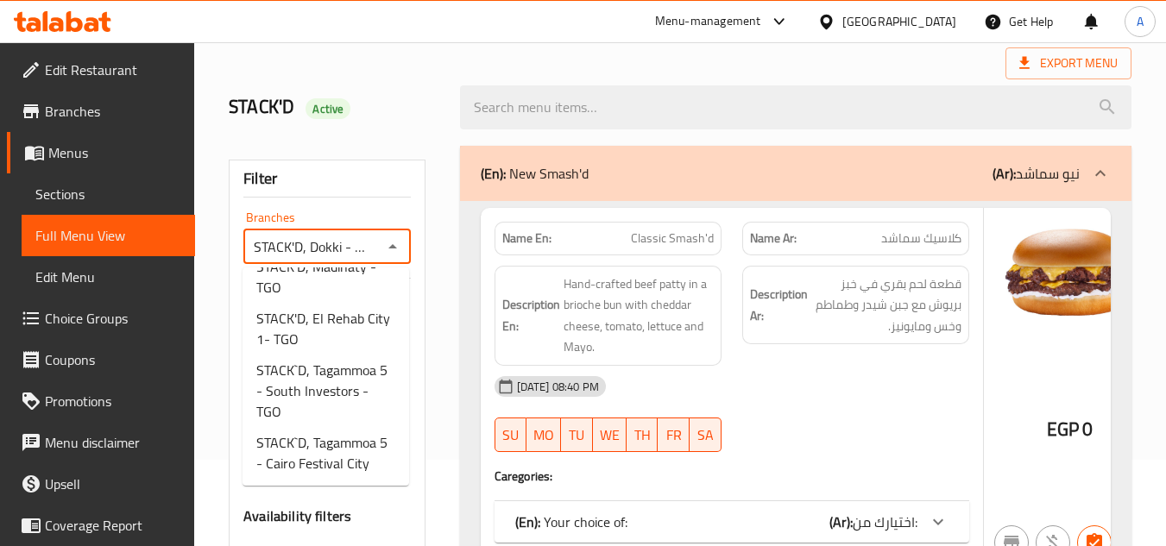
scroll to position [1494, 0]
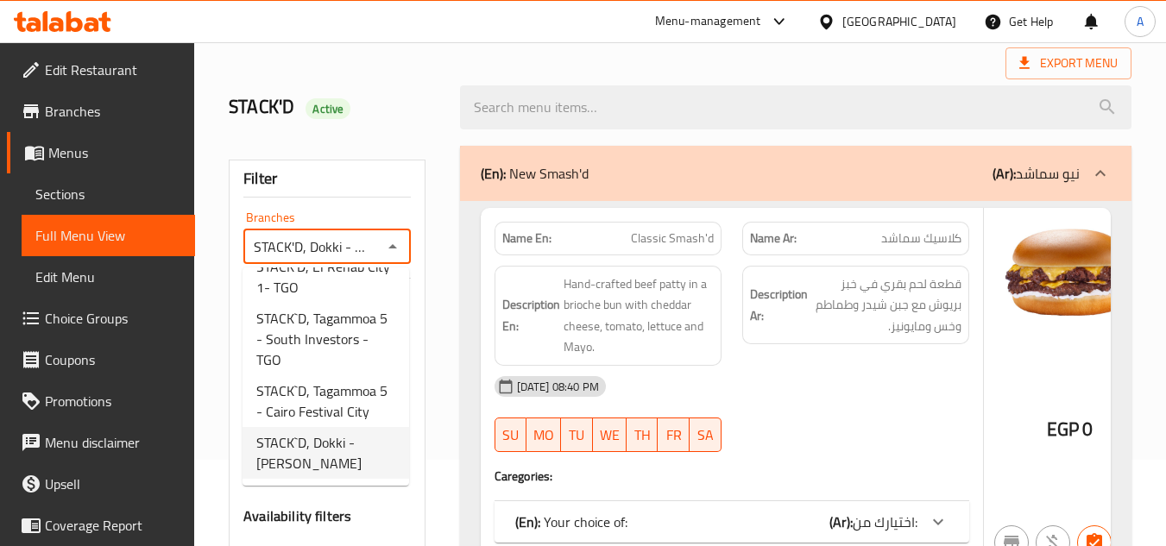
click at [348, 437] on span "STACK`D, Dokki - [PERSON_NAME]" at bounding box center [325, 452] width 139 height 41
type input "STACK`D, Dokki - [PERSON_NAME]"
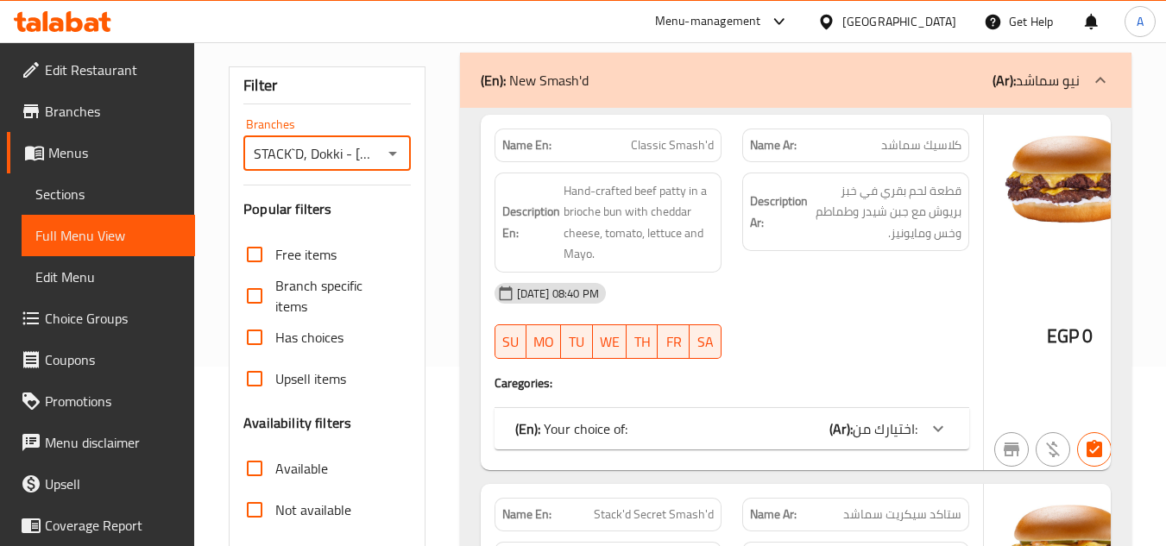
scroll to position [173, 0]
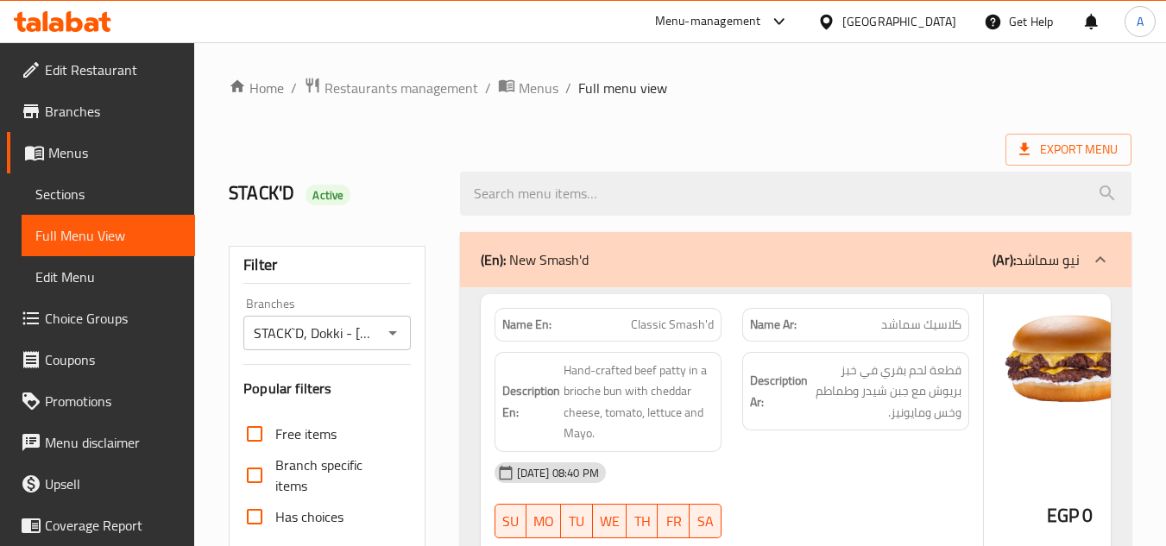
click at [552, 162] on div at bounding box center [796, 193] width 692 height 65
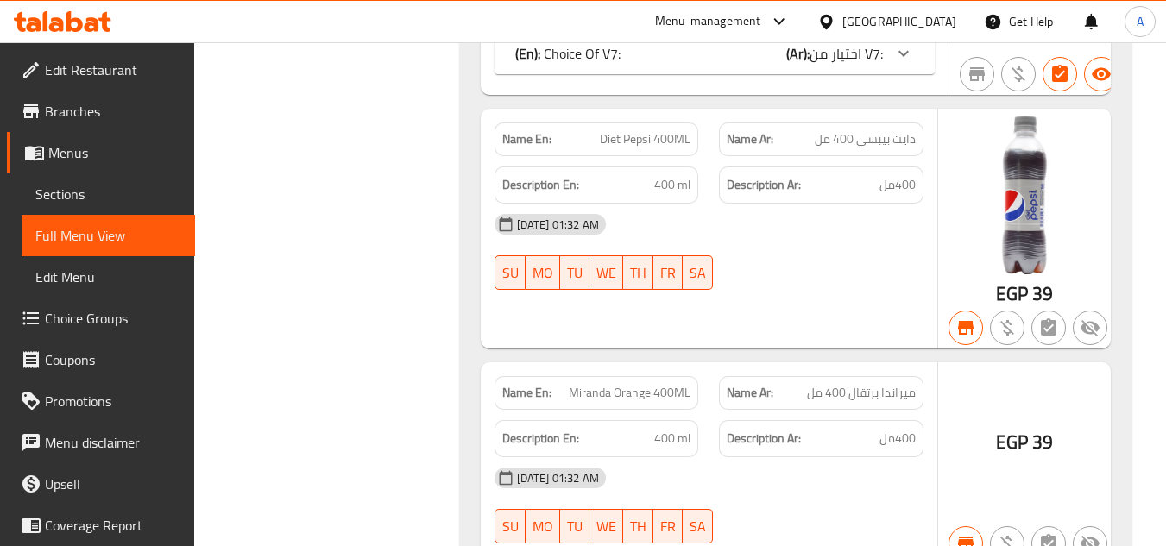
scroll to position [24967, 0]
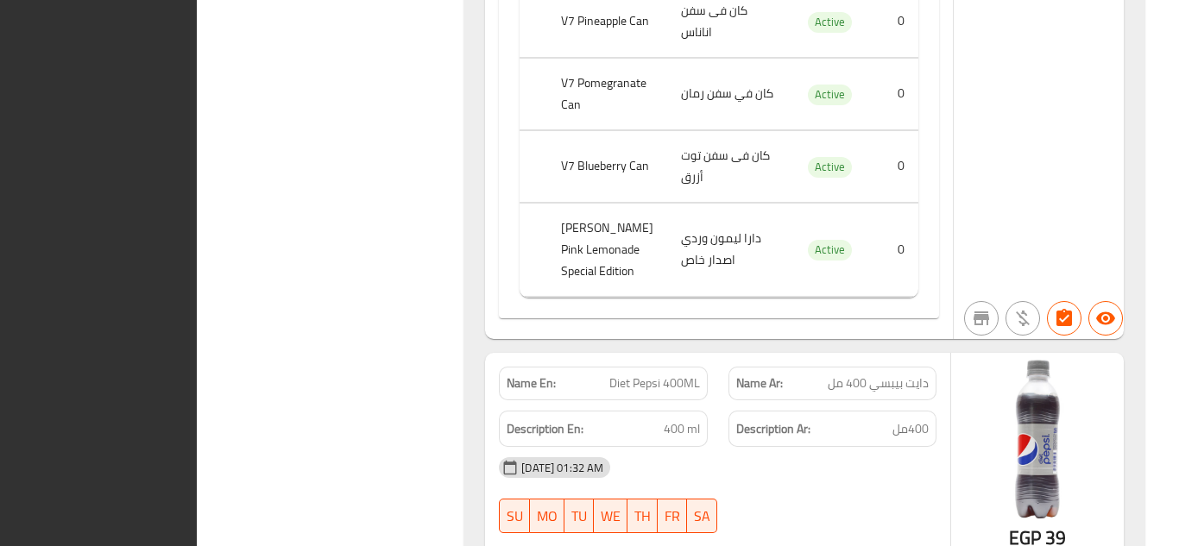
scroll to position [25731, 0]
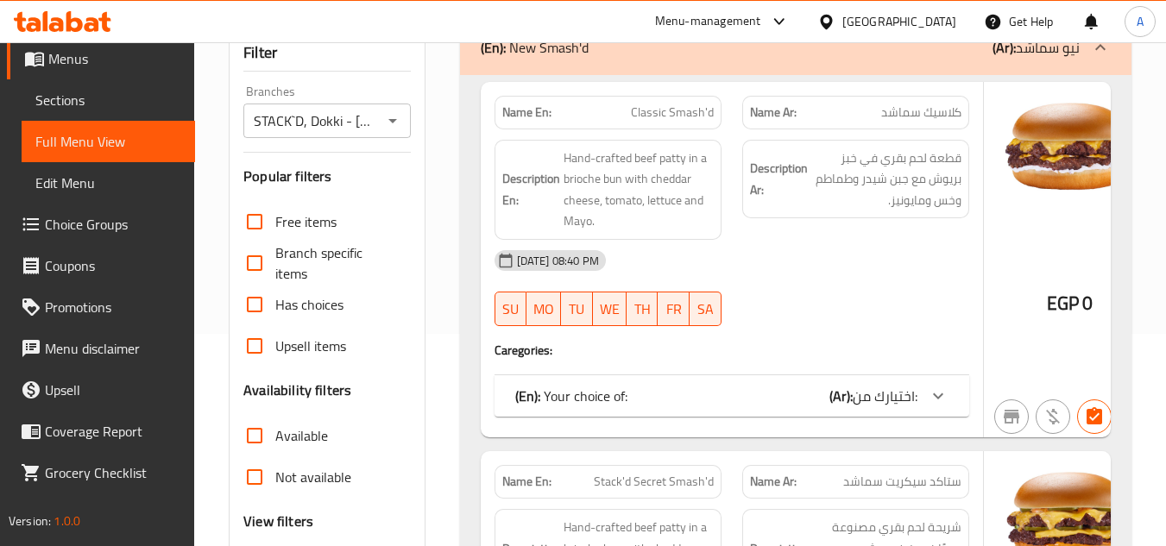
scroll to position [432, 0]
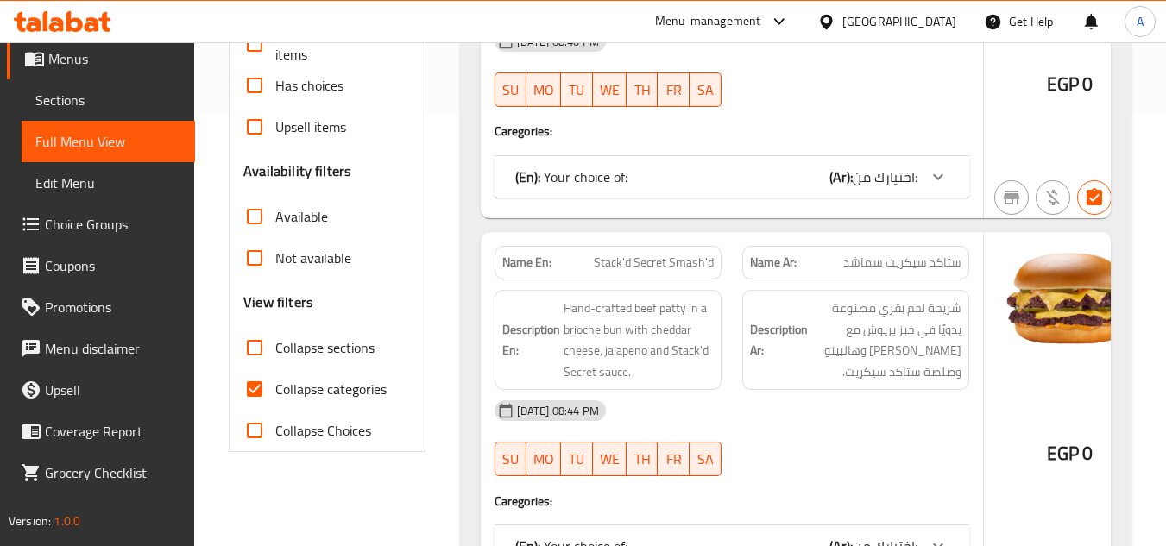
drag, startPoint x: 284, startPoint y: 374, endPoint x: 710, endPoint y: 237, distance: 447.2
click at [284, 374] on label "Collapse categories" at bounding box center [310, 389] width 153 height 41
click at [275, 374] on input "Collapse categories" at bounding box center [254, 389] width 41 height 41
checkbox input "false"
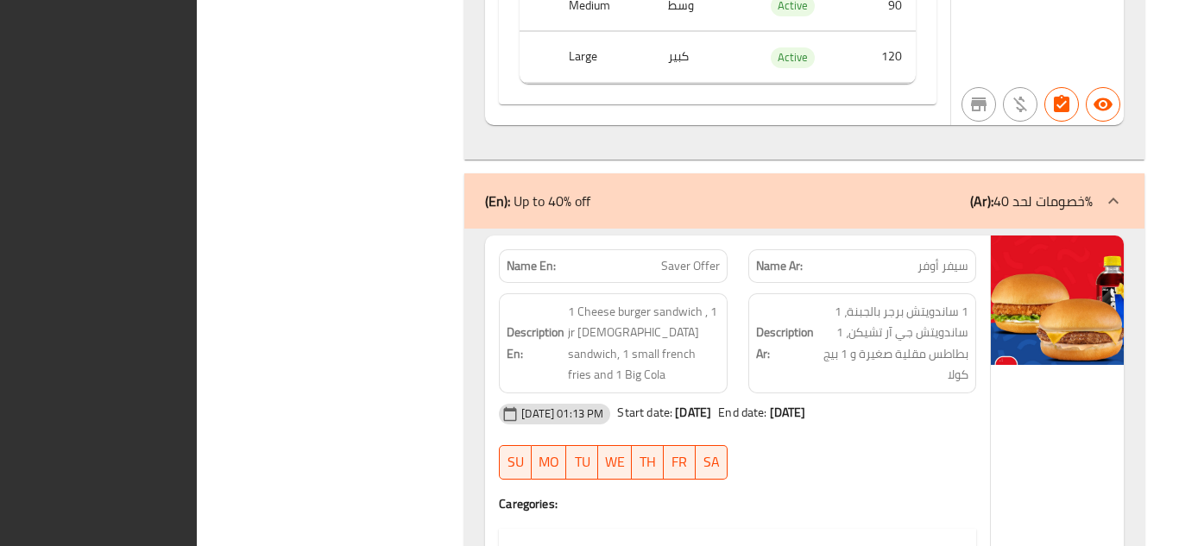
scroll to position [0, 0]
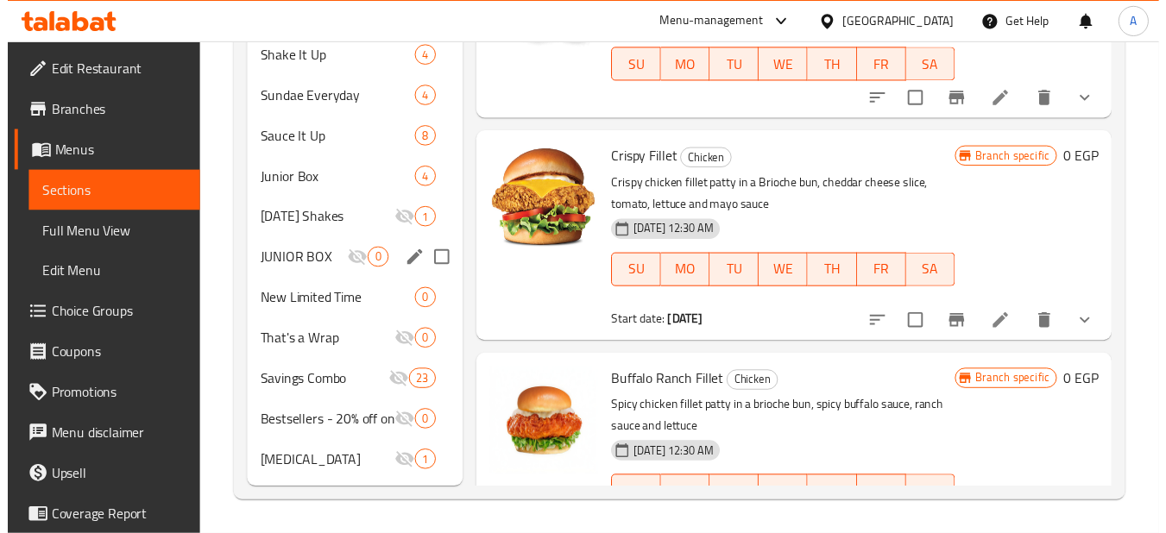
scroll to position [716, 0]
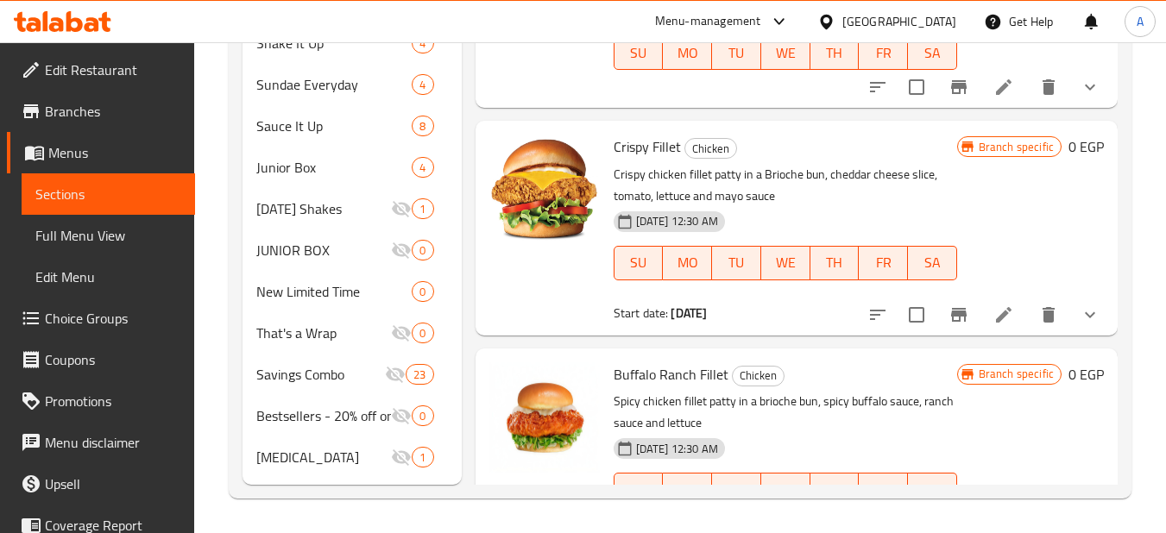
click at [128, 225] on span "Full Menu View" at bounding box center [108, 235] width 146 height 21
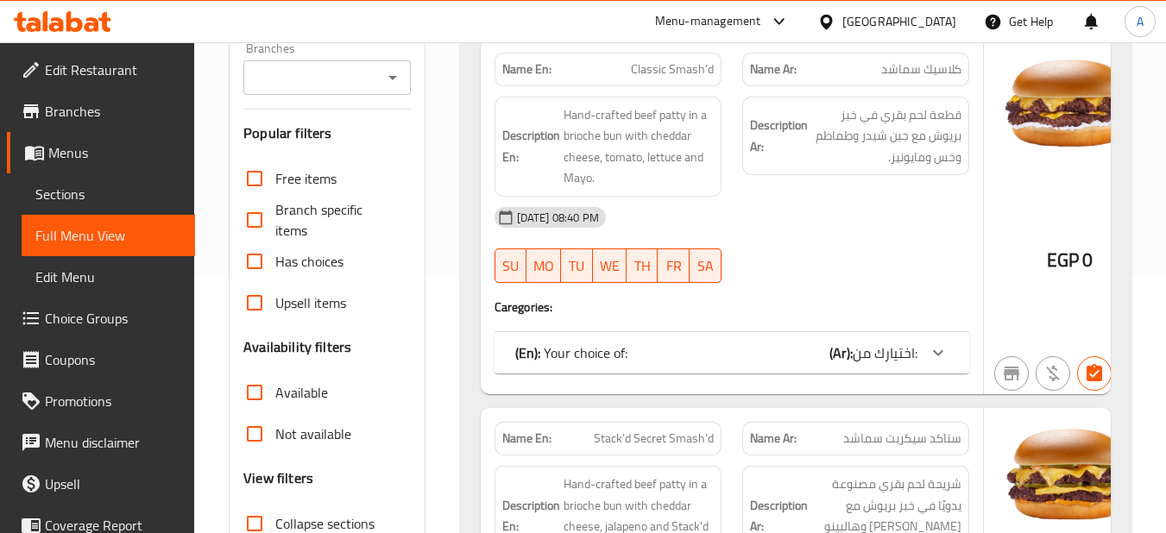
scroll to position [432, 0]
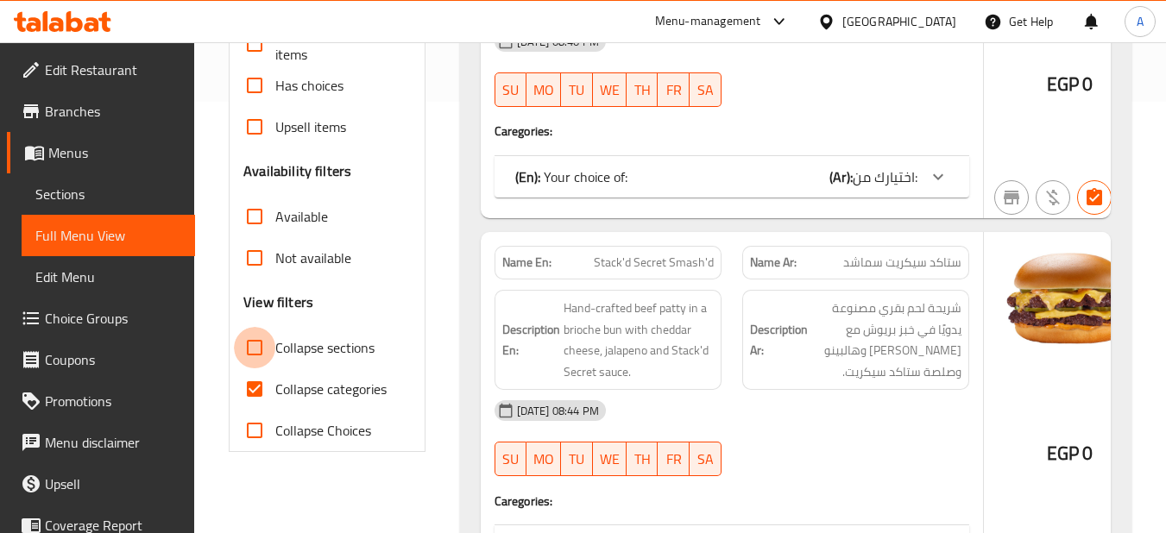
click at [262, 368] on input "Collapse sections" at bounding box center [254, 347] width 41 height 41
checkbox input "true"
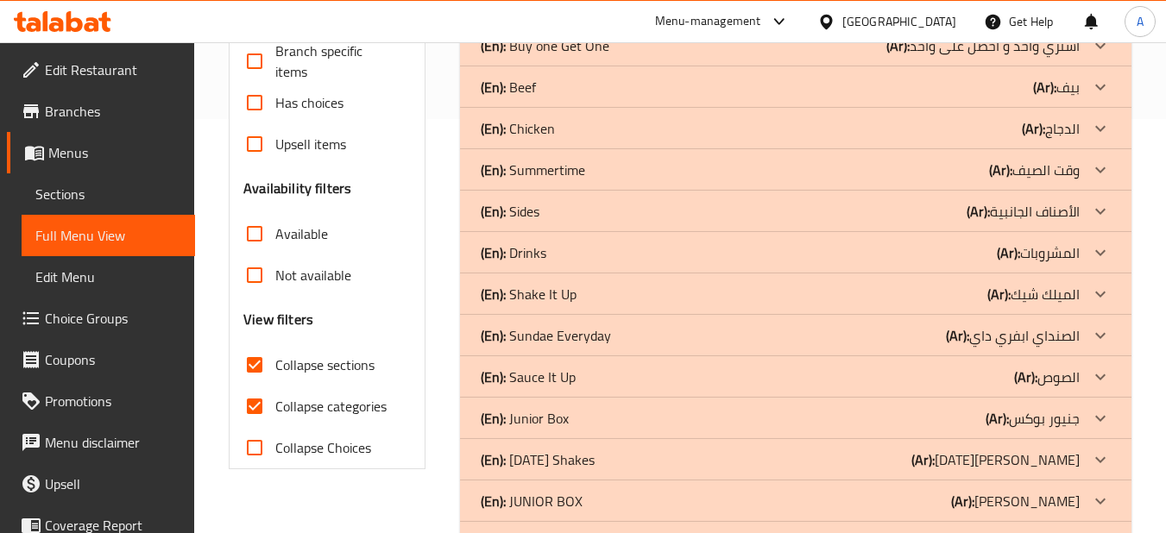
scroll to position [386, 0]
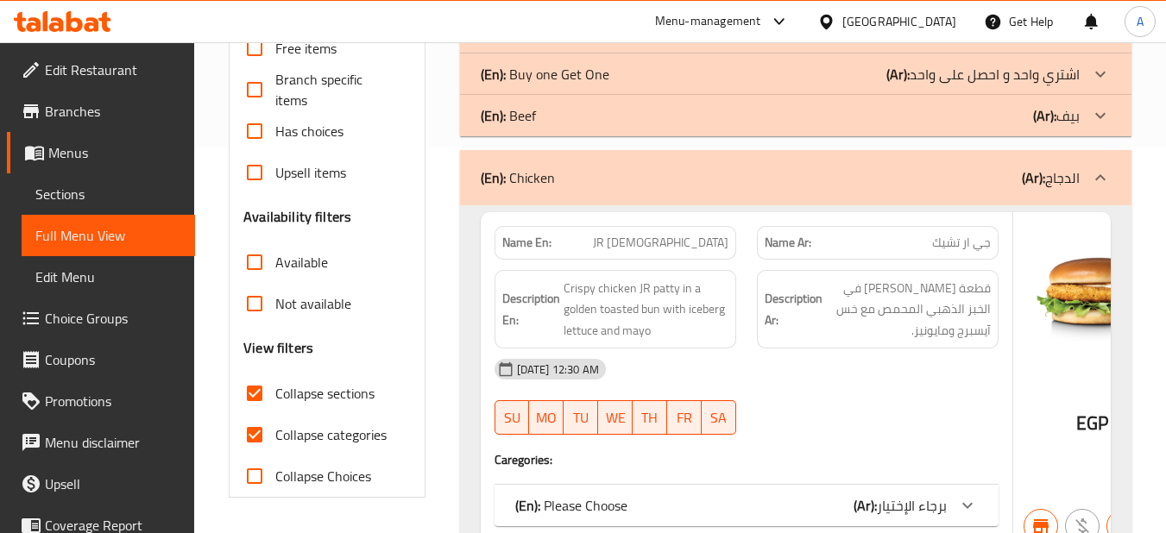
click at [304, 425] on span "Collapse categories" at bounding box center [330, 435] width 111 height 21
click at [275, 424] on input "Collapse categories" at bounding box center [254, 434] width 41 height 41
checkbox input "false"
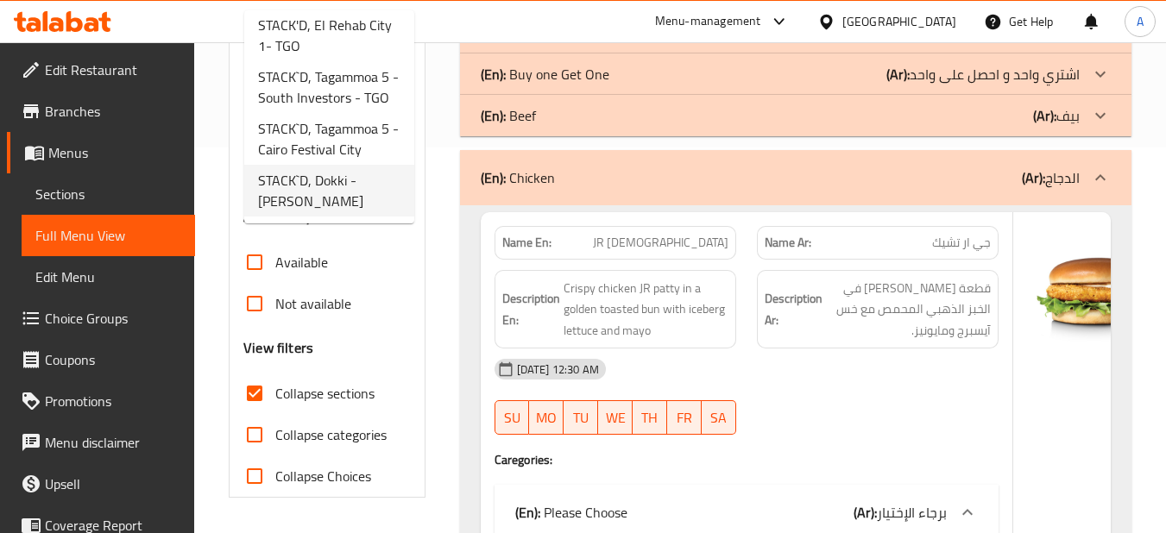
click at [332, 190] on span "STACK`D, Dokki - [PERSON_NAME]" at bounding box center [329, 190] width 142 height 41
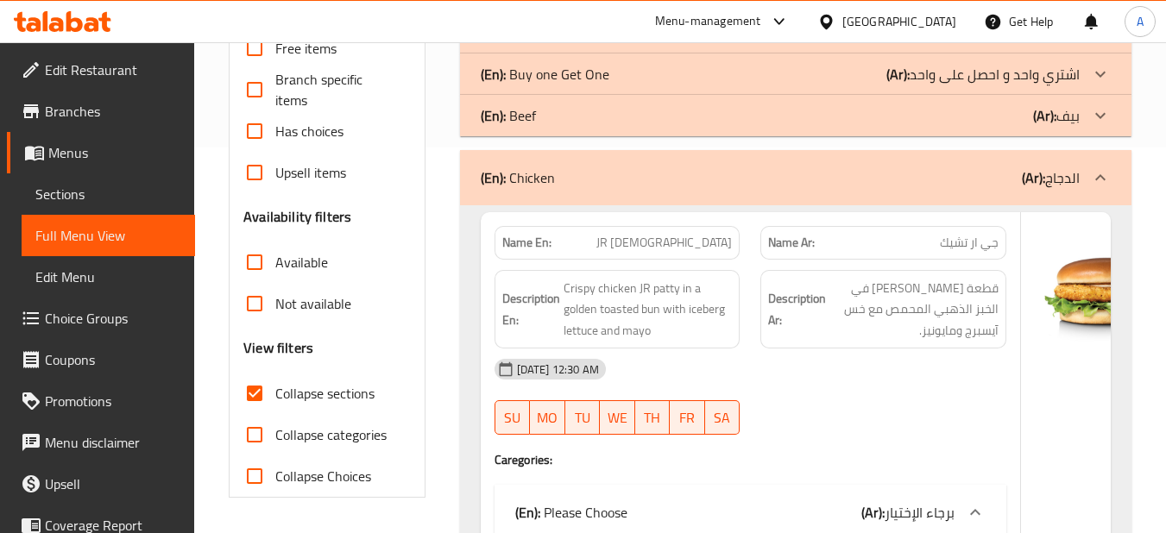
type input "STACK`D, Dokki - [PERSON_NAME]"
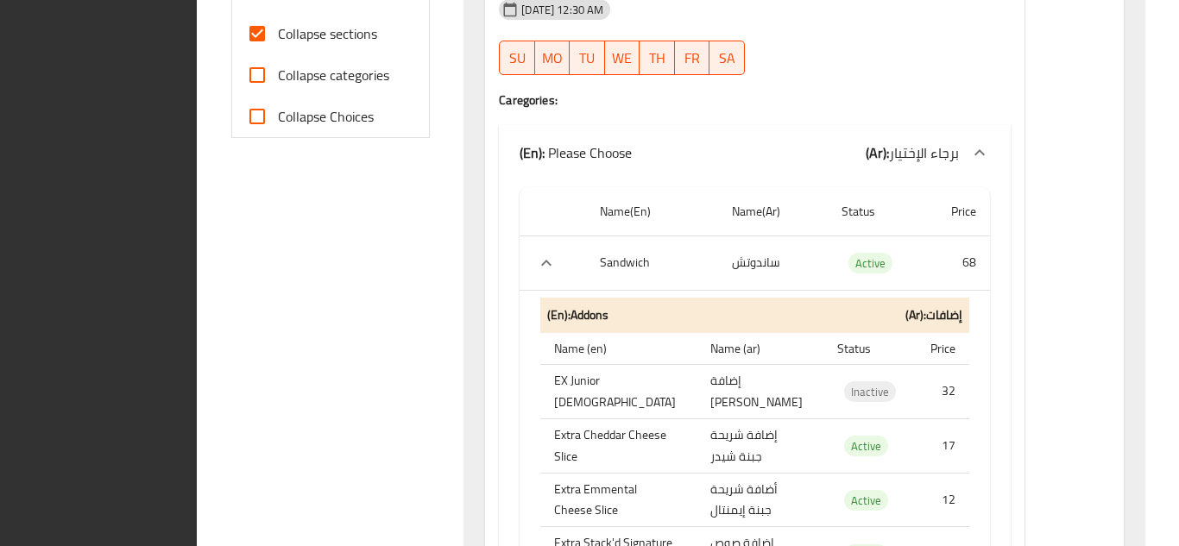
scroll to position [1119, 0]
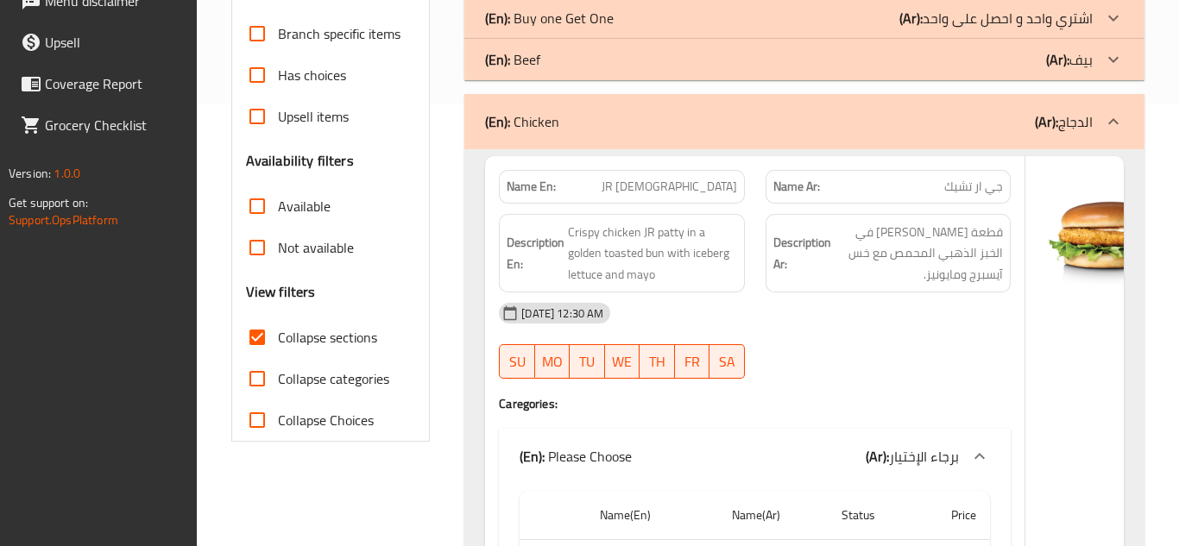
scroll to position [369, 0]
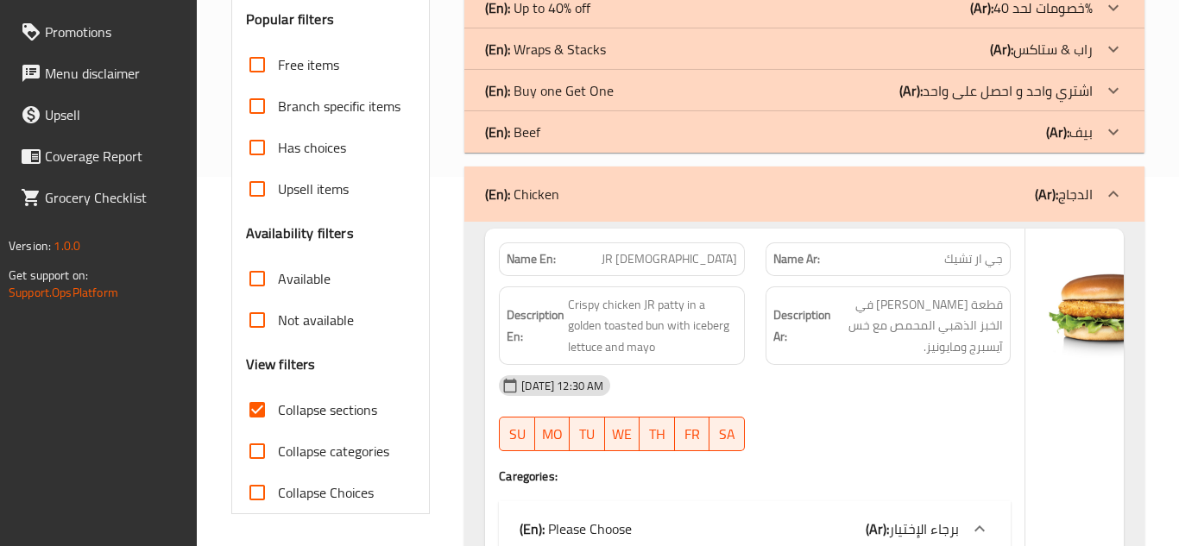
click at [255, 438] on input "Collapse categories" at bounding box center [257, 451] width 41 height 41
checkbox input "true"
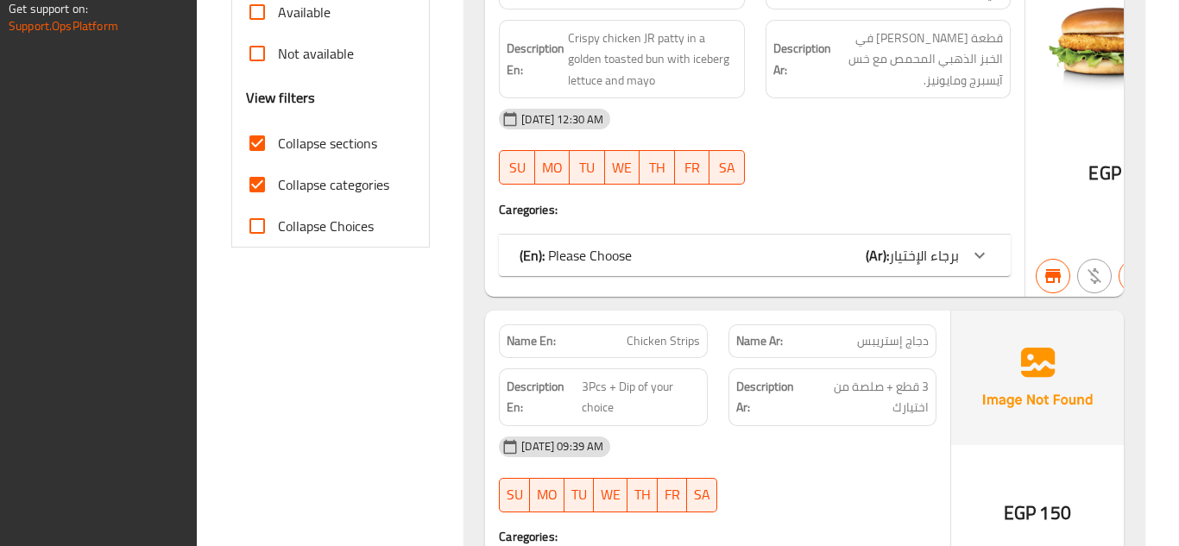
scroll to position [801, 0]
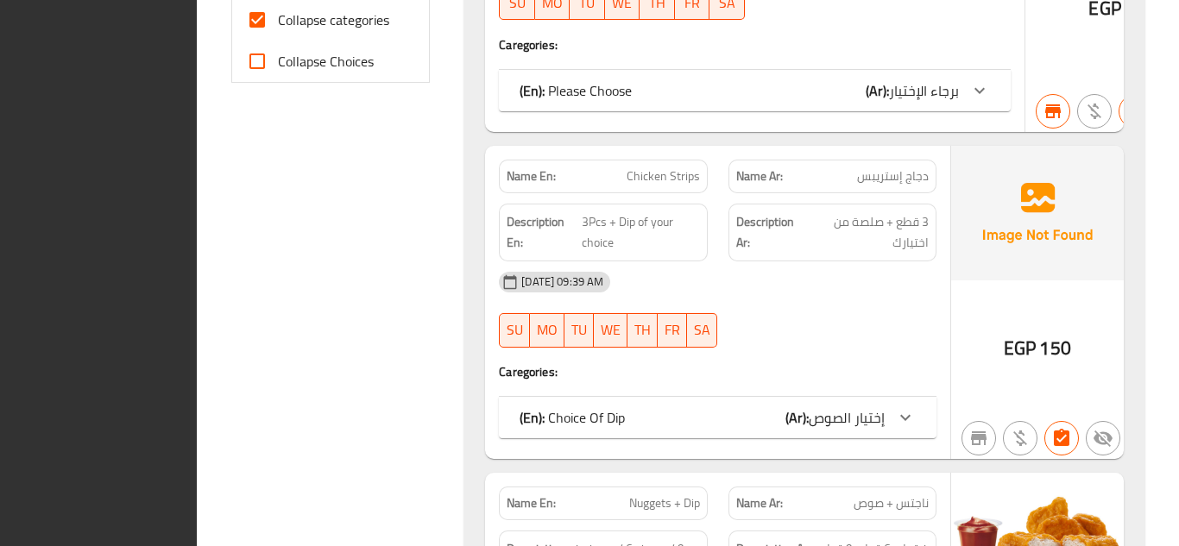
click at [959, 111] on div at bounding box center [979, 90] width 41 height 41
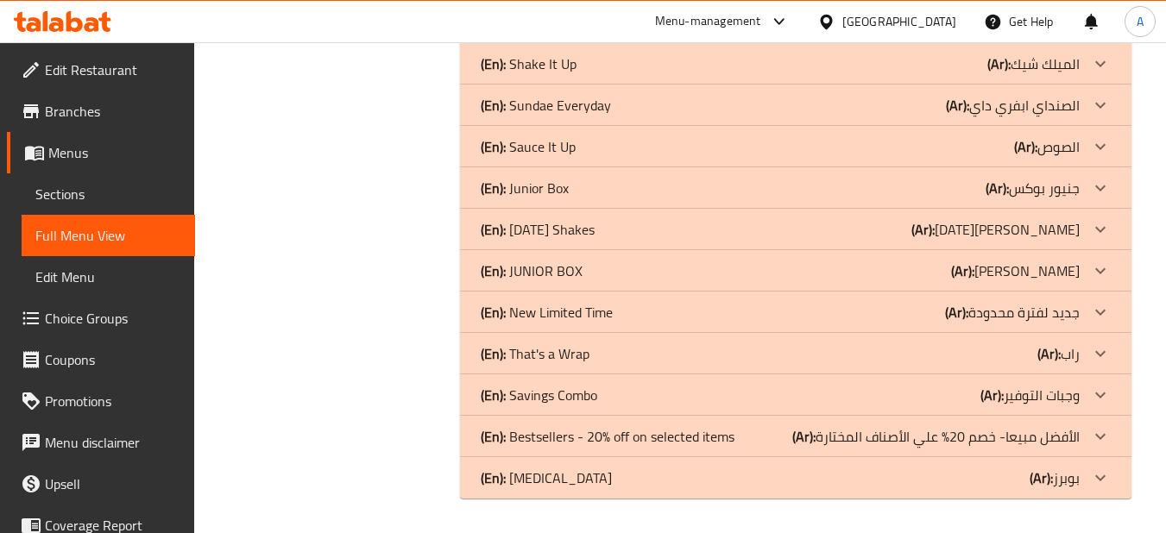
scroll to position [2610, 0]
